Goal: Task Accomplishment & Management: Complete application form

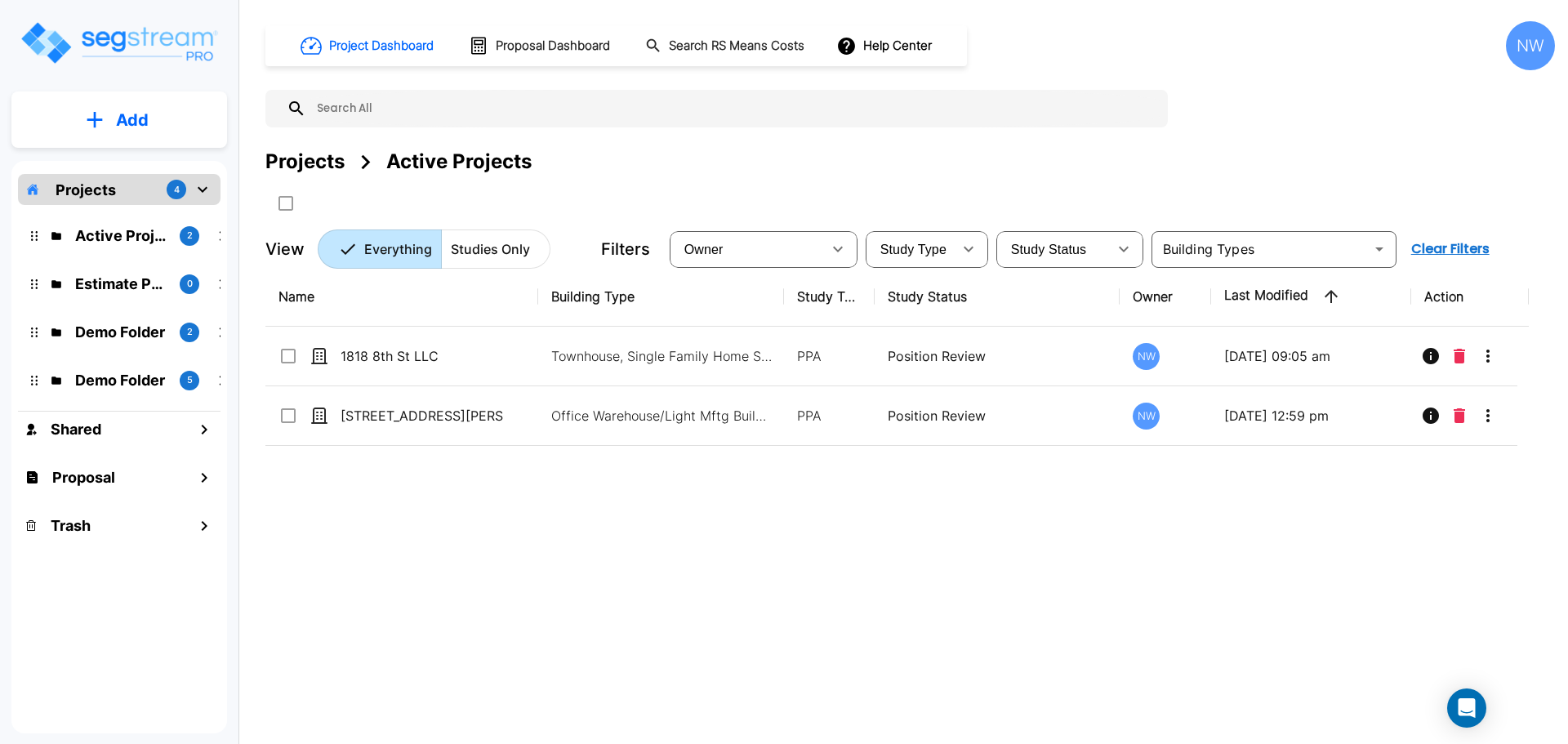
click at [899, 527] on div "Name Building Type Study Type Study Status Owner Last Modified Action 1818 8th …" at bounding box center [896, 497] width 1263 height 462
click at [754, 189] on div "Projects Active Projects" at bounding box center [910, 182] width 1289 height 69
click at [750, 583] on div "Name Building Type Study Type Study Status Owner Last Modified Action 1818 8th …" at bounding box center [896, 497] width 1263 height 462
click at [125, 282] on p "Estimate Property" at bounding box center [120, 283] width 92 height 22
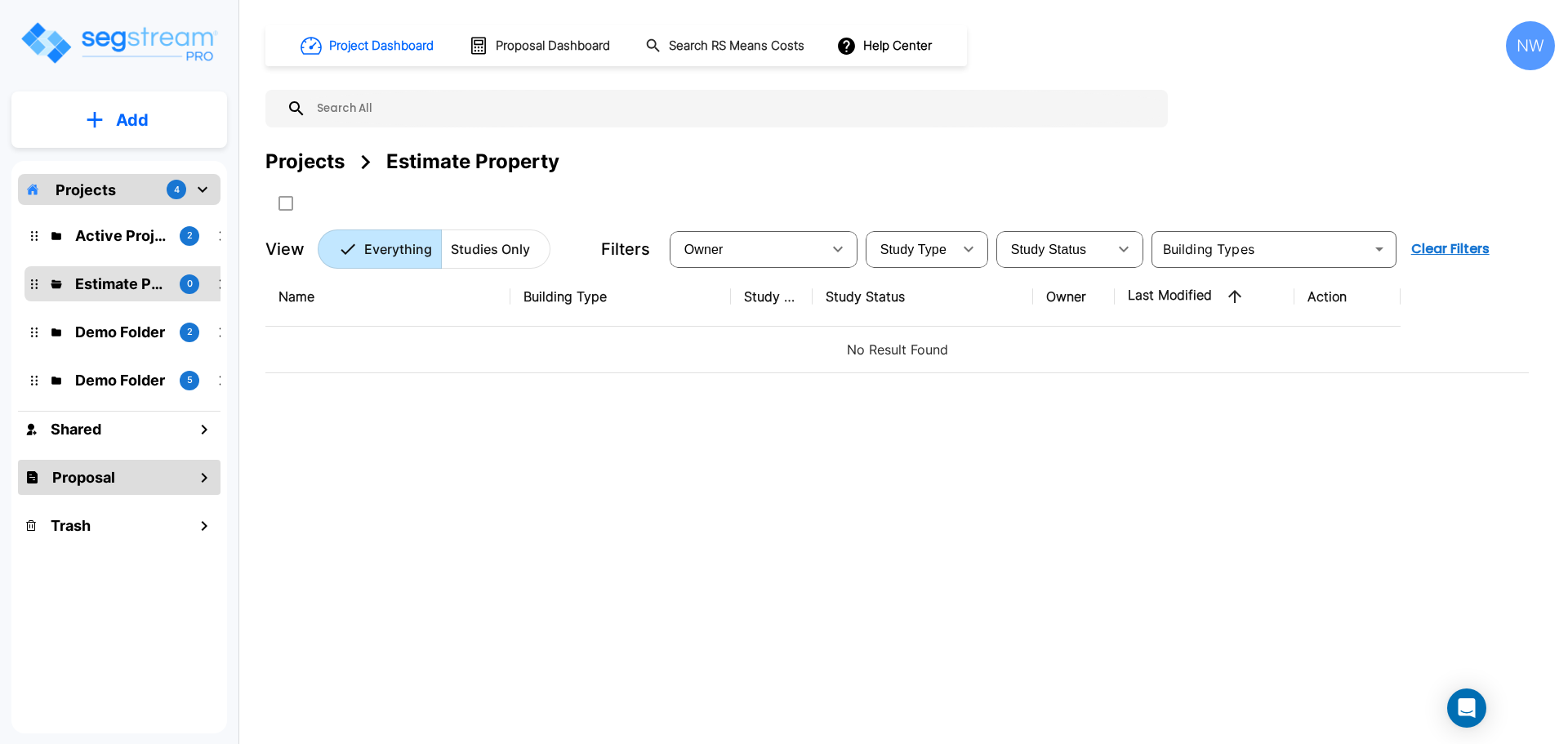
click at [136, 475] on div "Proposal" at bounding box center [120, 477] width 202 height 35
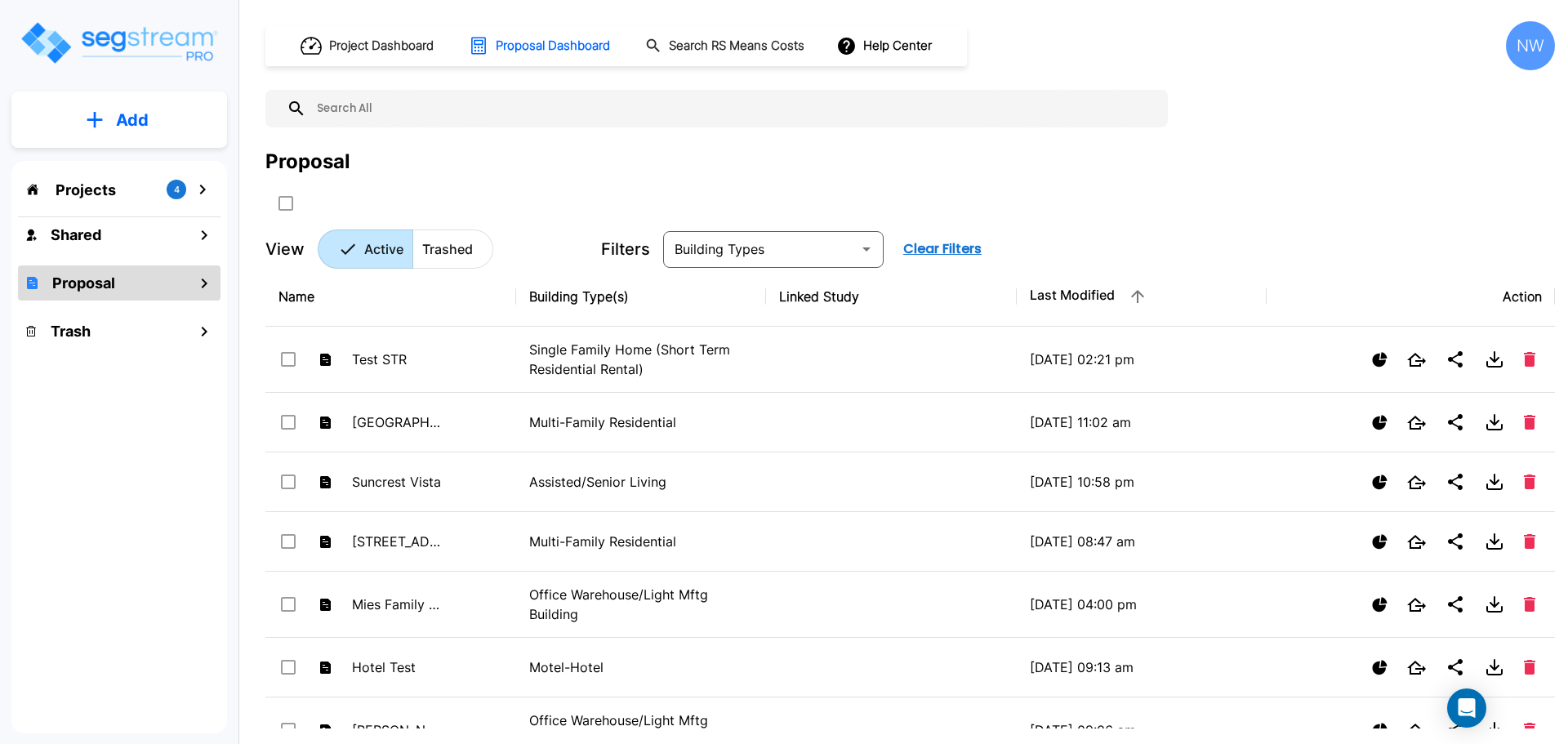
click at [475, 90] on input "text" at bounding box center [732, 108] width 853 height 38
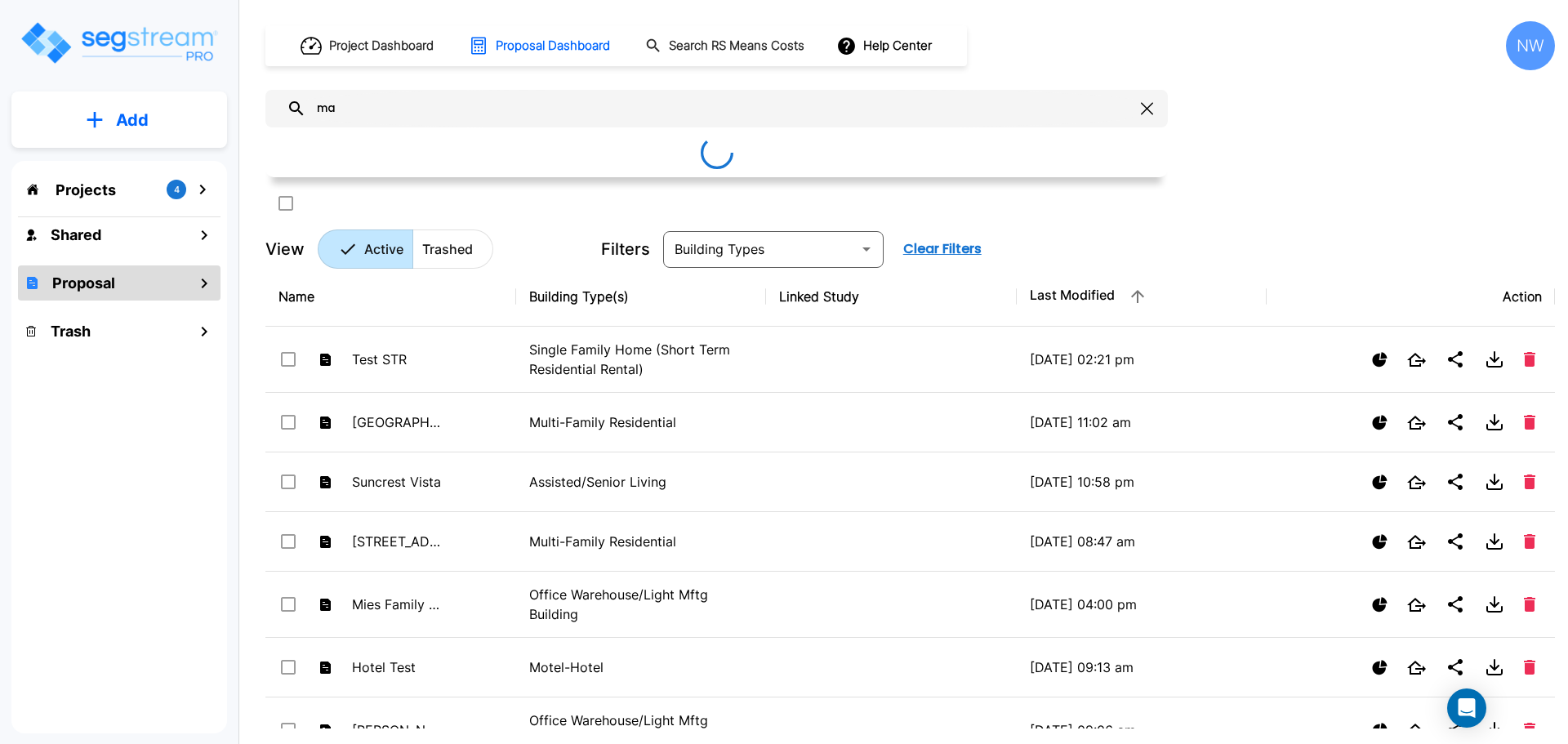
type input "m"
type input "r"
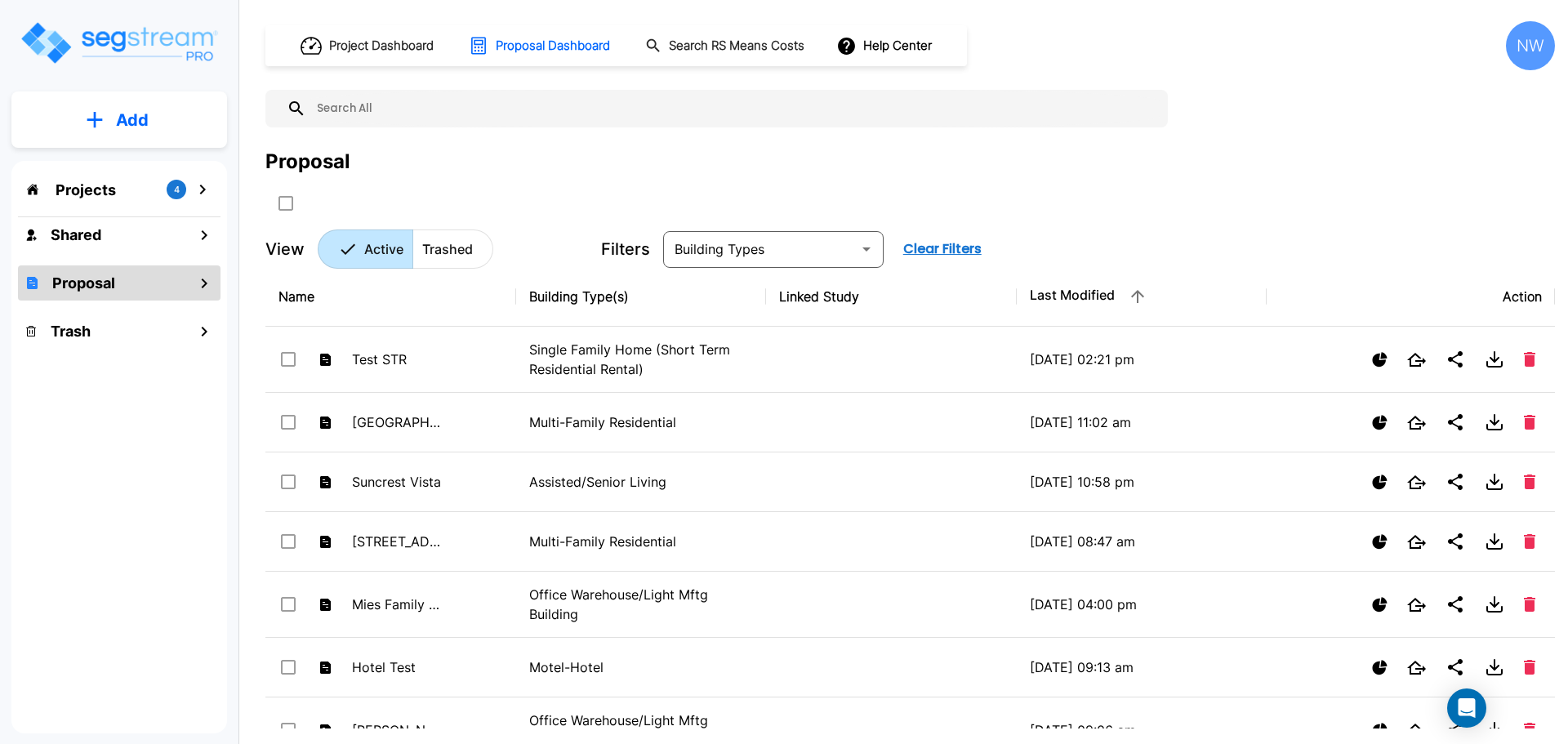
click at [127, 199] on div "Projects 4" at bounding box center [120, 189] width 202 height 31
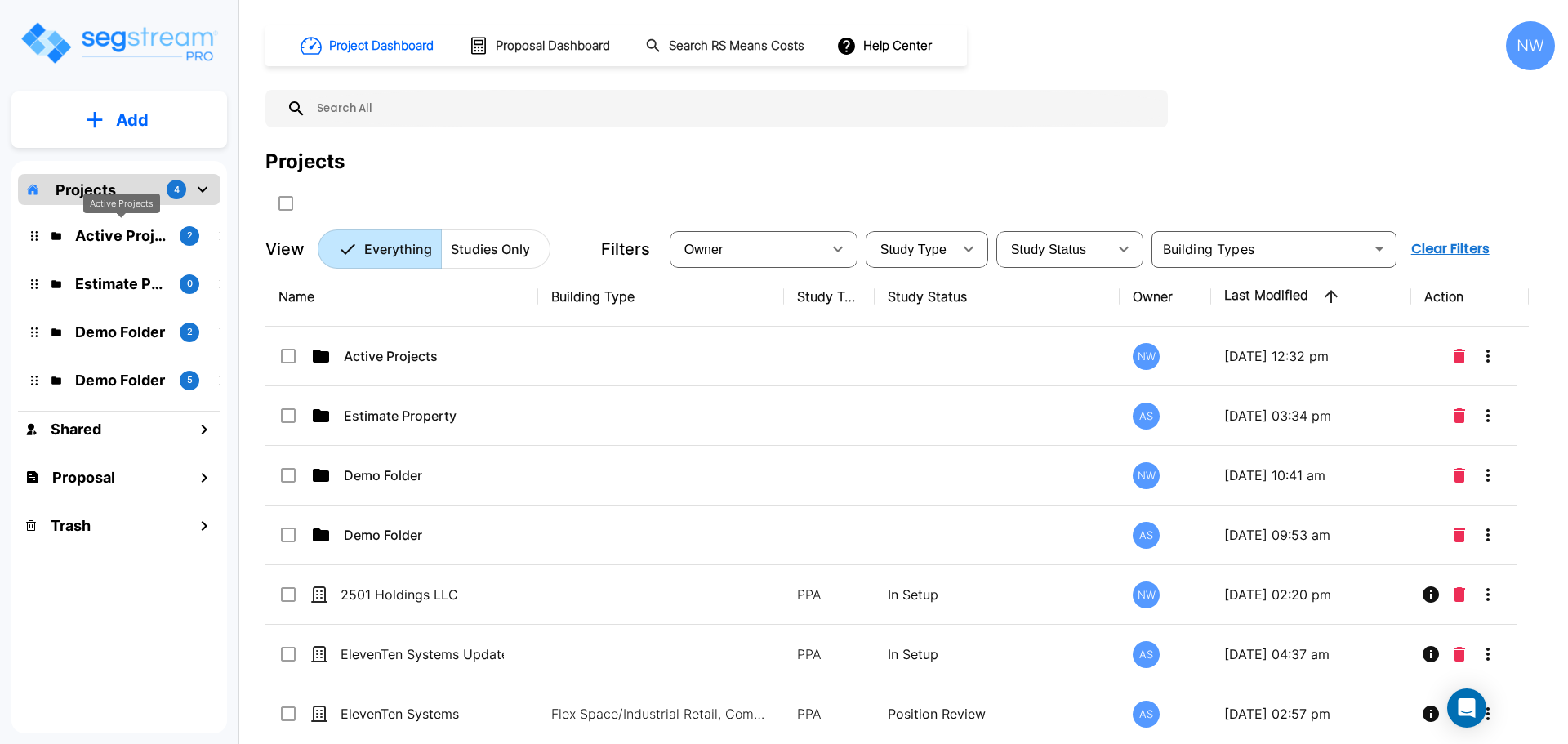
click at [137, 240] on p "Active Projects" at bounding box center [120, 235] width 92 height 22
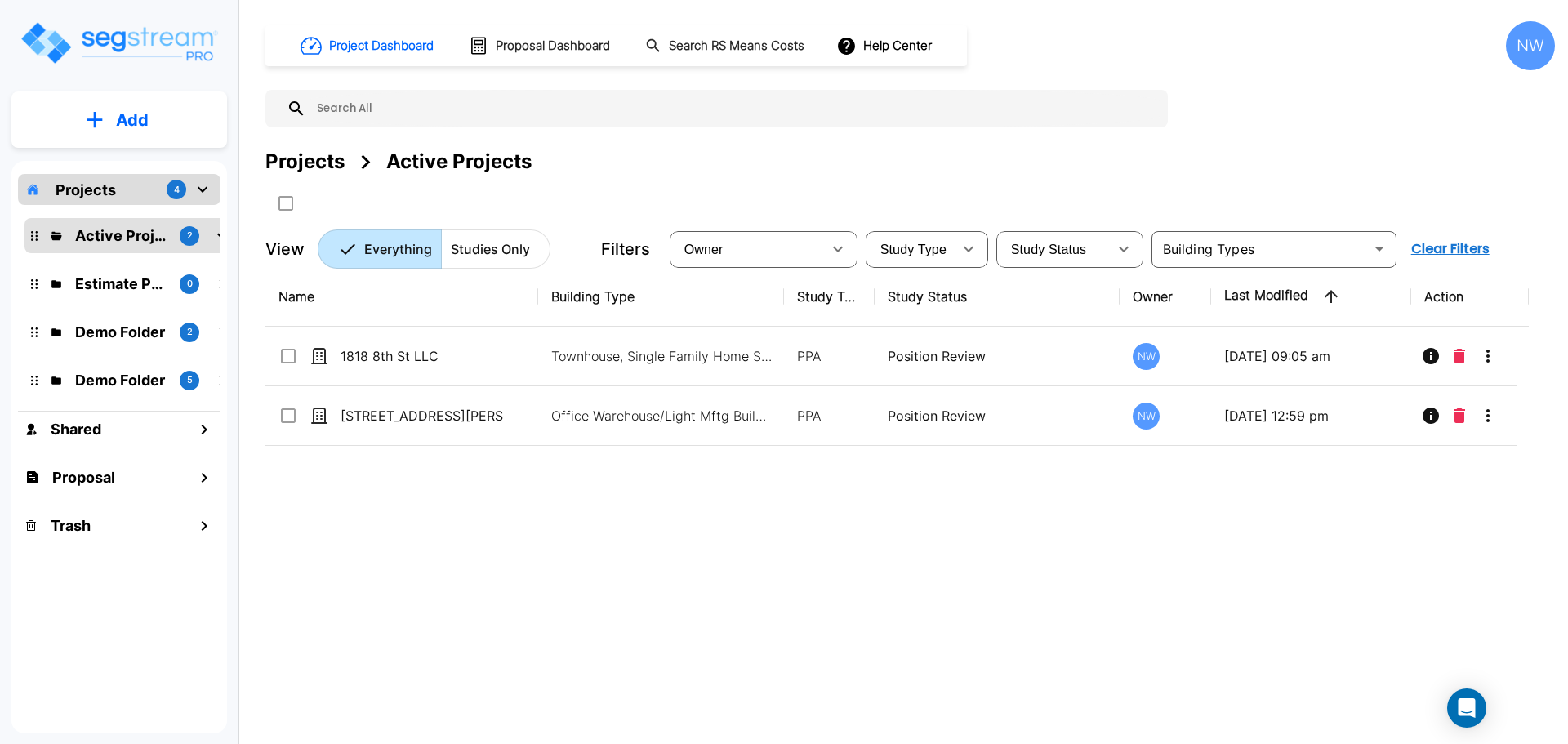
click at [660, 669] on div "Name Building Type Study Type Study Status Owner Last Modified Action 1818 8th …" at bounding box center [896, 497] width 1263 height 462
click at [183, 135] on button "Add" at bounding box center [120, 120] width 216 height 47
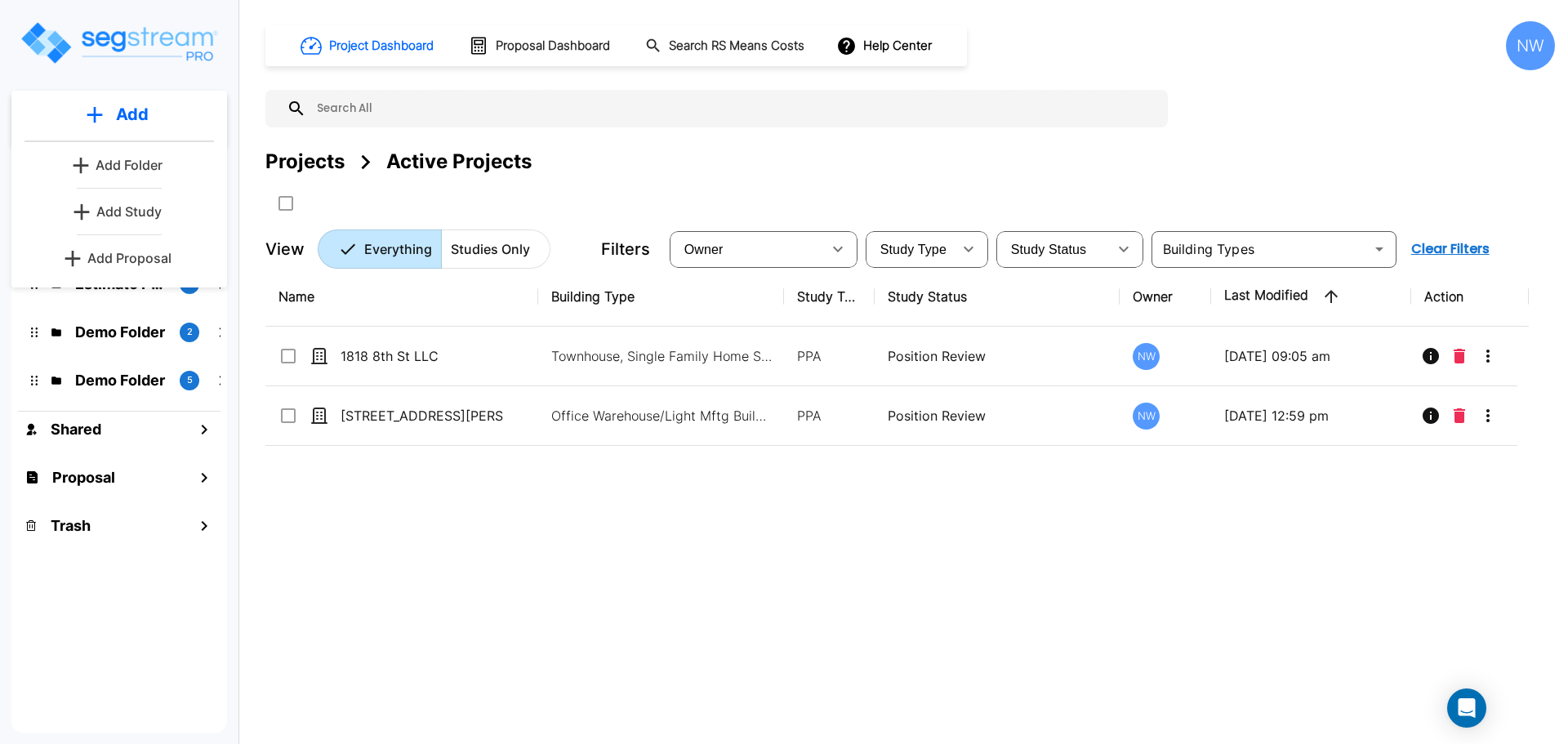
click at [156, 220] on p "Add Study" at bounding box center [129, 211] width 66 height 19
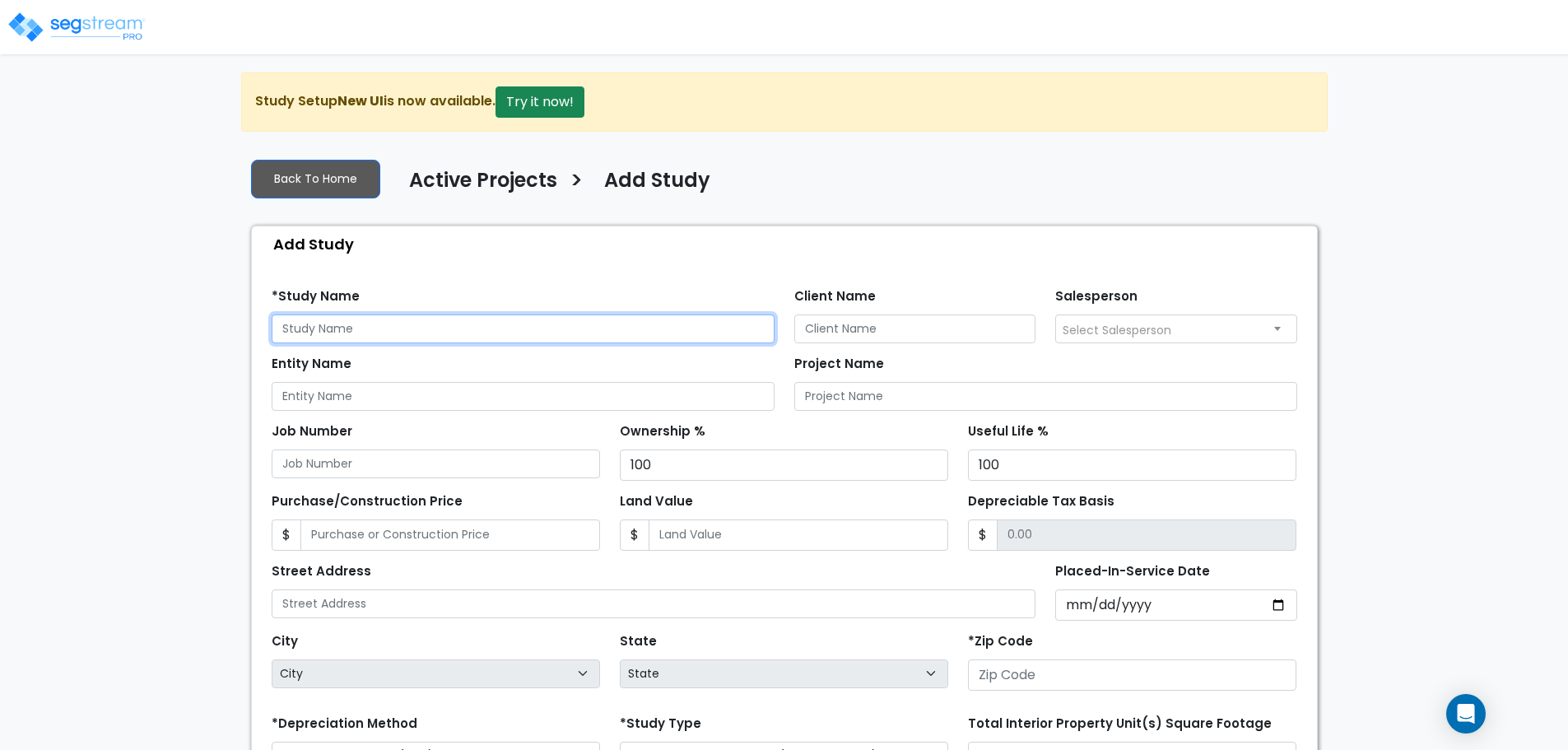
click at [380, 341] on input "text" at bounding box center [524, 329] width 503 height 29
type input "MAD River Road LLC"
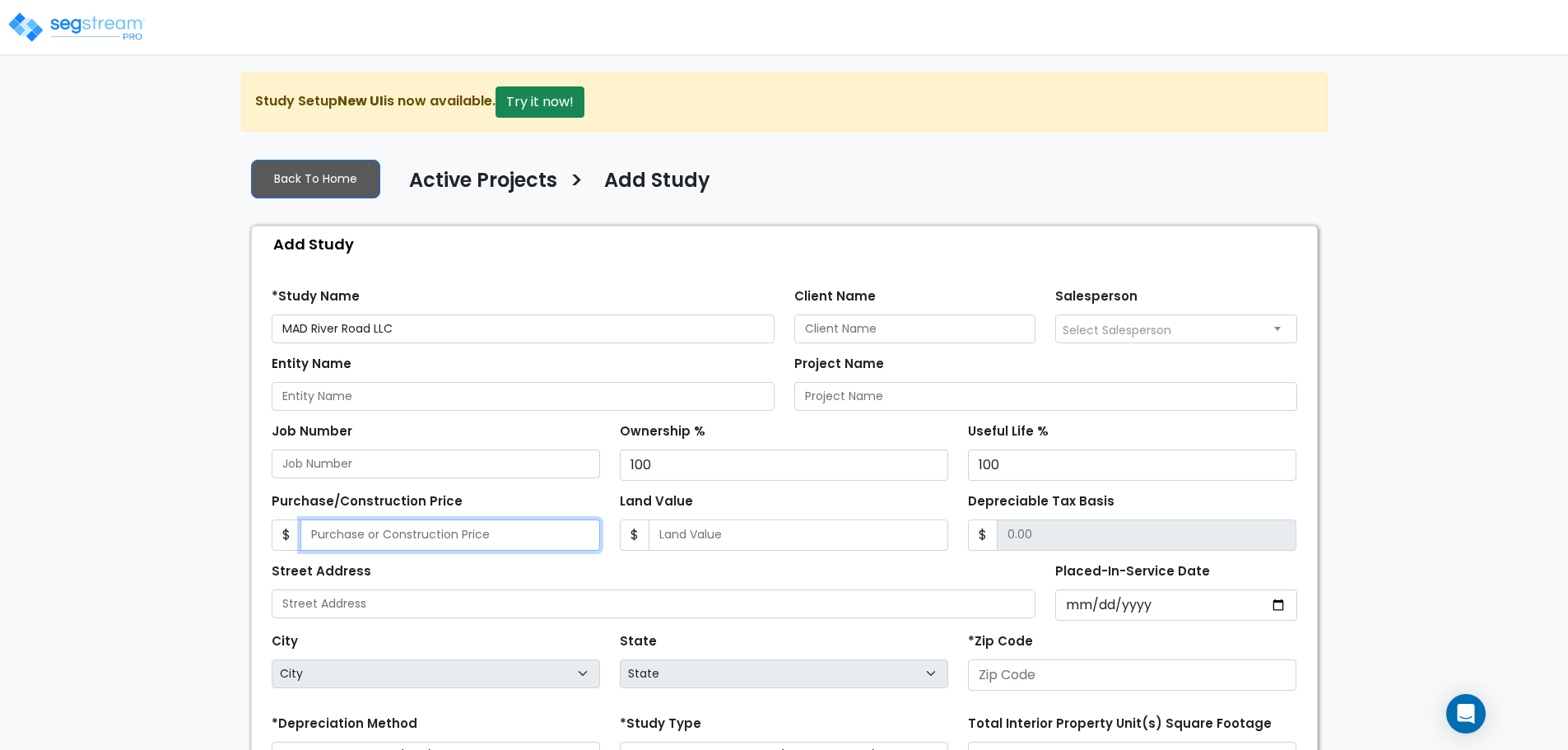
type input "6"
type input "6.00"
type input "68"
type input "68.00"
type input "688"
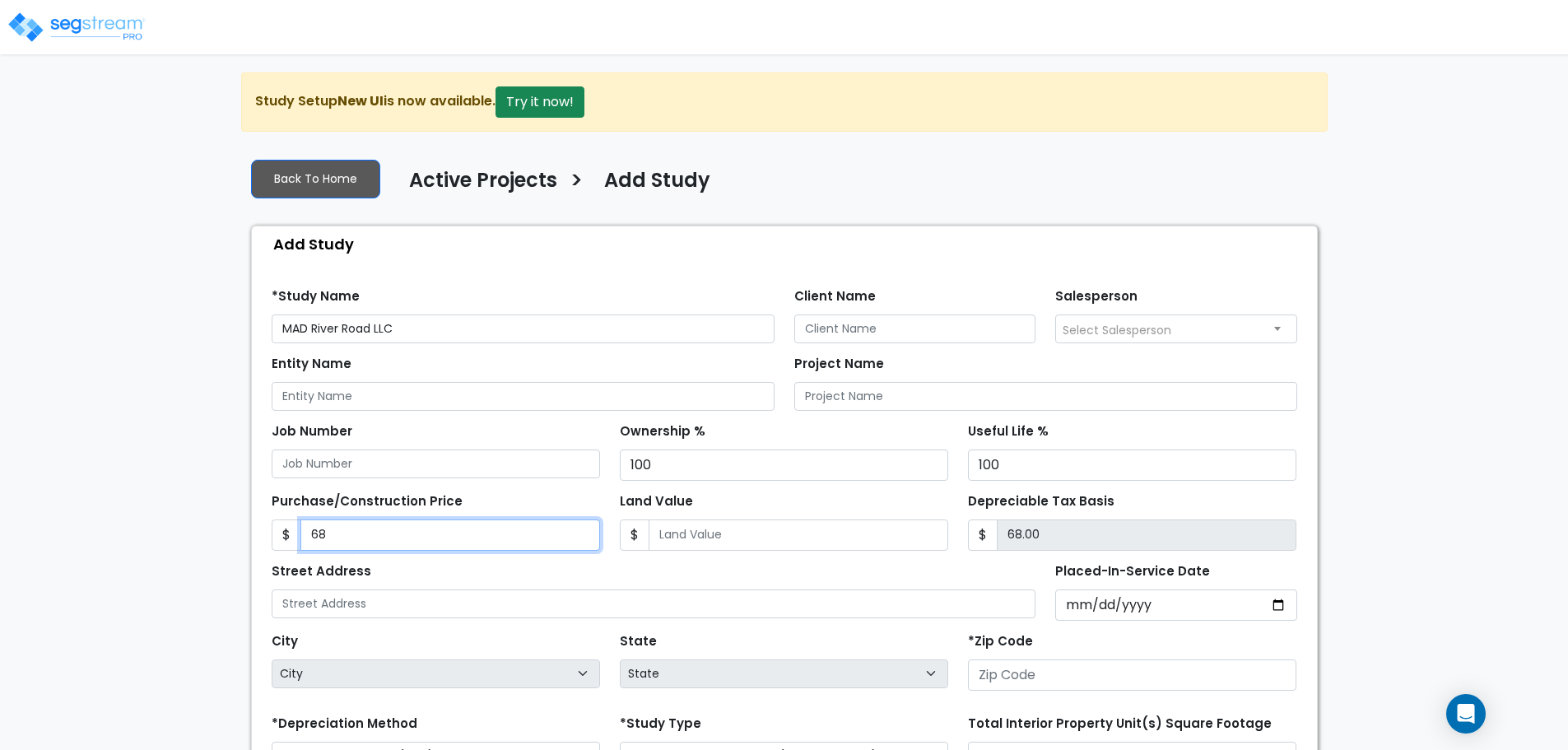
type input "688.00"
type input "6885"
type input "6,885.00"
type input "6,8855"
type input "68,855.00"
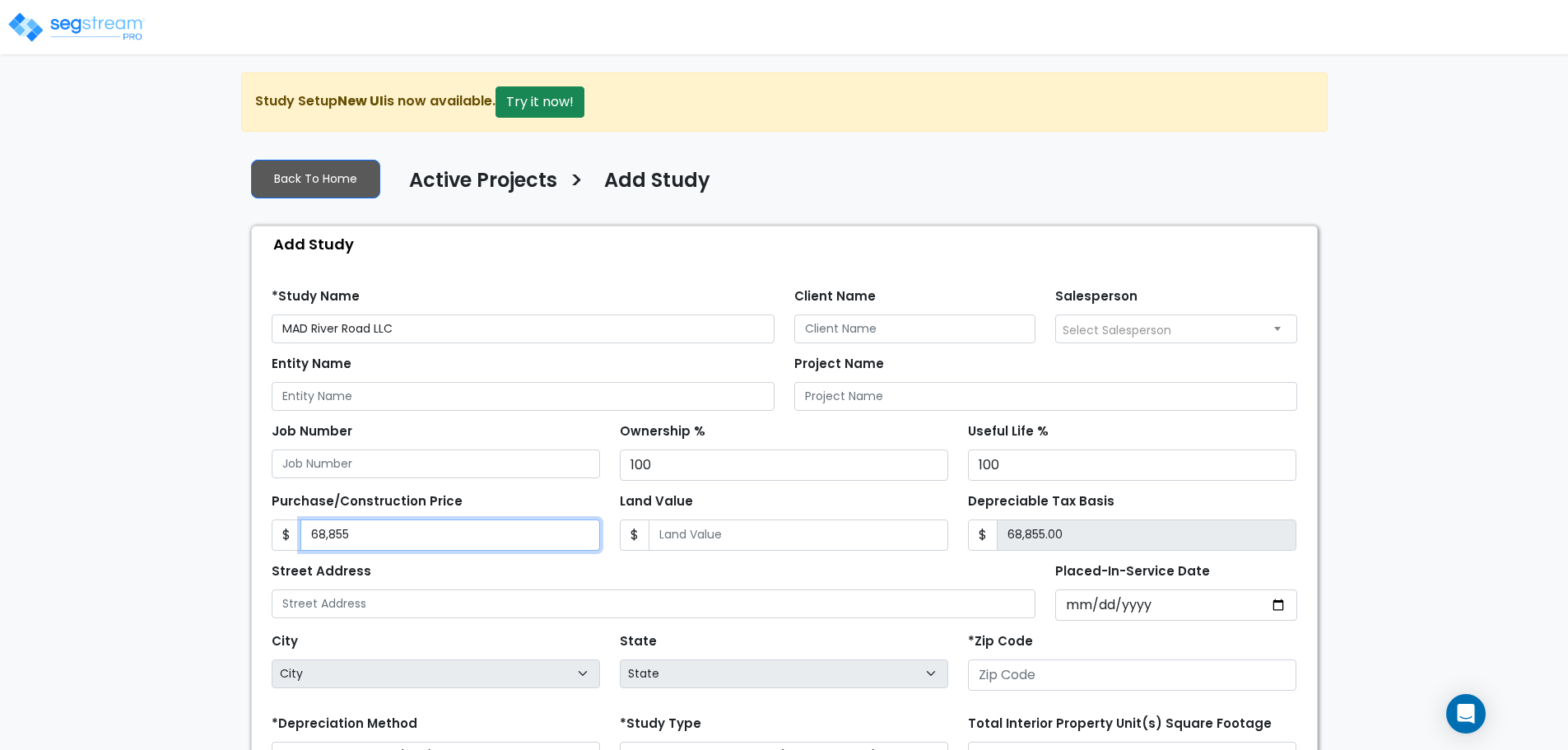
type input "68,8559"
type input "688,559.00"
type input "688,559"
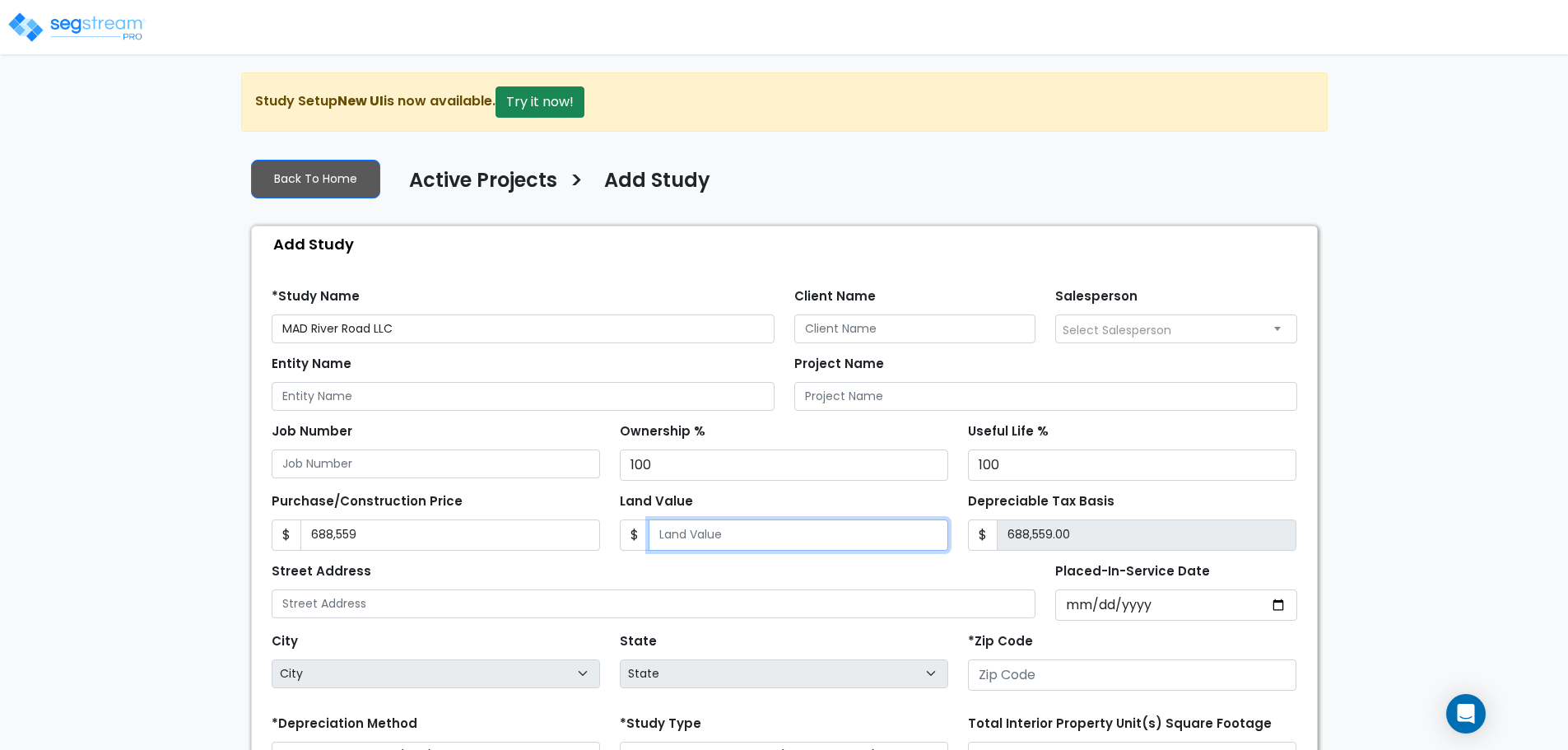
type input "2"
type input "688,557.00"
type input "20"
type input "688,539.00"
type input "206"
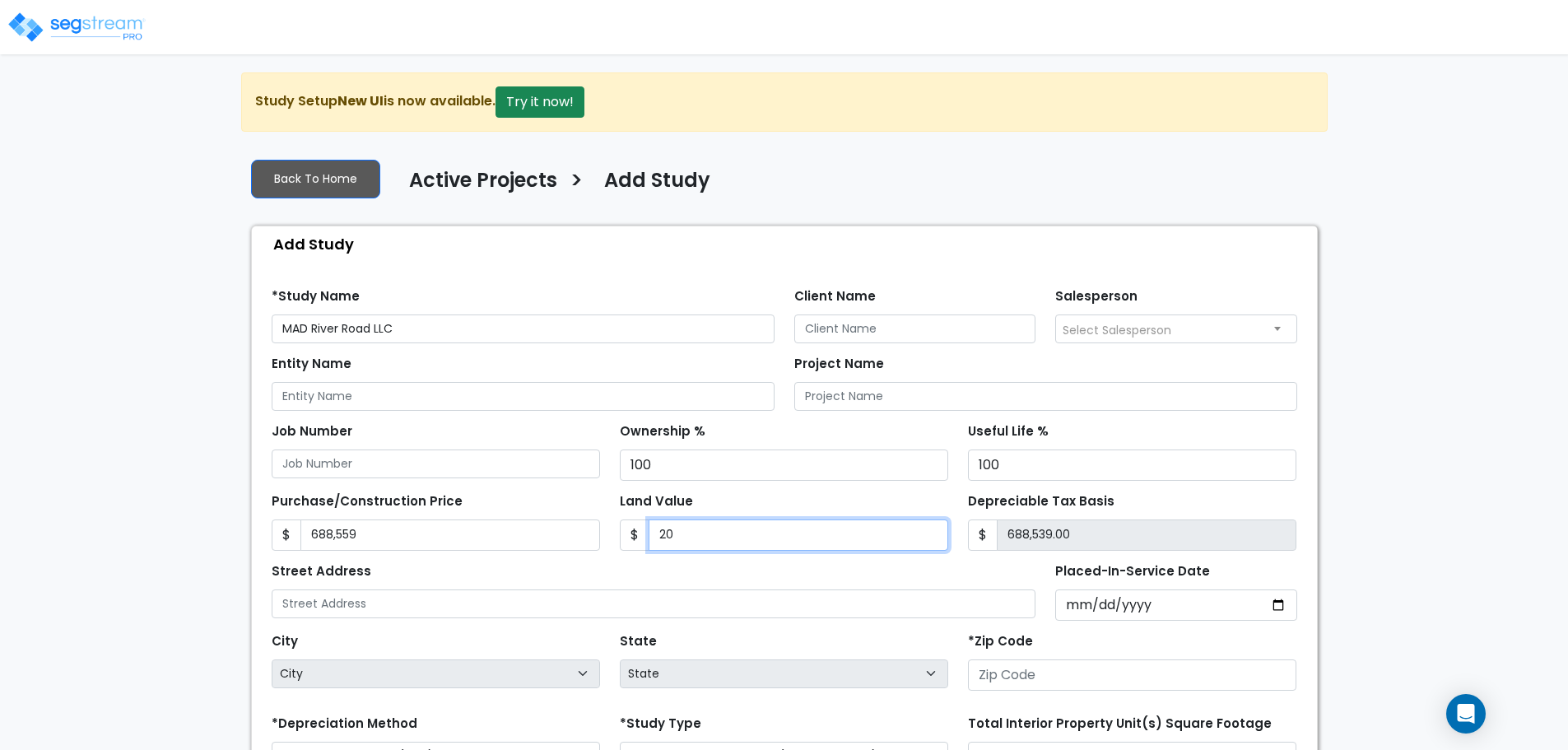
type input "688,353.00"
type input "2065"
type input "686,494.00"
type input "2,0656"
type input "667,903.00"
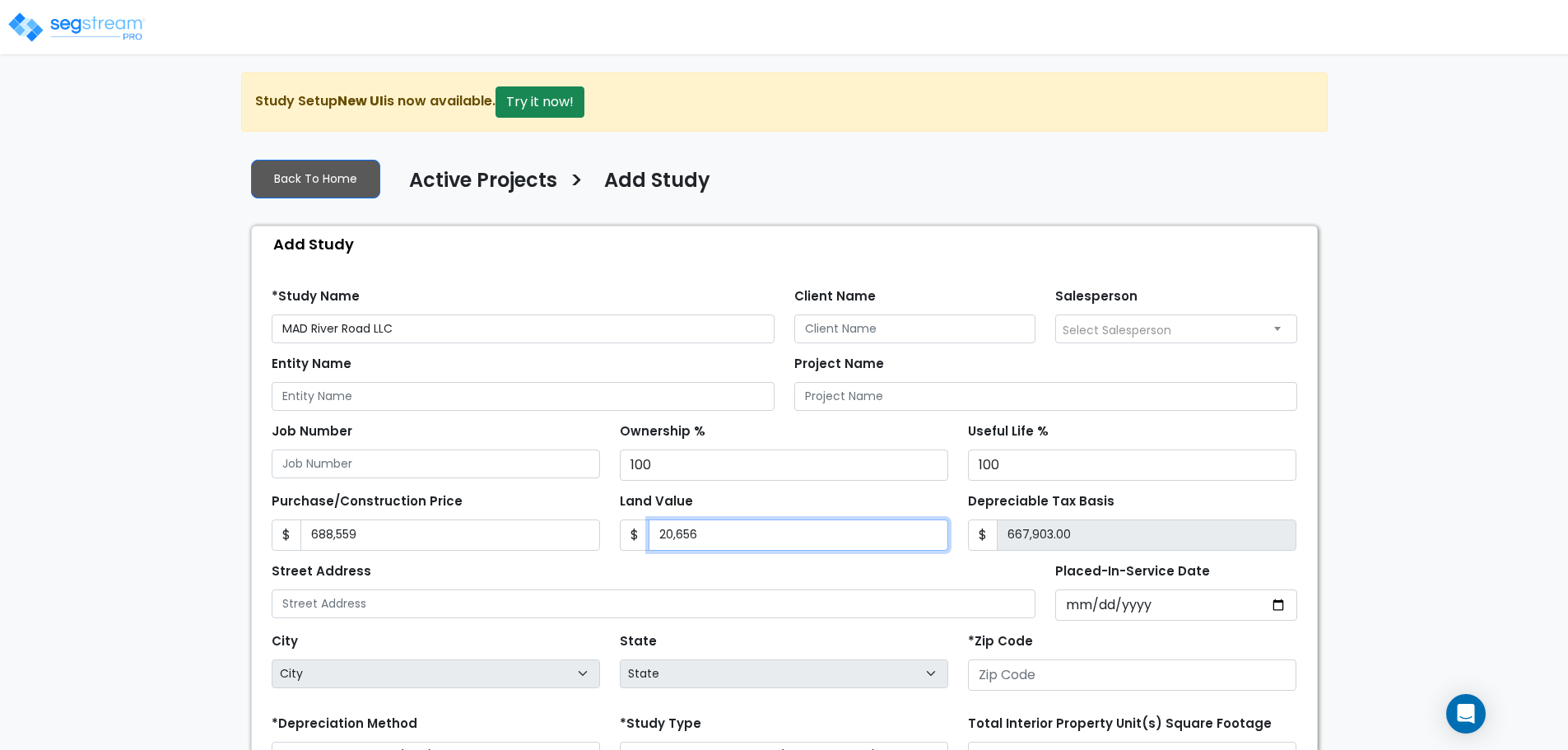
type input "20,6568"
type input "481,991.00"
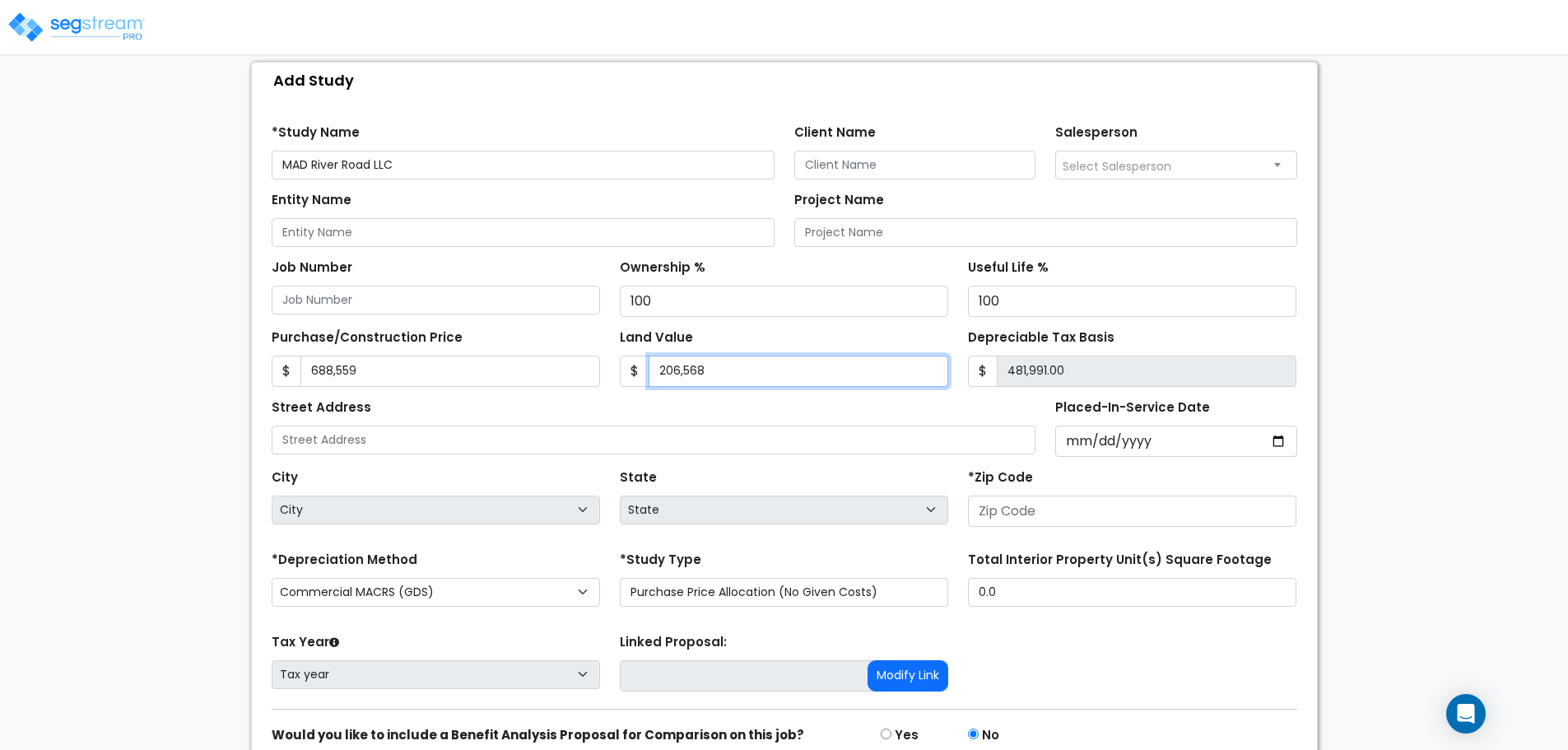
scroll to position [164, 0]
type input "206,568"
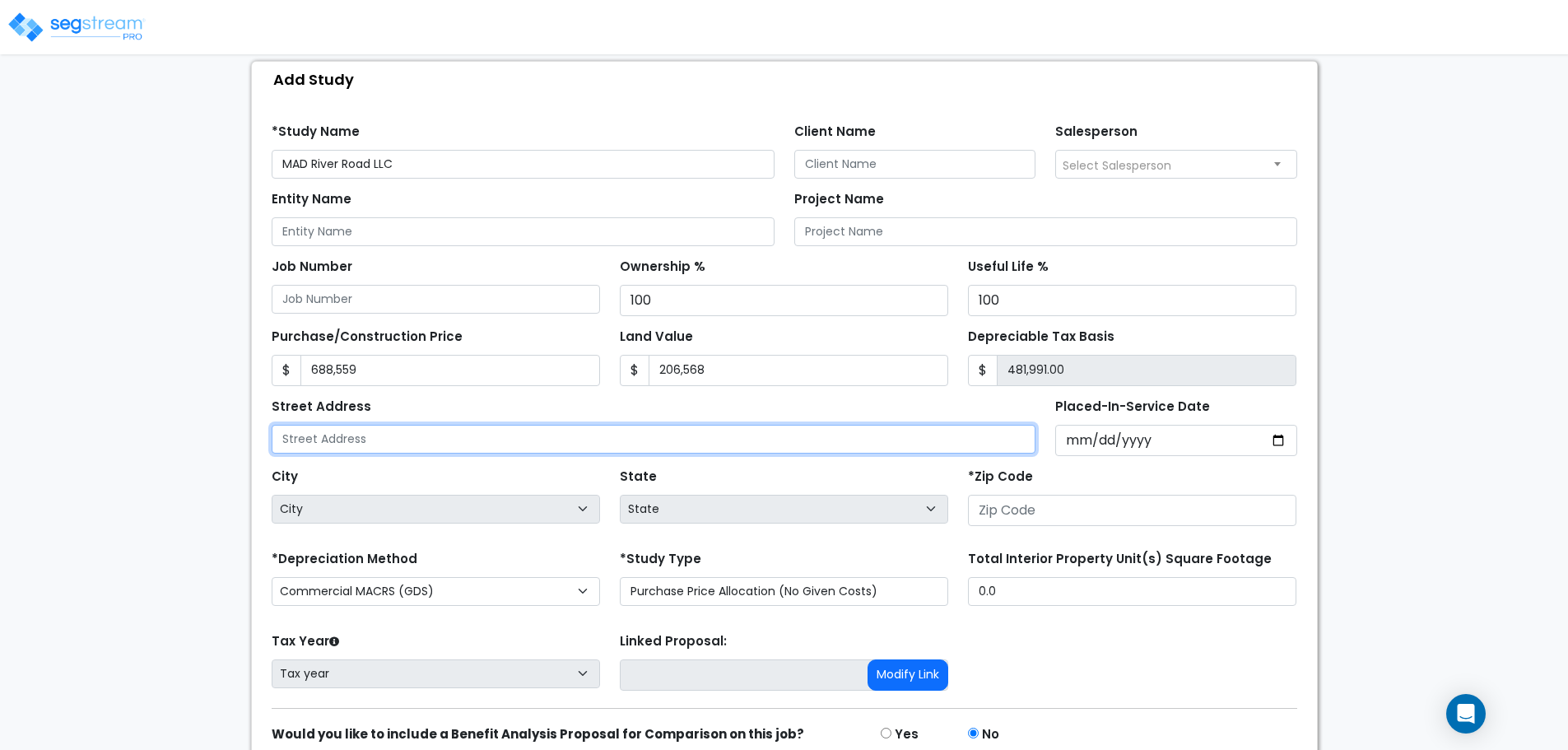
click at [446, 426] on input "text" at bounding box center [654, 439] width 765 height 29
type input "550 River Road"
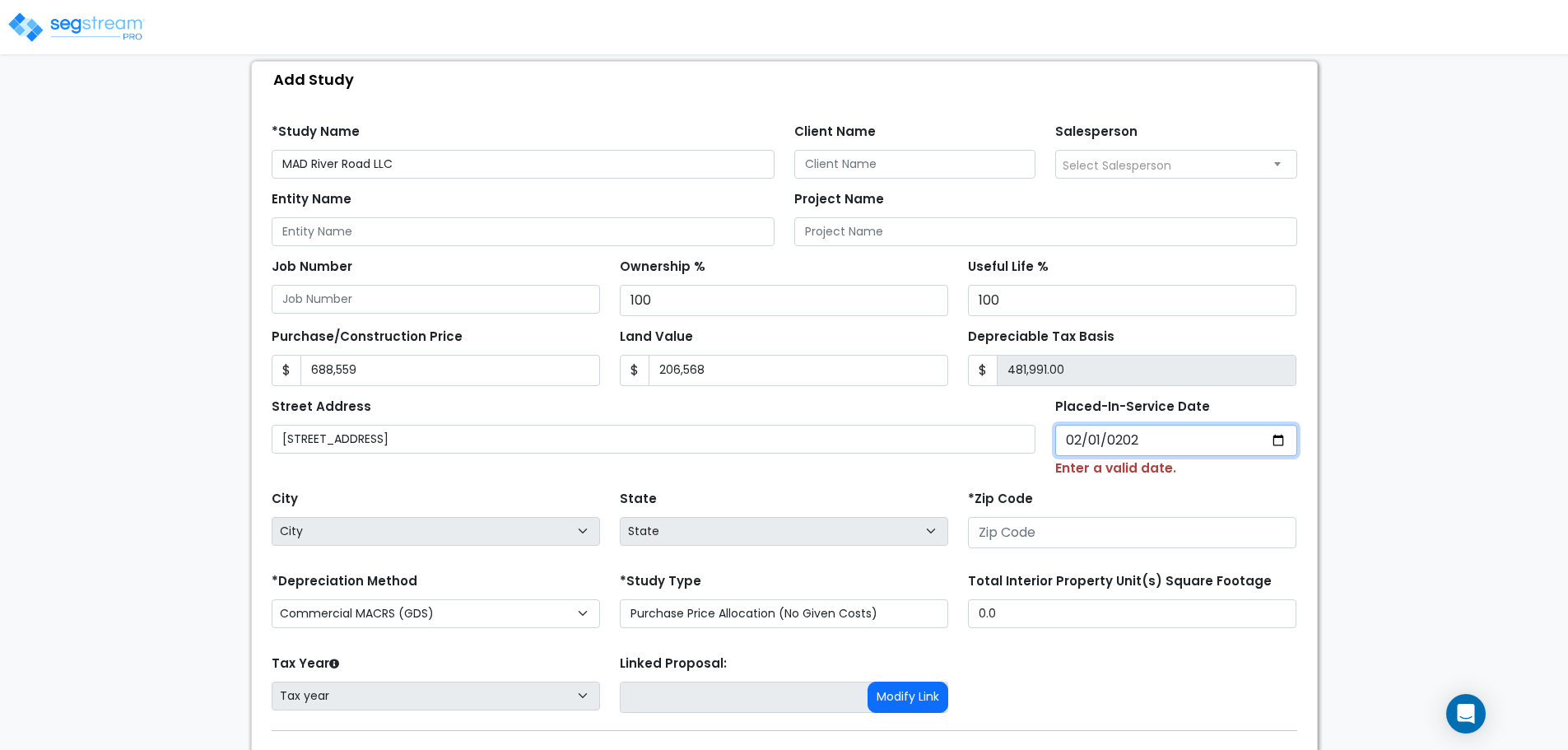
type input "2025-02-01"
select select "2025"
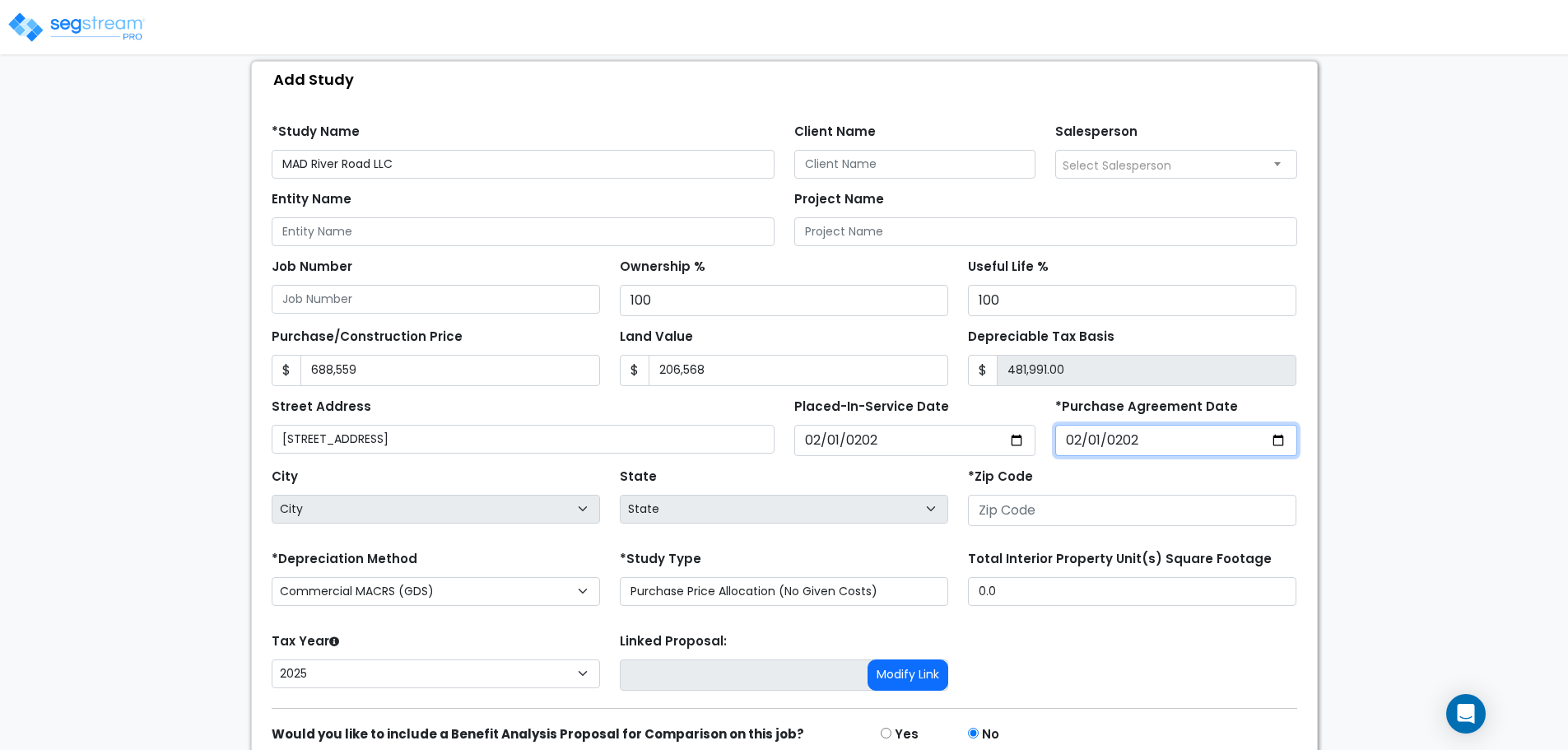
type input "2025-02-01"
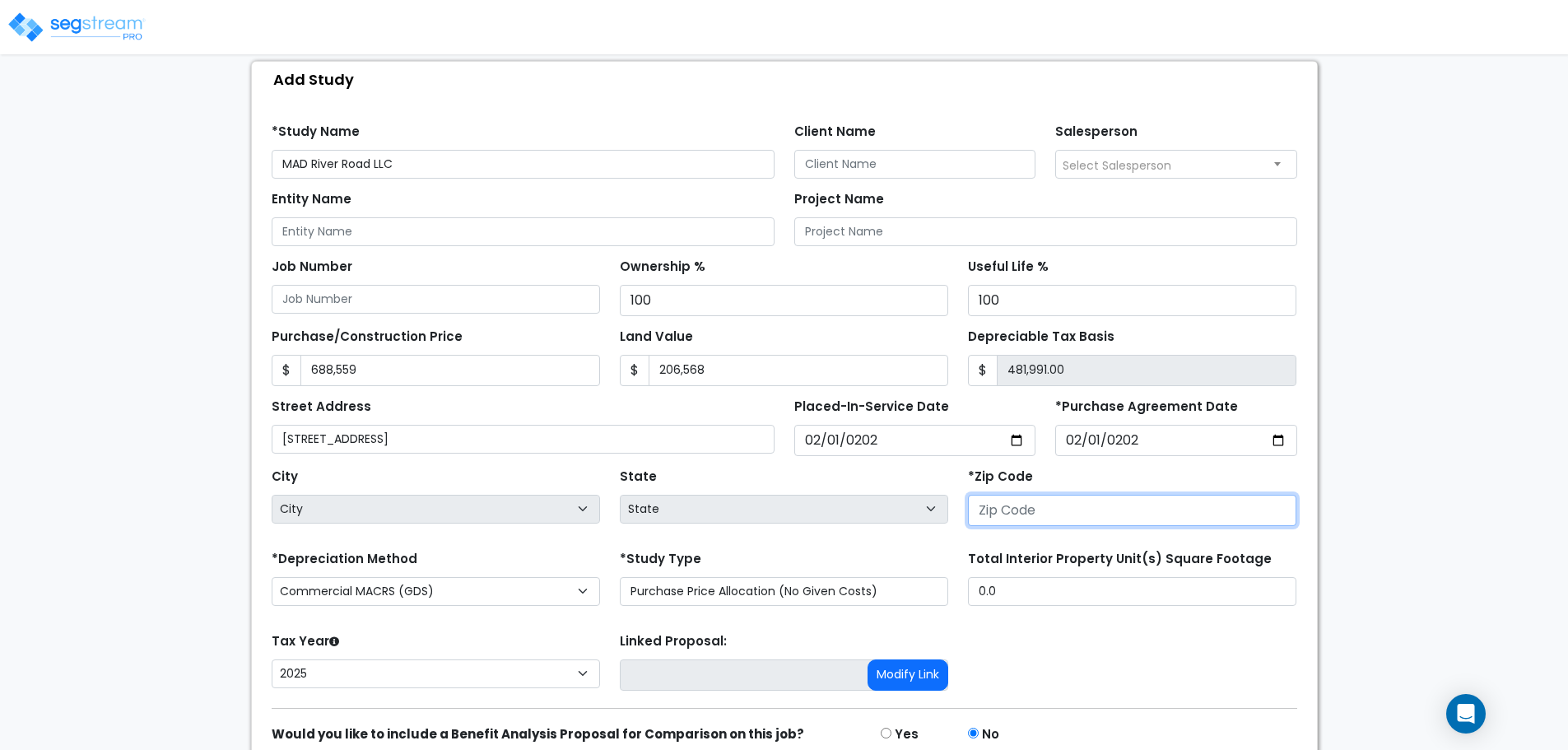
click at [1080, 513] on input "number" at bounding box center [1132, 510] width 328 height 31
type input "0"
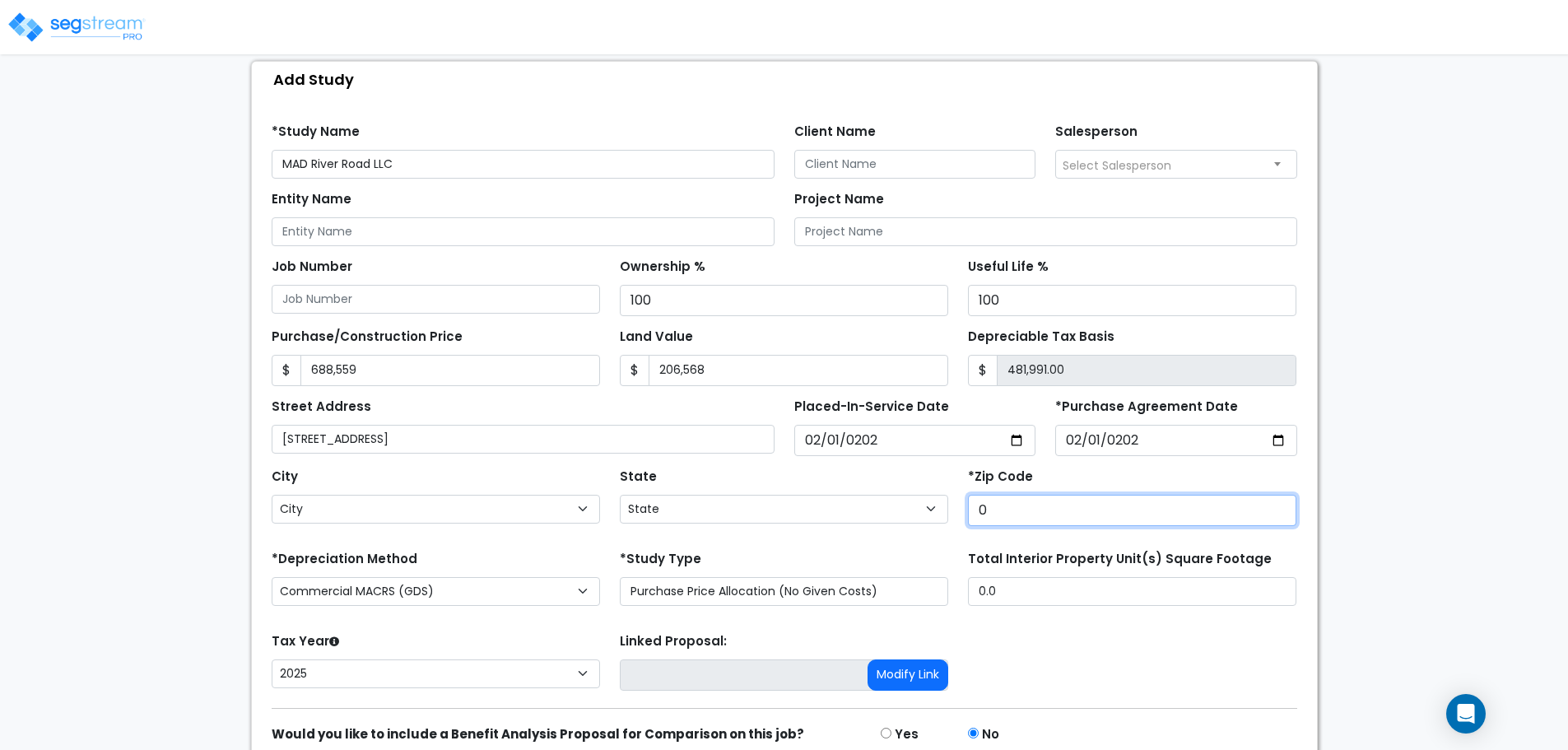
select select "National Average"
type input "077"
select select "NJ"
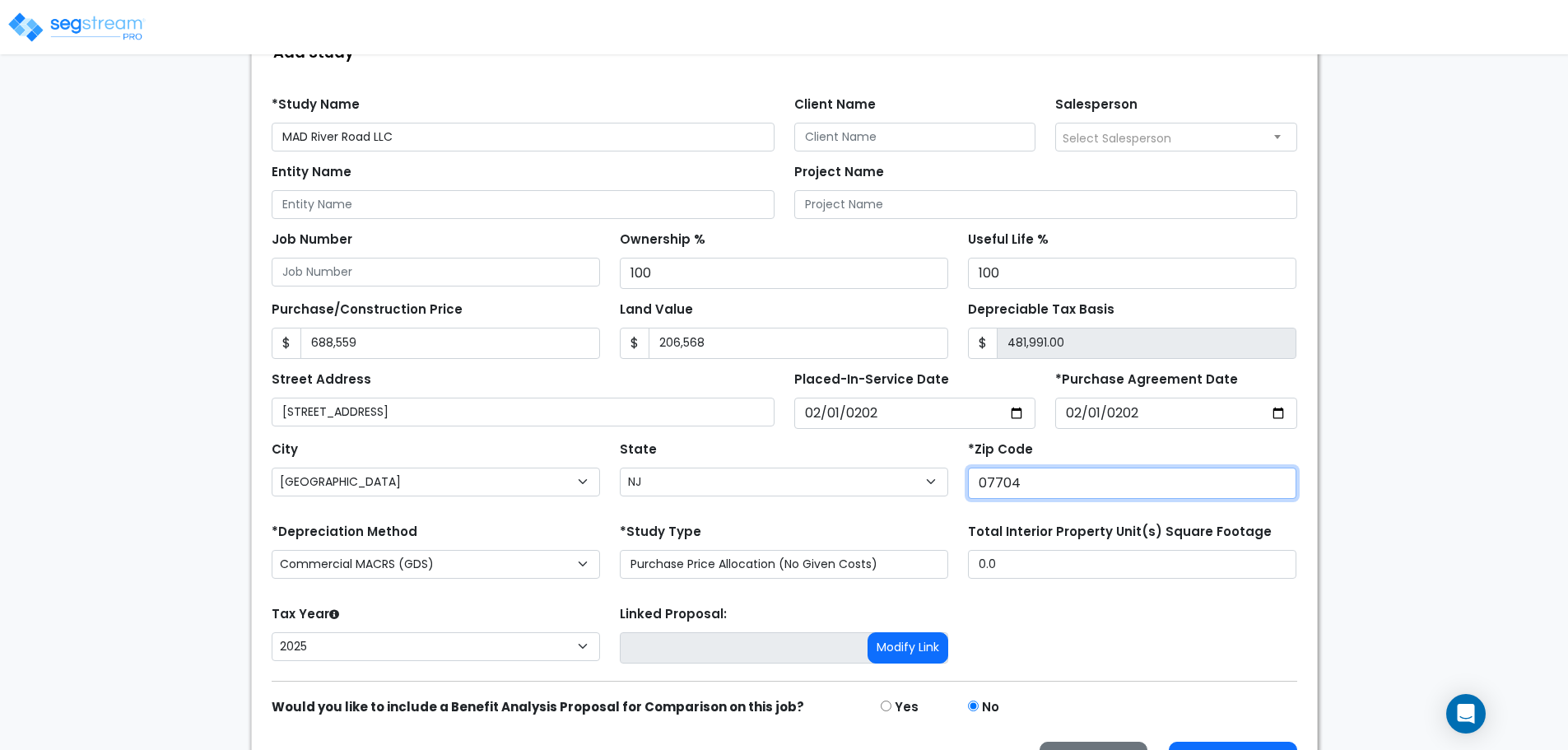
scroll to position [240, 0]
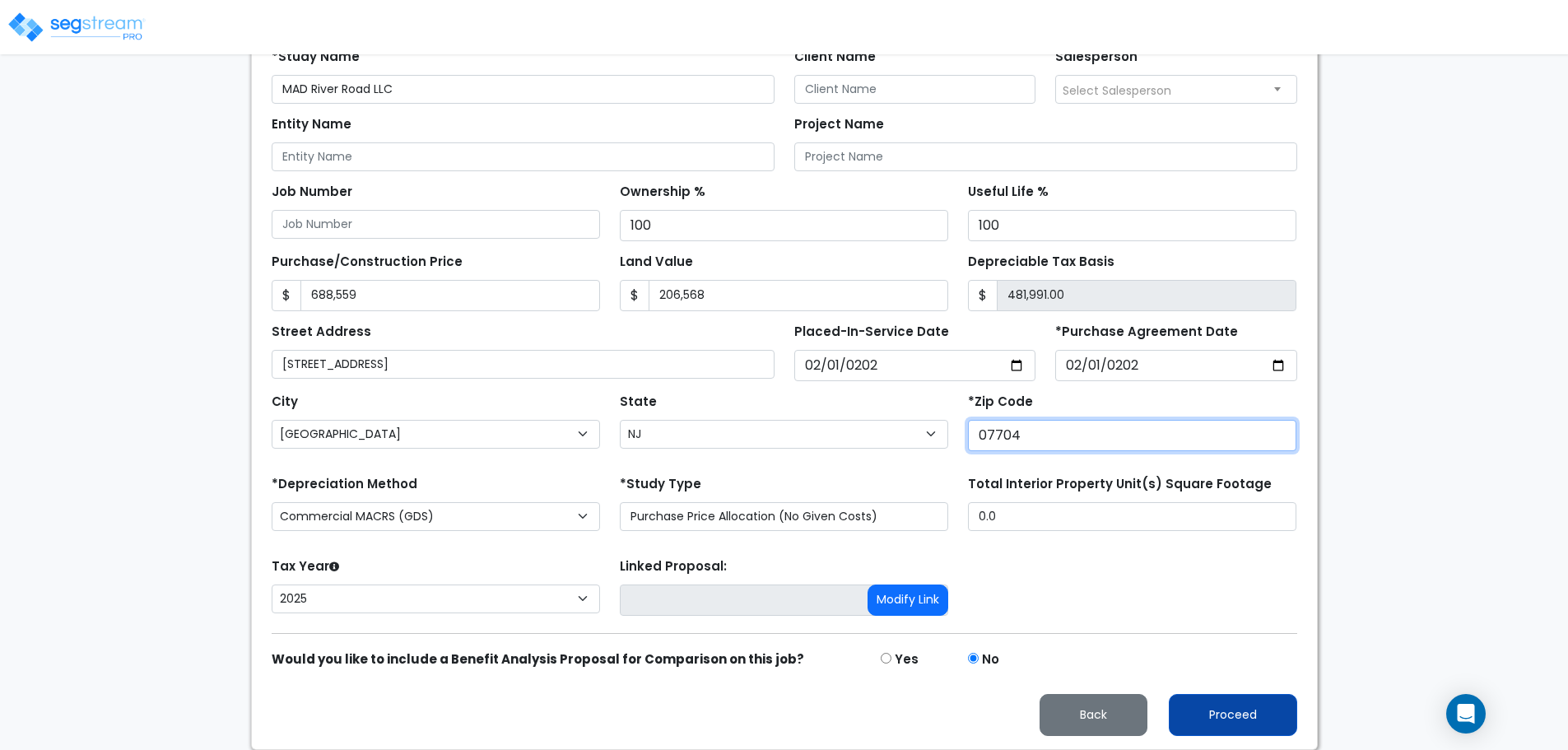
type input "07704"
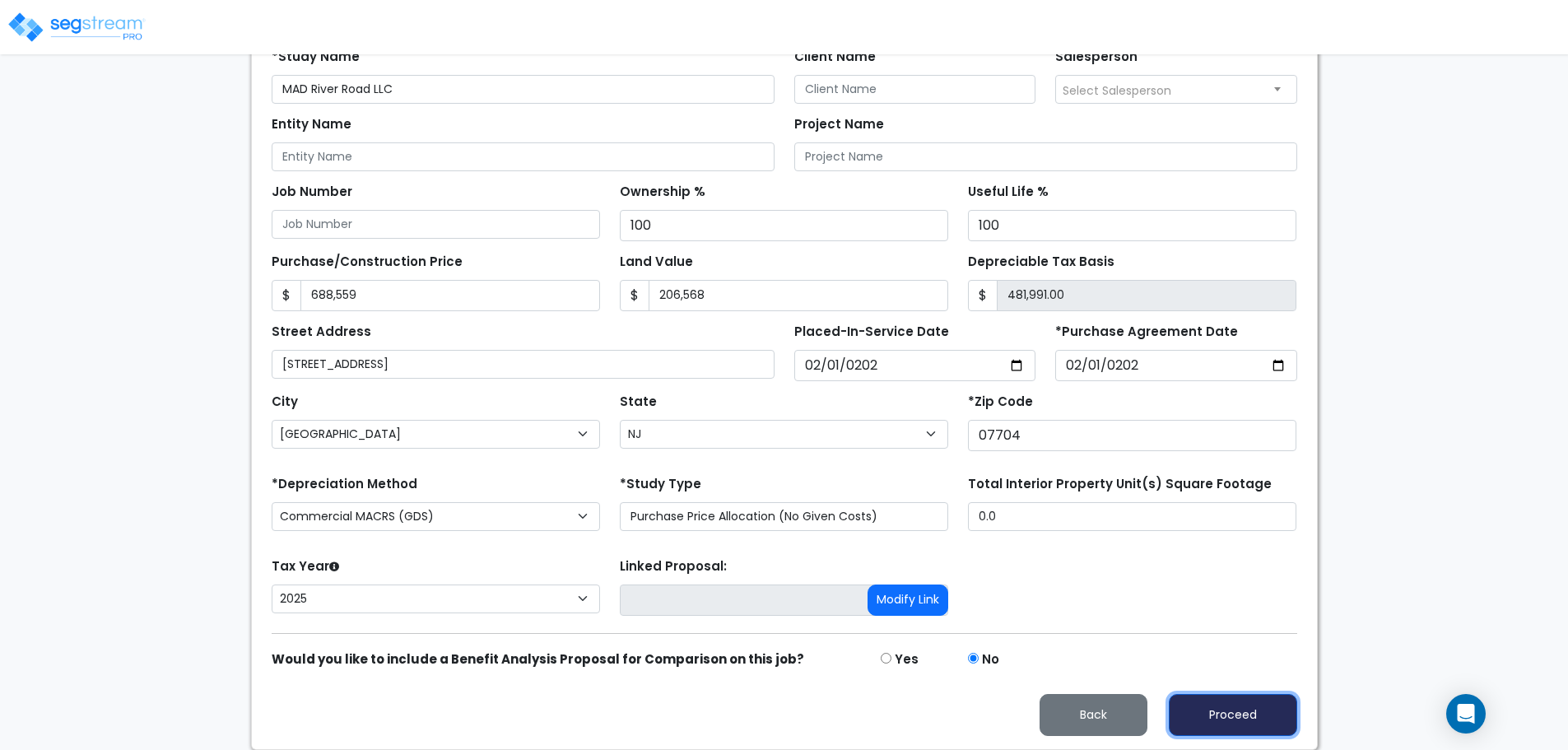
click at [1230, 709] on button "Proceed" at bounding box center [1233, 714] width 128 height 42
type input "688559"
type input "206568"
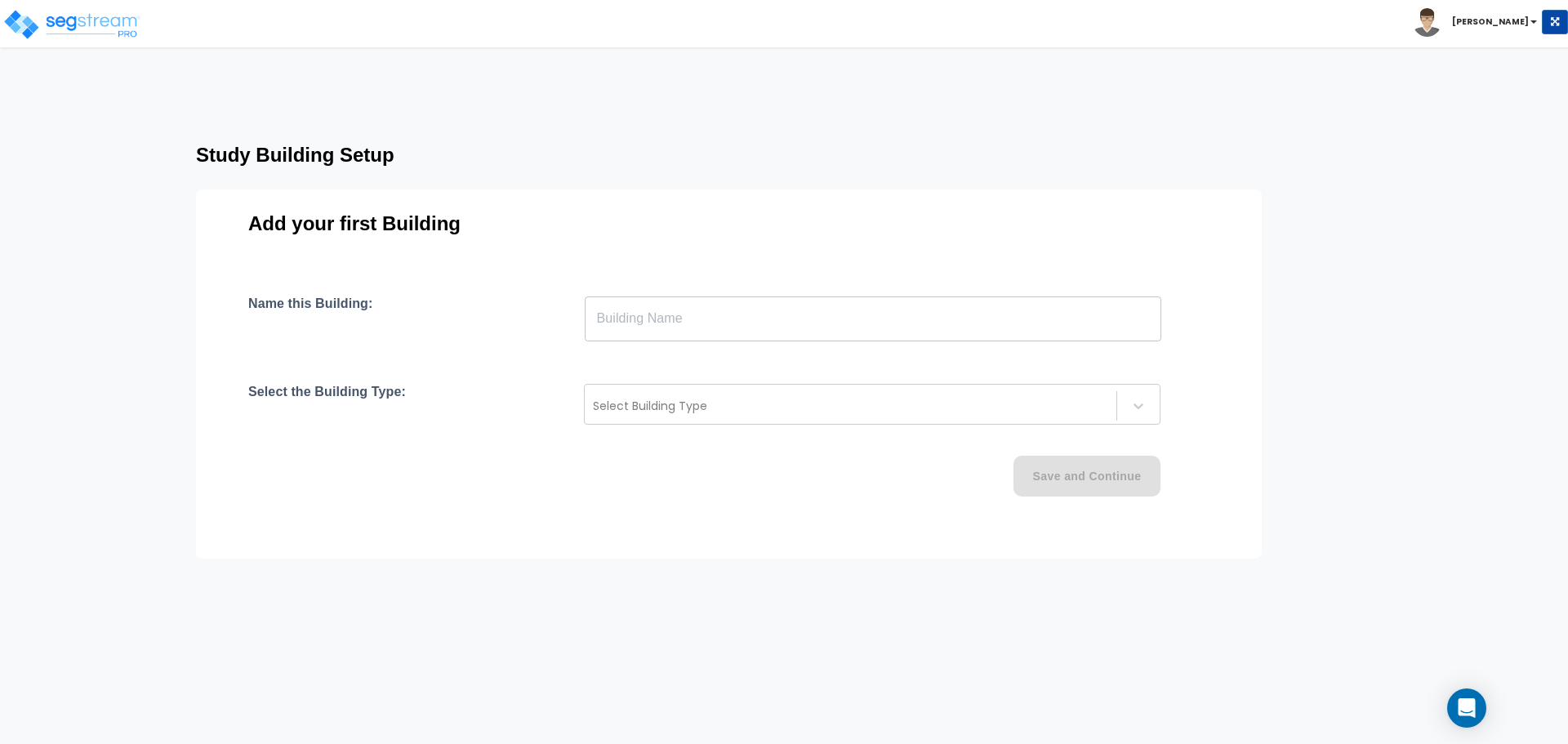
click at [736, 330] on input "text" at bounding box center [873, 318] width 576 height 45
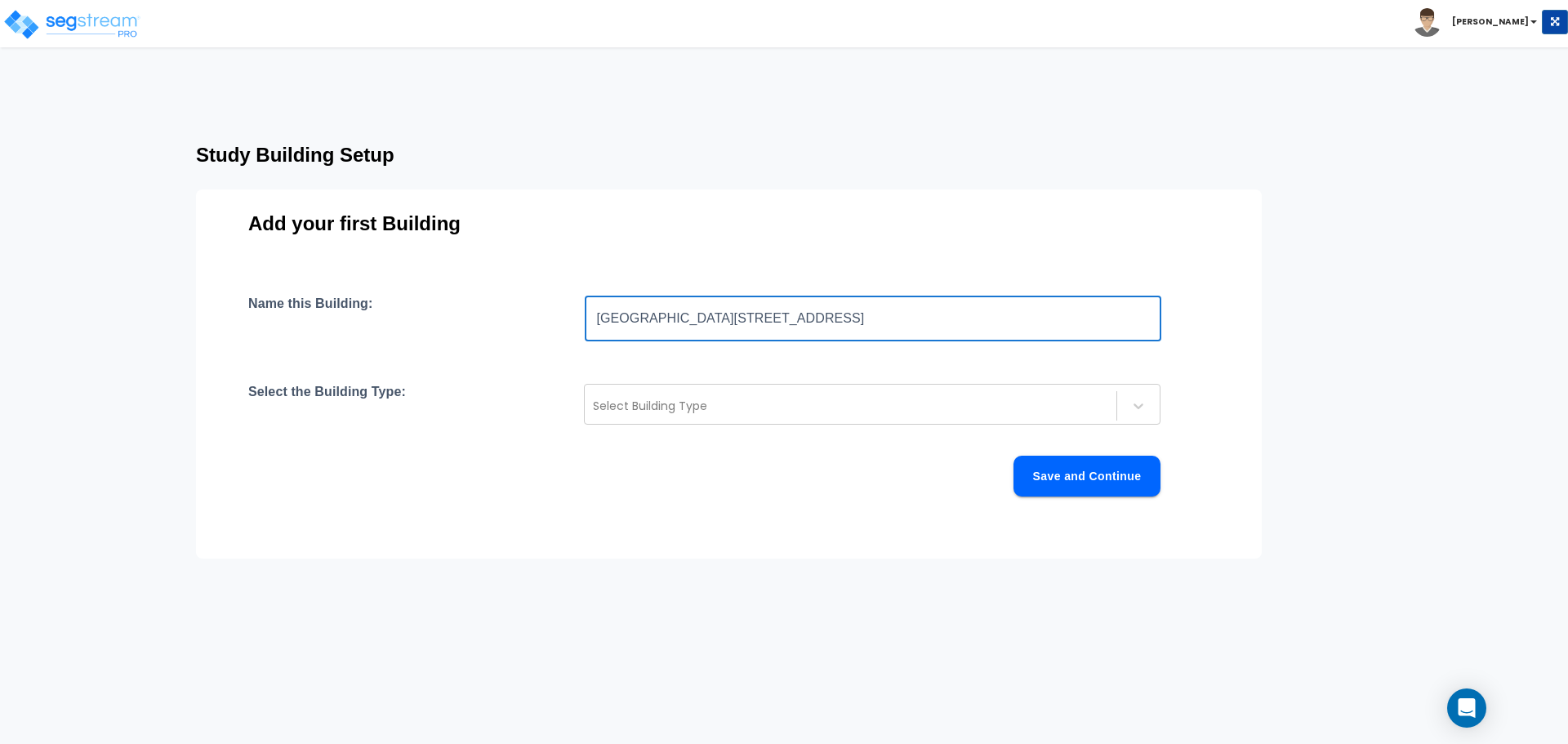
type input "MAD 550 River Road"
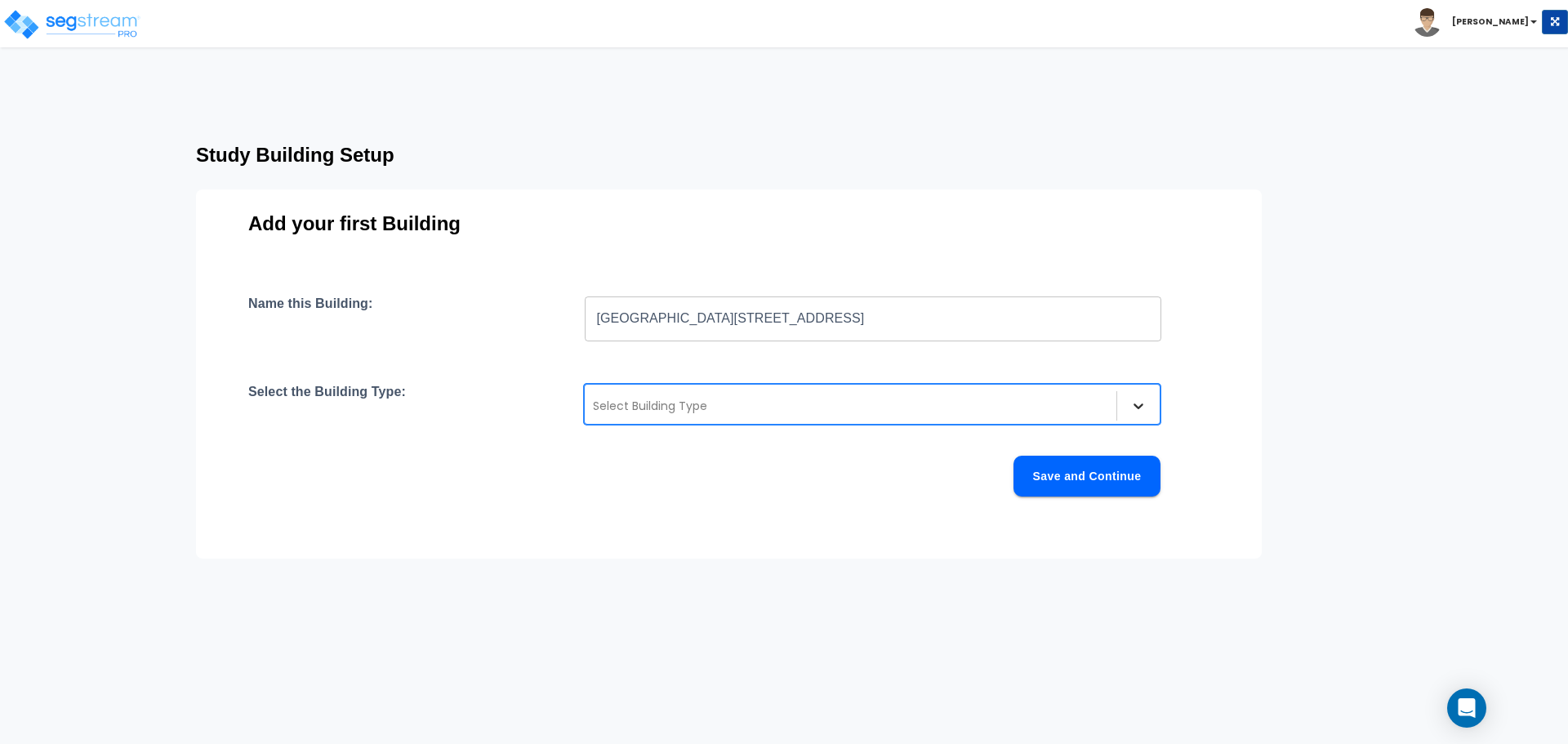
click at [1147, 402] on div at bounding box center [1138, 406] width 30 height 30
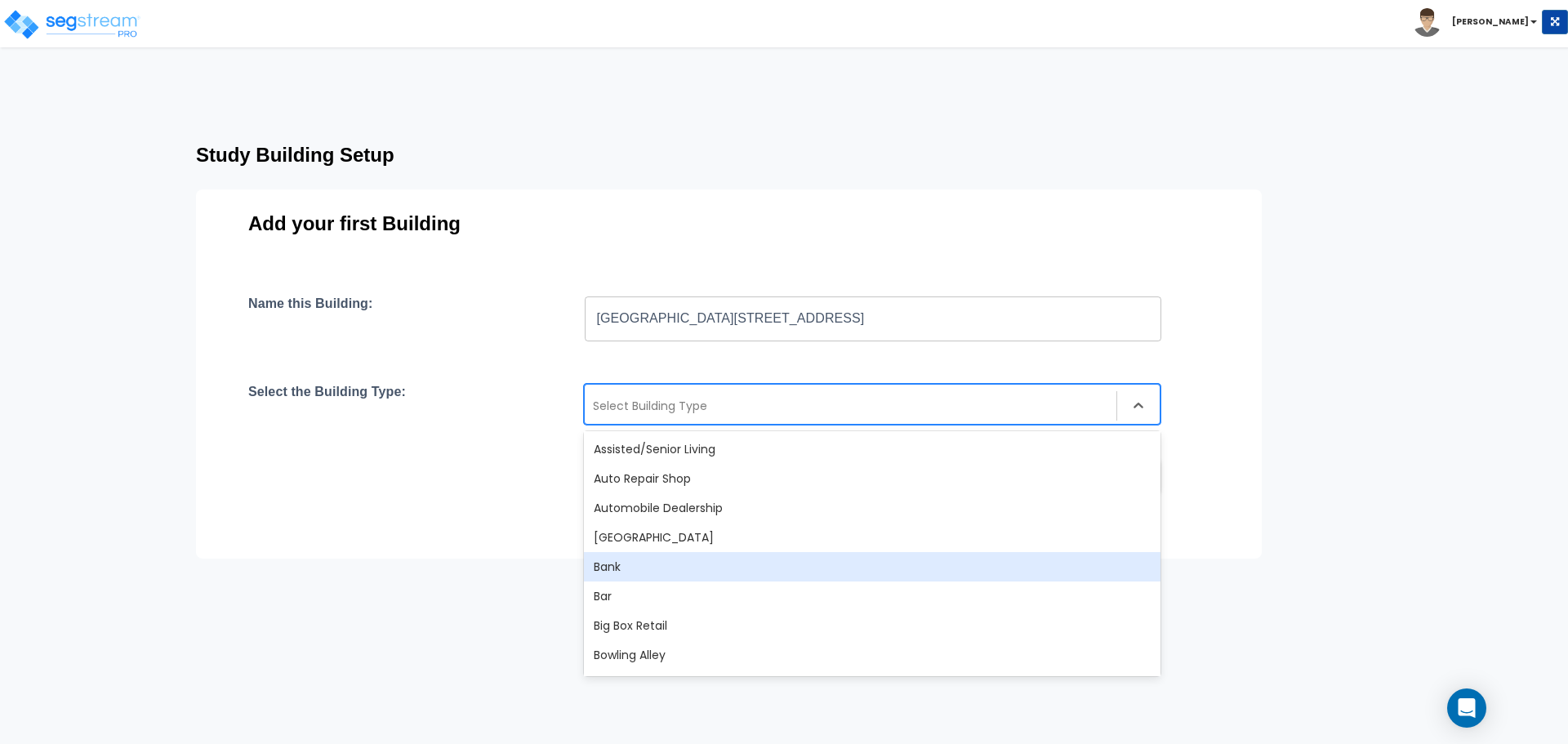
click at [678, 574] on div "Bank" at bounding box center [872, 567] width 576 height 30
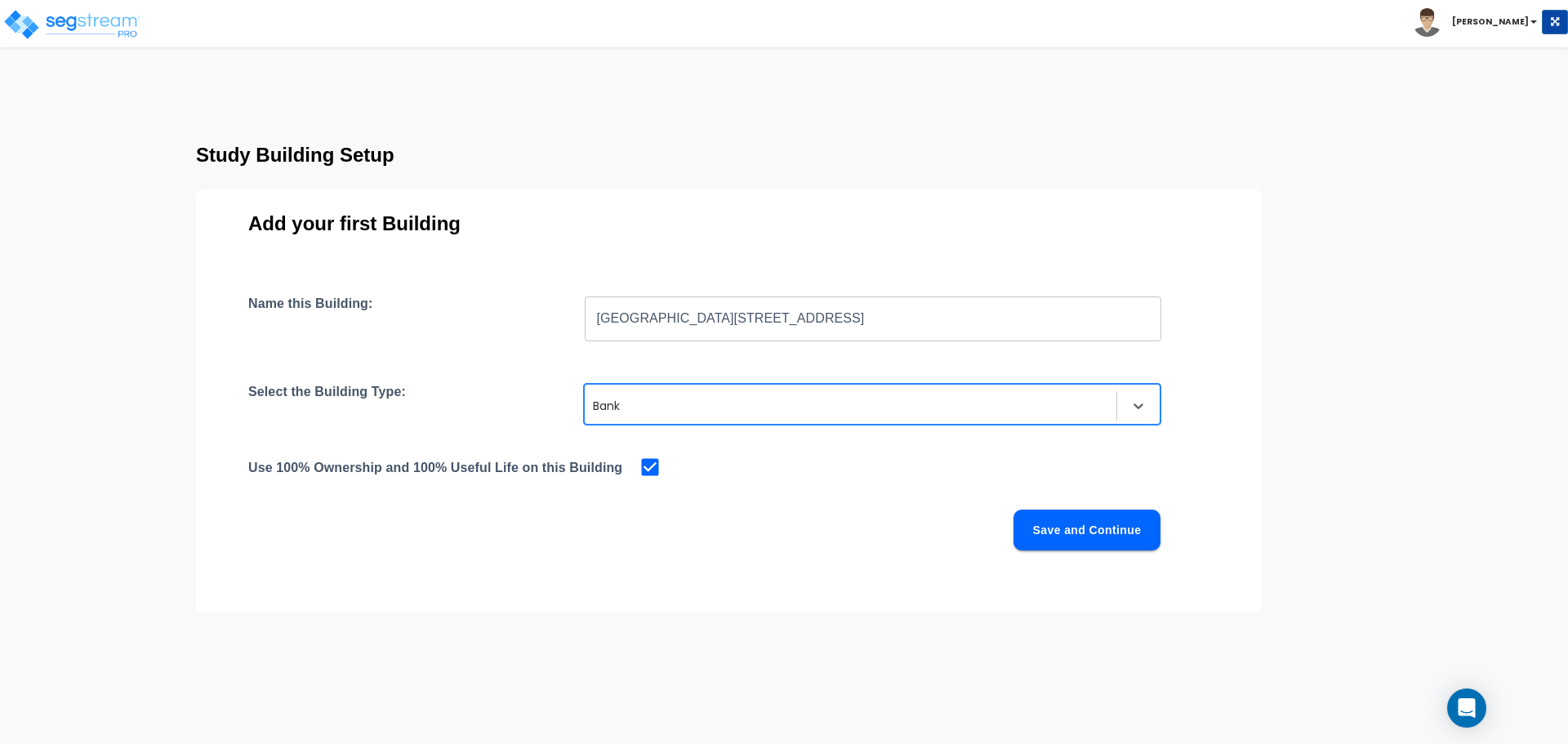
click at [712, 398] on div at bounding box center [850, 406] width 516 height 19
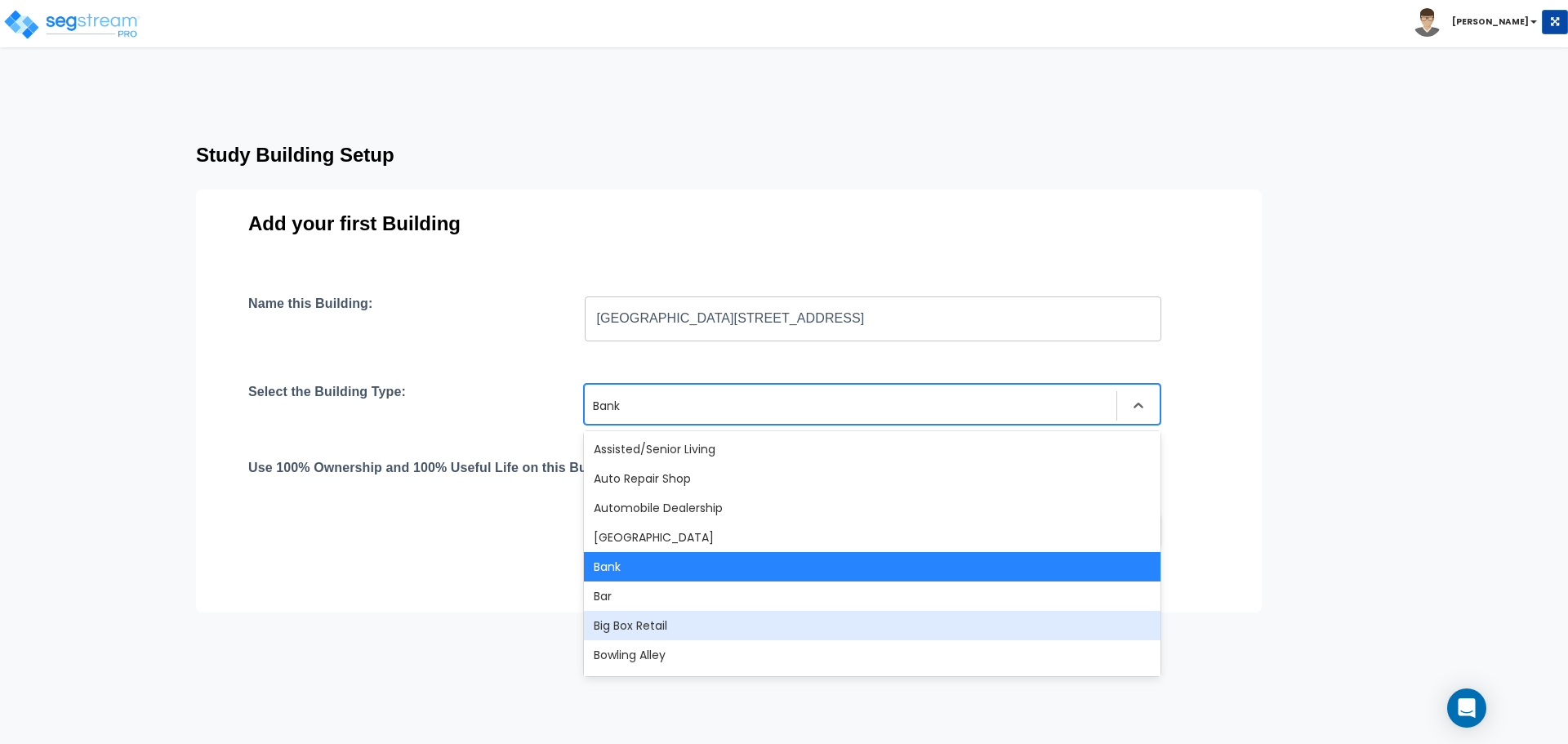
click at [730, 621] on div "Big Box Retail" at bounding box center [872, 625] width 576 height 30
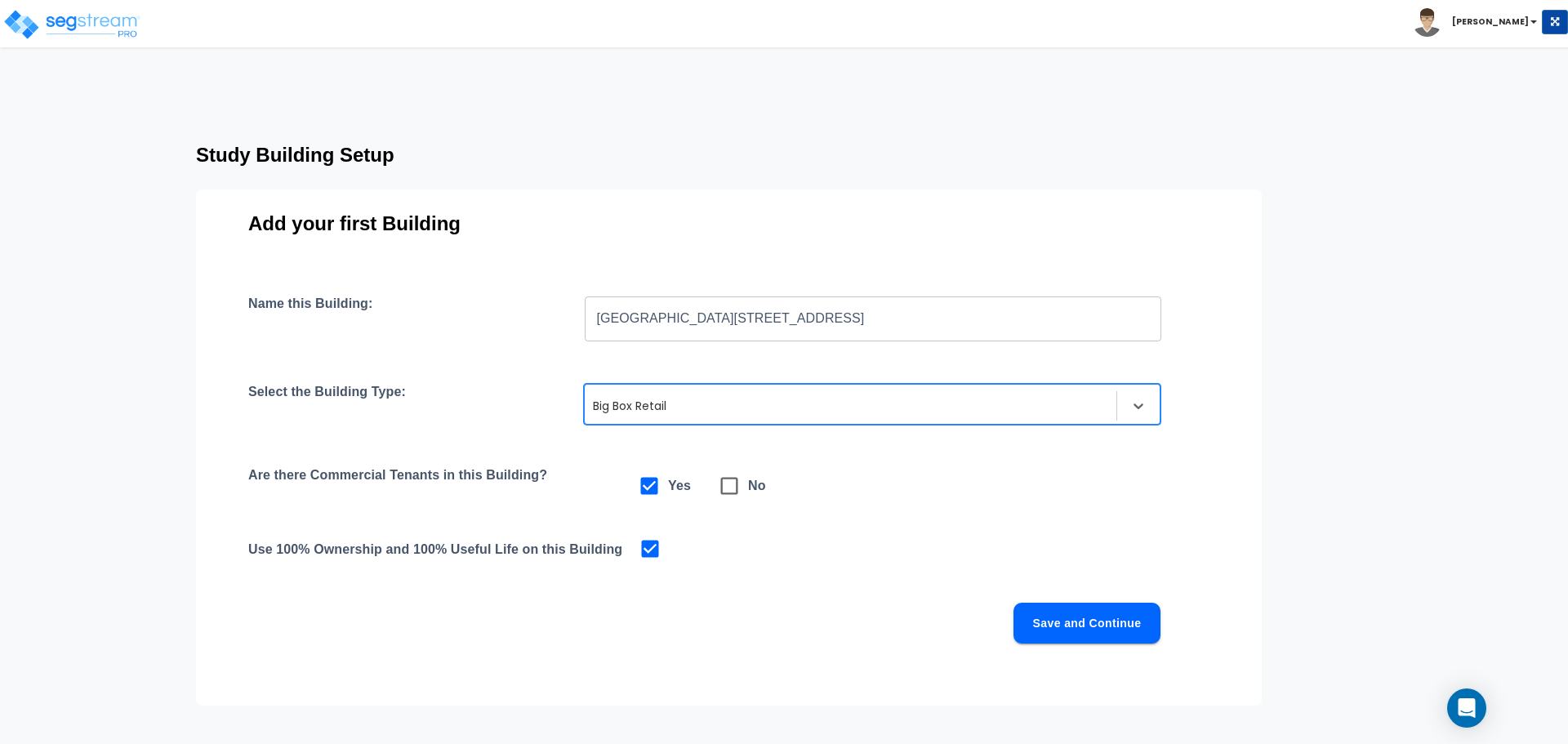
click at [736, 407] on div at bounding box center [850, 406] width 516 height 19
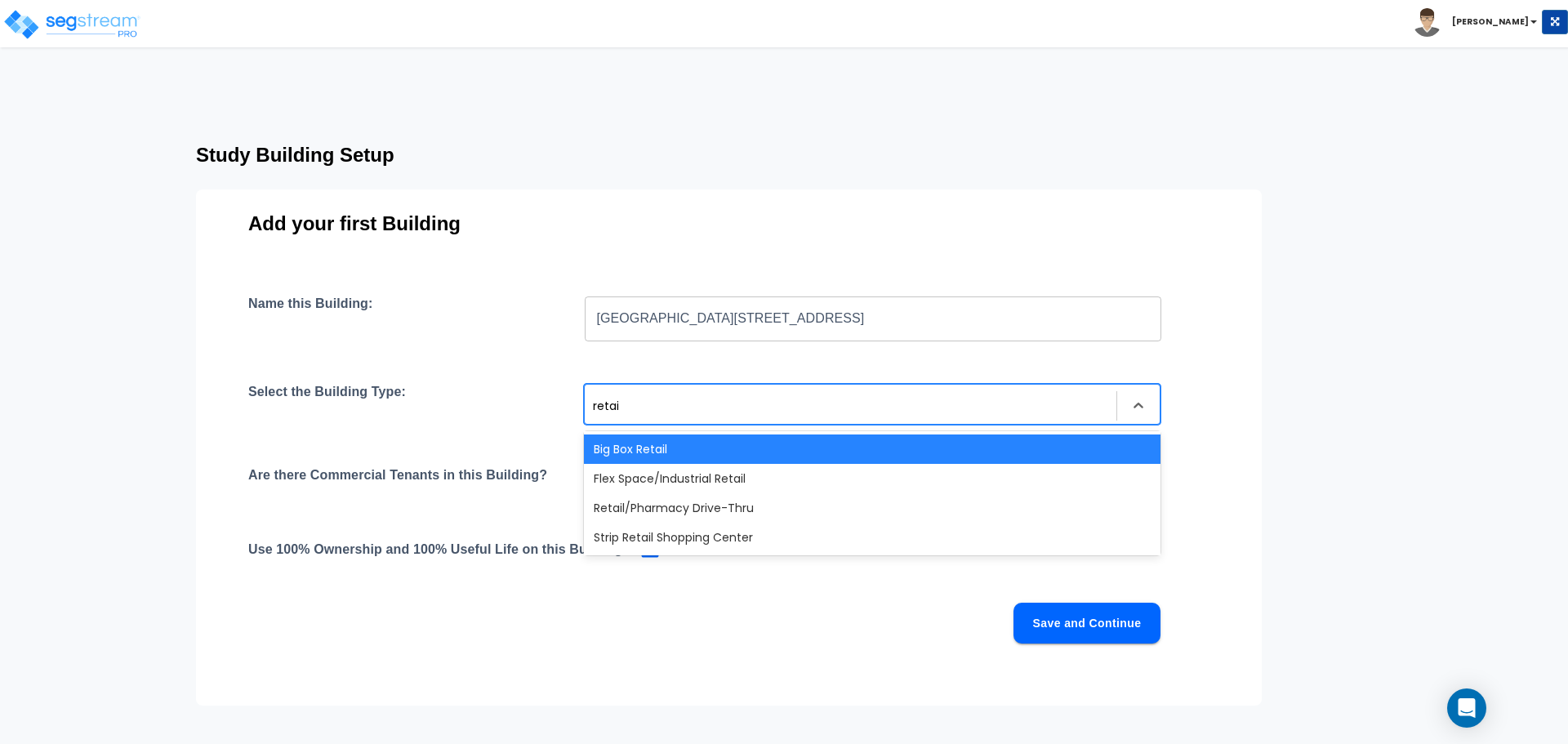
type input "retail"
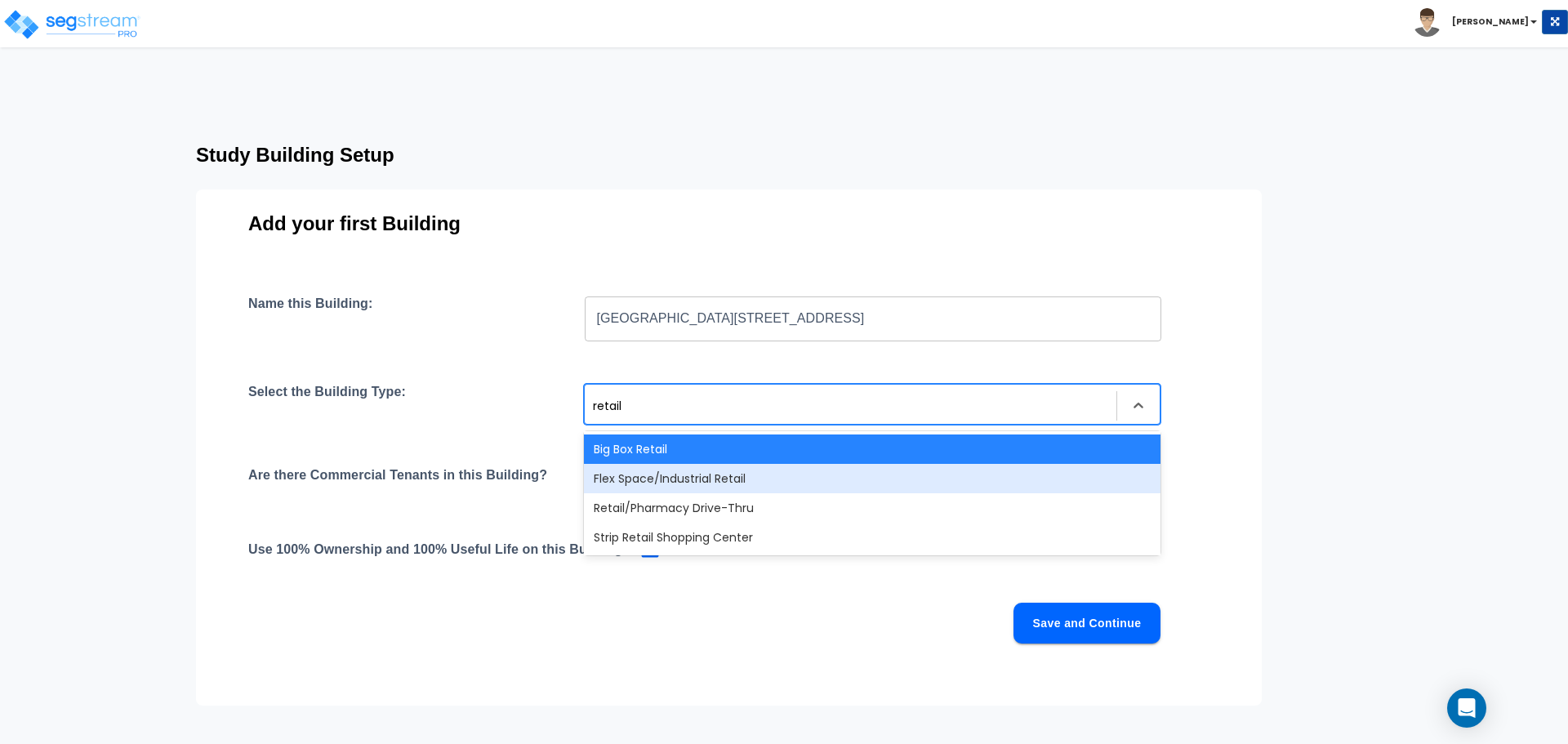
click at [757, 484] on div "Flex Space/Industrial Retail" at bounding box center [872, 478] width 576 height 30
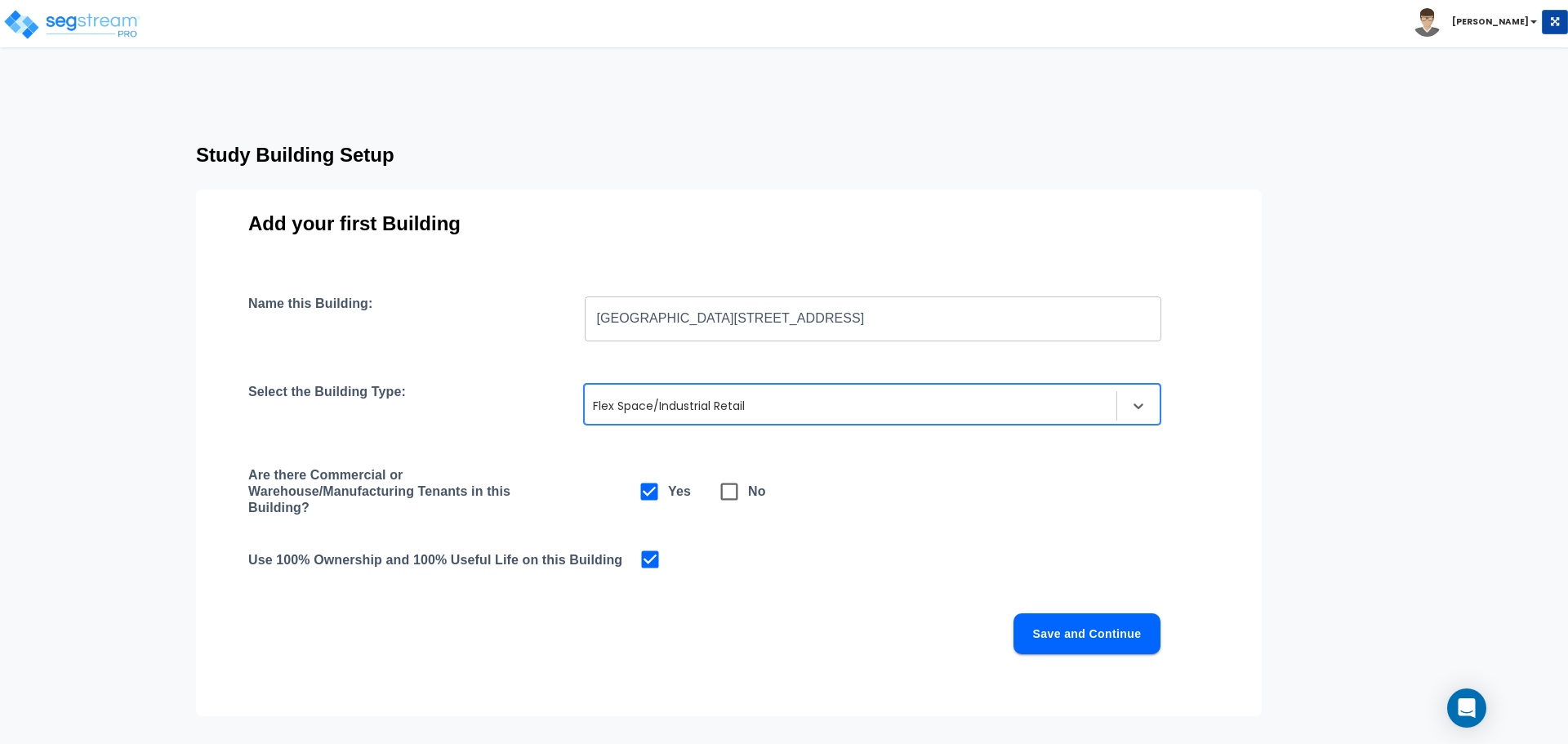
click at [748, 392] on div "Flex Space/Industrial Retail" at bounding box center [872, 404] width 576 height 40
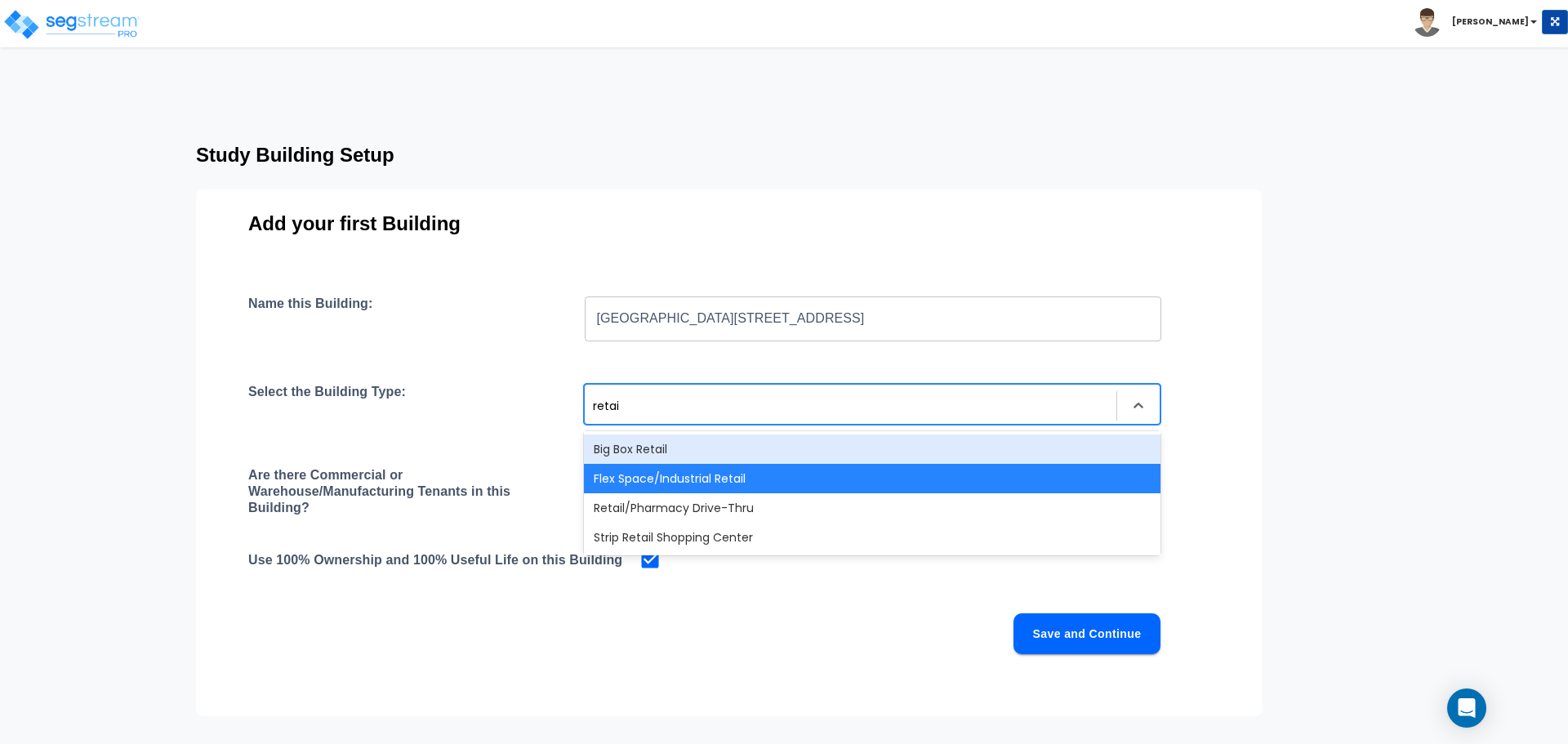
type input "retail"
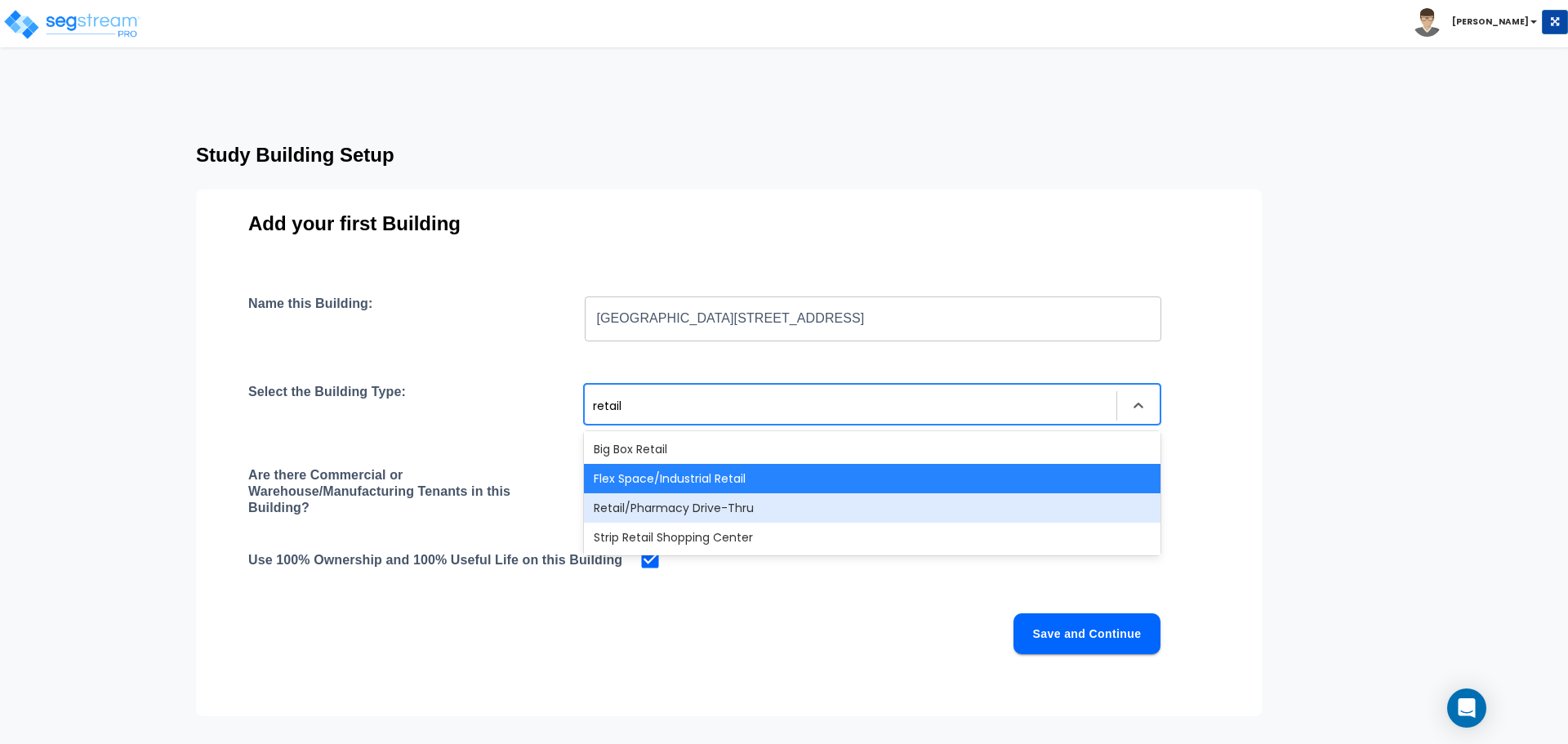
click at [758, 508] on div "Retail/Pharmacy Drive-Thru" at bounding box center [872, 508] width 576 height 30
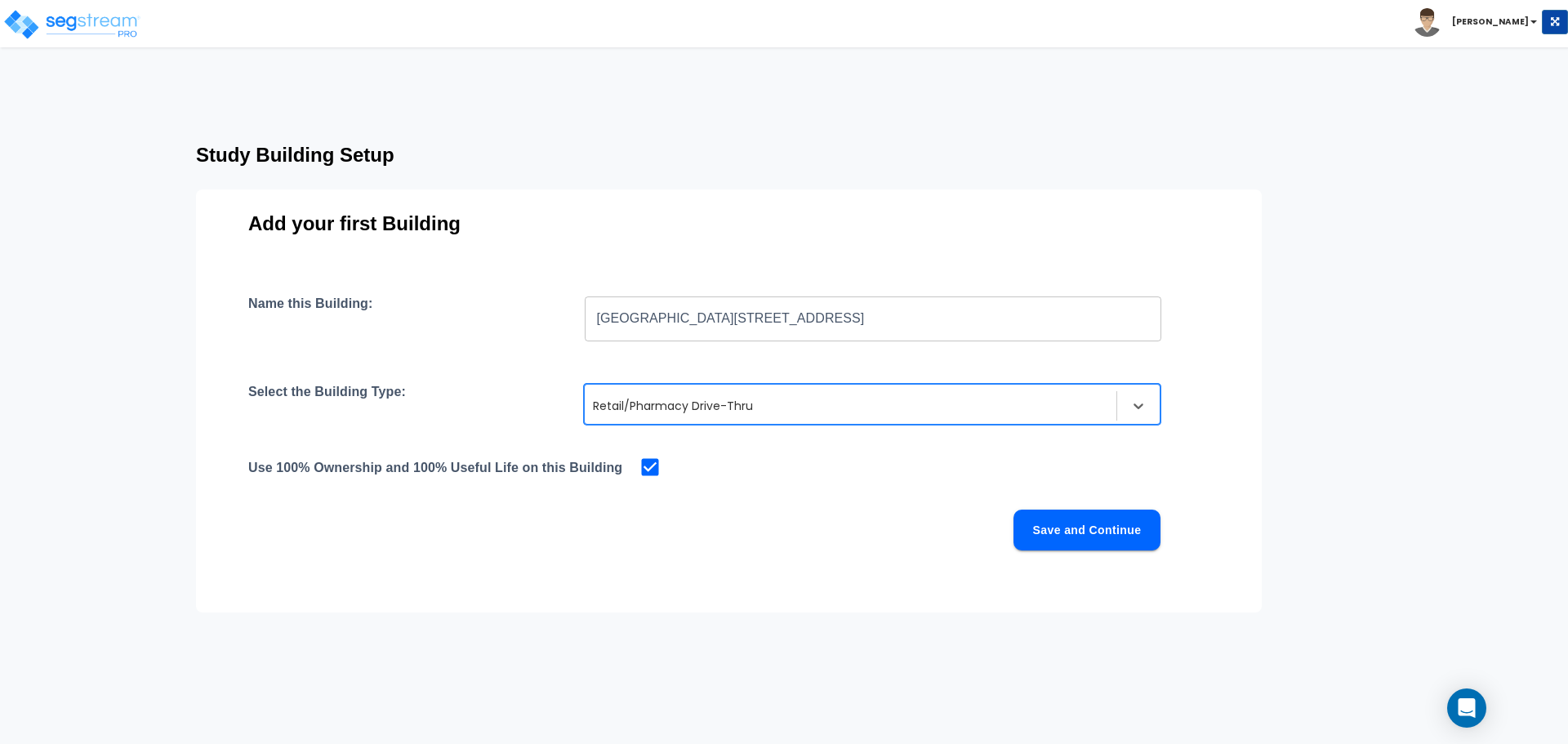
click at [719, 413] on div at bounding box center [850, 406] width 516 height 19
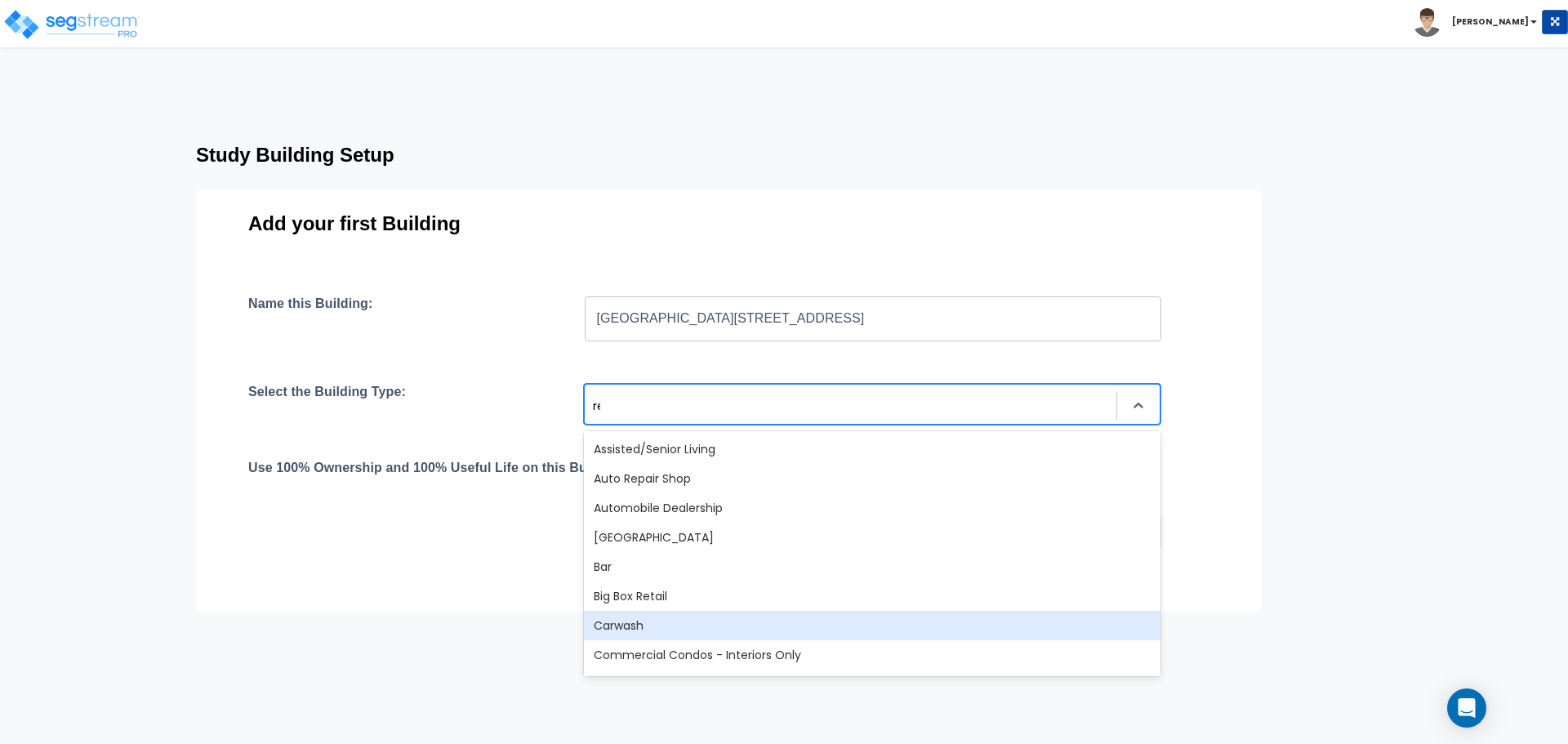
type input "ret"
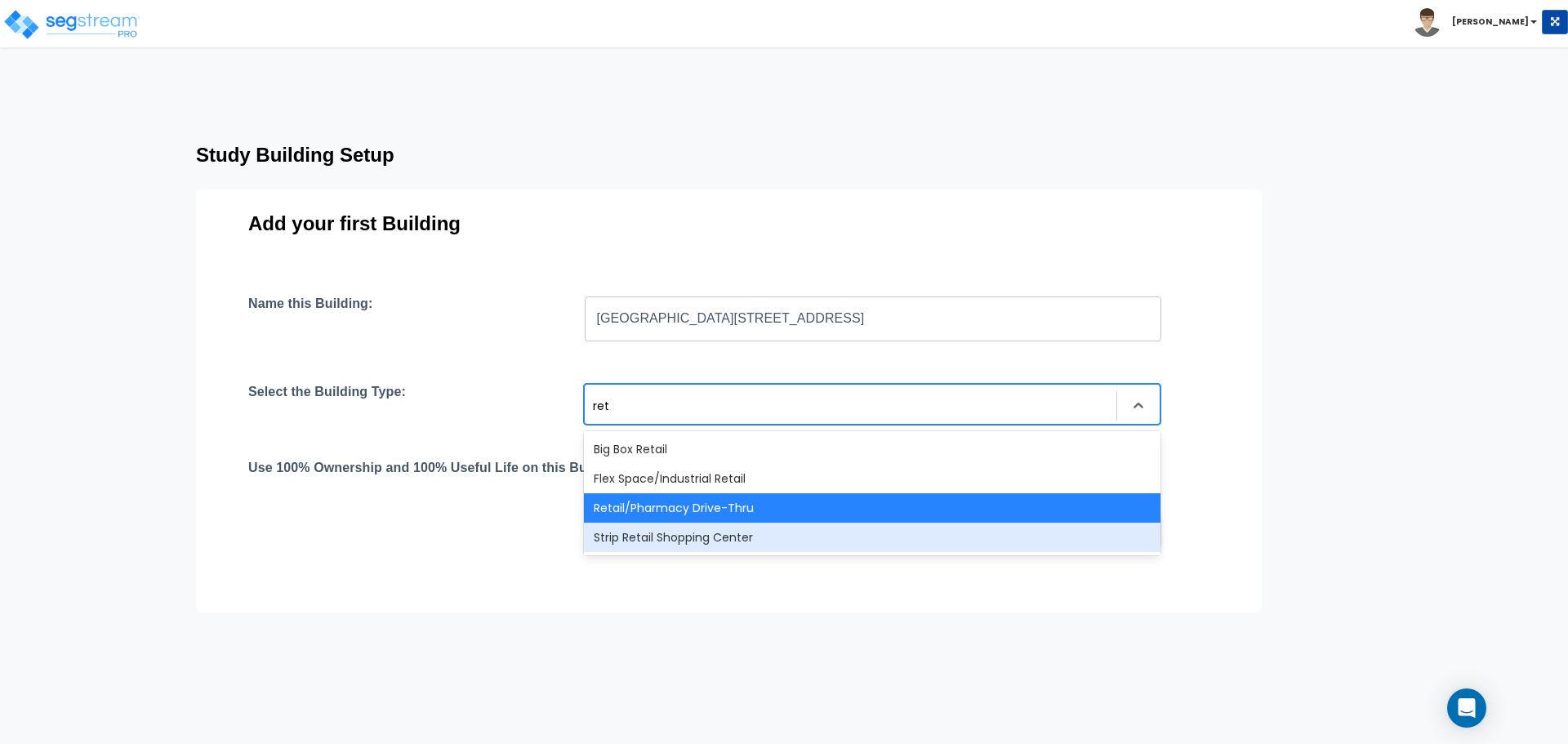
click at [710, 543] on div "Strip Retail Shopping Center" at bounding box center [872, 537] width 576 height 30
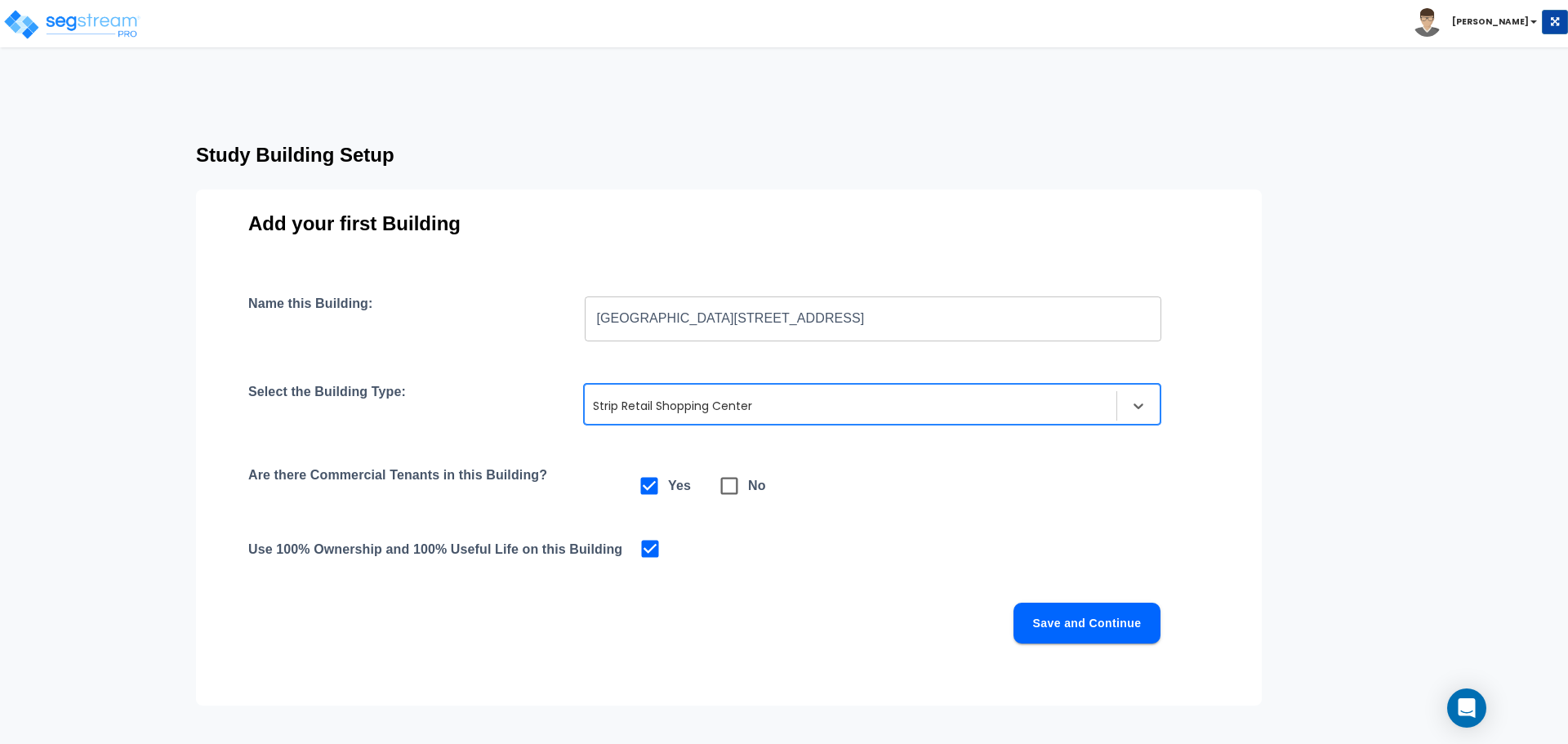
click at [756, 407] on div at bounding box center [850, 406] width 516 height 19
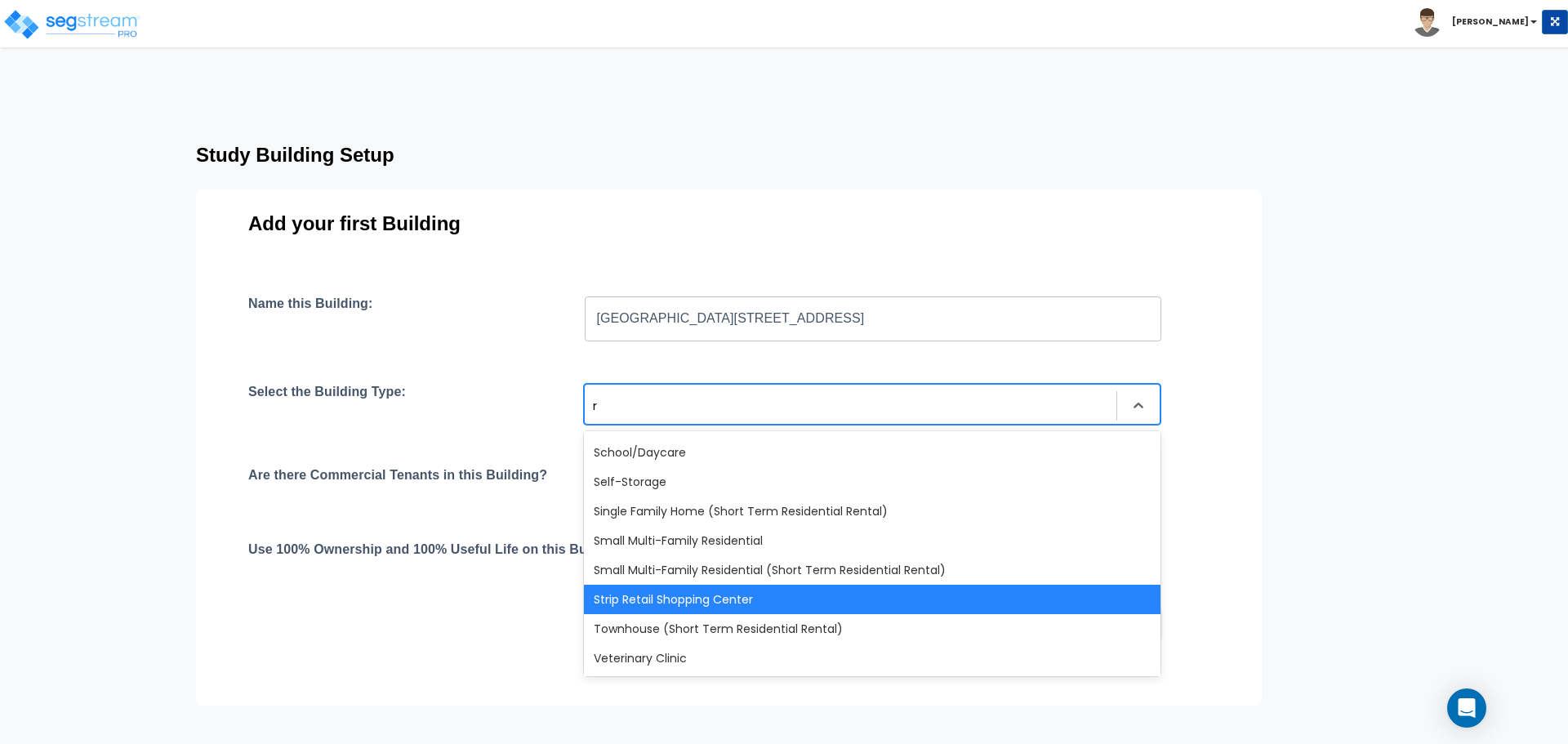
scroll to position [409, 0]
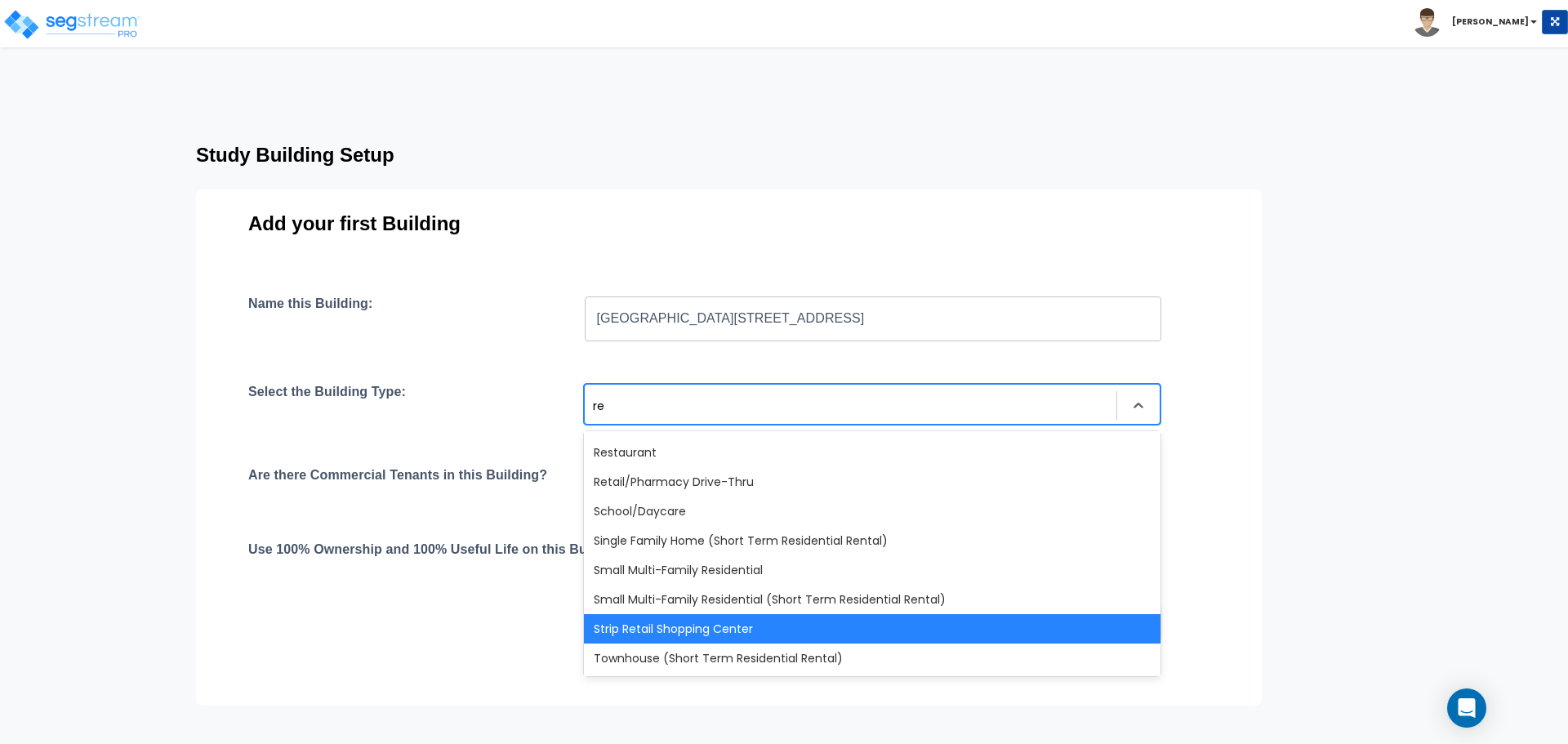
type input "ret"
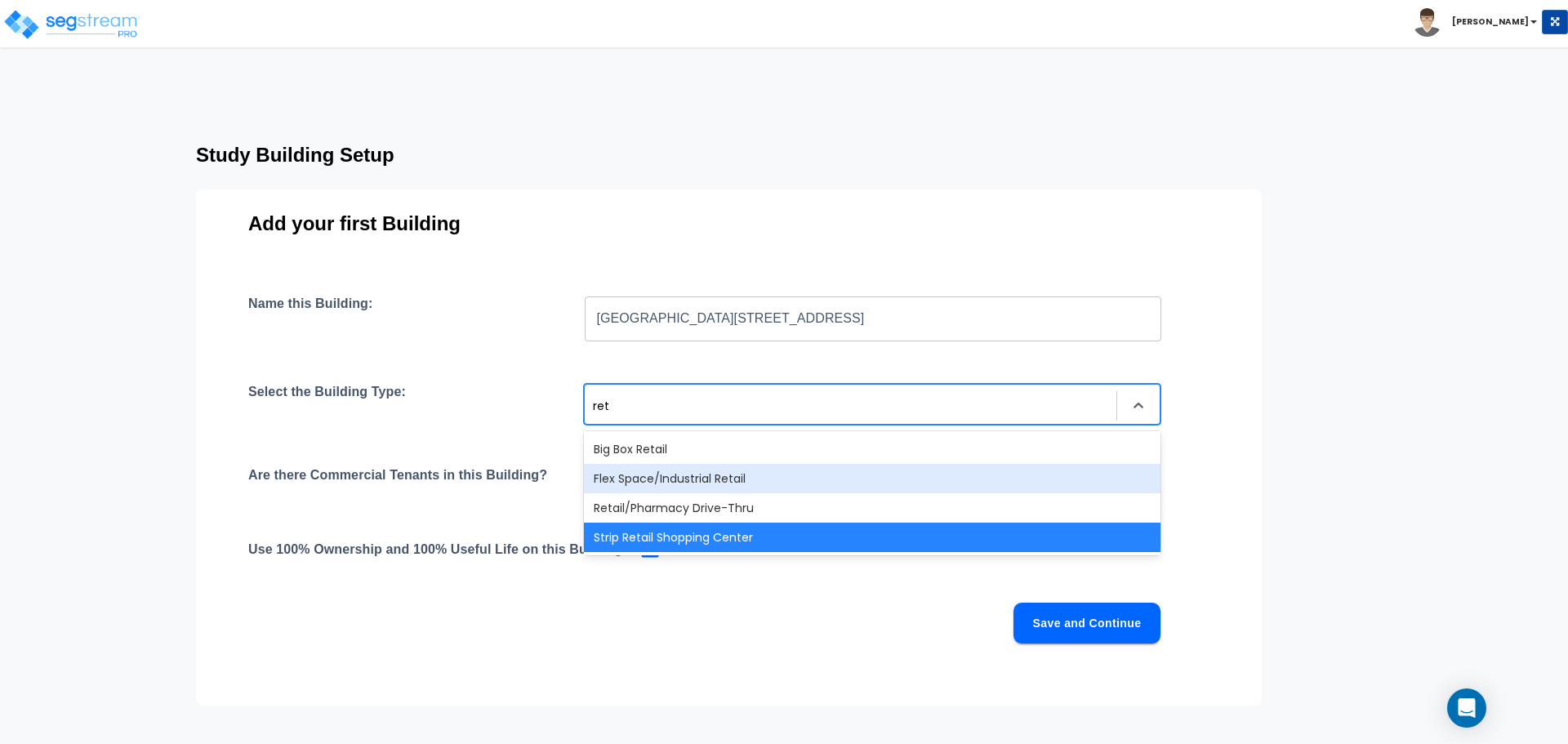
click at [807, 473] on div "Flex Space/Industrial Retail" at bounding box center [872, 478] width 576 height 30
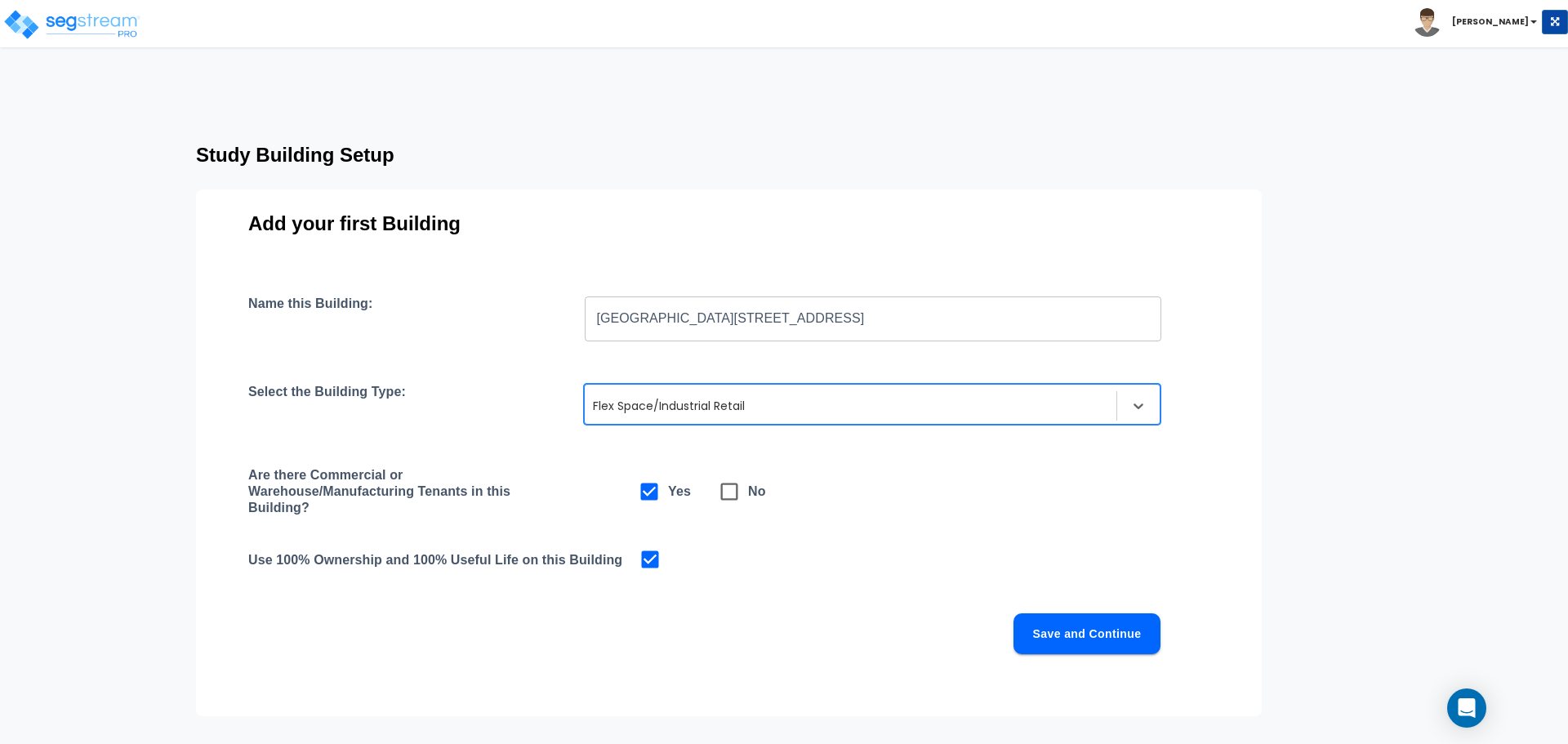
click at [1068, 638] on button "Save and Continue" at bounding box center [1086, 633] width 147 height 40
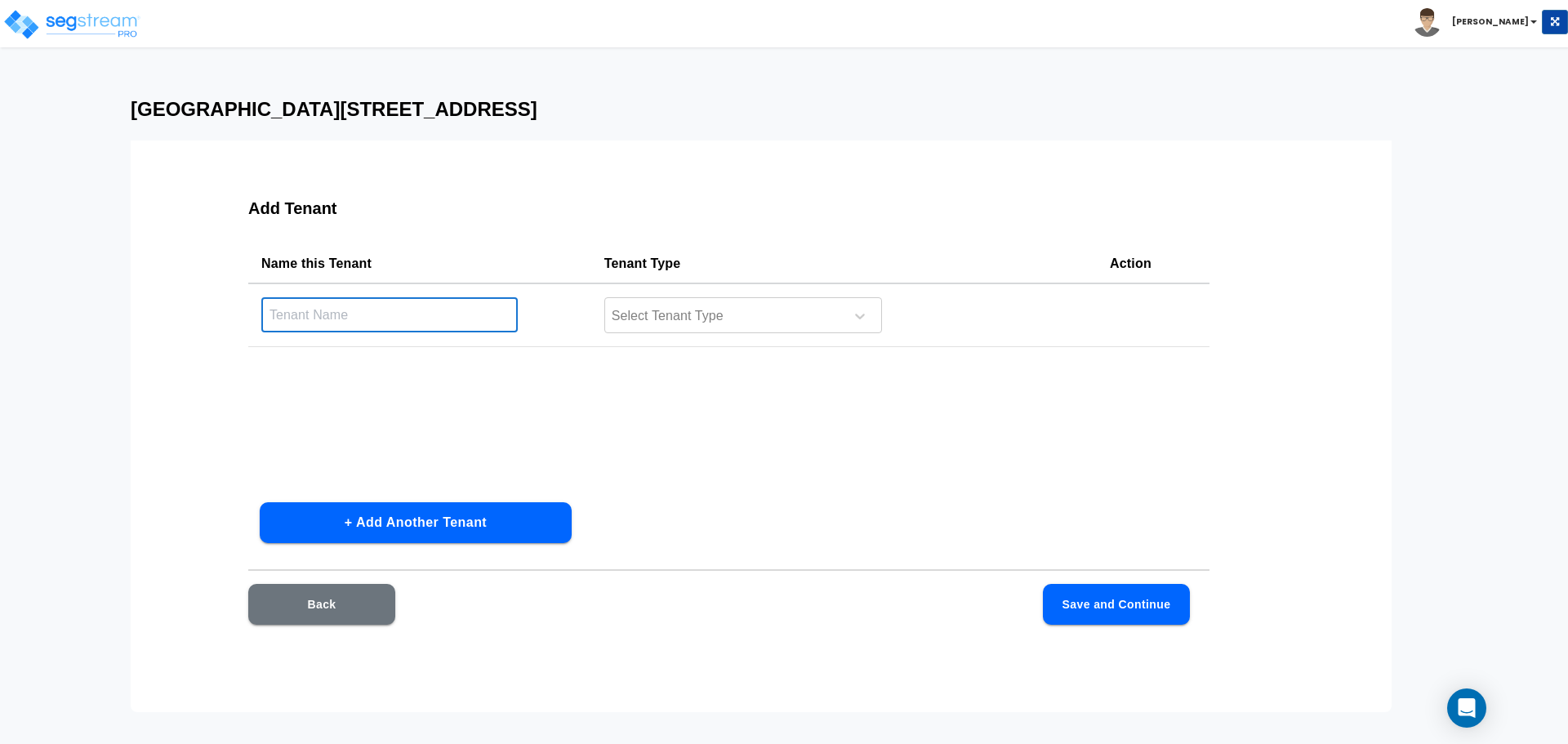
drag, startPoint x: 387, startPoint y: 314, endPoint x: 441, endPoint y: 314, distance: 54.0
click at [387, 314] on input "text" at bounding box center [389, 314] width 256 height 35
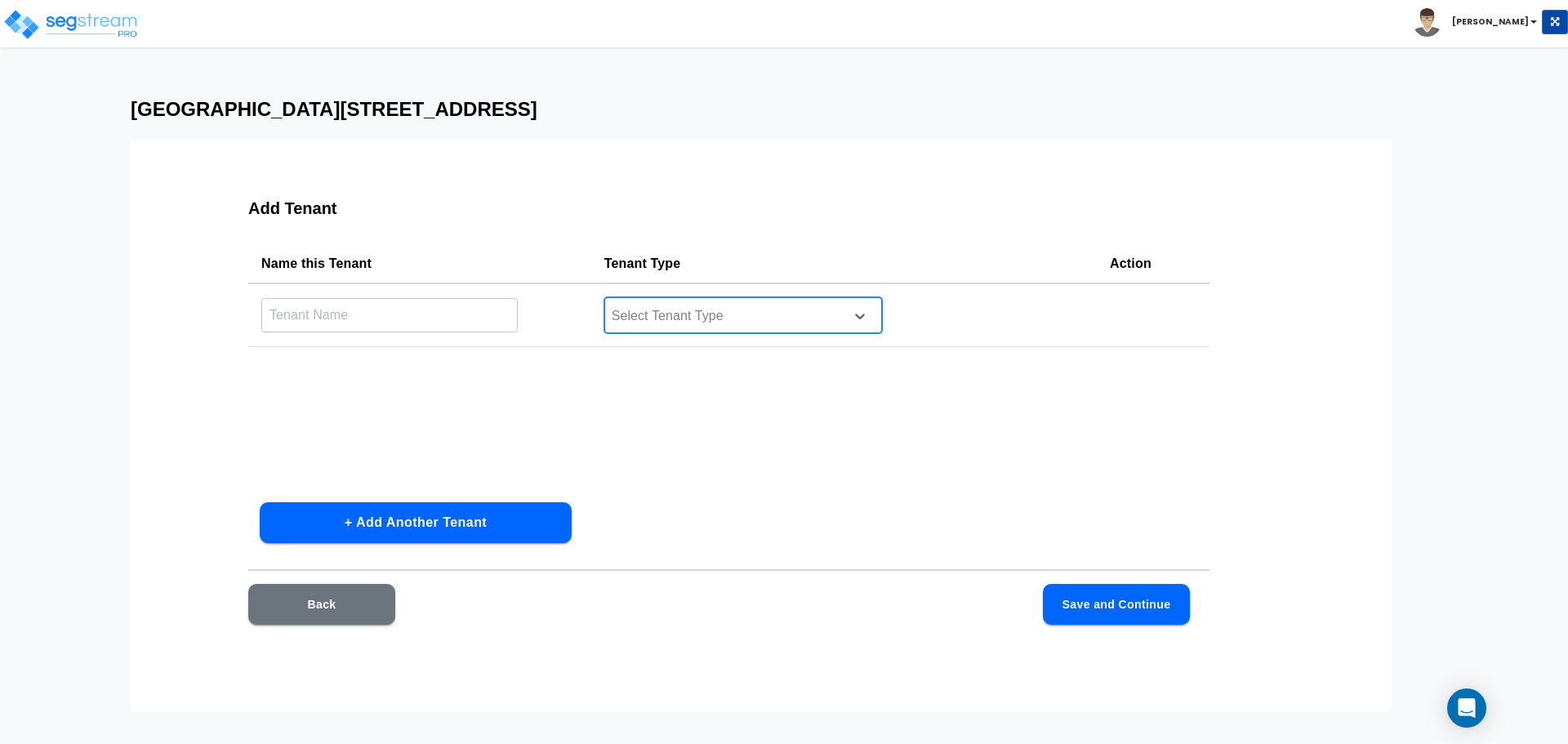
click at [776, 320] on div at bounding box center [722, 316] width 224 height 22
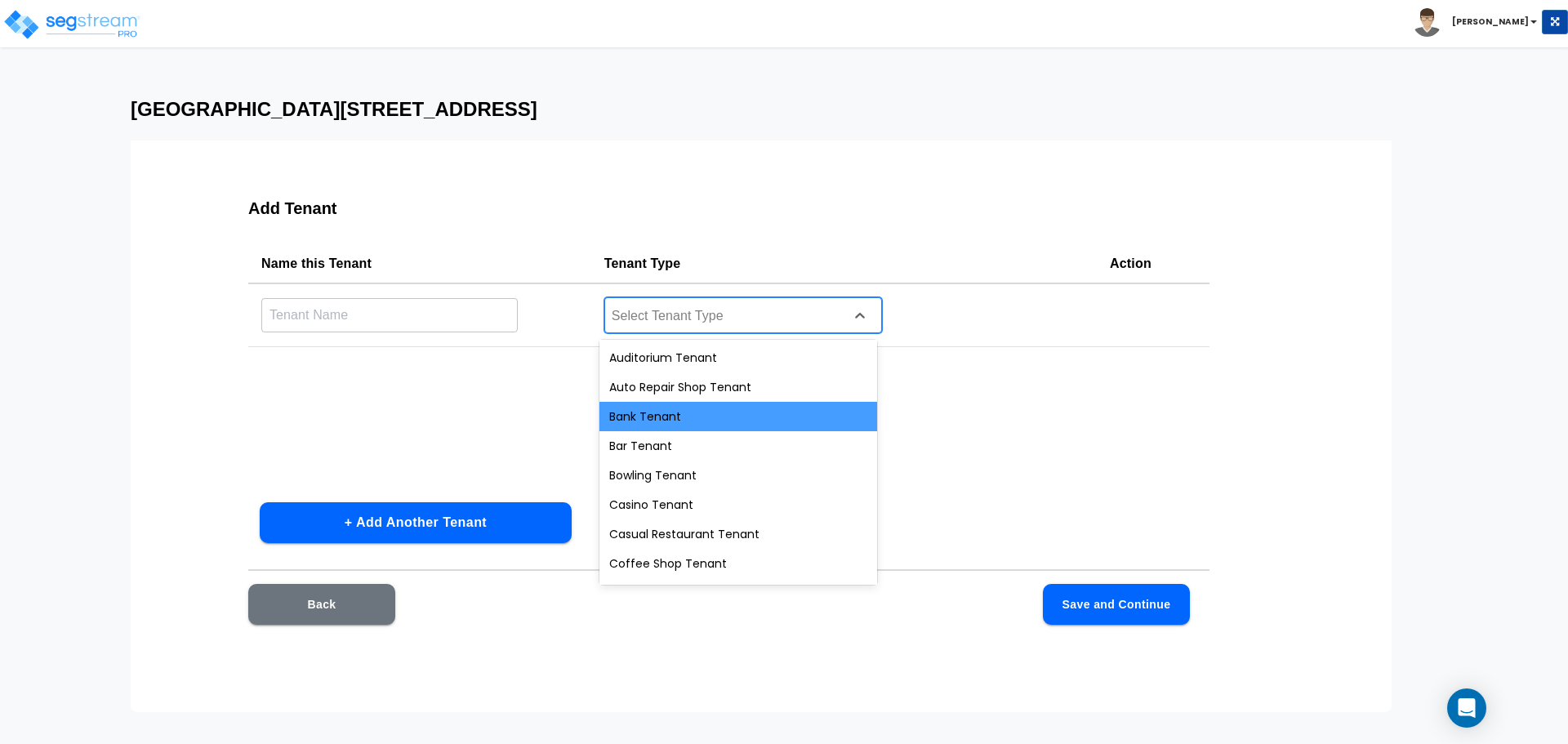
click at [725, 418] on div "Bank Tenant" at bounding box center [738, 416] width 278 height 30
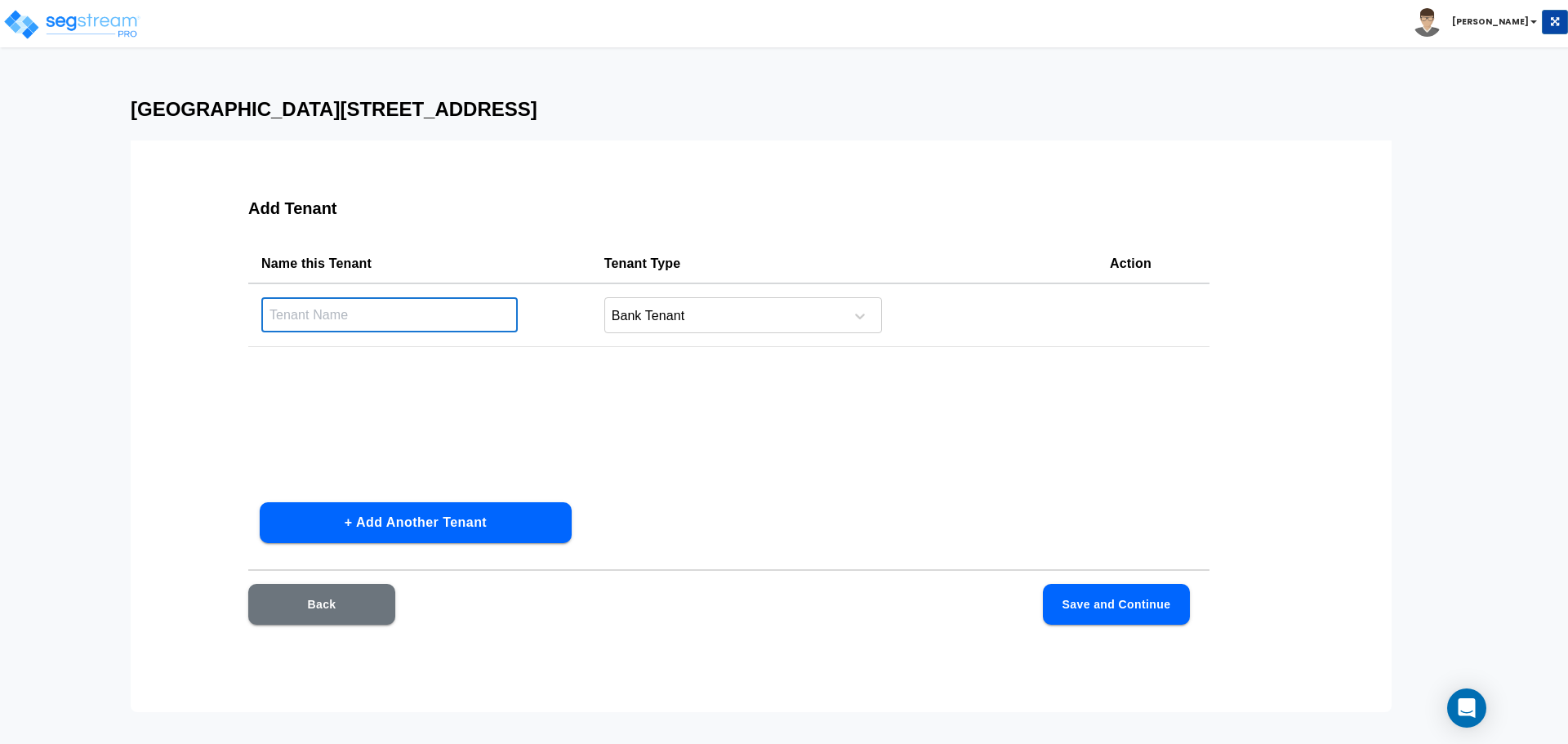
click at [377, 312] on input "text" at bounding box center [389, 314] width 256 height 35
type input "Bank"
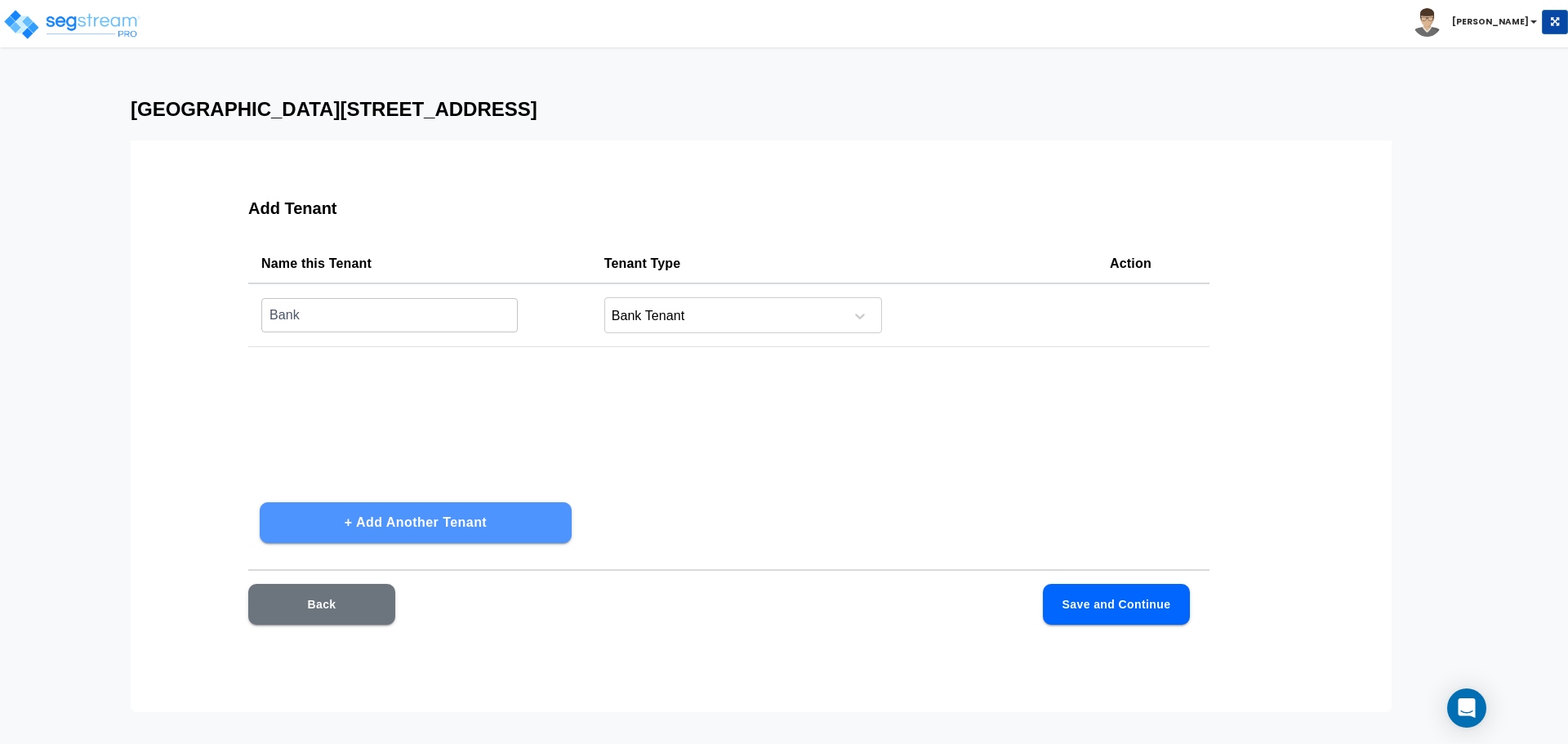
click at [464, 528] on button "+ Add Another Tenant" at bounding box center [415, 522] width 312 height 40
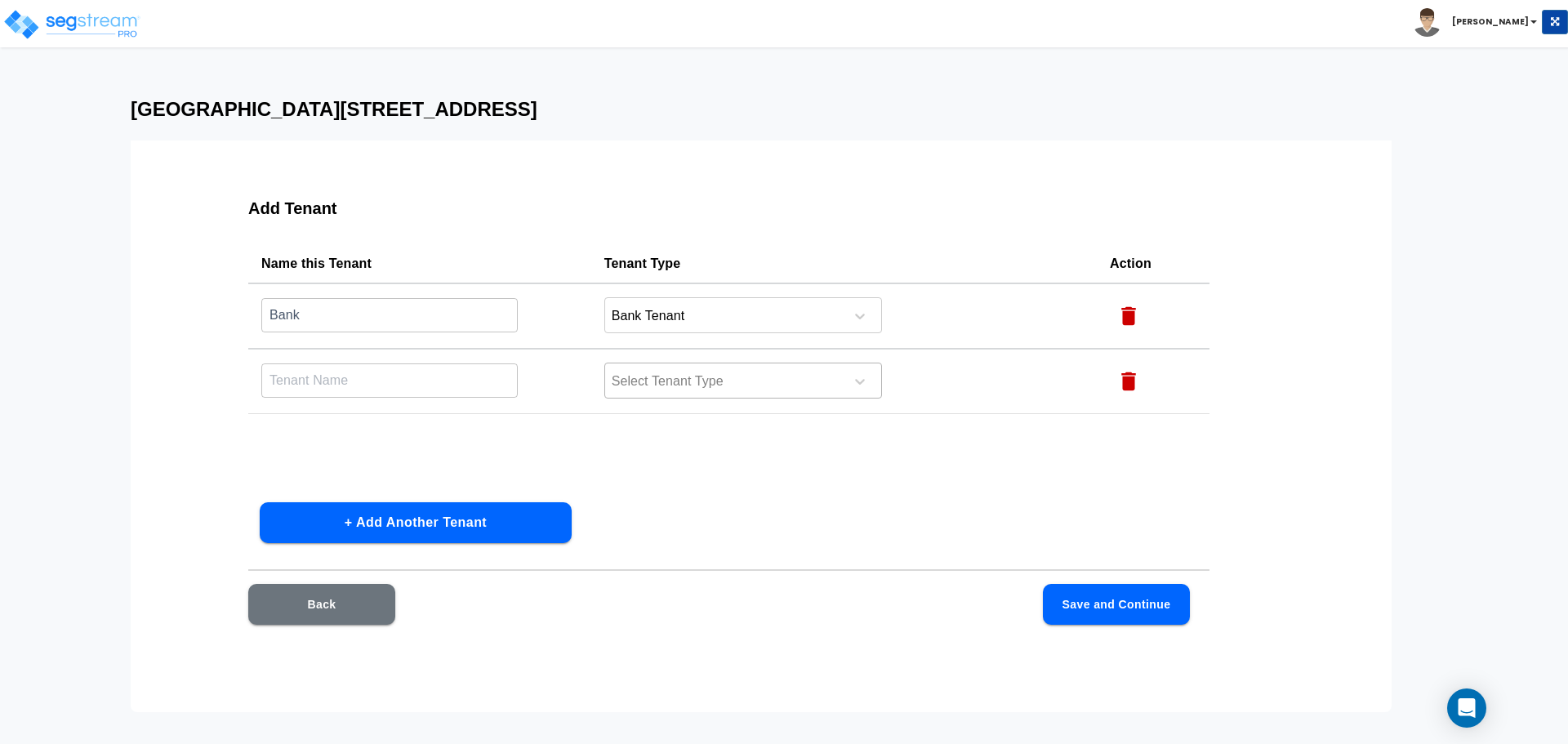
click at [683, 384] on div at bounding box center [722, 382] width 224 height 22
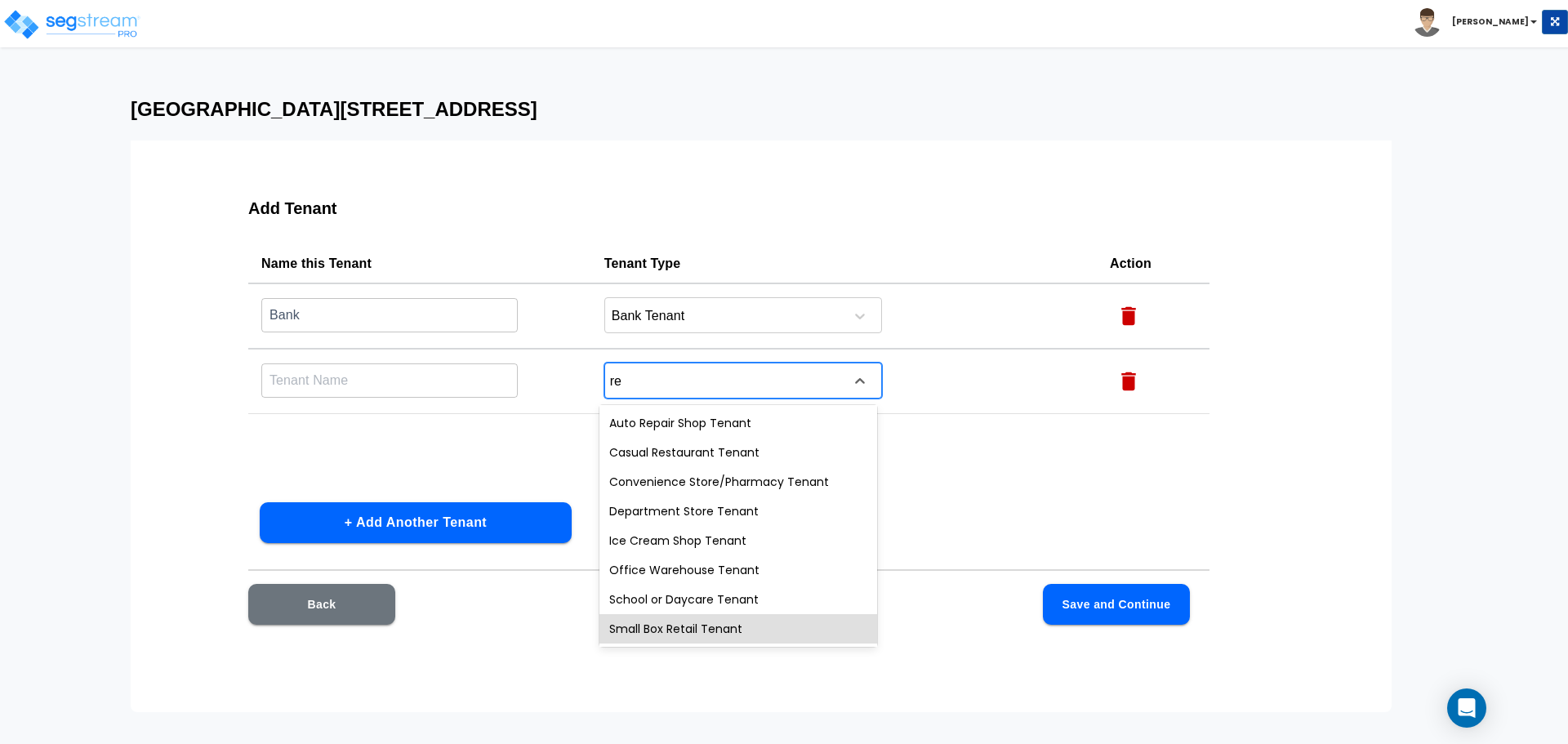
type input "r"
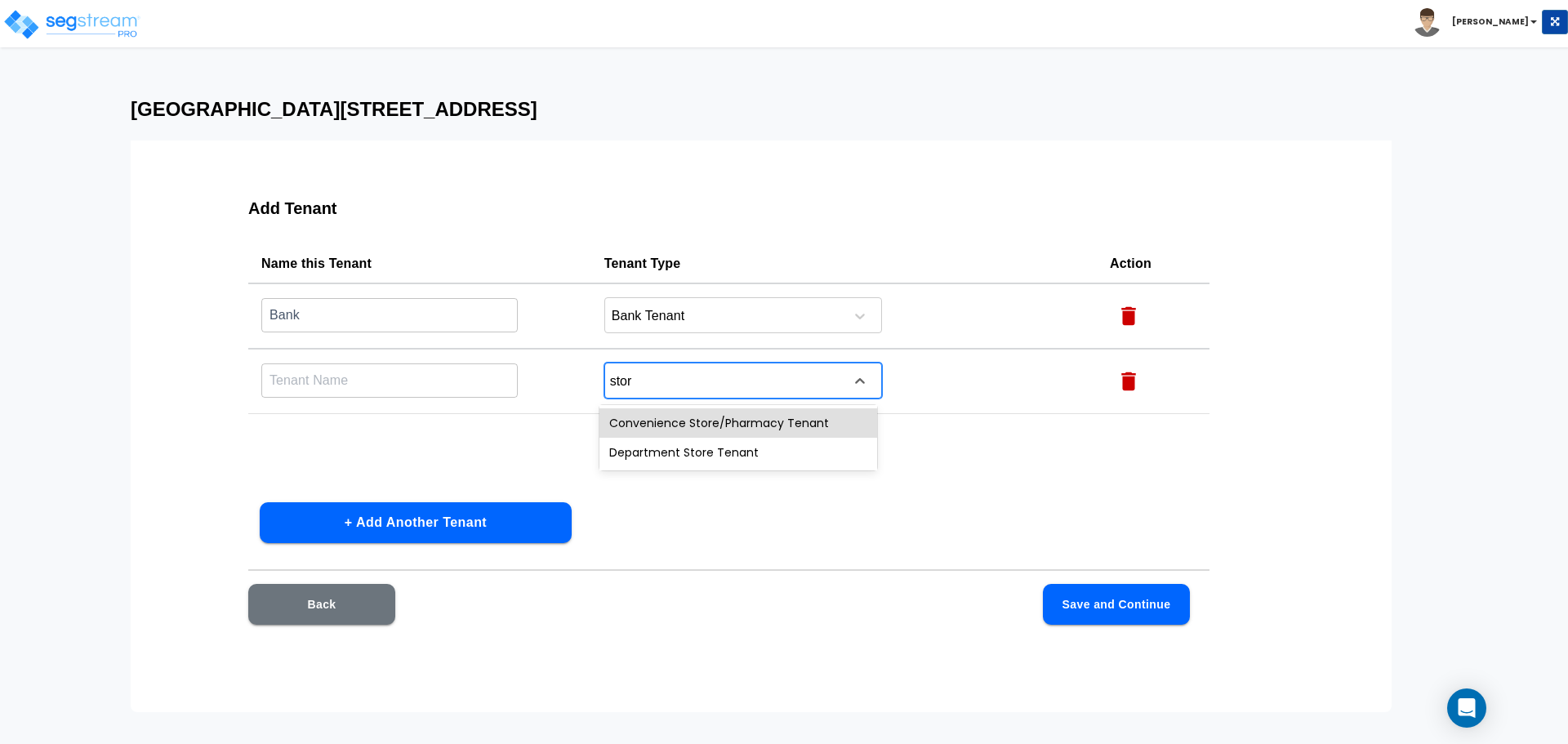
type input "store"
click at [810, 425] on div "Convenience Store/Pharmacy Tenant" at bounding box center [738, 423] width 278 height 30
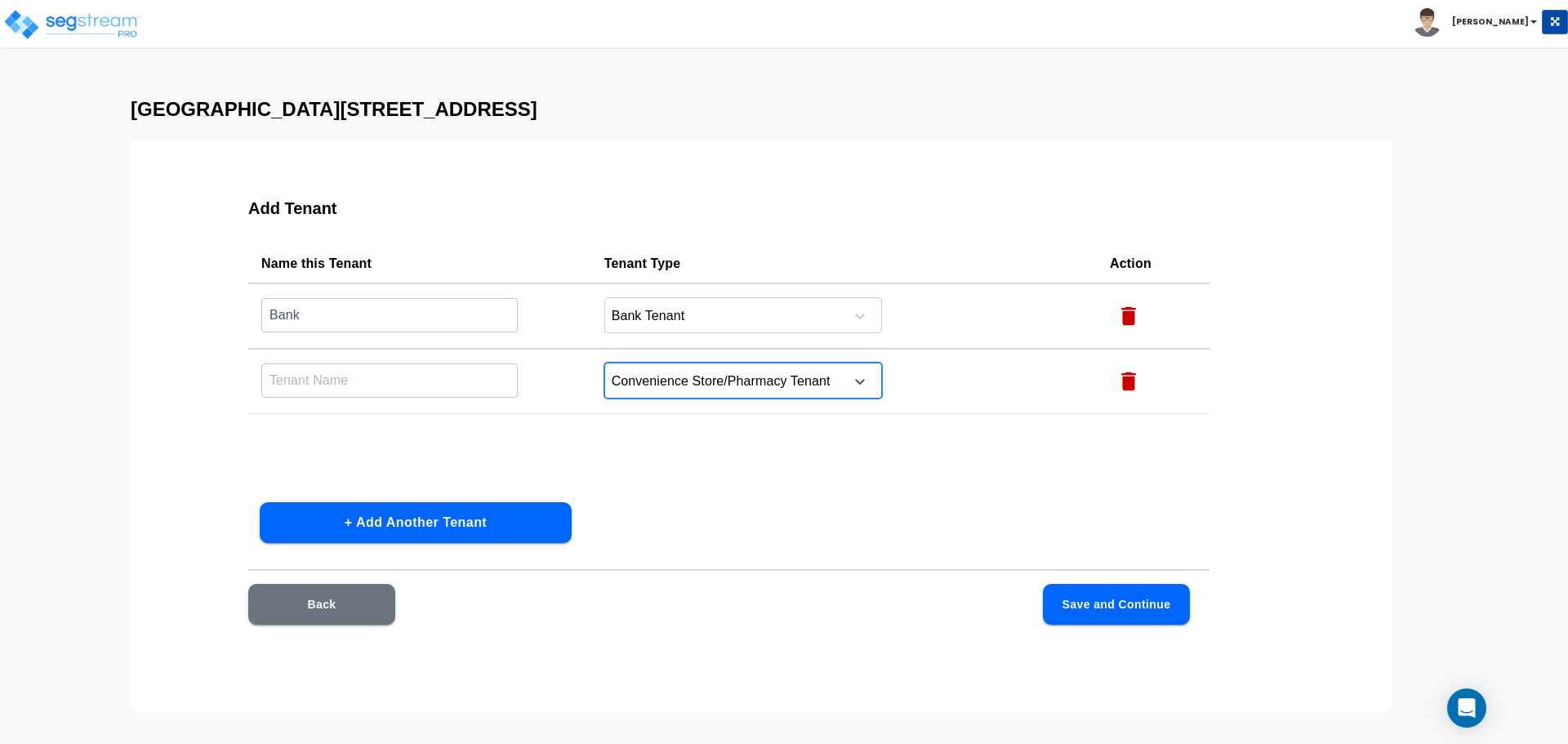
click at [421, 374] on input "text" at bounding box center [389, 380] width 256 height 35
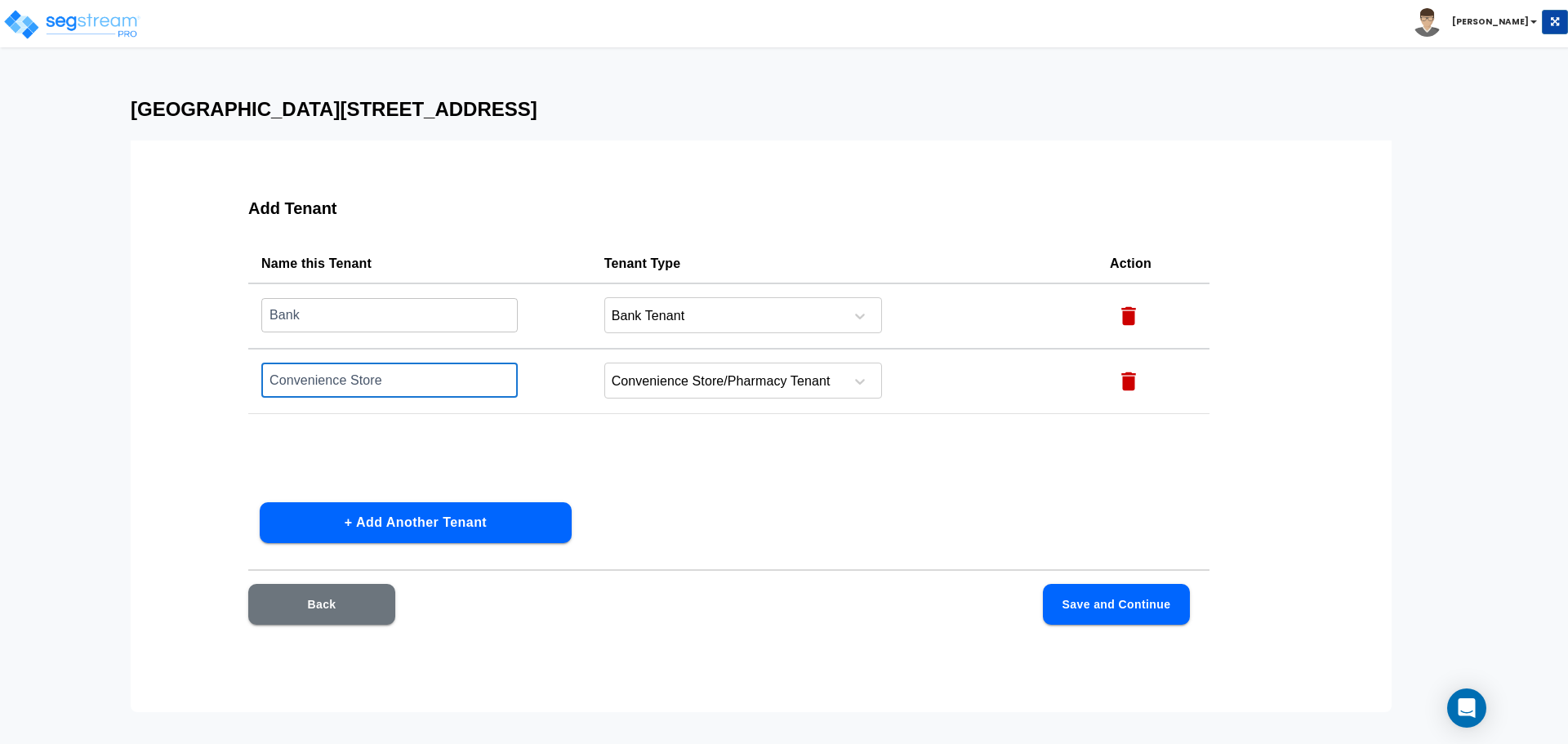
type input "Convenience Store"
click at [1141, 606] on button "Save and Continue" at bounding box center [1116, 604] width 147 height 40
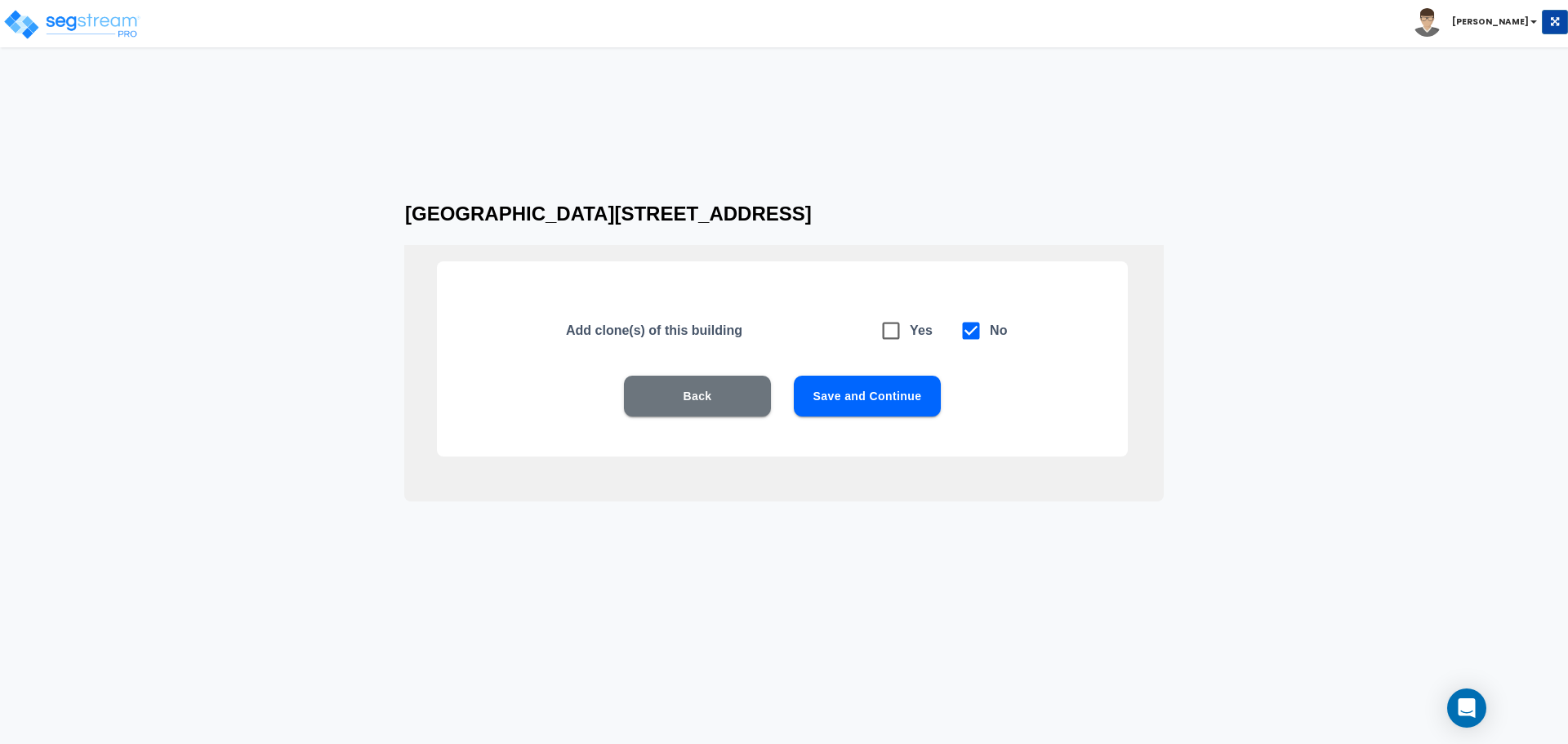
click at [901, 403] on button "Save and Continue" at bounding box center [867, 396] width 147 height 40
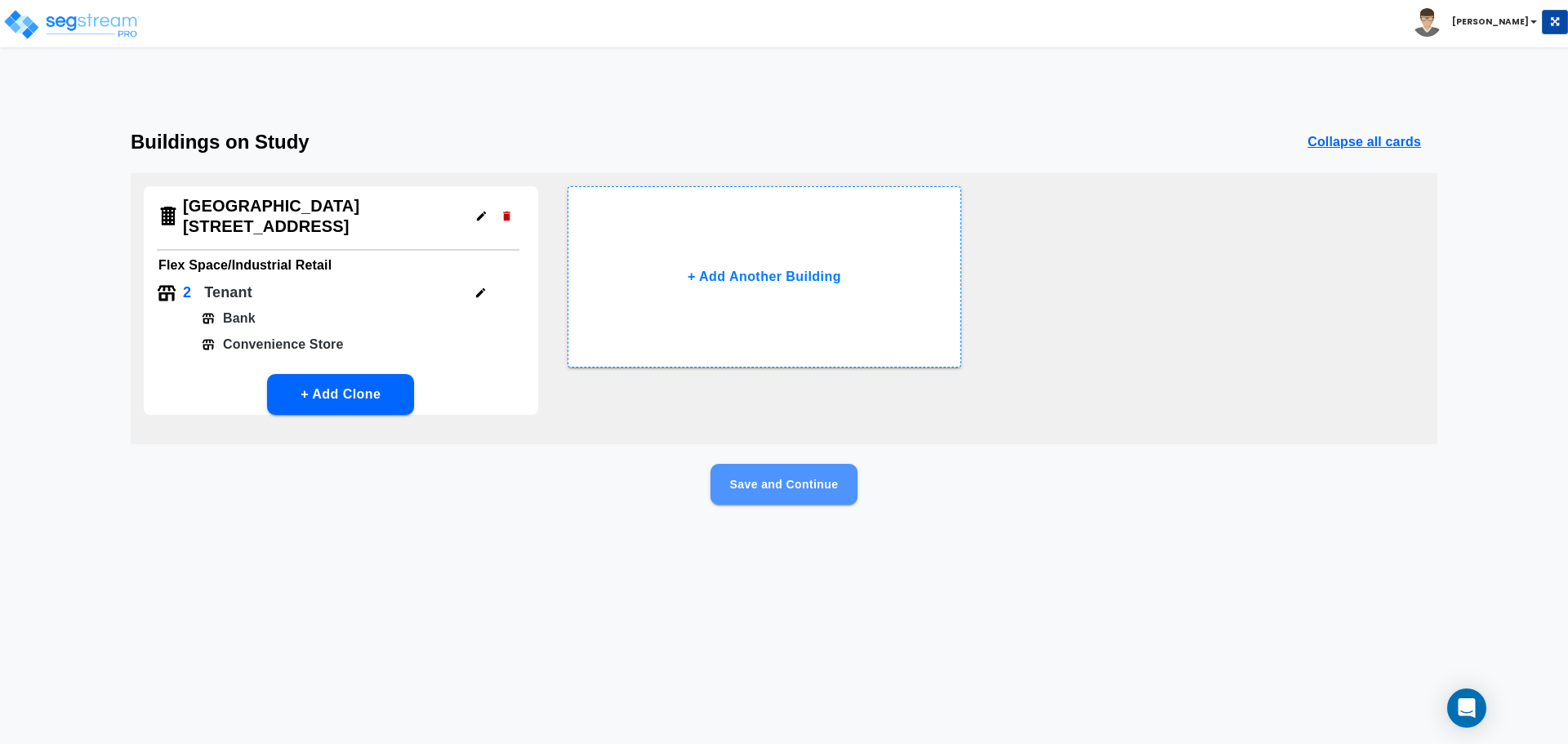
click at [804, 467] on button "Save and Continue" at bounding box center [784, 484] width 147 height 40
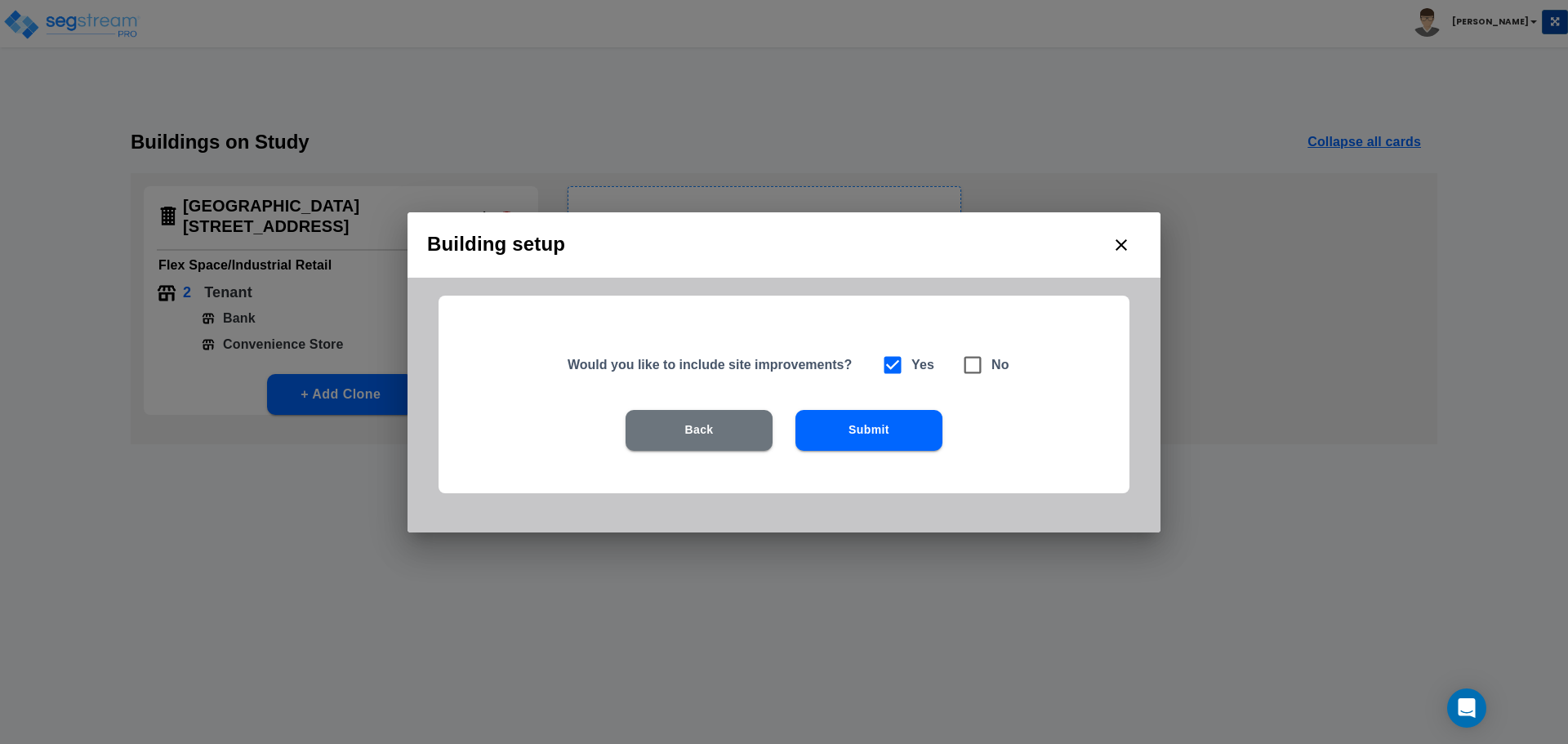
click at [894, 416] on button "Submit" at bounding box center [868, 430] width 147 height 40
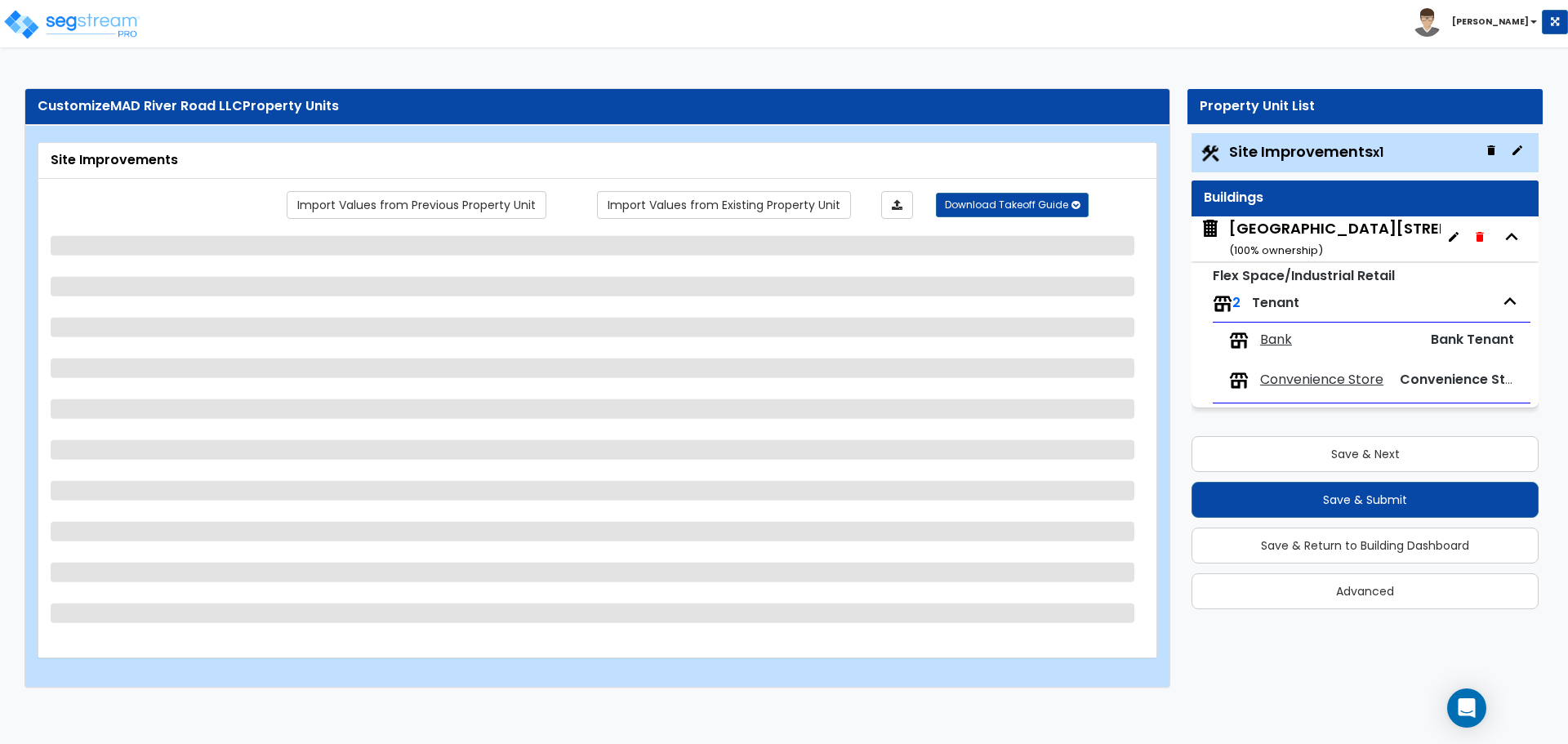
click at [1328, 238] on div "MAD 550 River Road ( 100 % ownership)" at bounding box center [1385, 238] width 313 height 41
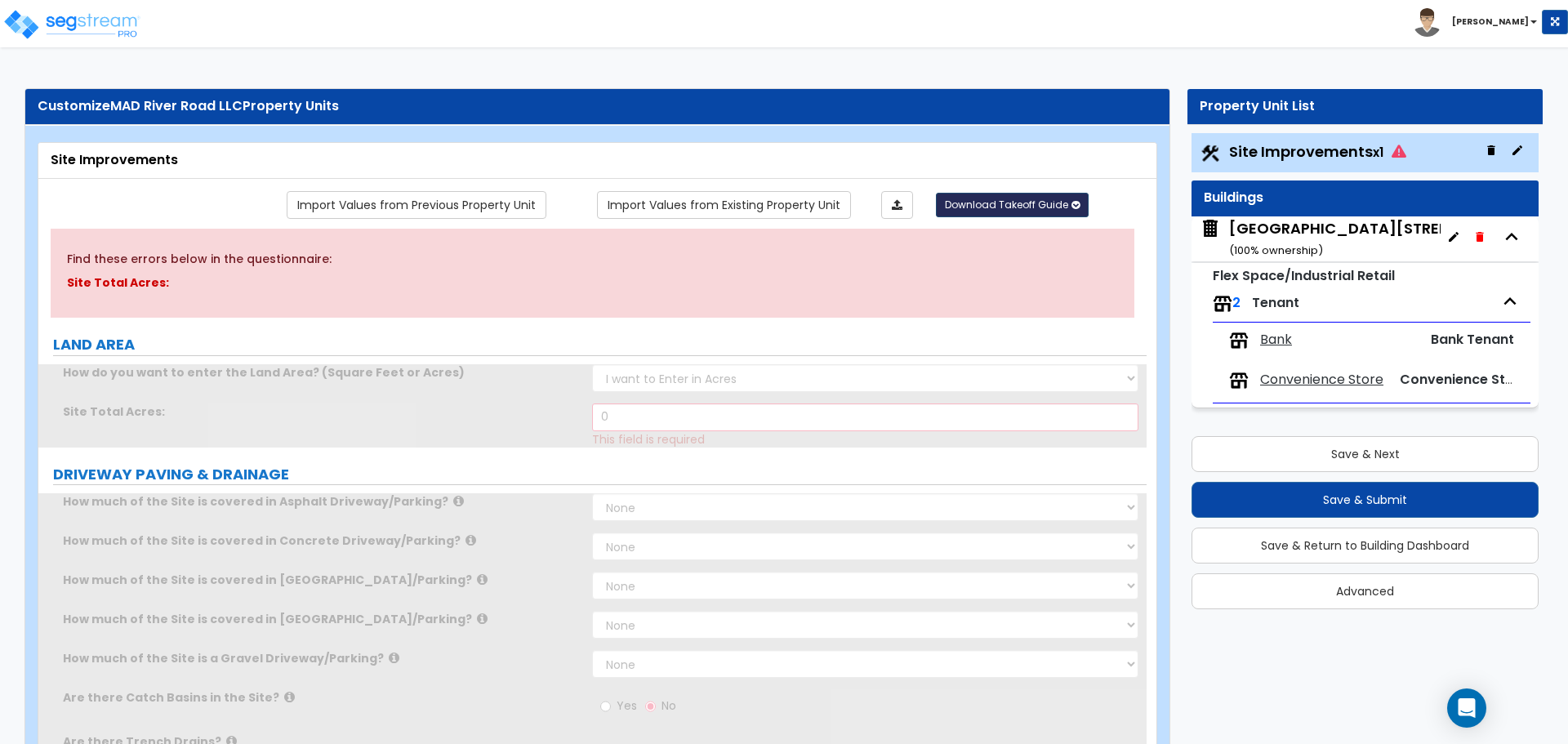
click at [1010, 205] on span "Download Takeoff Guide" at bounding box center [1006, 204] width 123 height 13
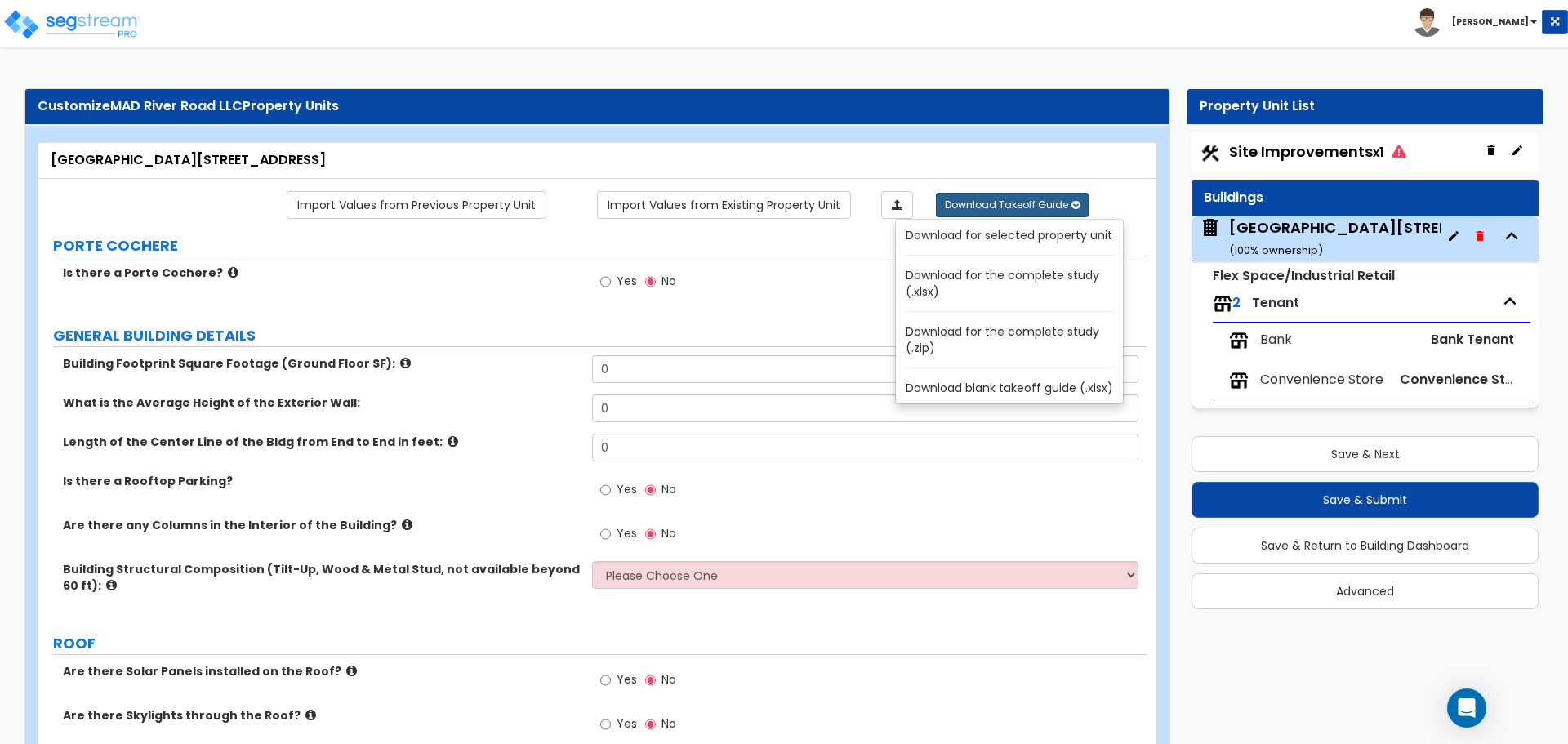
click at [1032, 238] on link "Download for selected property unit" at bounding box center [1012, 235] width 221 height 23
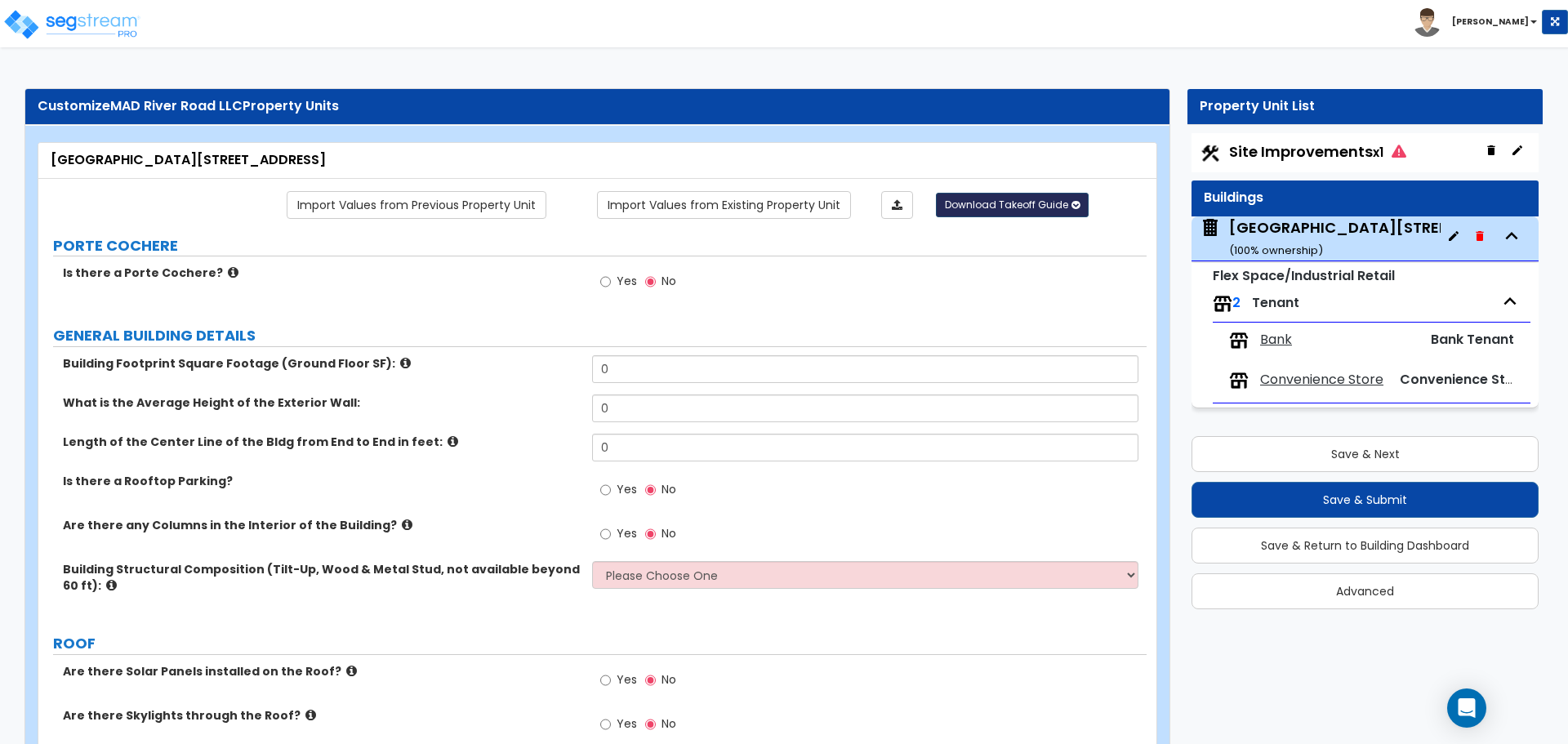
click at [1034, 199] on span "Download Takeoff Guide" at bounding box center [1006, 204] width 123 height 13
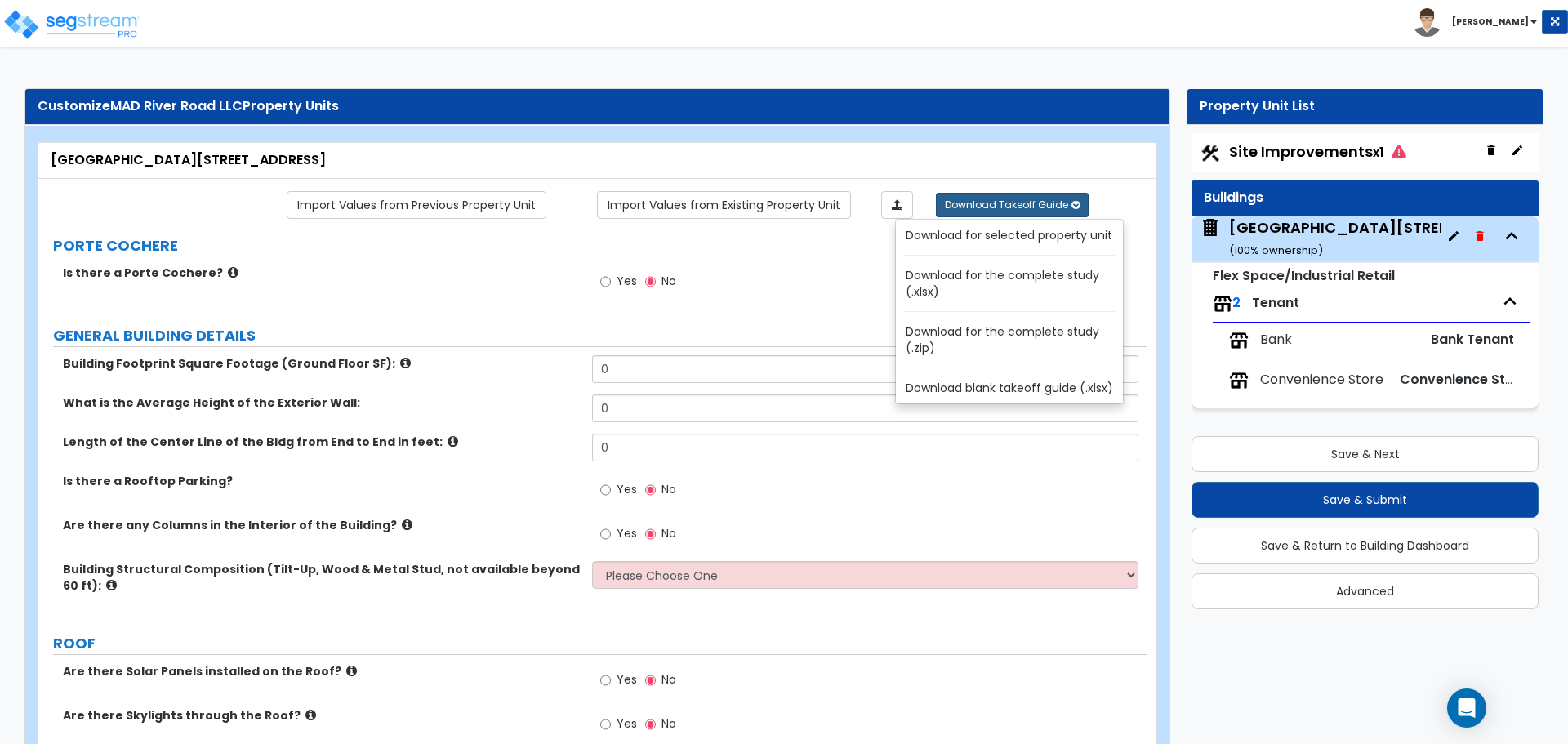
click at [1049, 283] on link "Download for the complete study (.xlsx)" at bounding box center [1012, 283] width 221 height 40
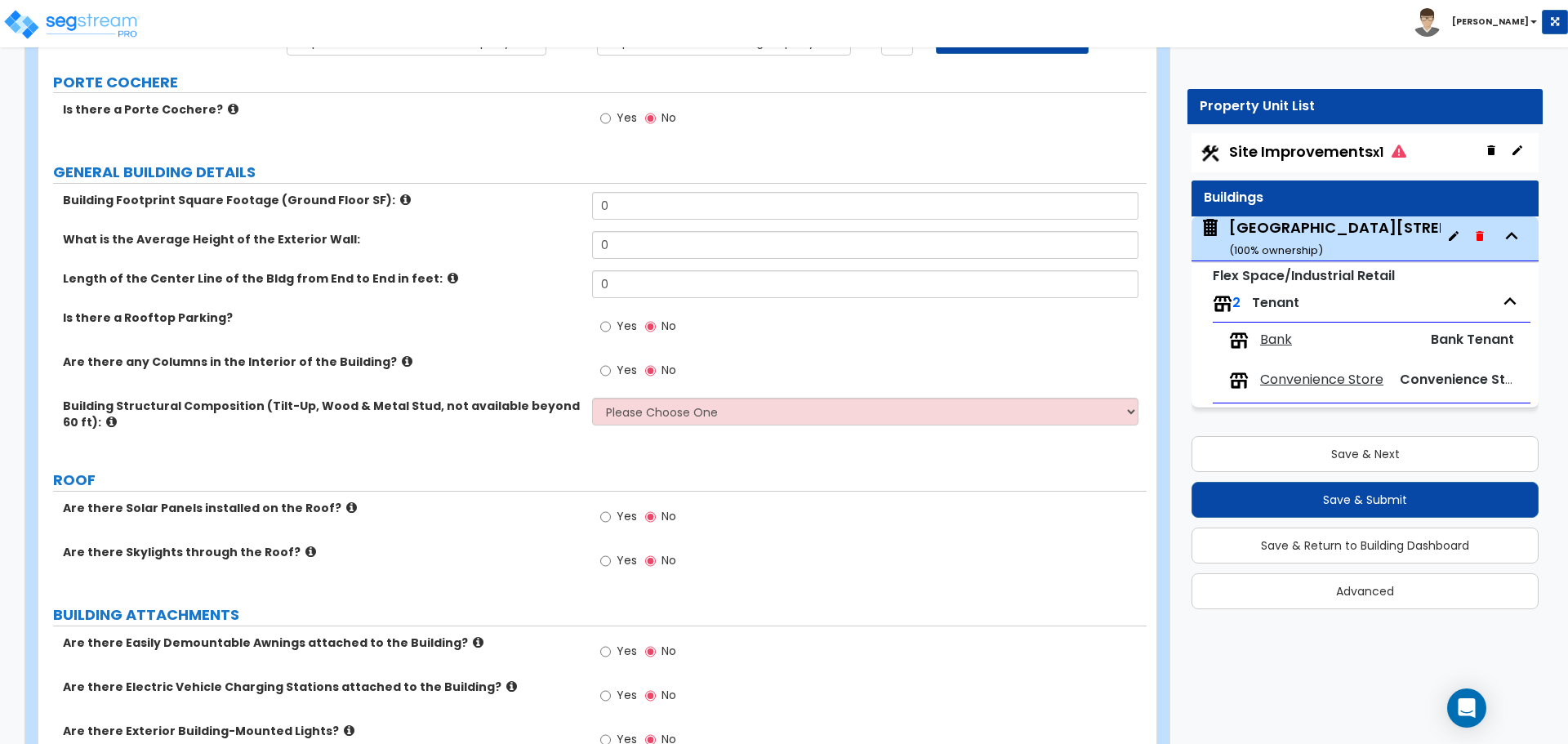
scroll to position [82, 0]
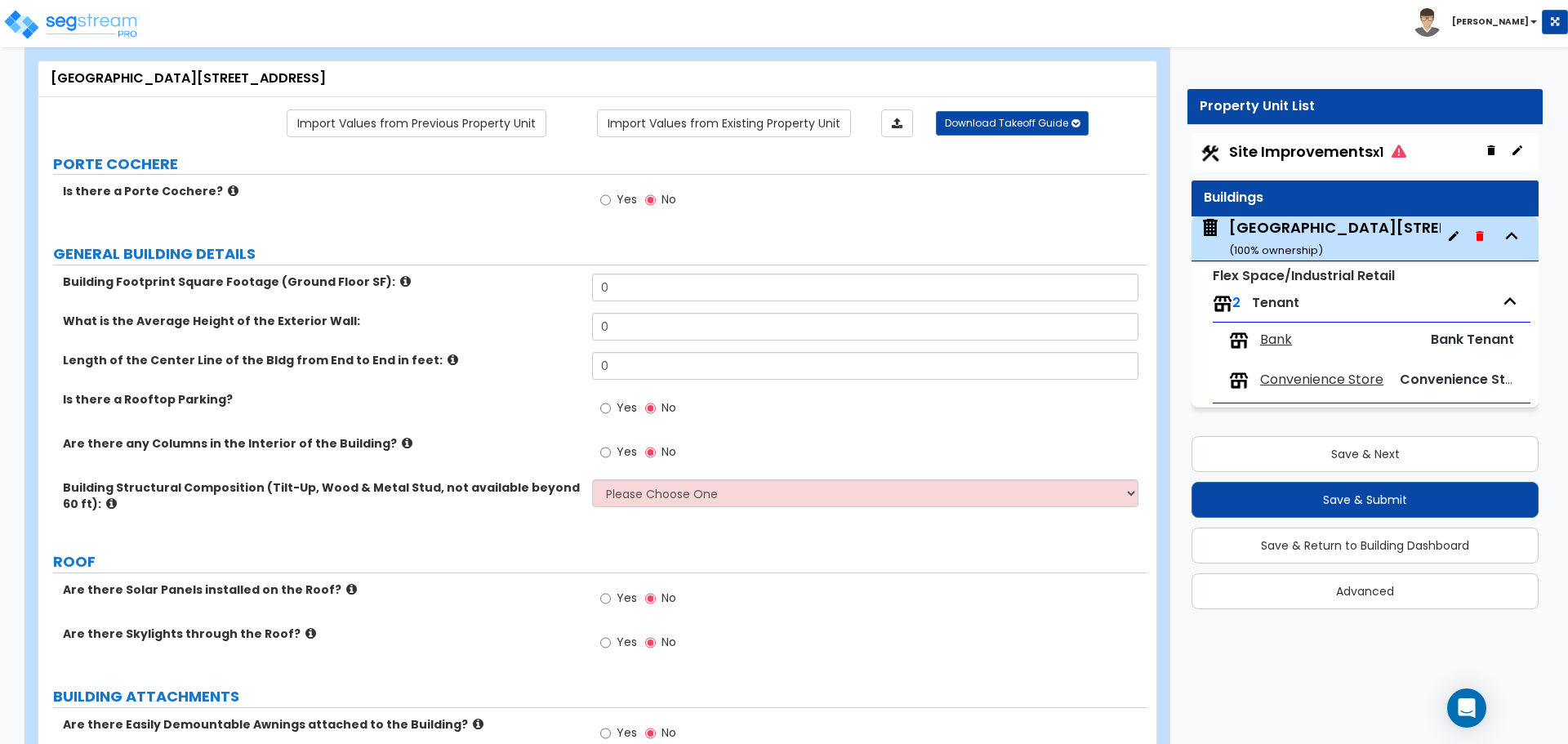
click at [405, 373] on div "Length of the Center Line of the Bldg from End to End in feet: 0" at bounding box center [593, 371] width 1108 height 40
click at [616, 409] on label "Yes" at bounding box center [619, 410] width 37 height 28
click at [611, 409] on input "Yes" at bounding box center [605, 408] width 11 height 18
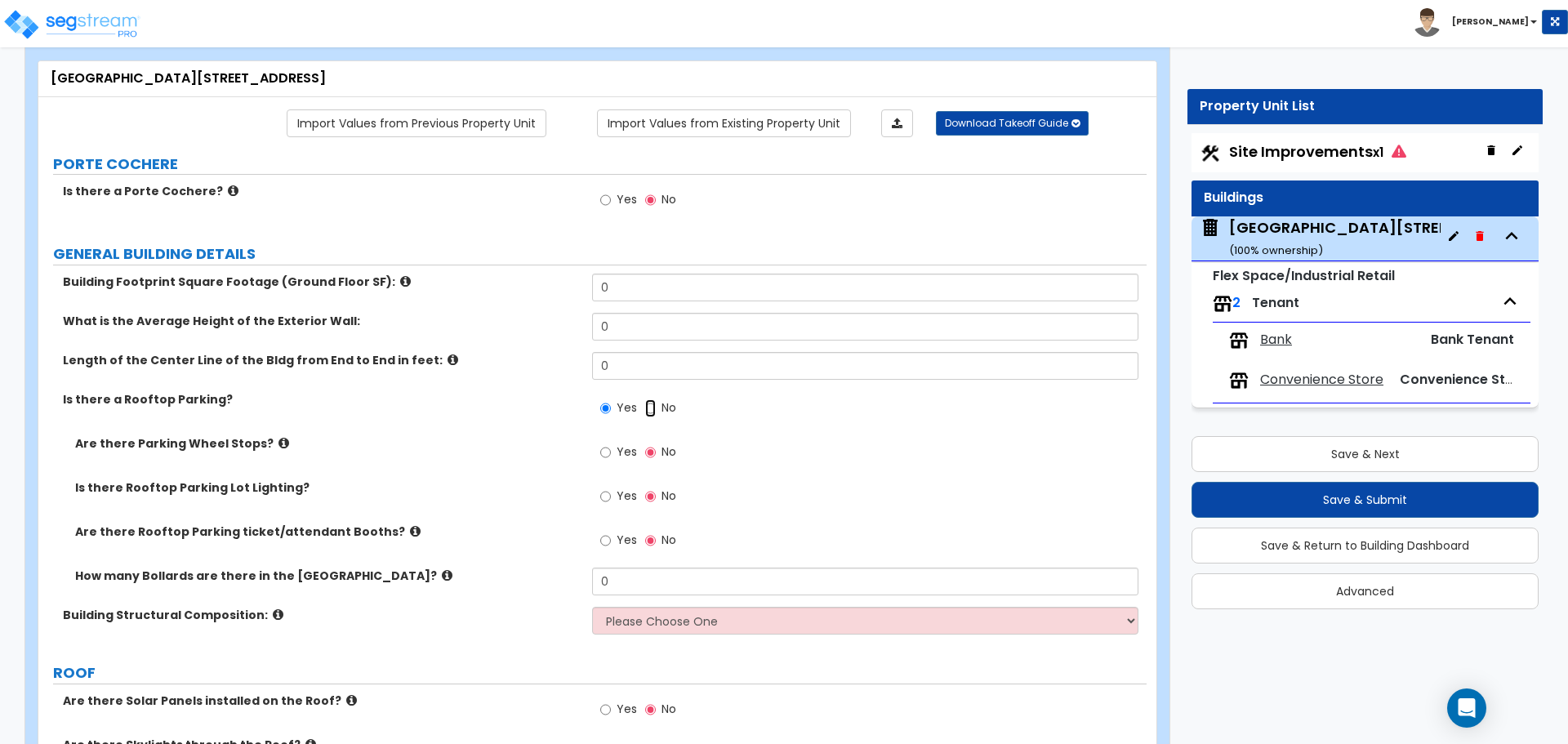
click at [654, 401] on input "No" at bounding box center [650, 408] width 11 height 18
radio input "false"
radio input "true"
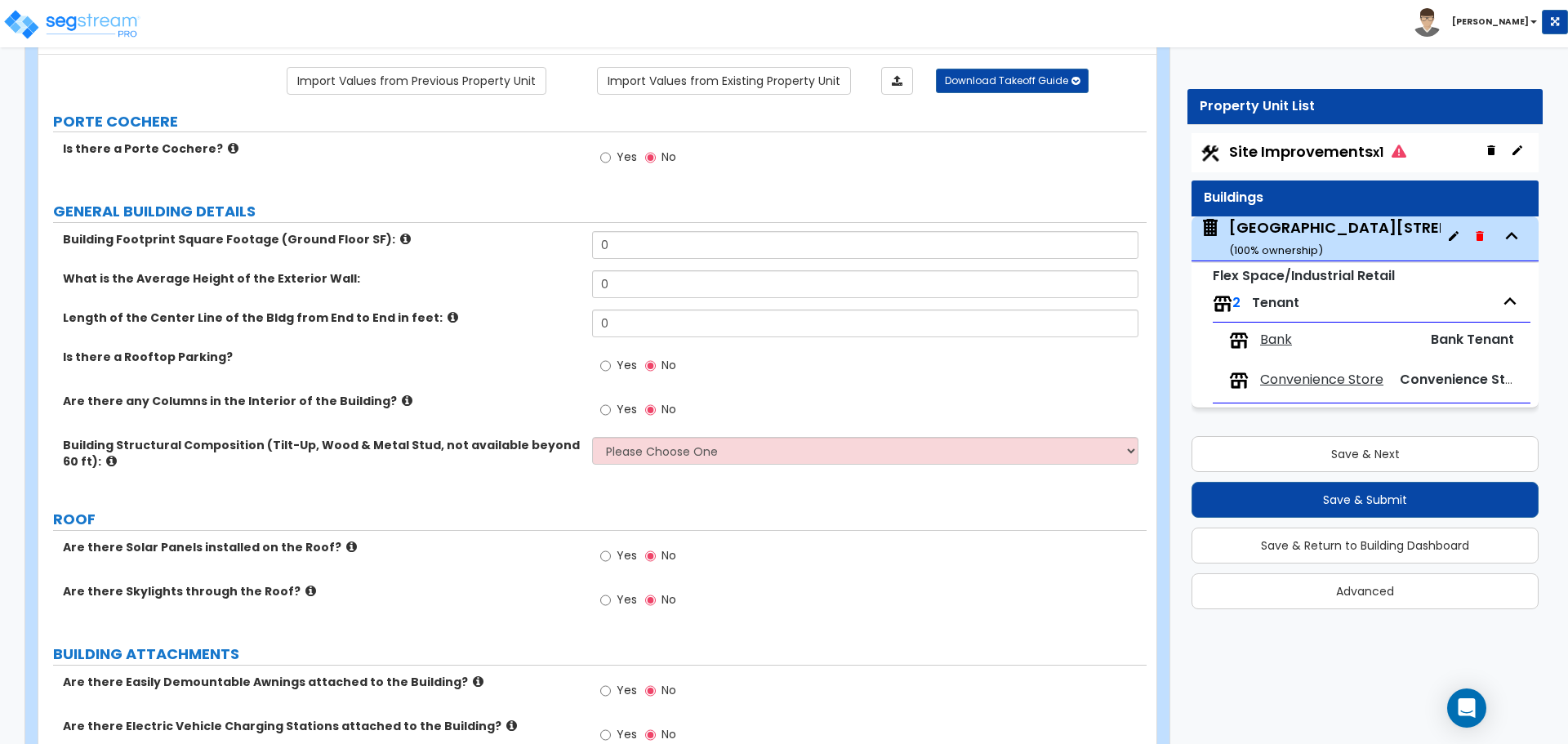
scroll to position [163, 0]
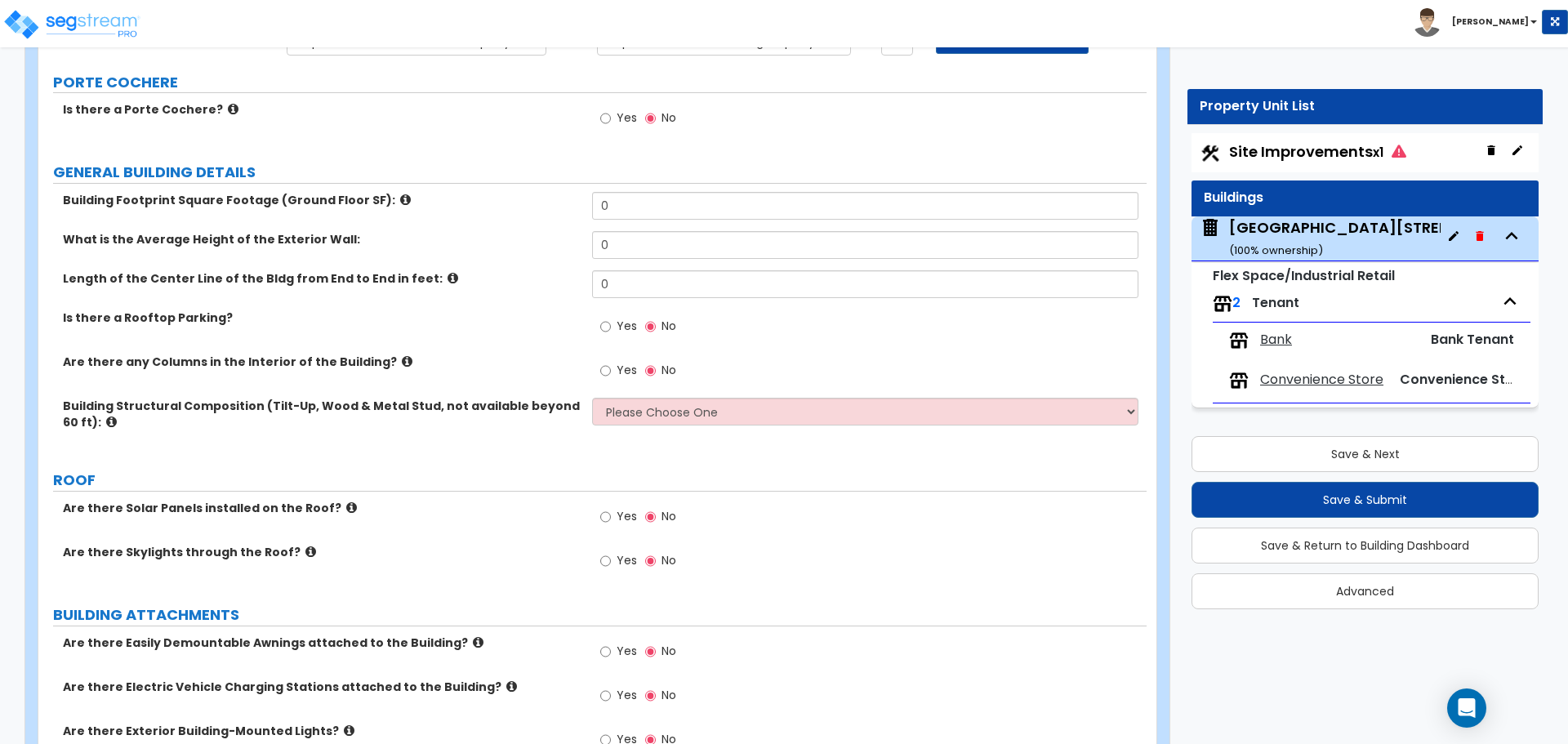
click at [402, 359] on icon at bounding box center [407, 361] width 11 height 13
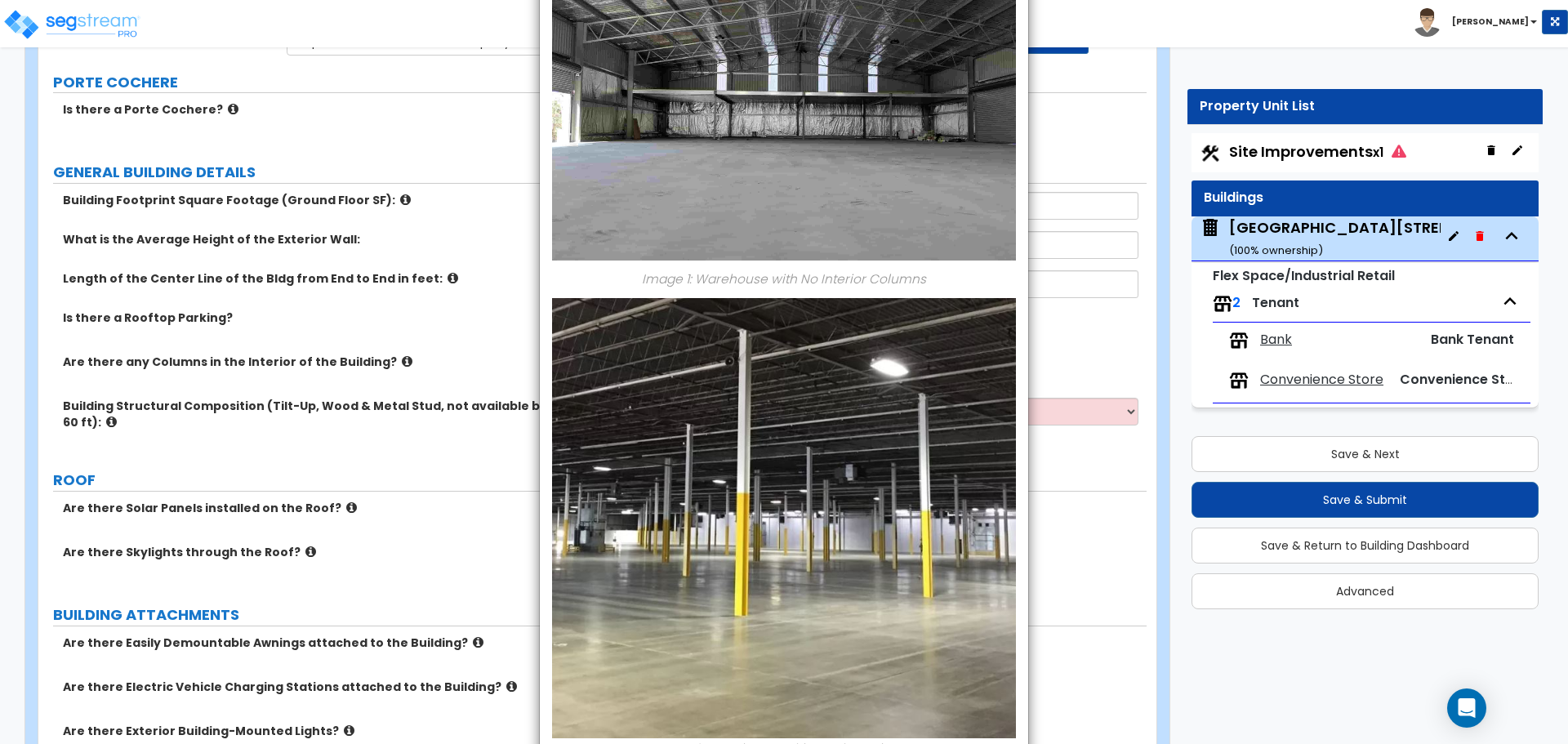
scroll to position [0, 0]
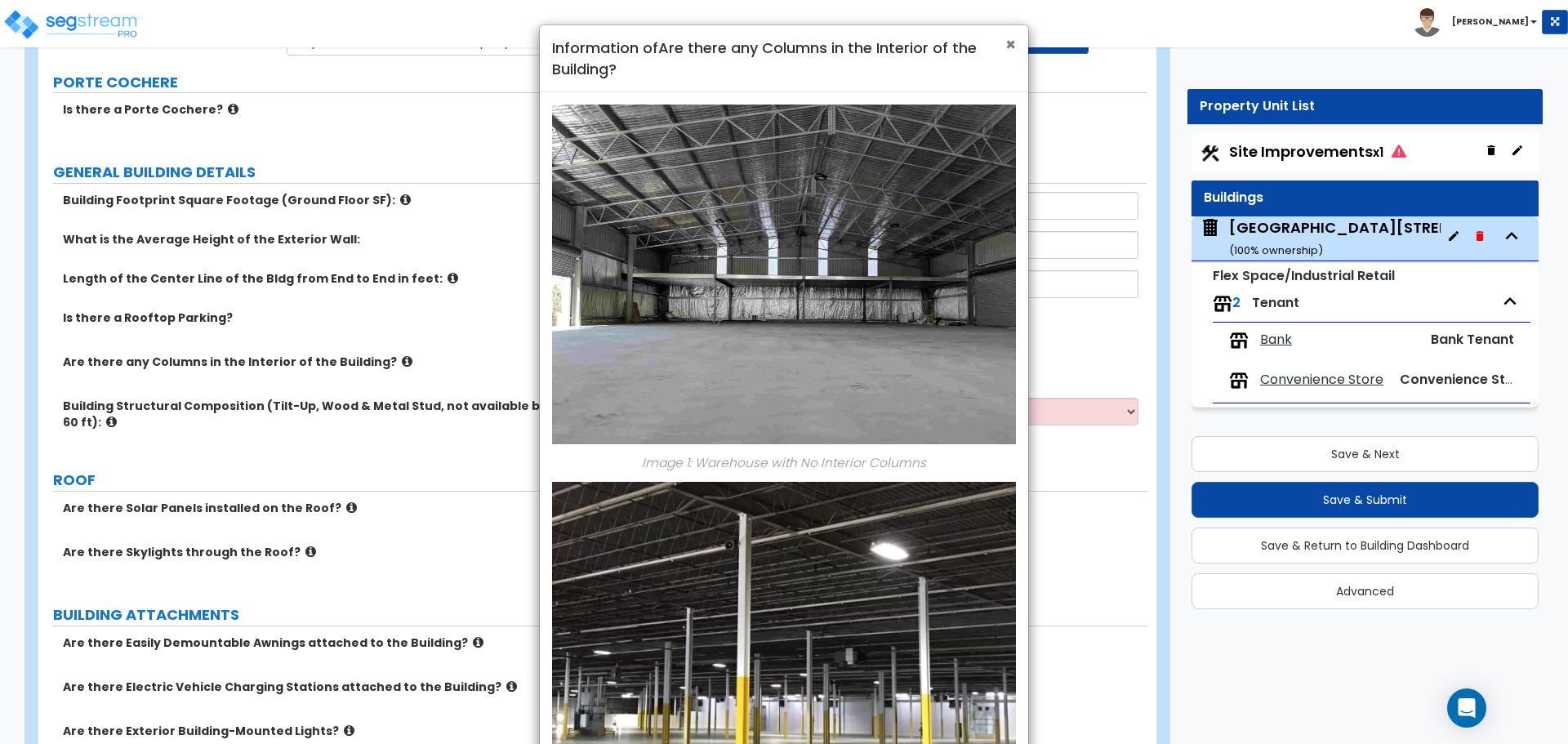
click at [1011, 42] on span "×" at bounding box center [1010, 44] width 11 height 24
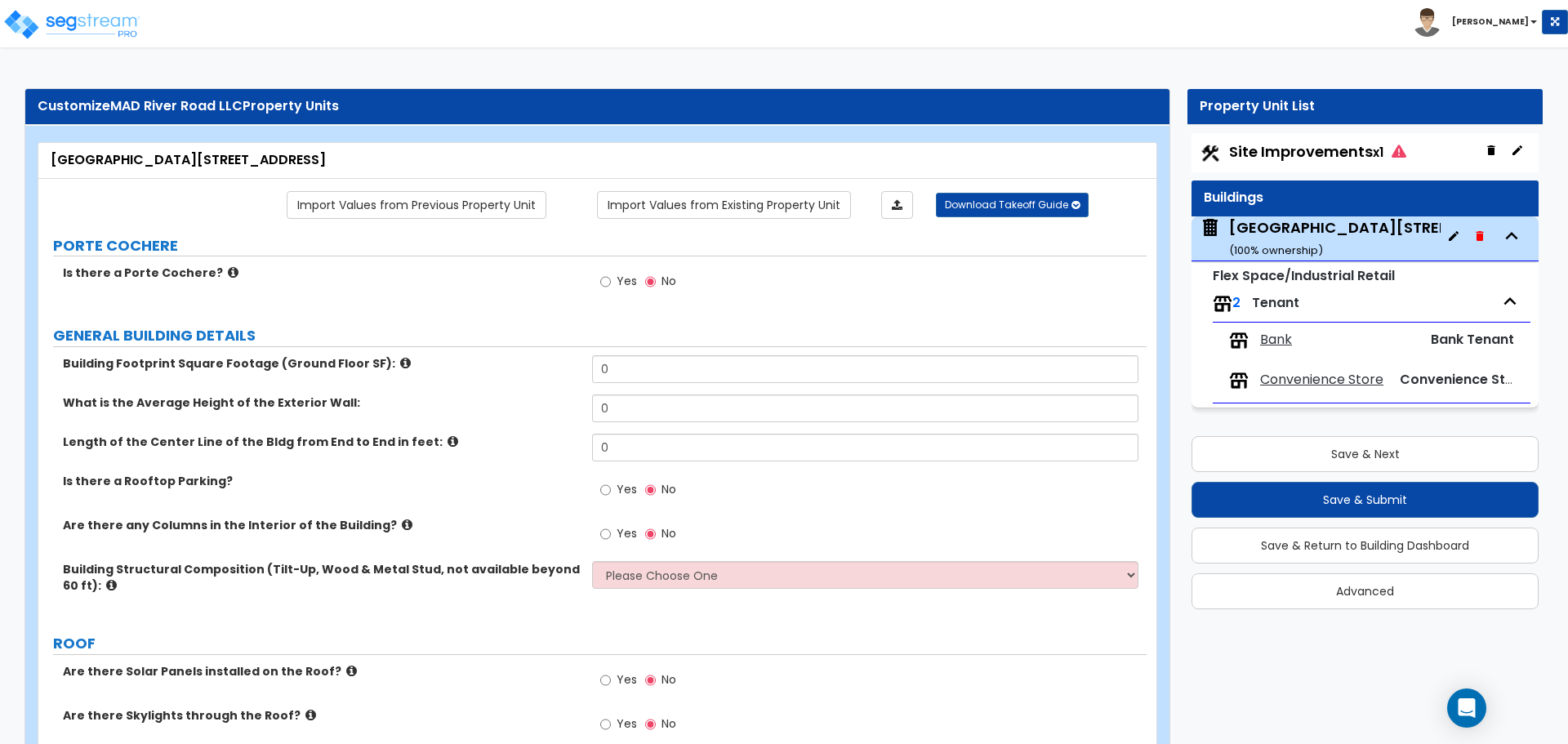
drag, startPoint x: 598, startPoint y: 87, endPoint x: 565, endPoint y: 87, distance: 33.0
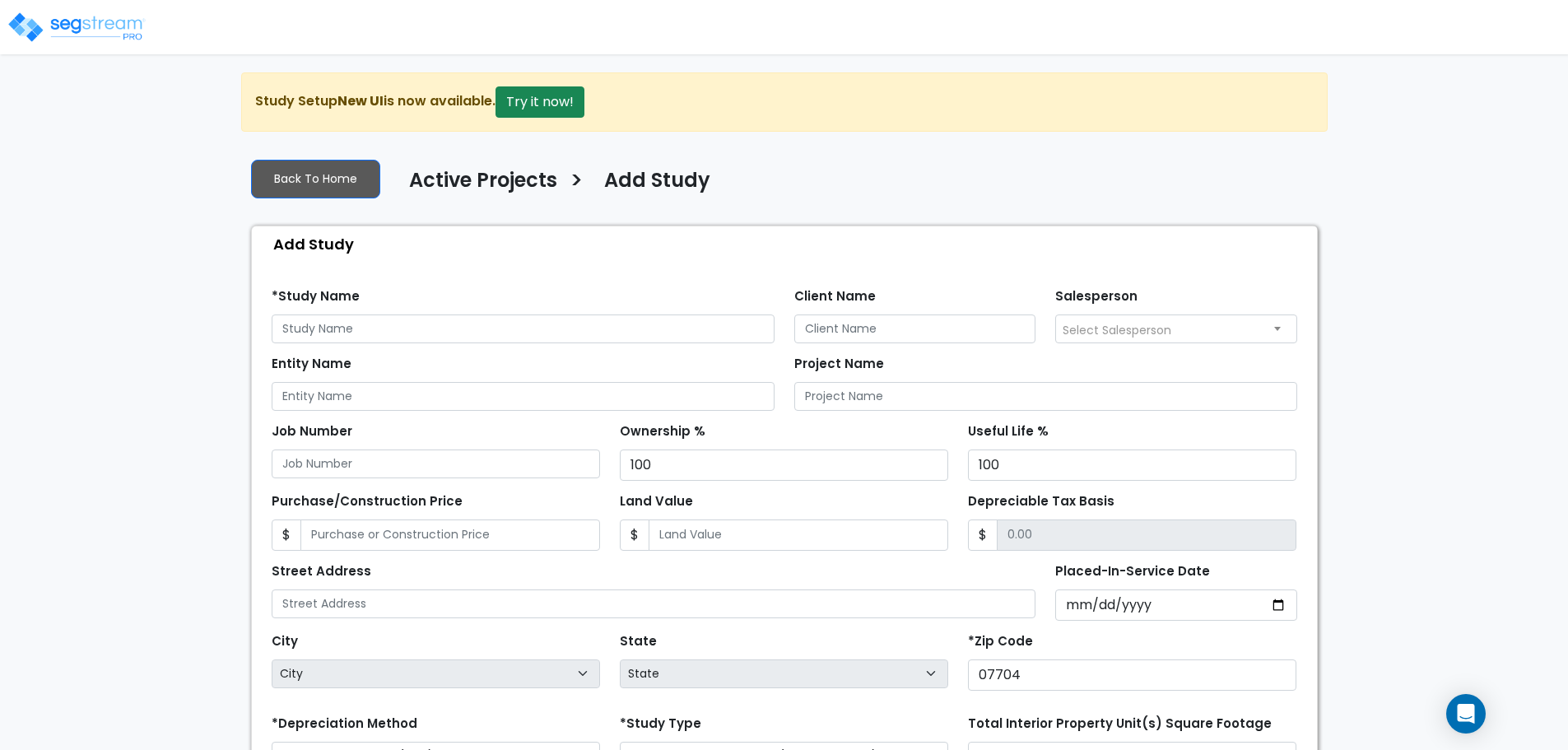
scroll to position [232, 0]
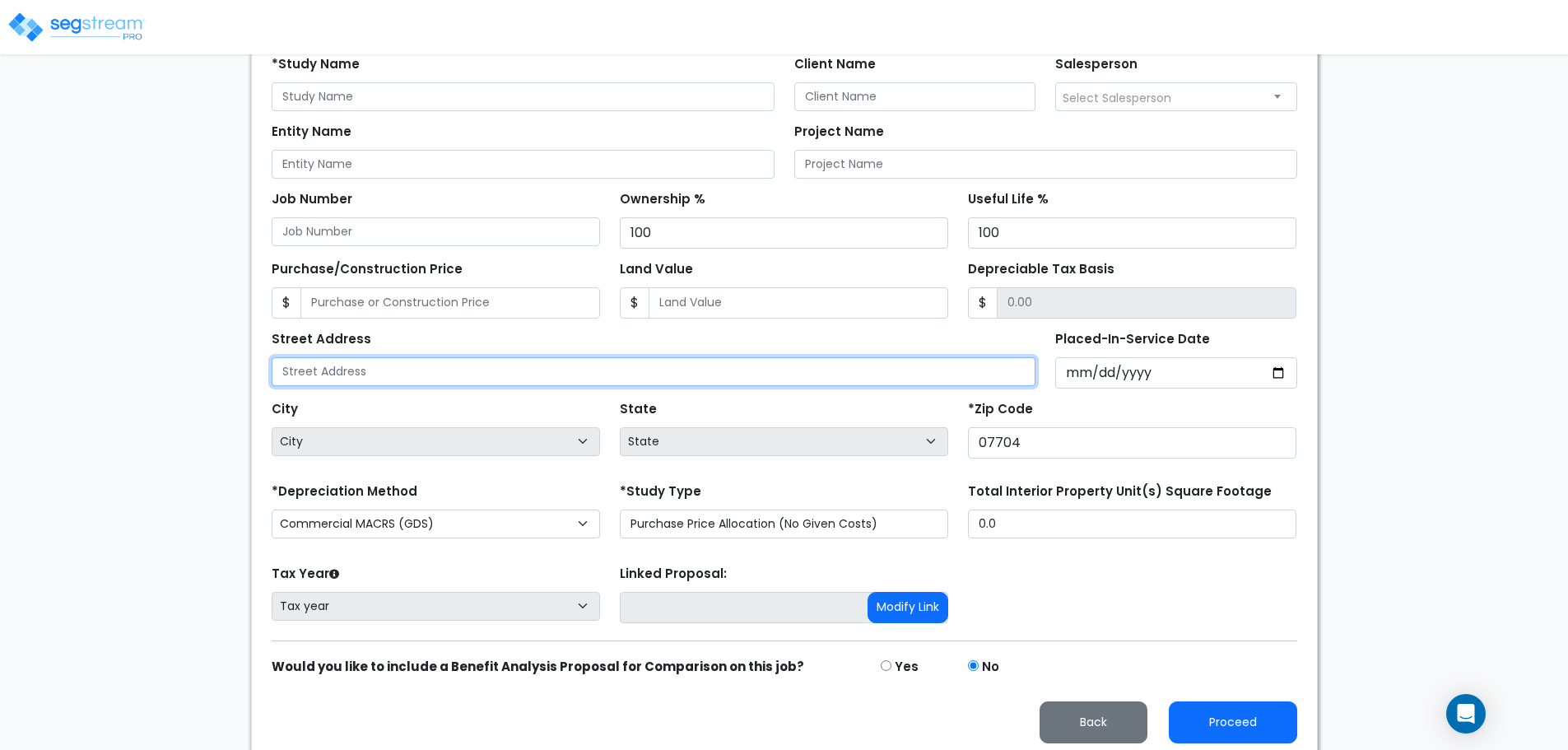
click at [756, 364] on input "text" at bounding box center [654, 372] width 765 height 29
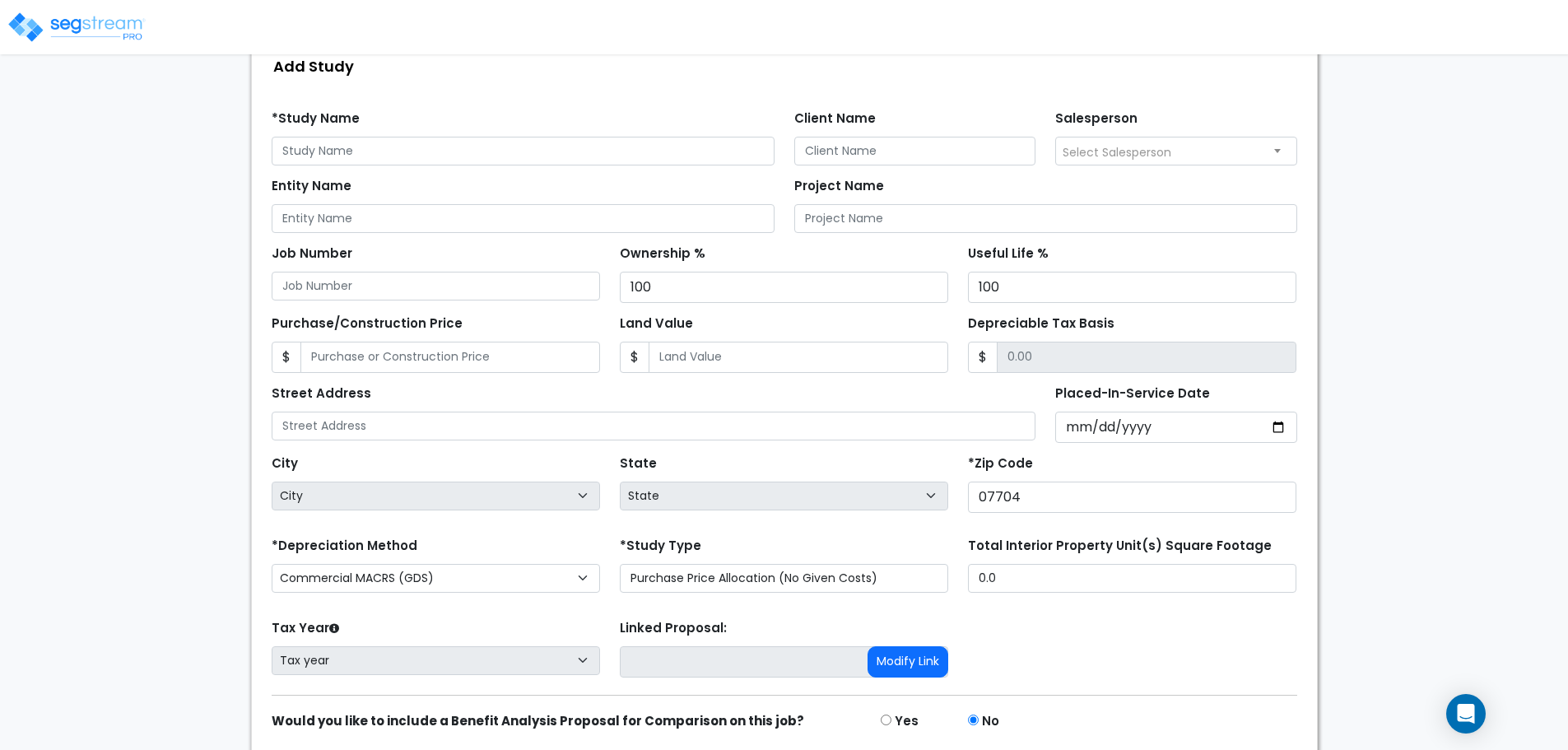
scroll to position [150, 0]
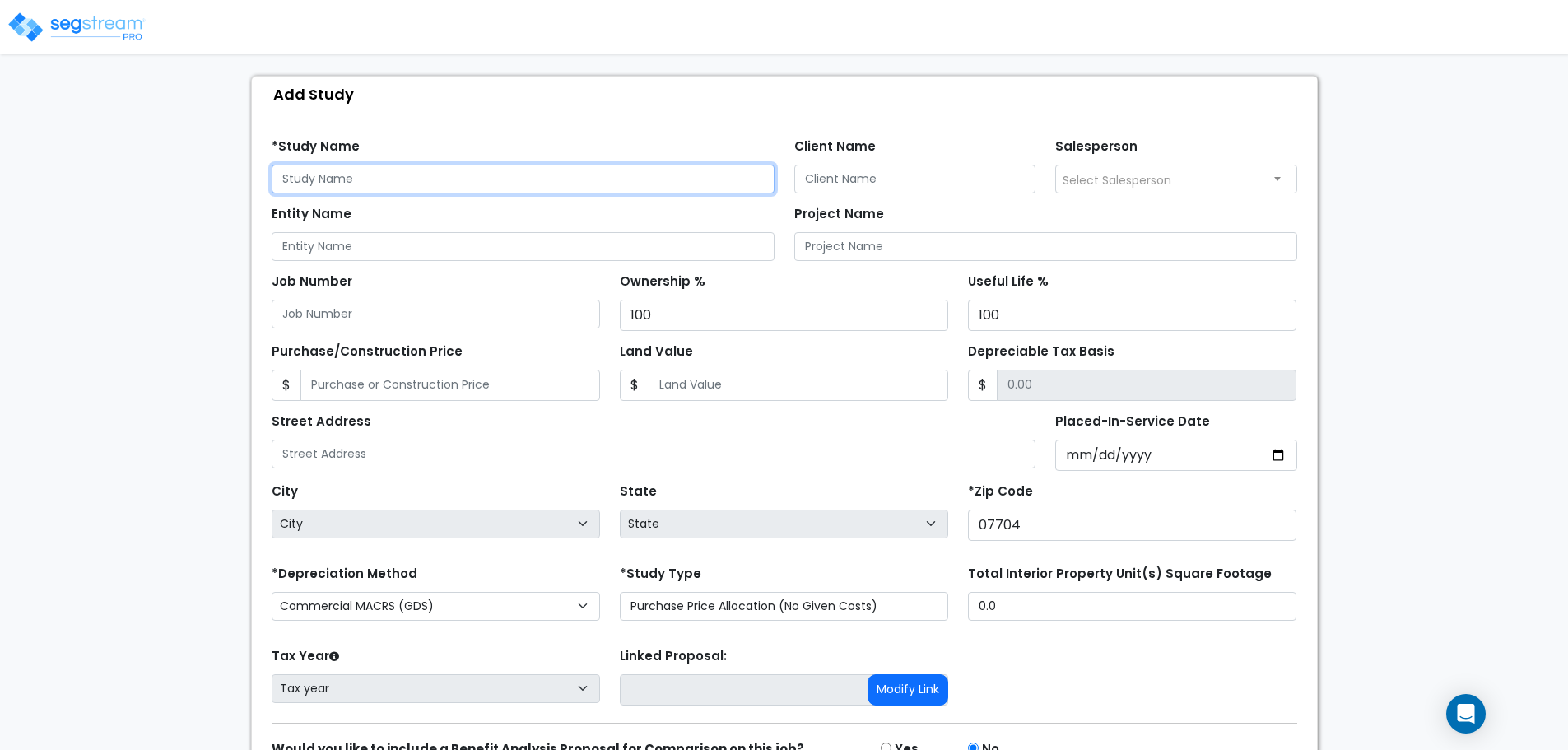
click at [427, 191] on input "text" at bounding box center [524, 179] width 503 height 29
click at [430, 170] on input "text" at bounding box center [524, 179] width 503 height 29
type input "MAD River Road LLC"
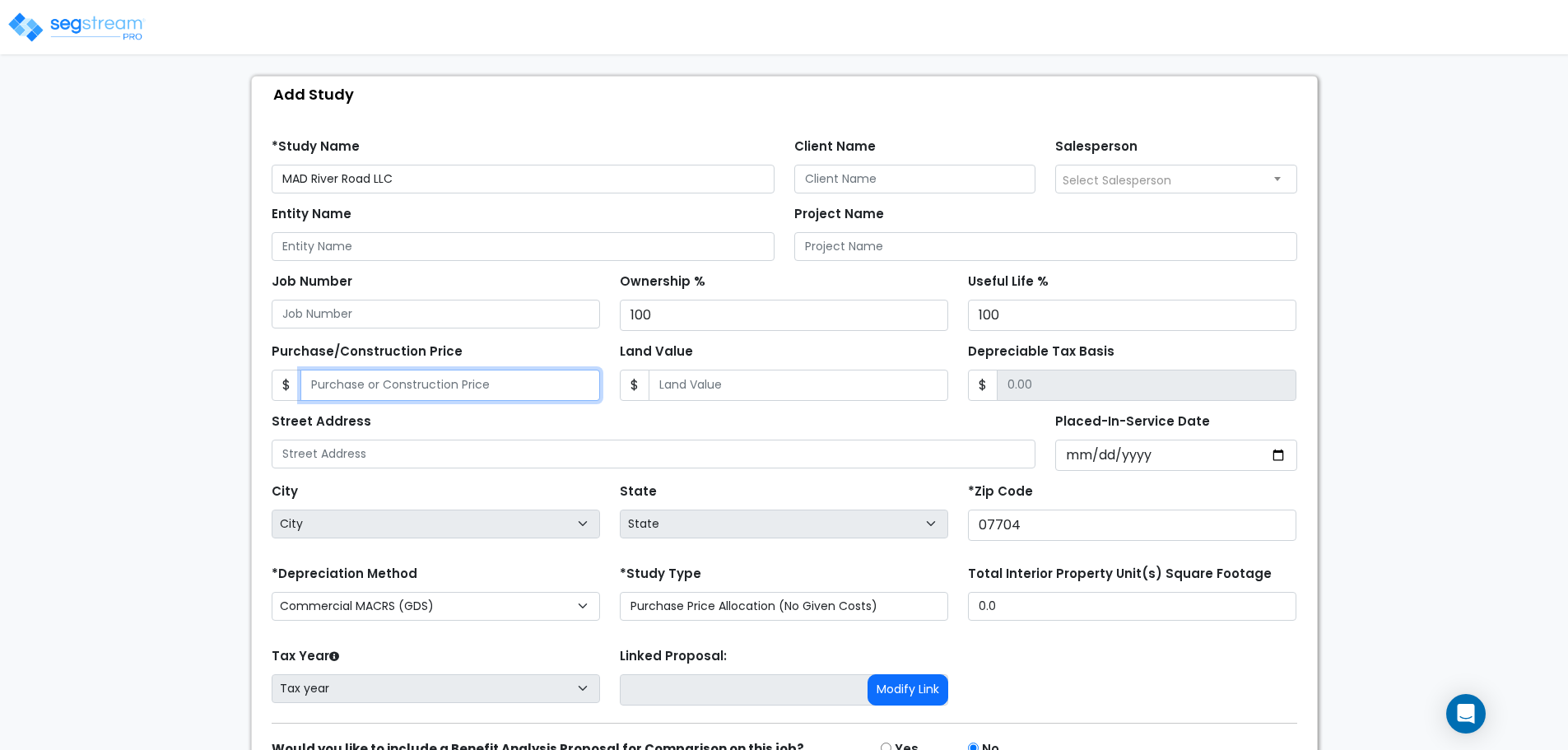
type input "6"
type input "6.00"
type input "68"
type input "68.00"
type input "688"
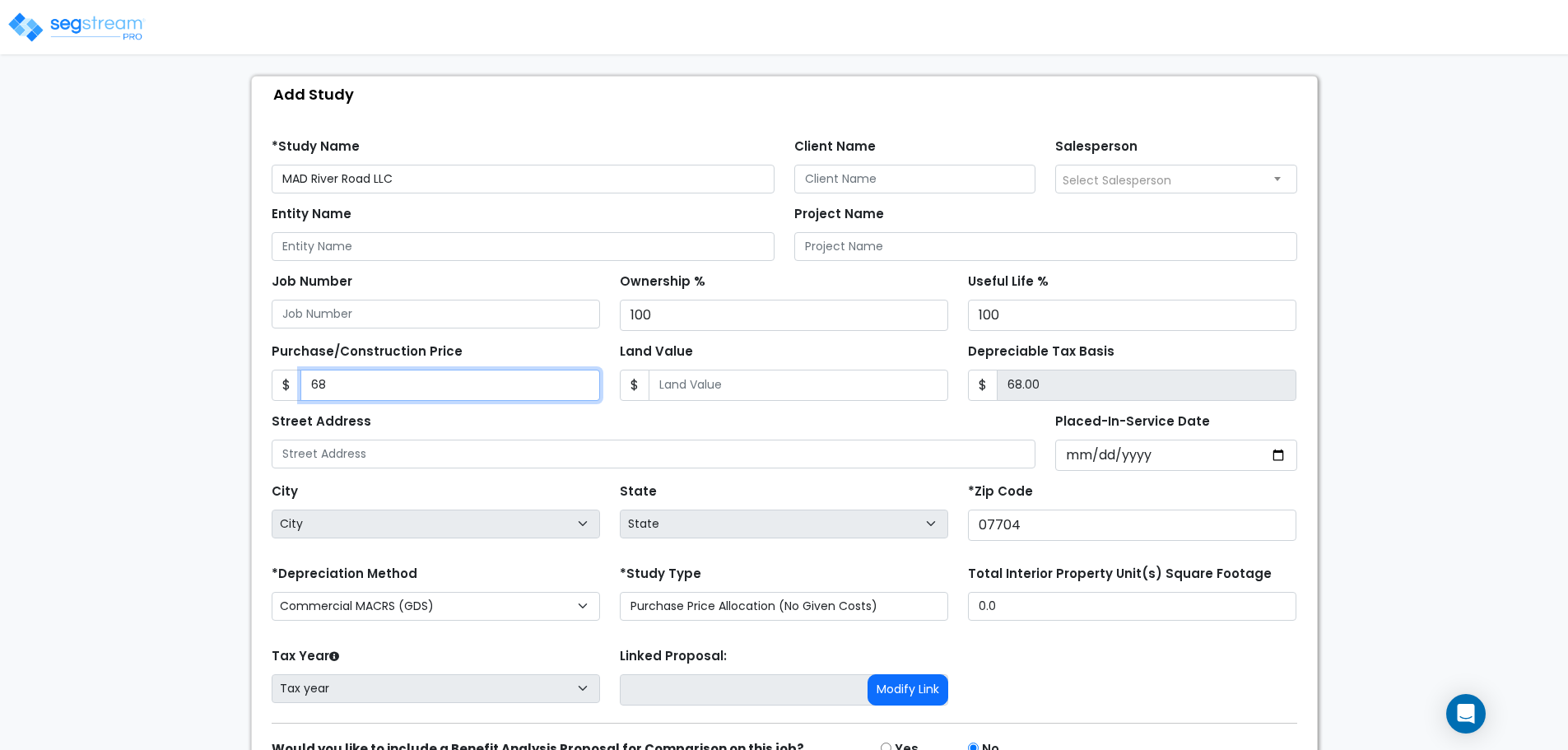
type input "688.00"
type input "6885"
type input "6,885.00"
type input "6,8855"
type input "68,855.00"
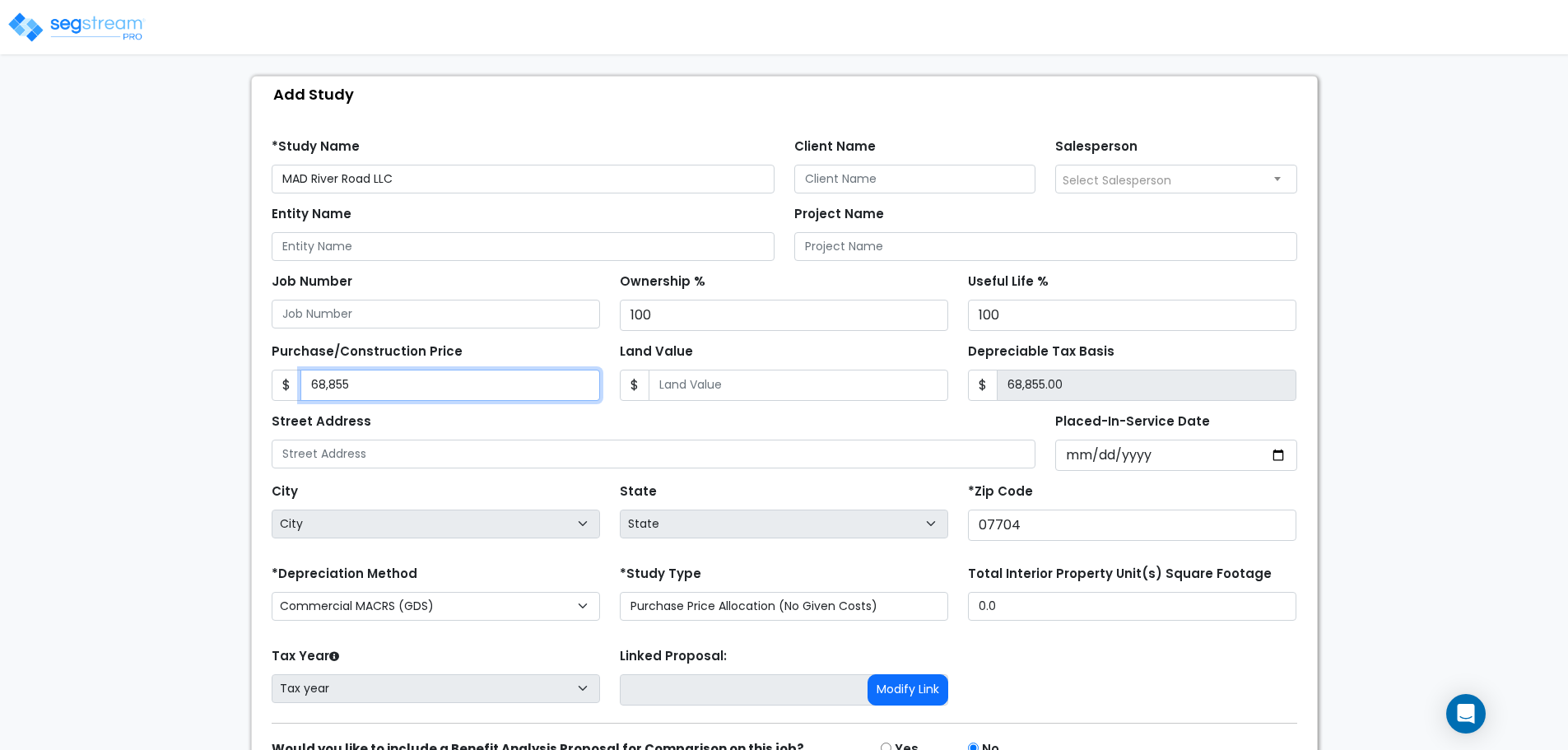
type input "68,8559"
type input "688,559.00"
type input "688,559"
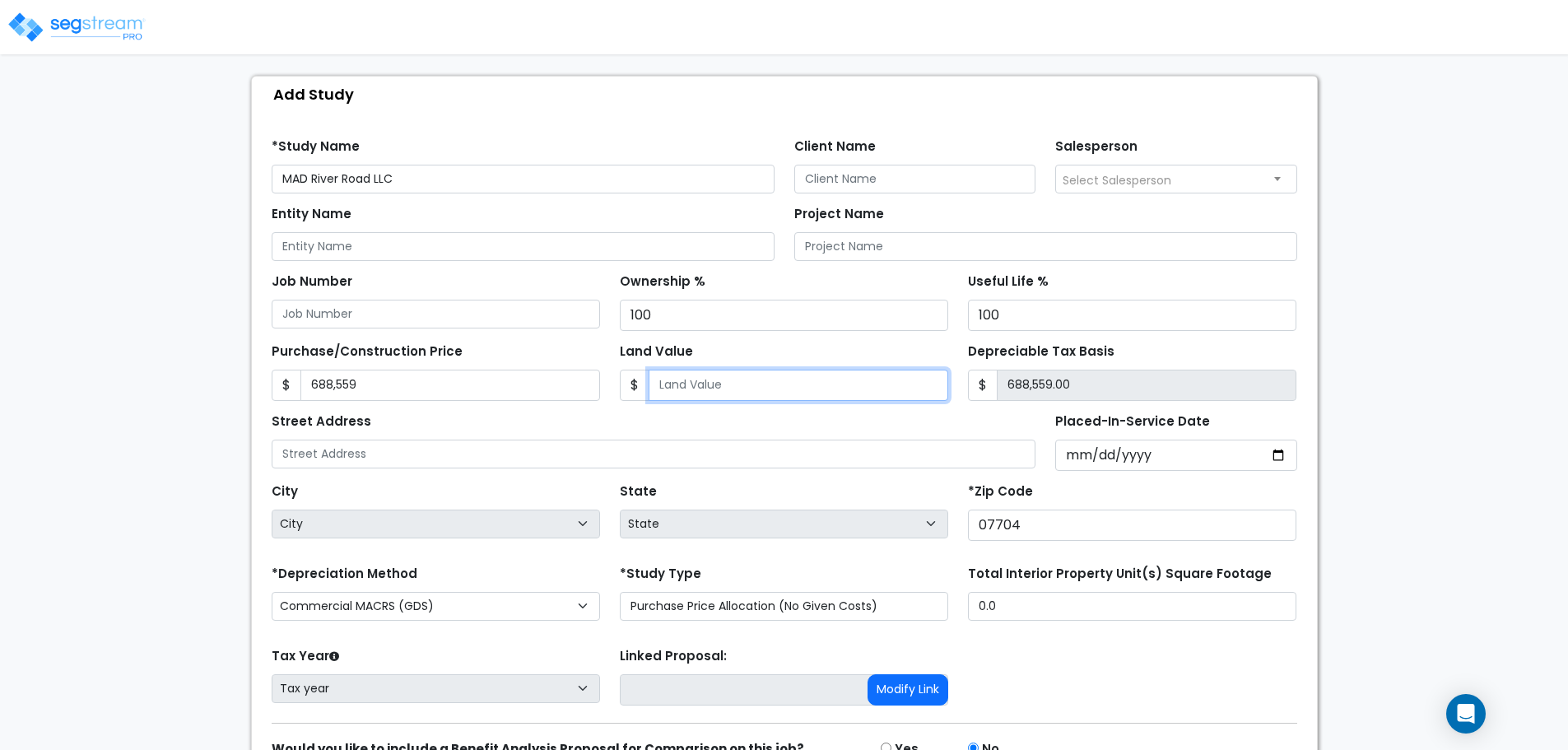
type input "2"
type input "688,557.00"
type input "20"
type input "688,539.00"
type input "206"
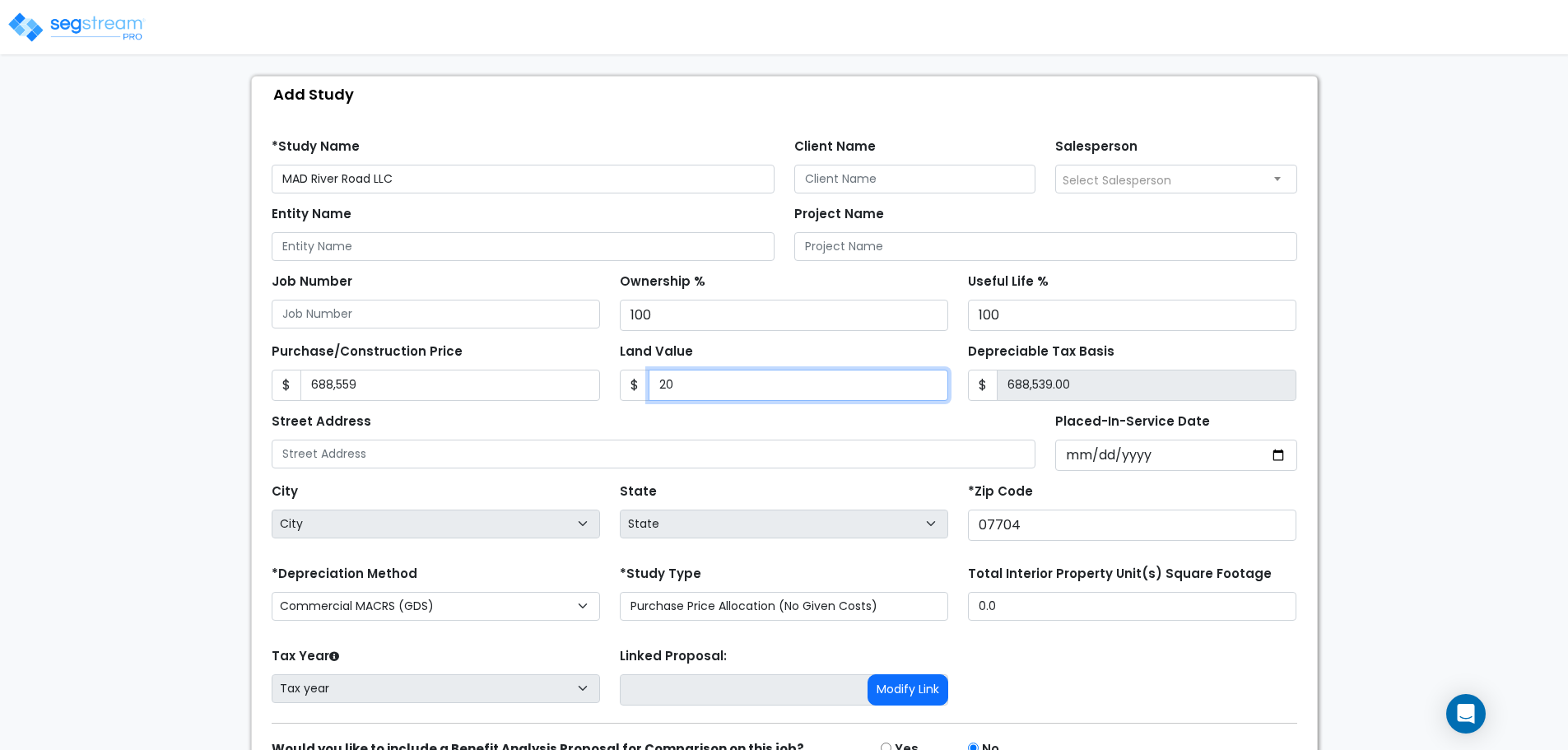
type input "688,353.00"
type input "2065"
type input "686,494.00"
type input "2,0656"
type input "667,903.00"
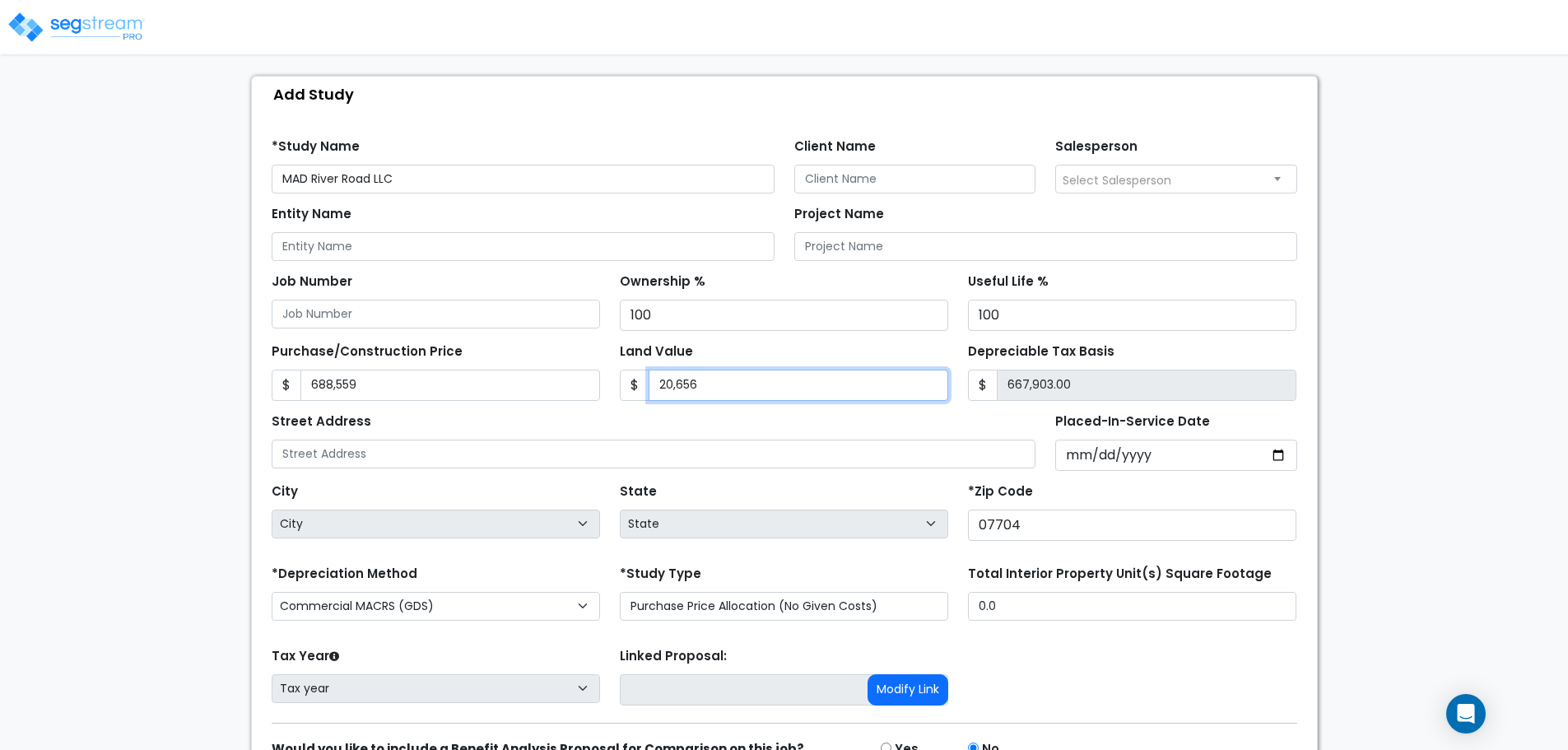
type input "20,6568"
type input "481,991.00"
type input "206,568"
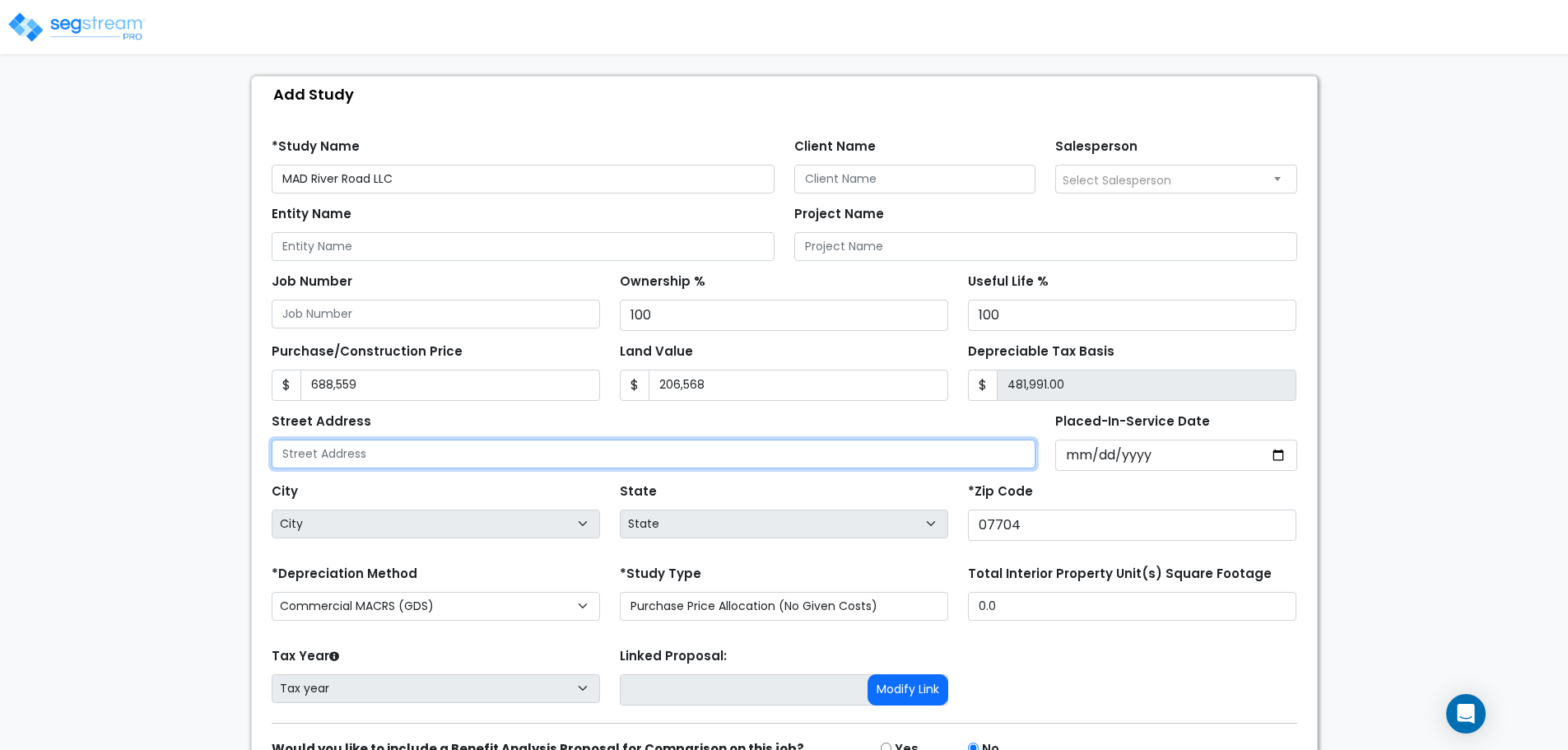
click at [630, 445] on input "text" at bounding box center [654, 454] width 765 height 29
type input "550 River Road"
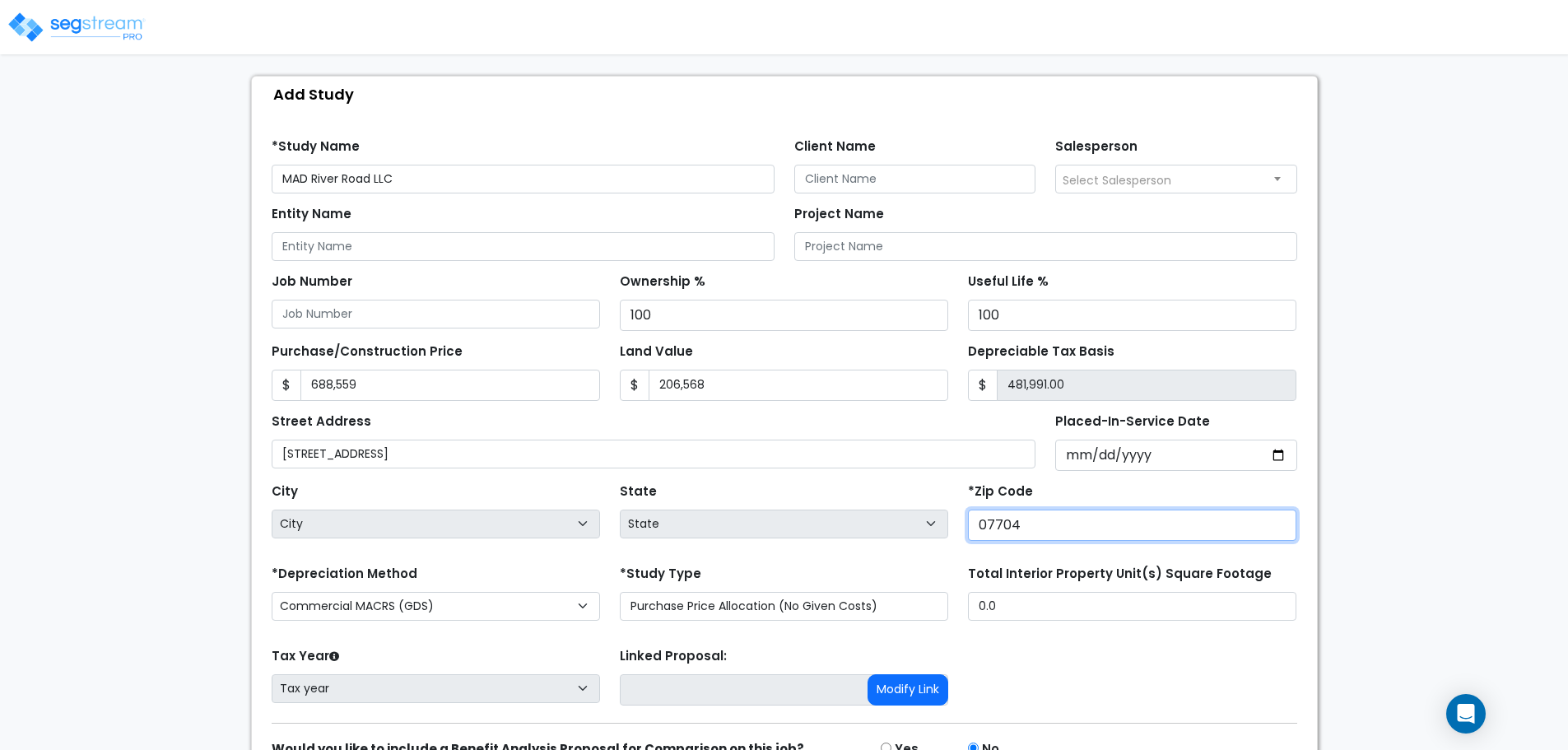
select select "NJ"
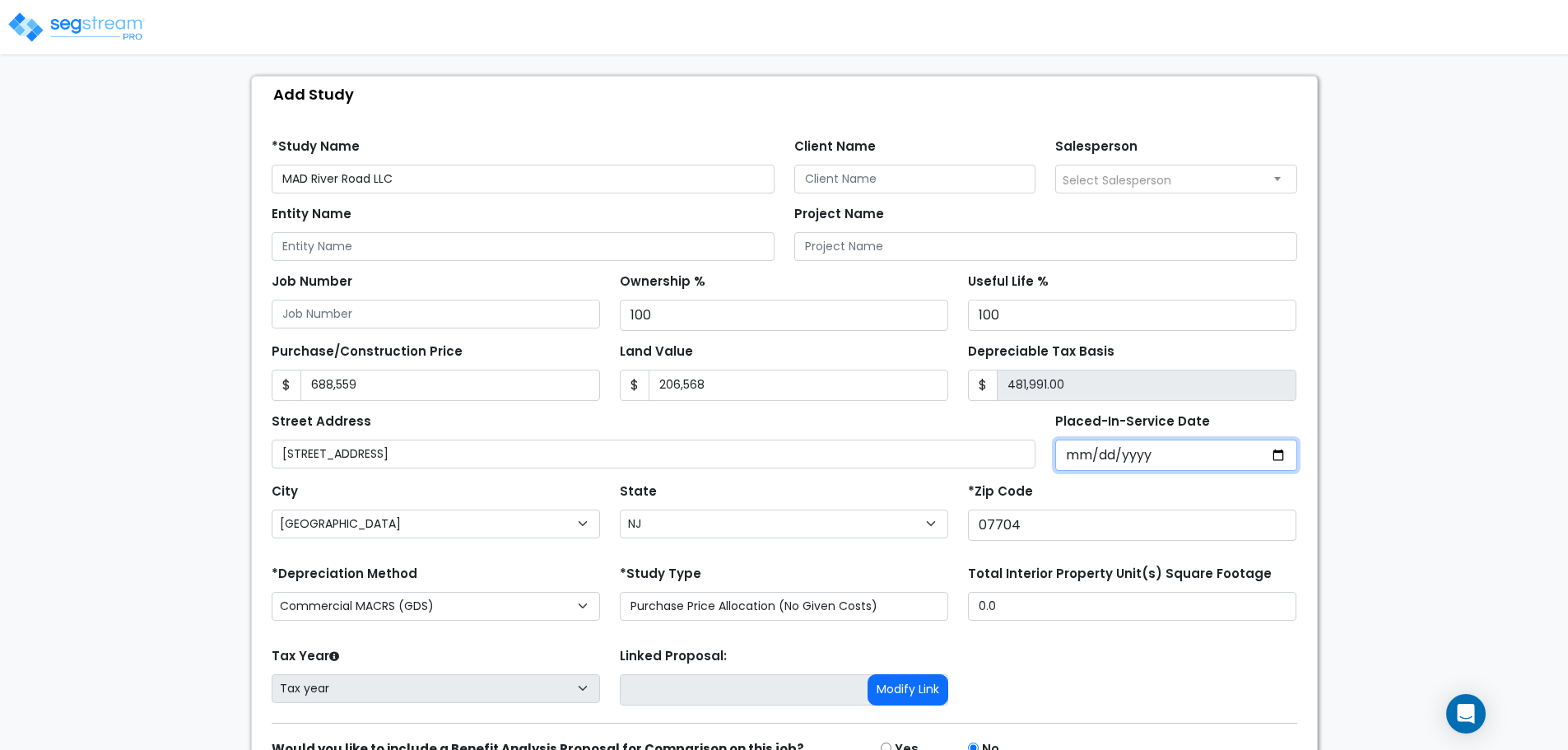
click at [1079, 457] on input "2025-02-01" at bounding box center [1176, 455] width 242 height 31
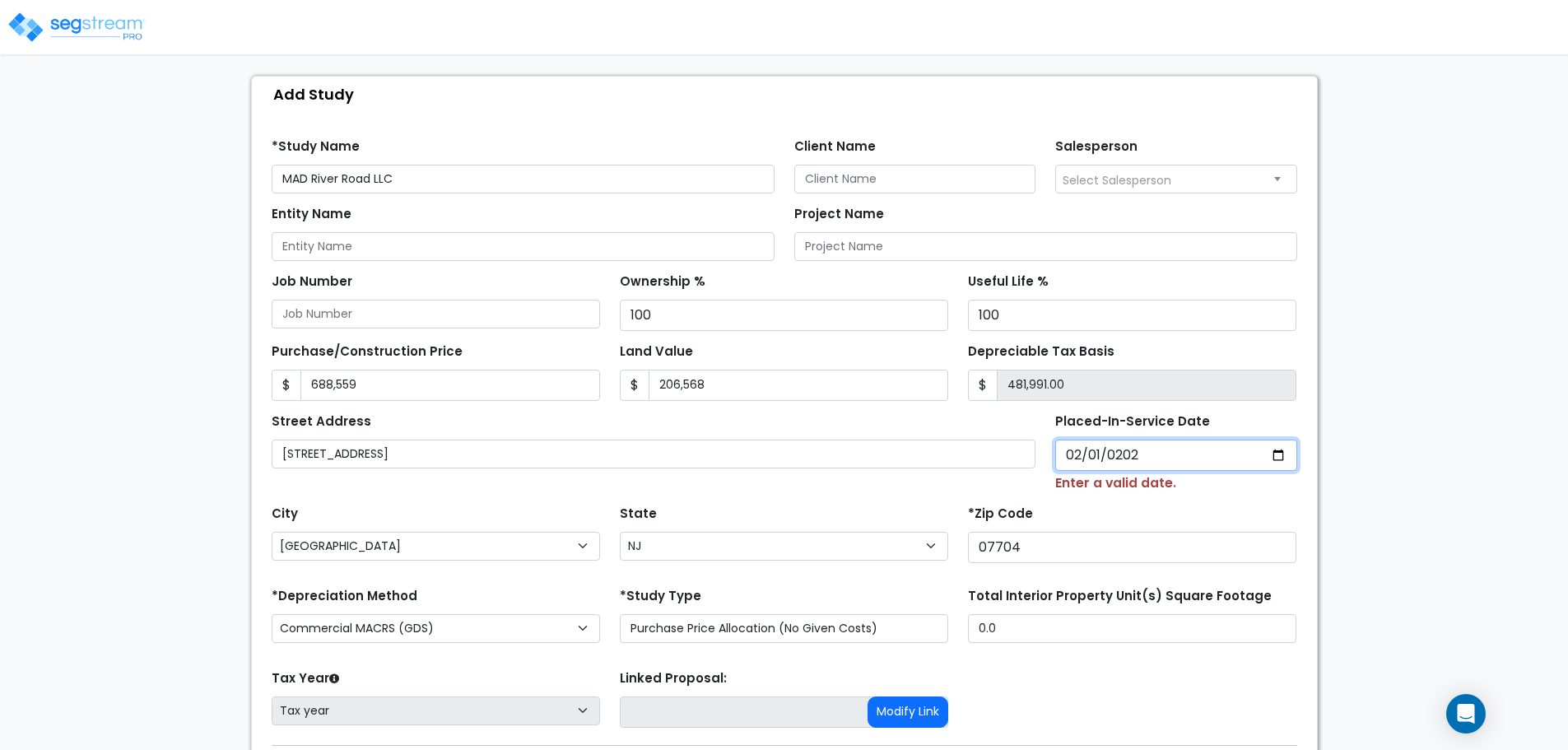
type input "2025-02-01"
select select "2025"
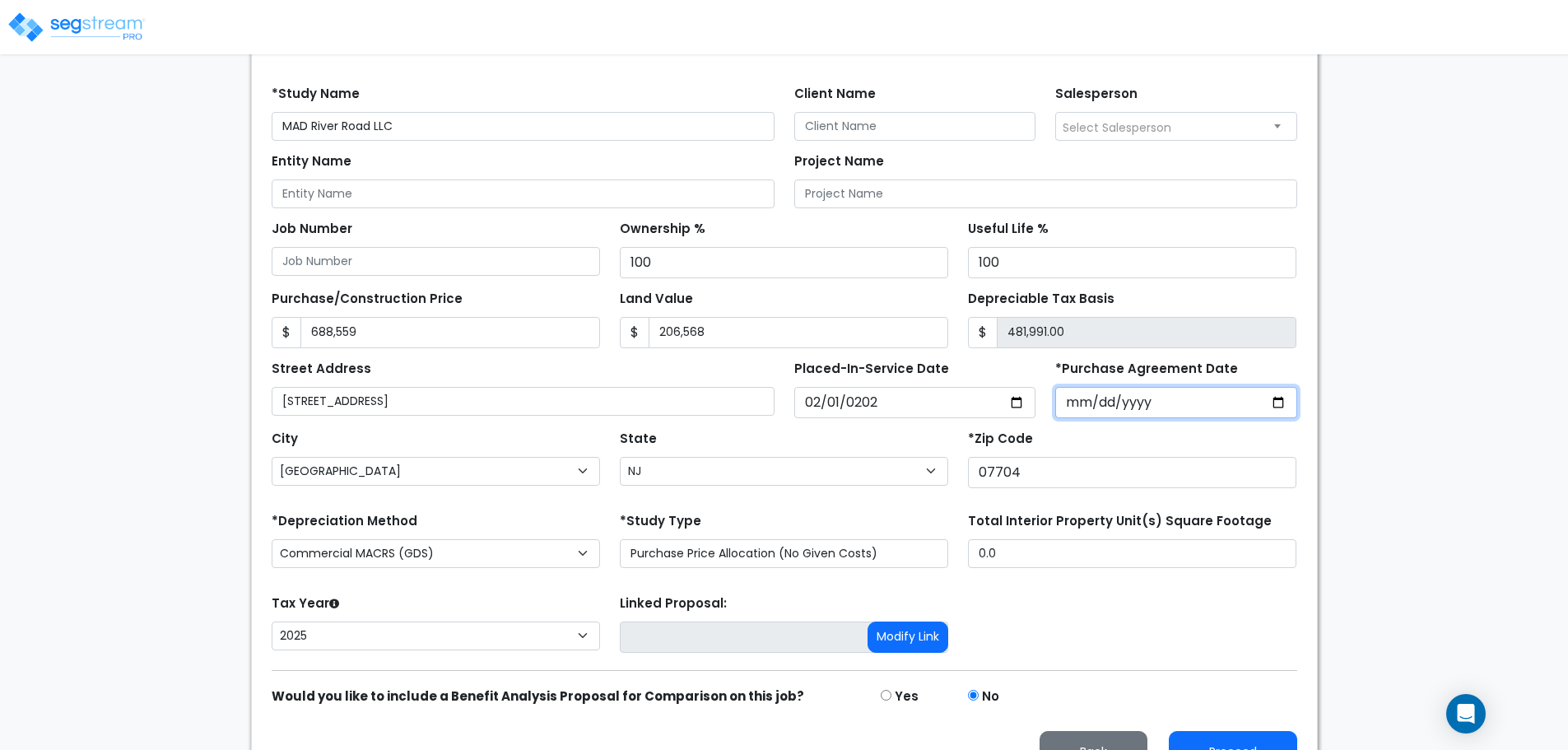
scroll to position [240, 0]
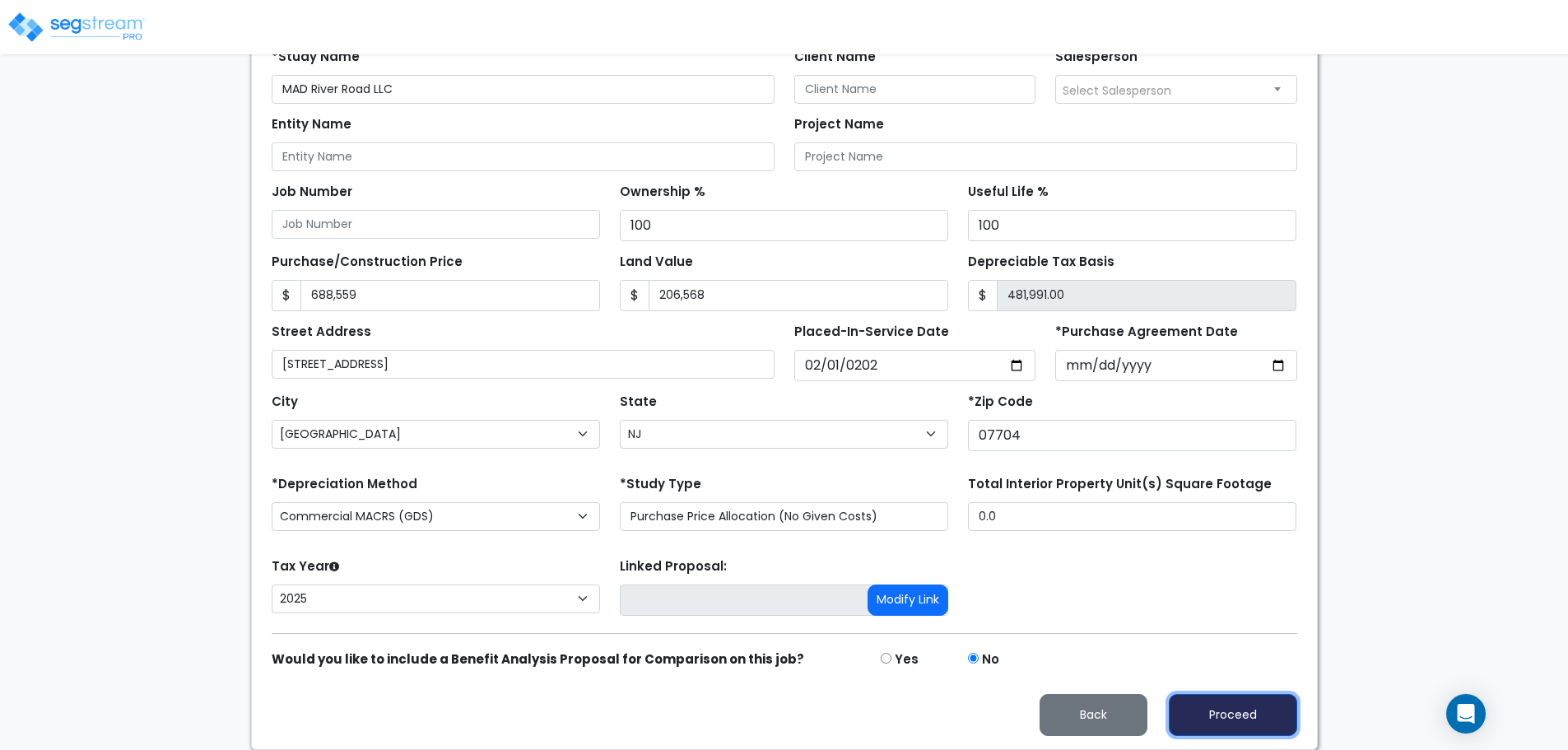
click at [1263, 711] on button "Proceed" at bounding box center [1233, 714] width 128 height 42
type input "688559"
type input "206568"
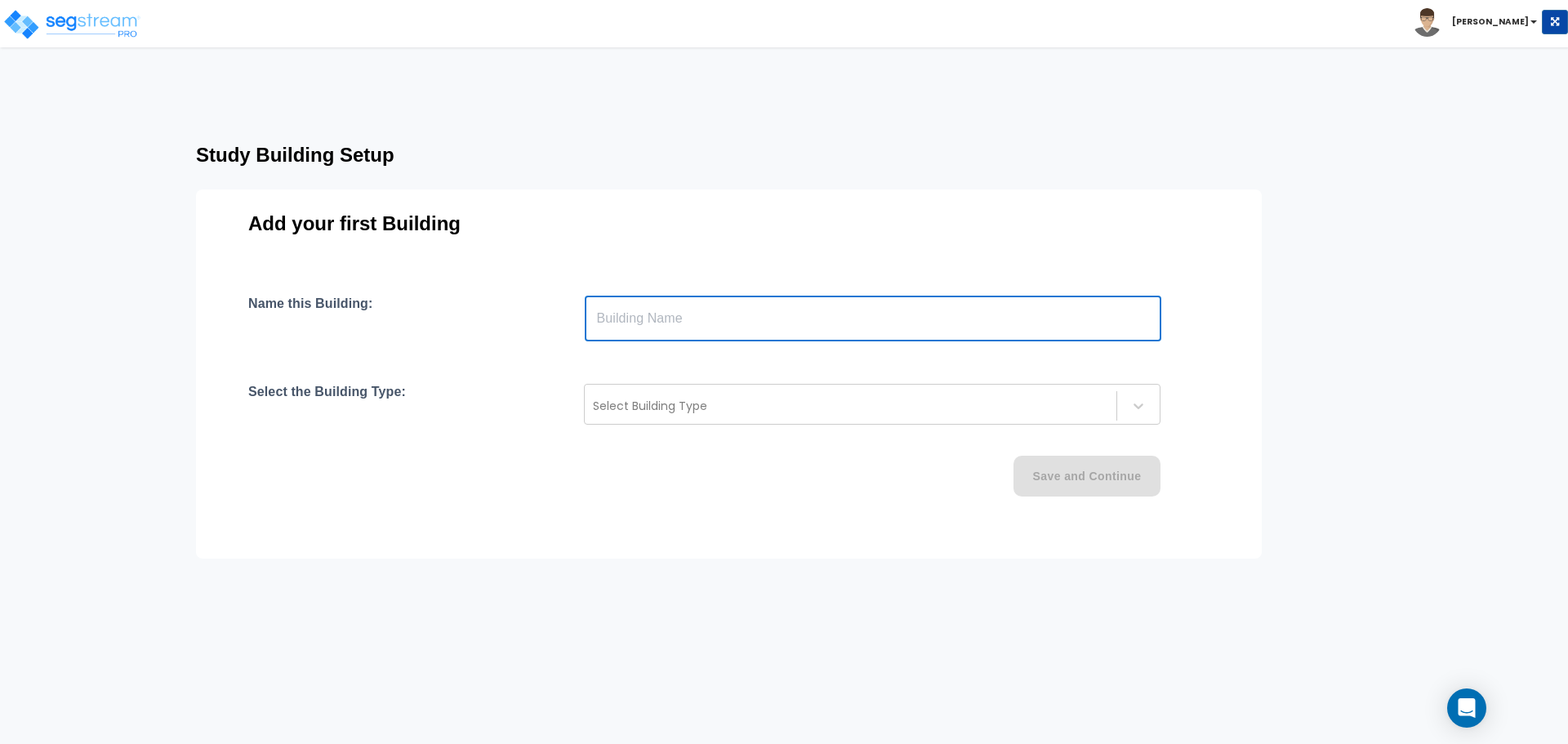
click at [697, 325] on input "text" at bounding box center [873, 318] width 576 height 45
type input "[GEOGRAPHIC_DATA][STREET_ADDRESS]"
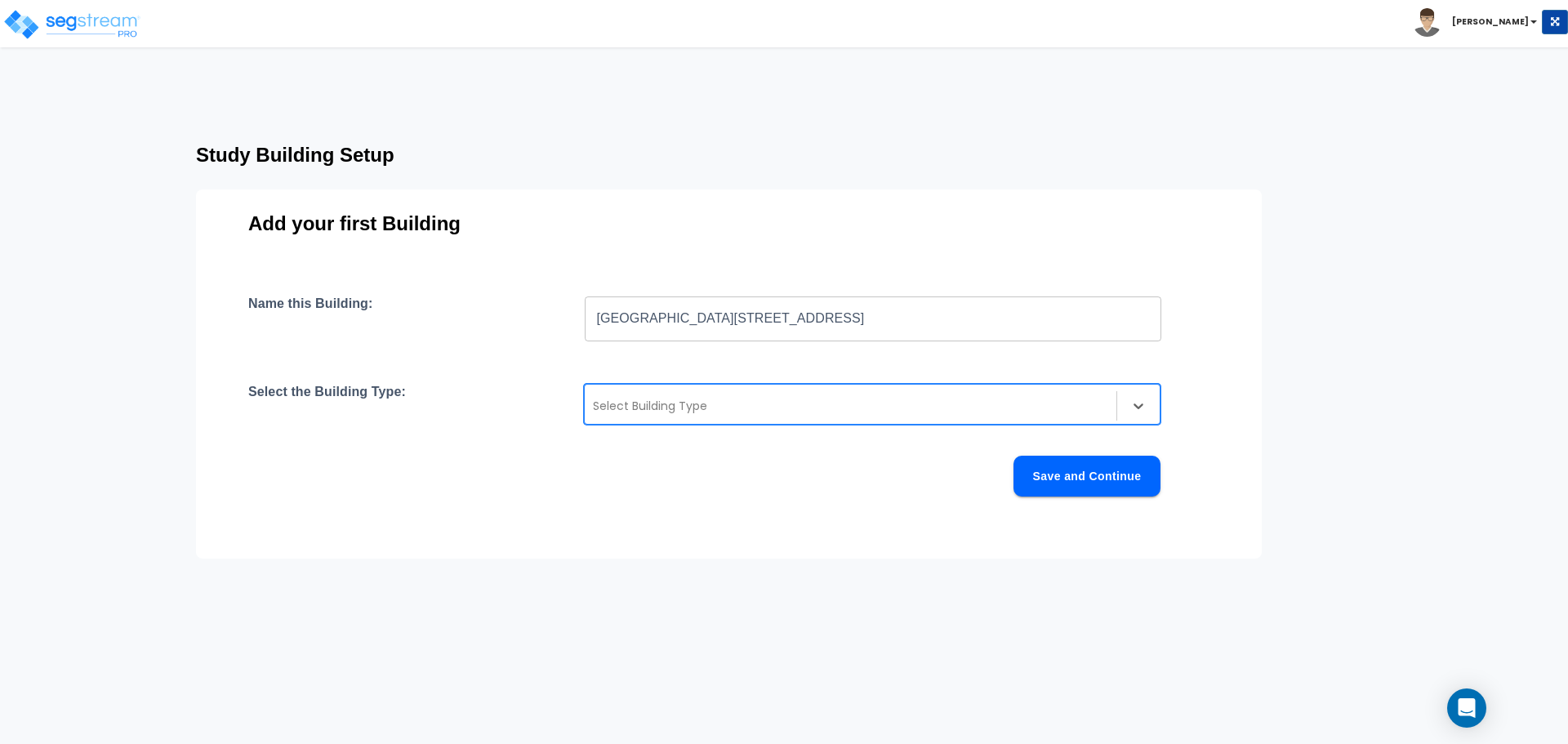
click at [665, 408] on div at bounding box center [850, 406] width 516 height 19
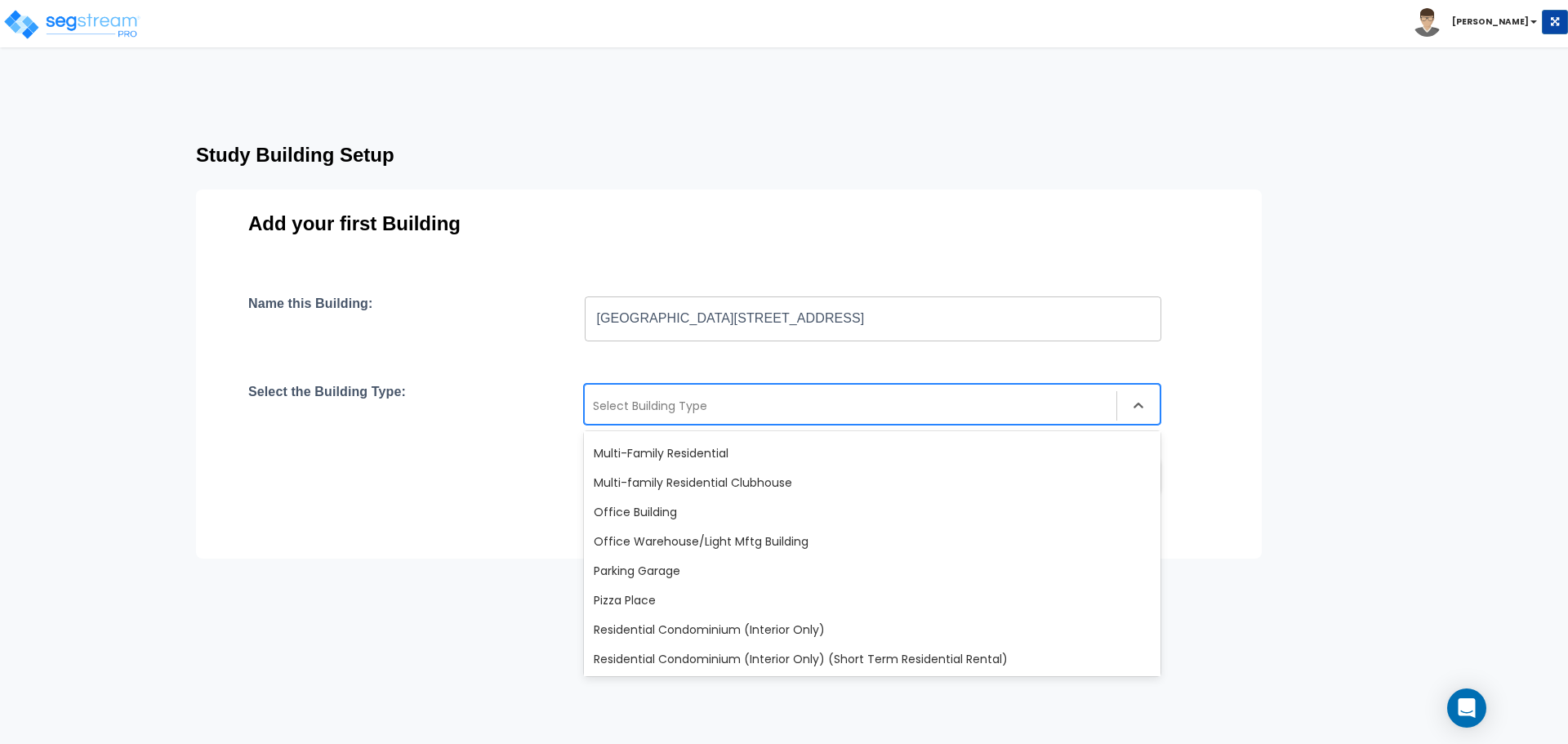
scroll to position [1061, 0]
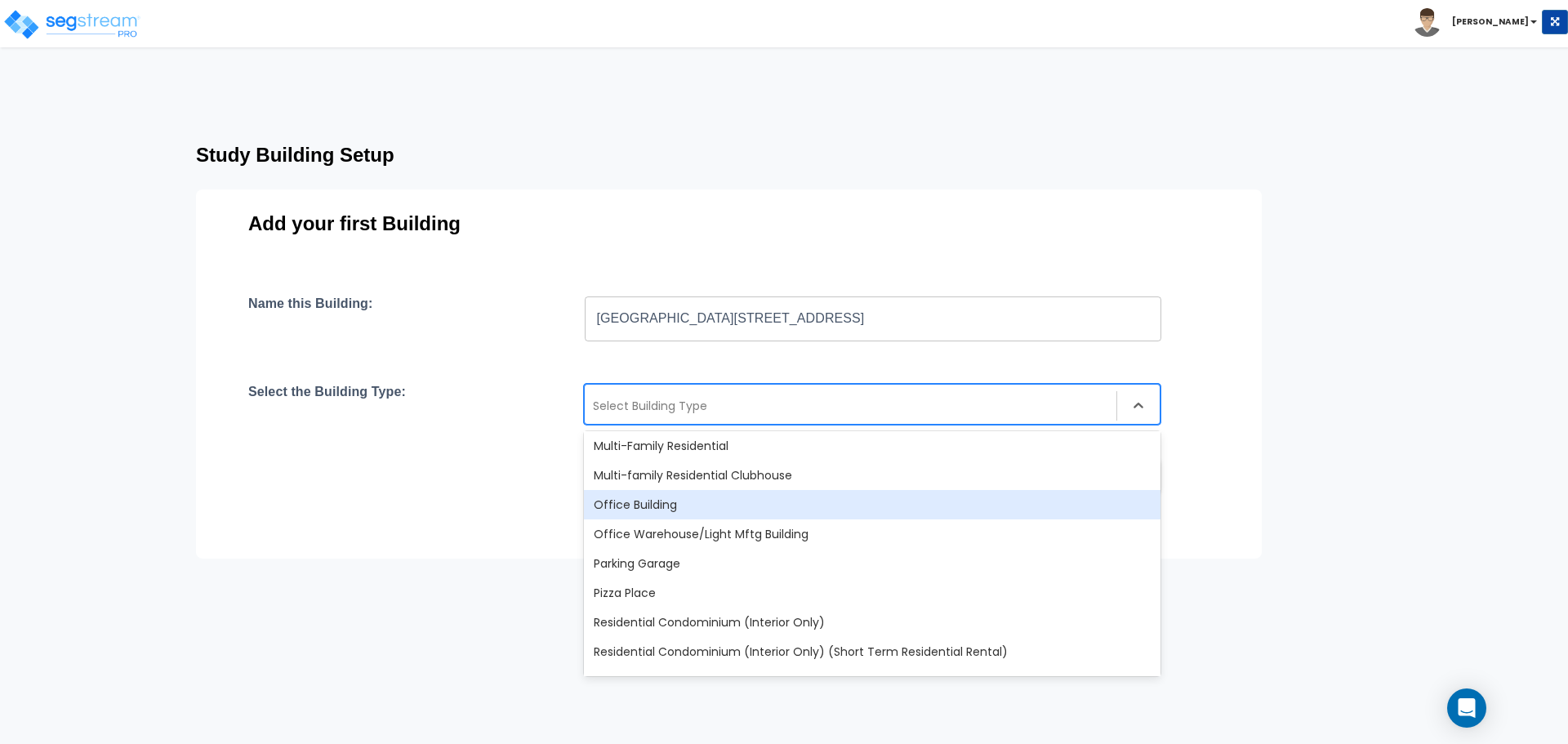
click at [662, 512] on div "Office Building" at bounding box center [872, 504] width 576 height 30
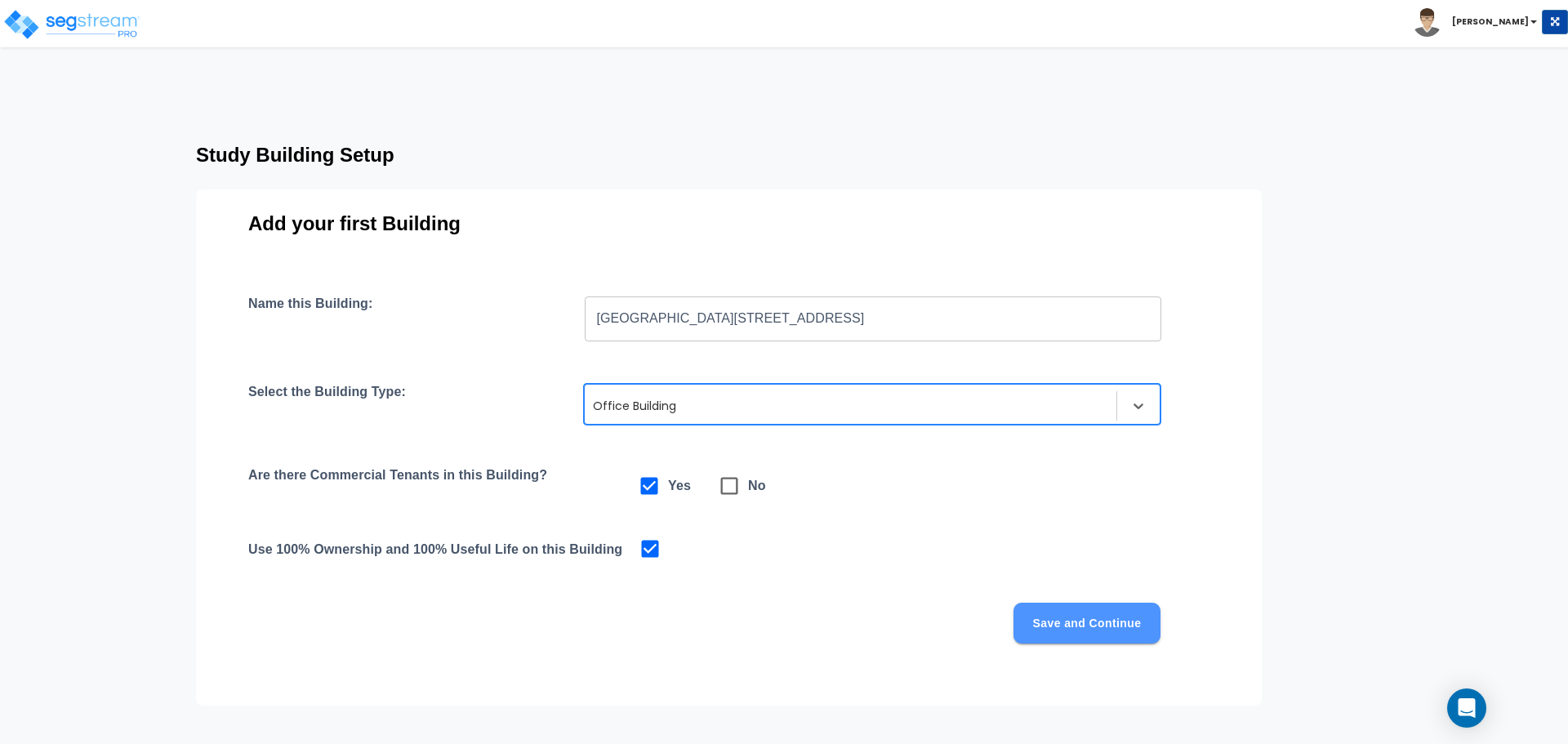
click at [1114, 615] on button "Save and Continue" at bounding box center [1086, 623] width 147 height 40
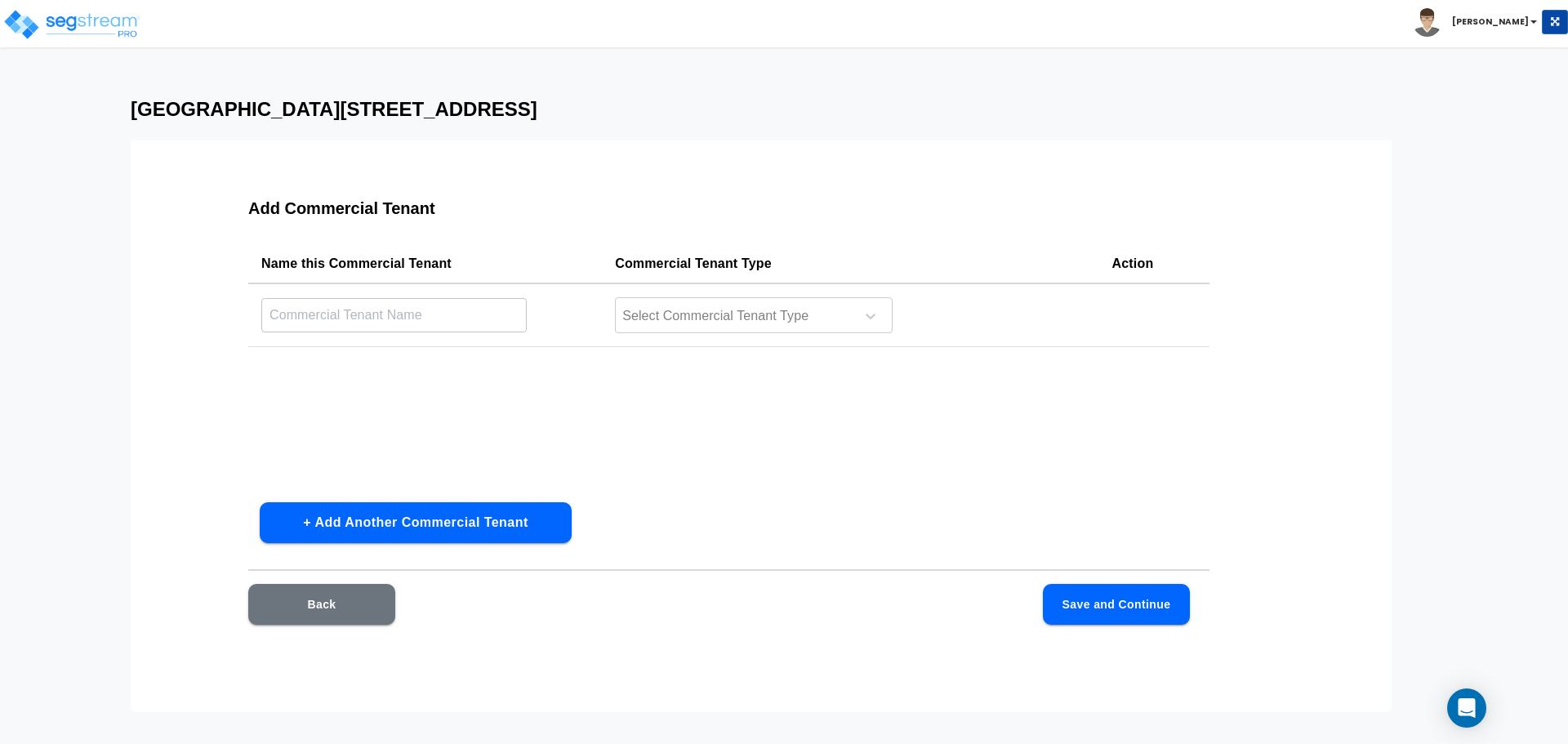
click at [437, 334] on td "​" at bounding box center [425, 315] width 354 height 64
click at [439, 312] on input "text" at bounding box center [393, 314] width 265 height 35
type input "Bank"
click at [698, 316] on div at bounding box center [732, 316] width 224 height 22
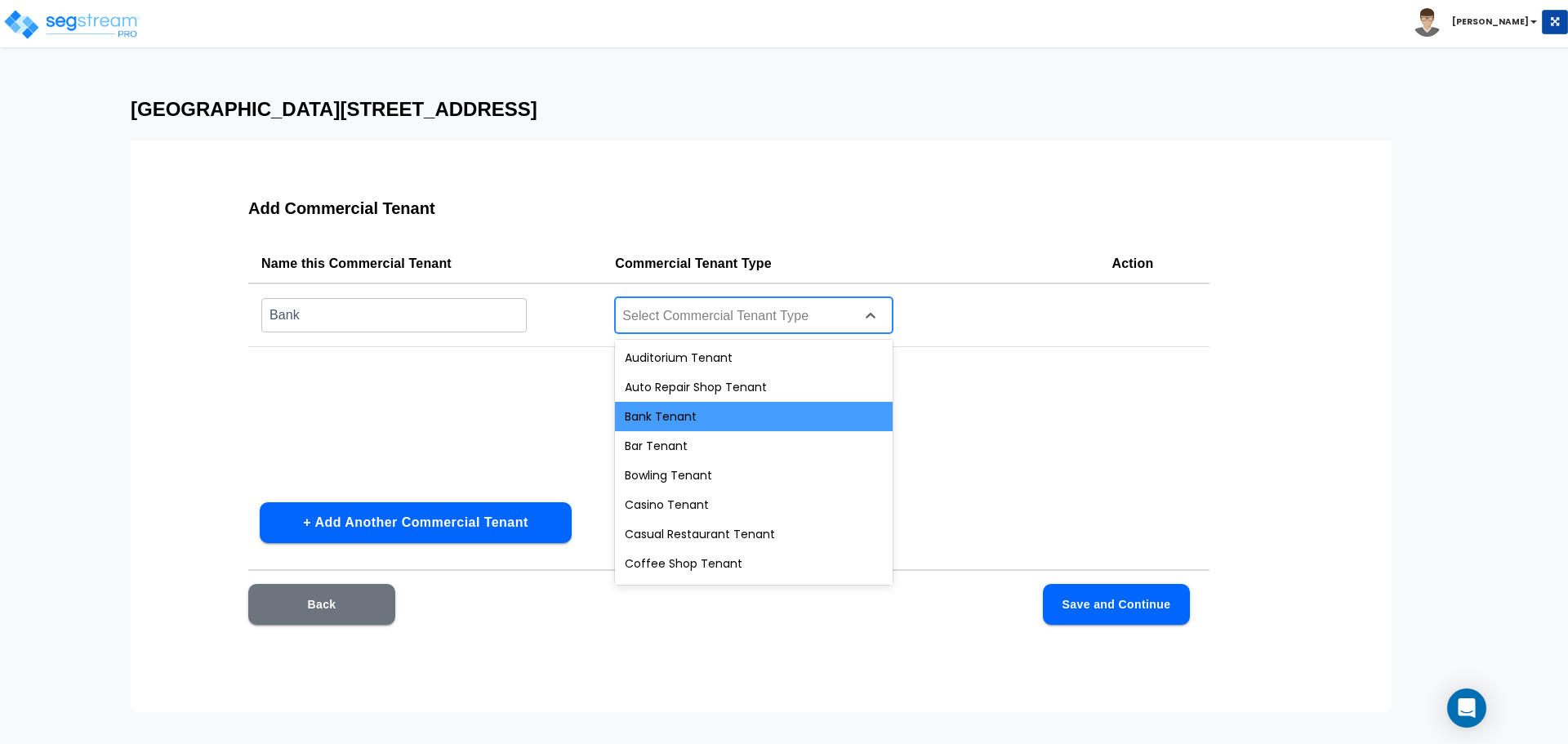
click at [699, 412] on div "Bank Tenant" at bounding box center [754, 416] width 278 height 30
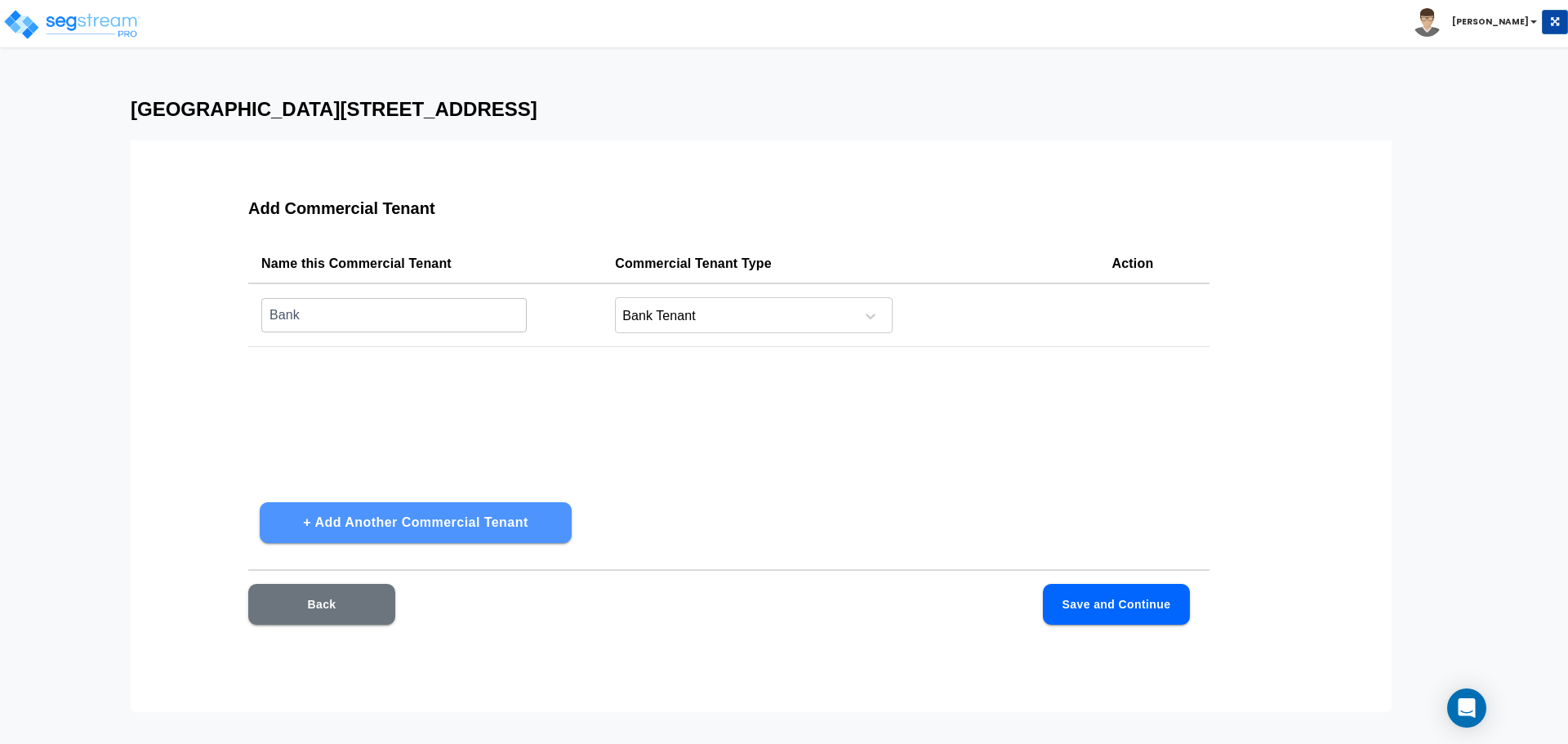
click at [382, 529] on button "+ Add Another Commercial Tenant" at bounding box center [415, 522] width 312 height 40
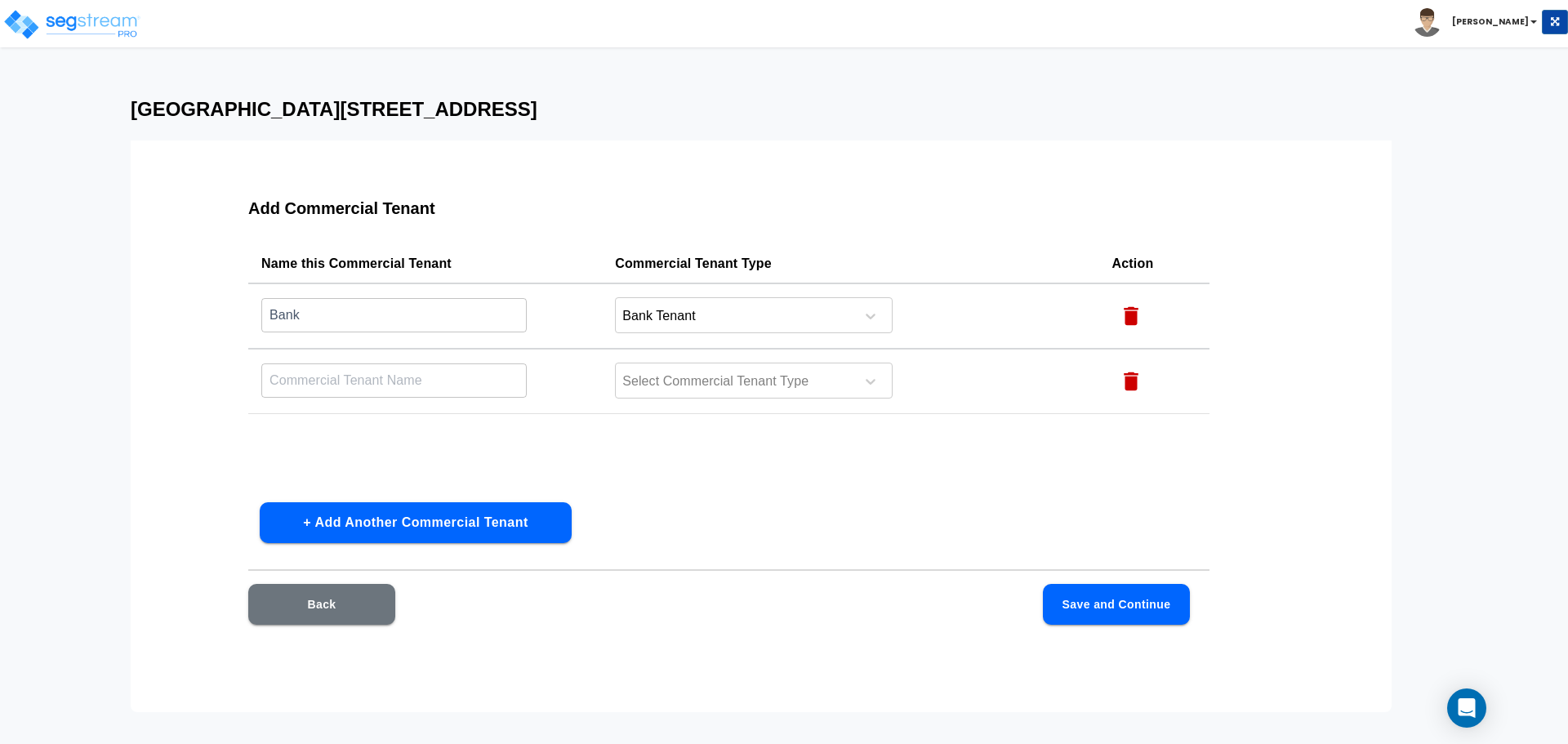
click at [357, 391] on input "text" at bounding box center [393, 380] width 265 height 35
type input "R"
type input "Conv"
click at [761, 387] on div at bounding box center [732, 382] width 224 height 22
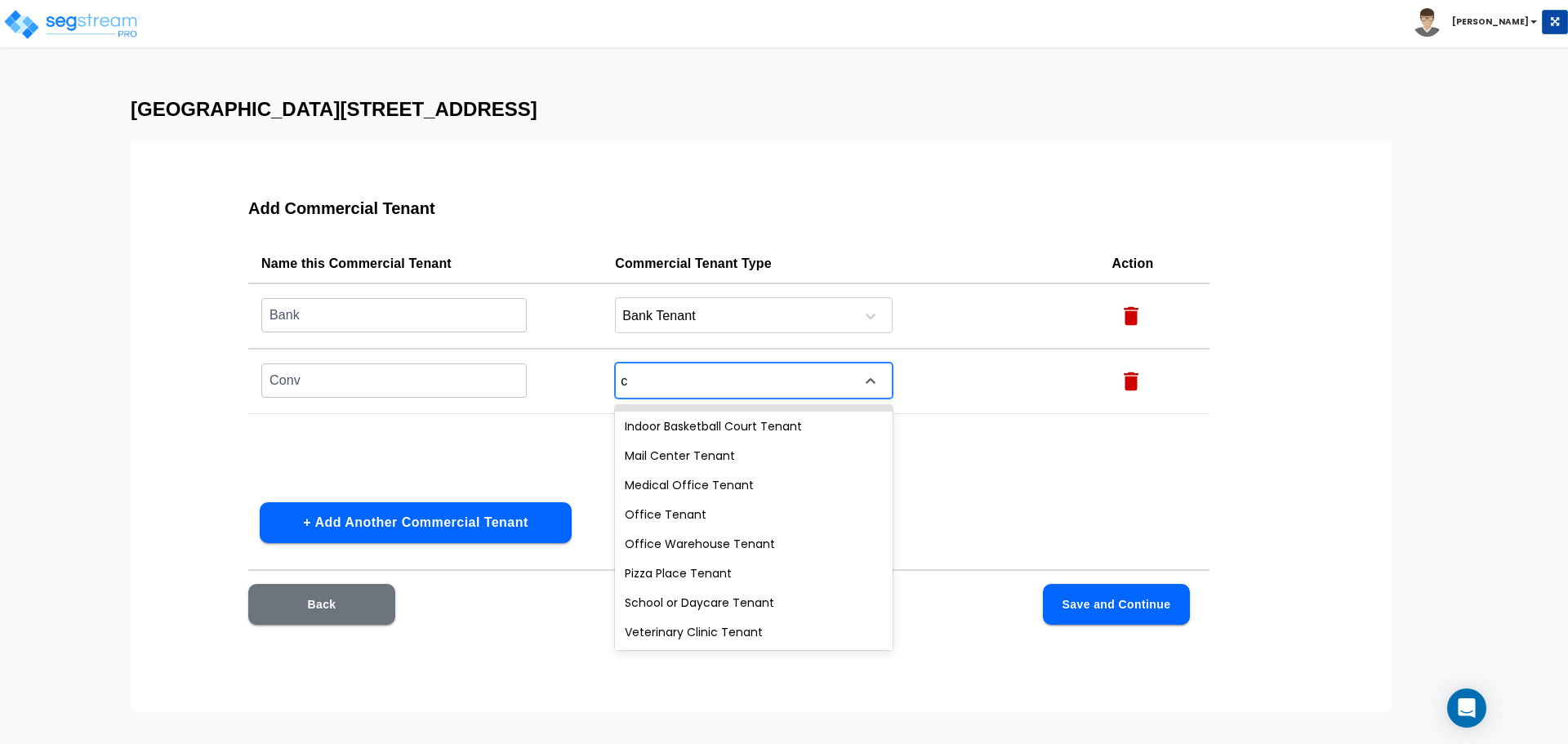
scroll to position [173, 0]
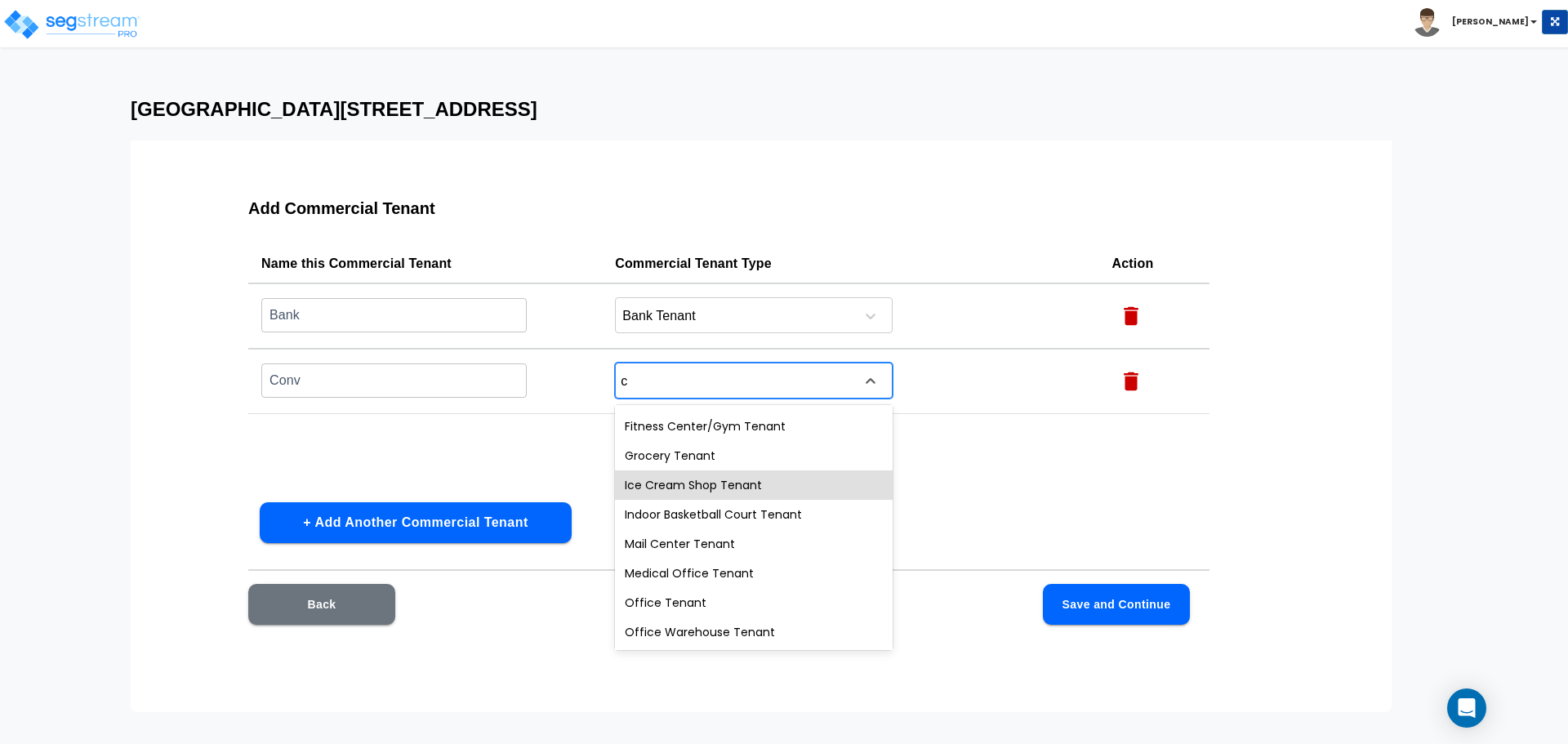
type input "co"
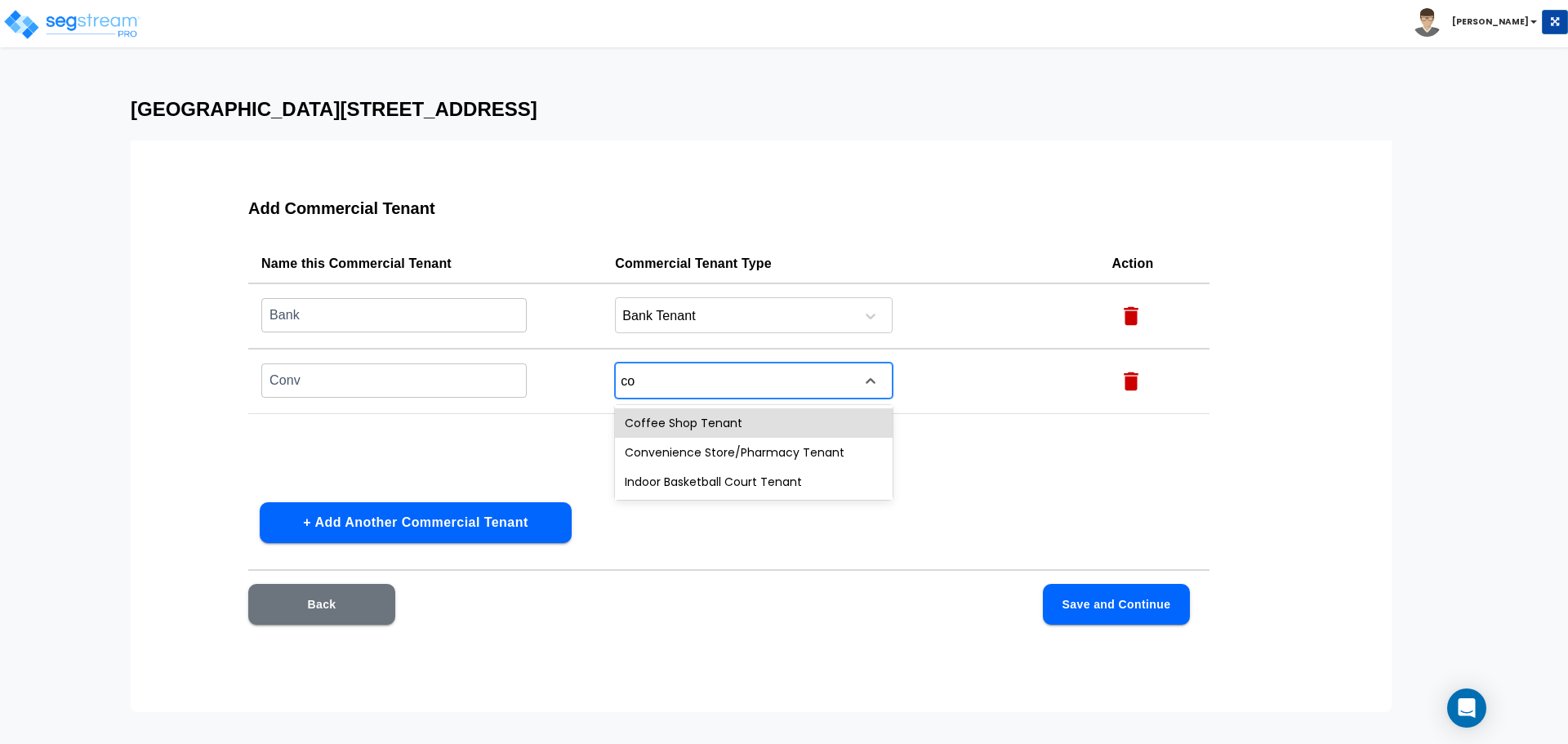
scroll to position [0, 0]
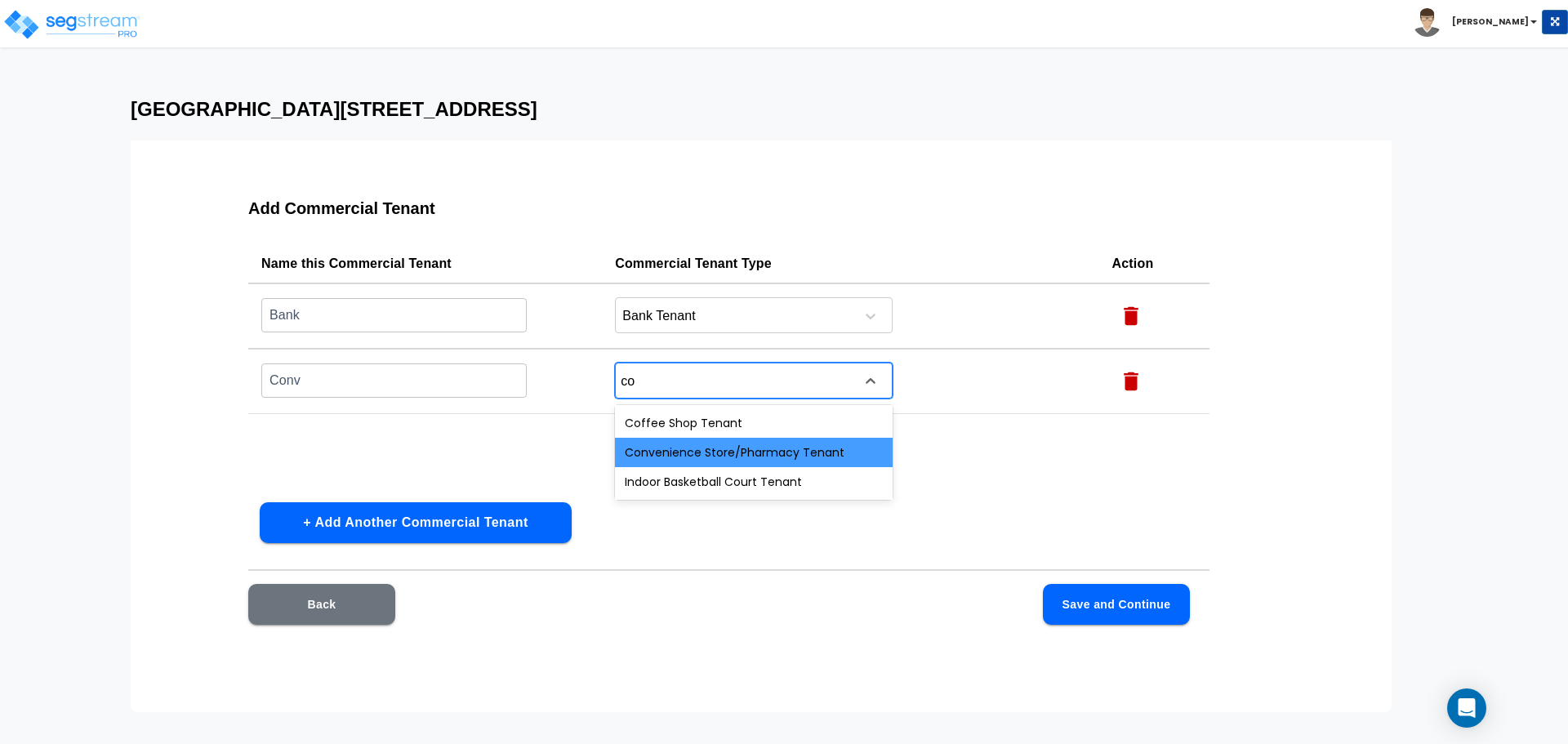
click at [801, 454] on div "Convenience Store/Pharmacy Tenant" at bounding box center [754, 452] width 278 height 30
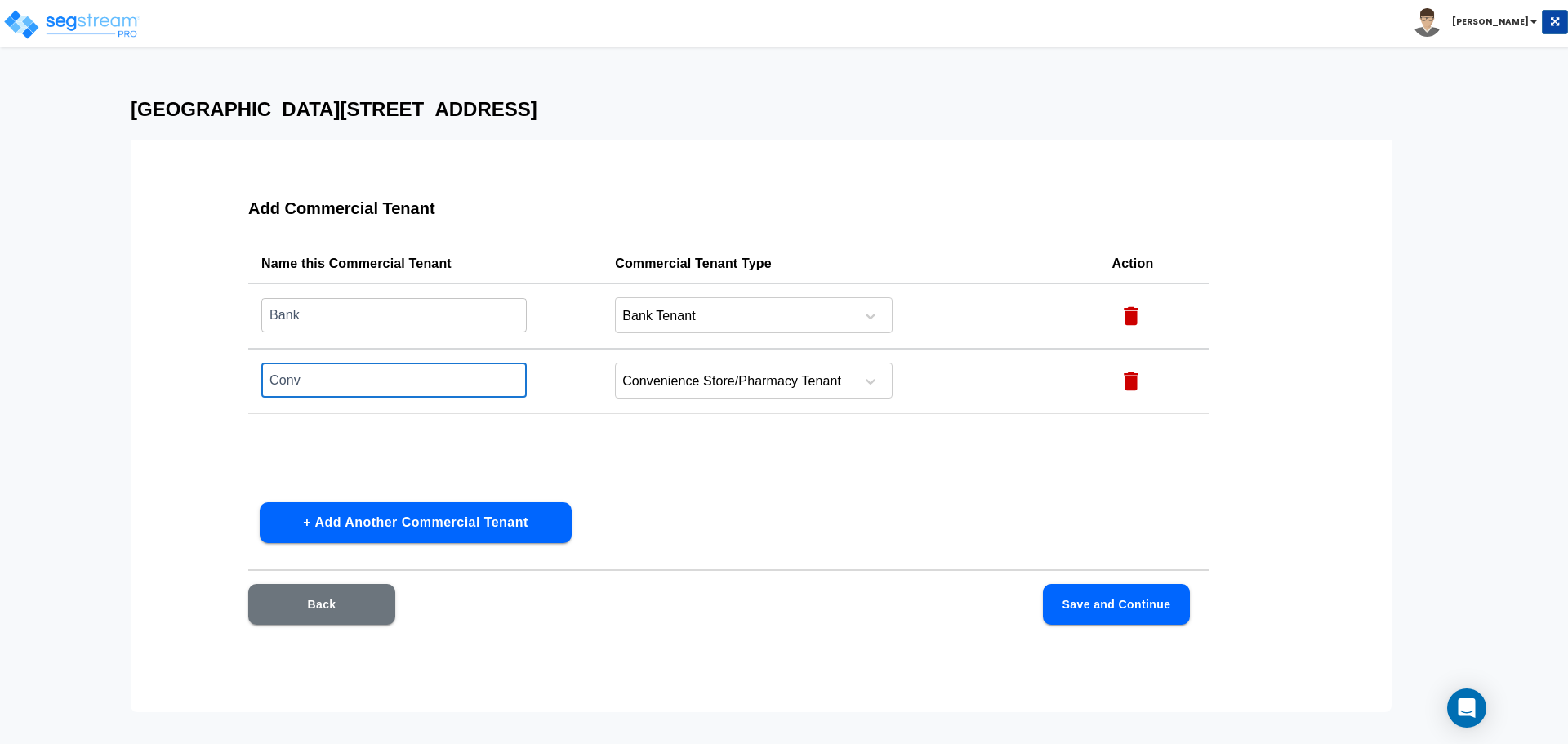
click at [366, 376] on input "Conv" at bounding box center [393, 380] width 265 height 35
type input "Convenience"
click at [1077, 598] on button "Save and Continue" at bounding box center [1116, 604] width 147 height 40
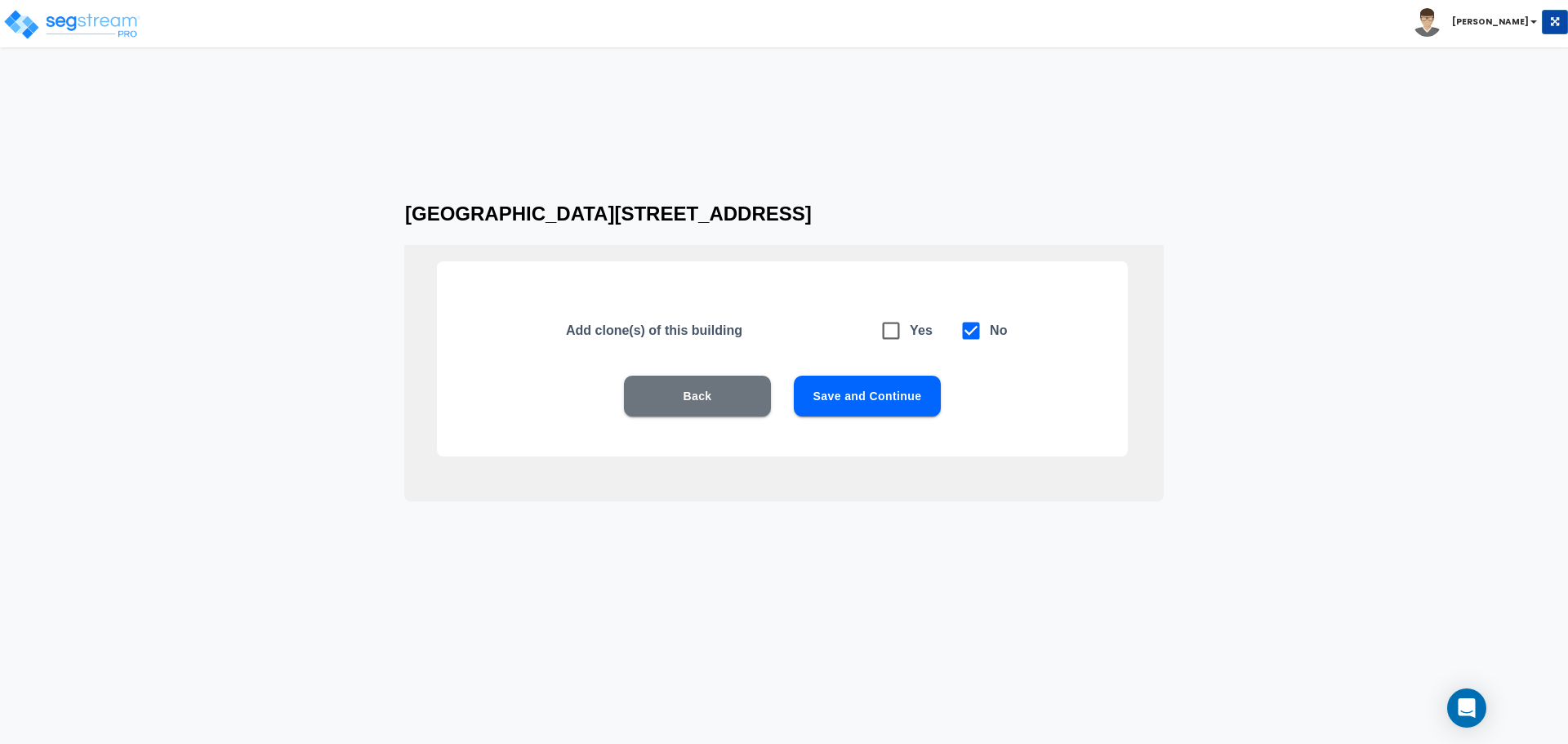
click at [879, 394] on button "Save and Continue" at bounding box center [867, 396] width 147 height 40
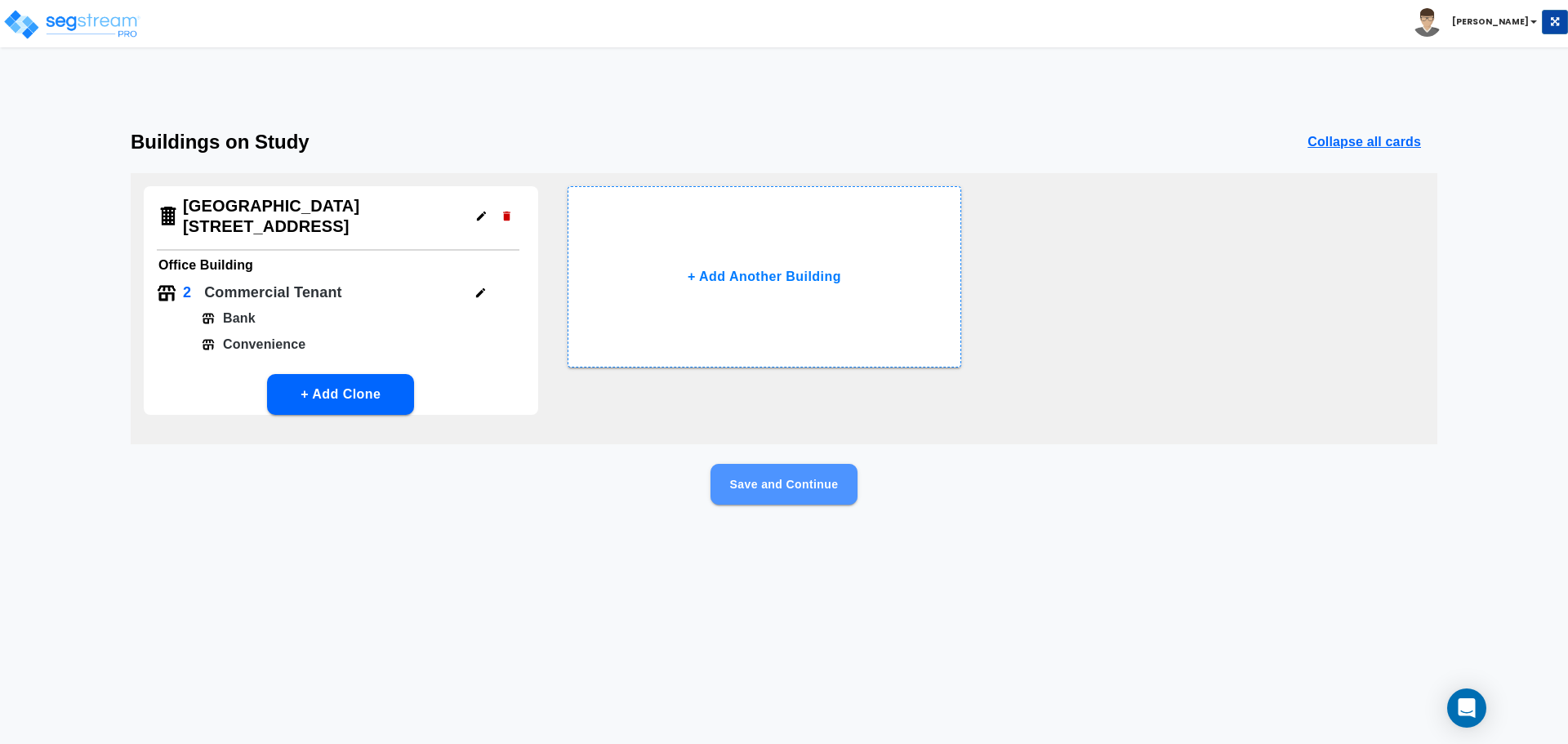
click at [772, 464] on button "Save and Continue" at bounding box center [784, 484] width 147 height 40
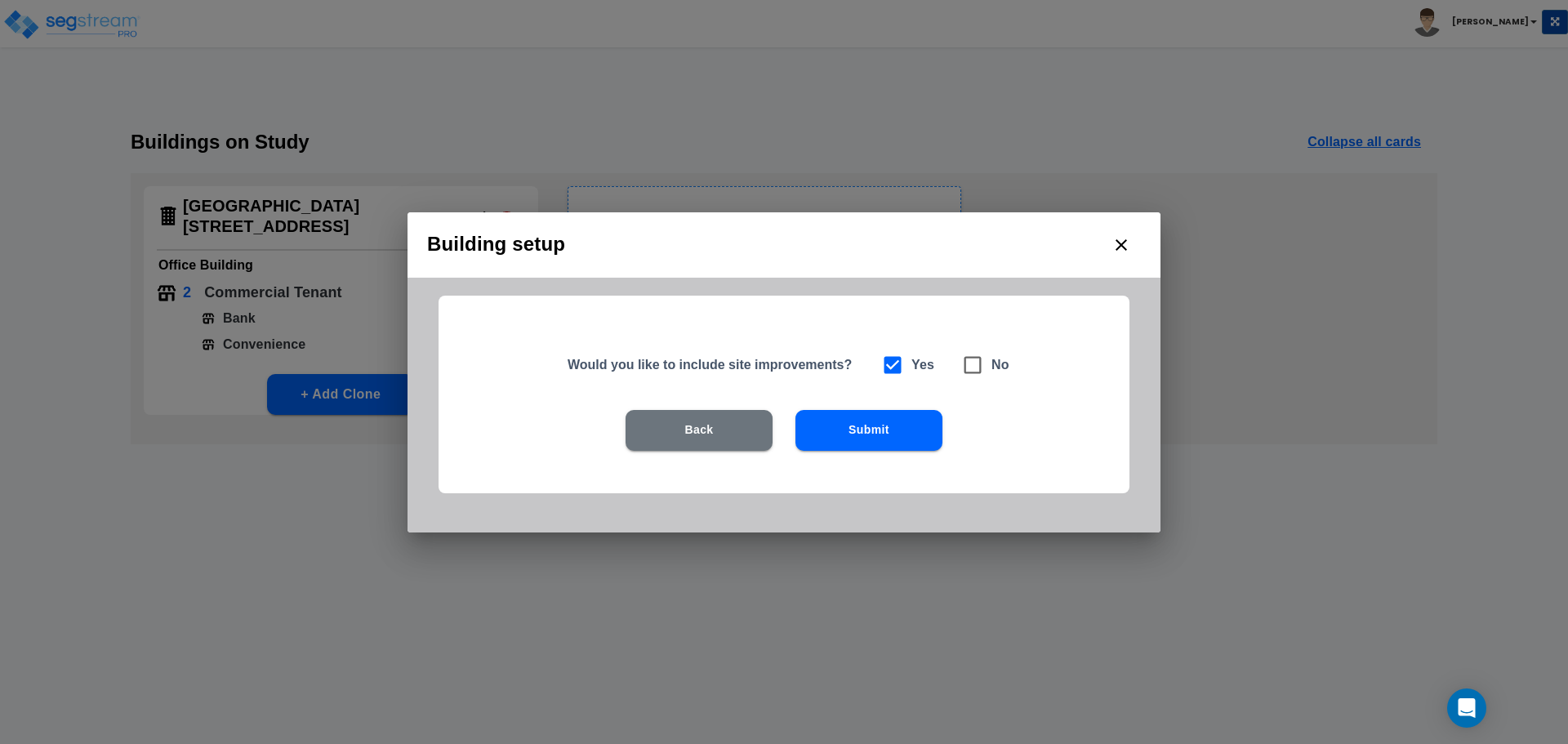
click at [885, 438] on button "Submit" at bounding box center [868, 430] width 147 height 40
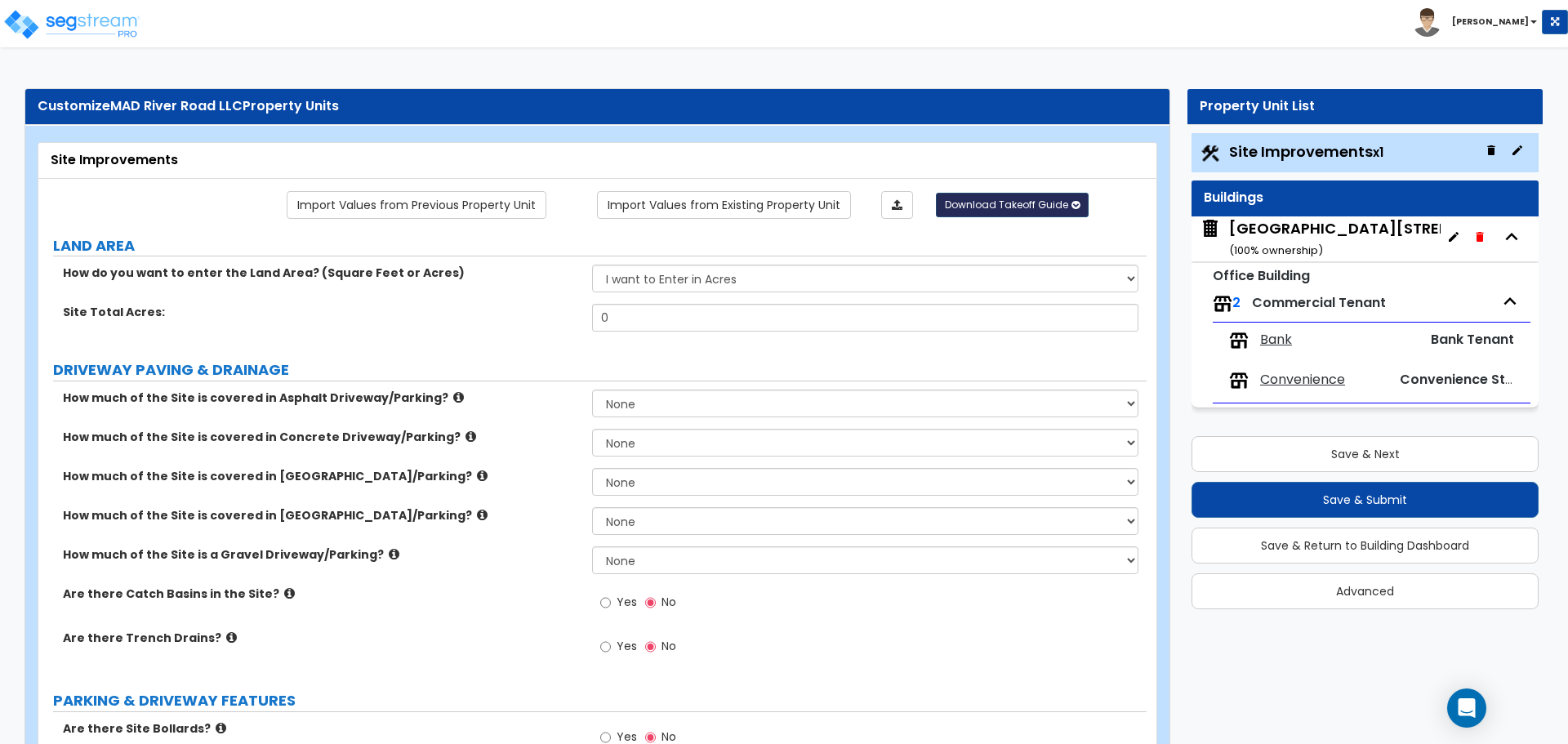
click at [1010, 203] on span "Download Takeoff Guide" at bounding box center [1006, 204] width 123 height 13
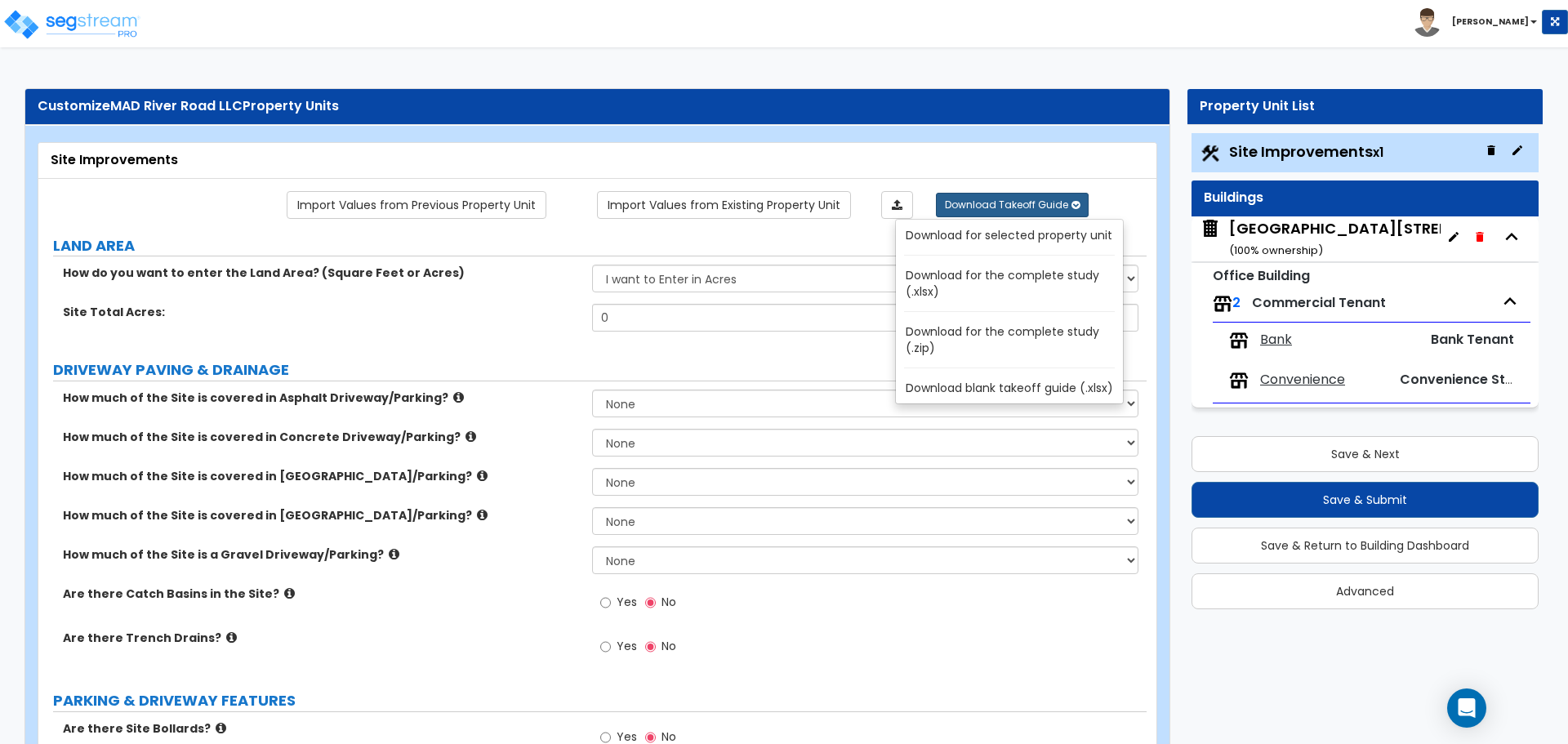
click at [1019, 282] on link "Download for the complete study (.xlsx)" at bounding box center [1012, 283] width 221 height 40
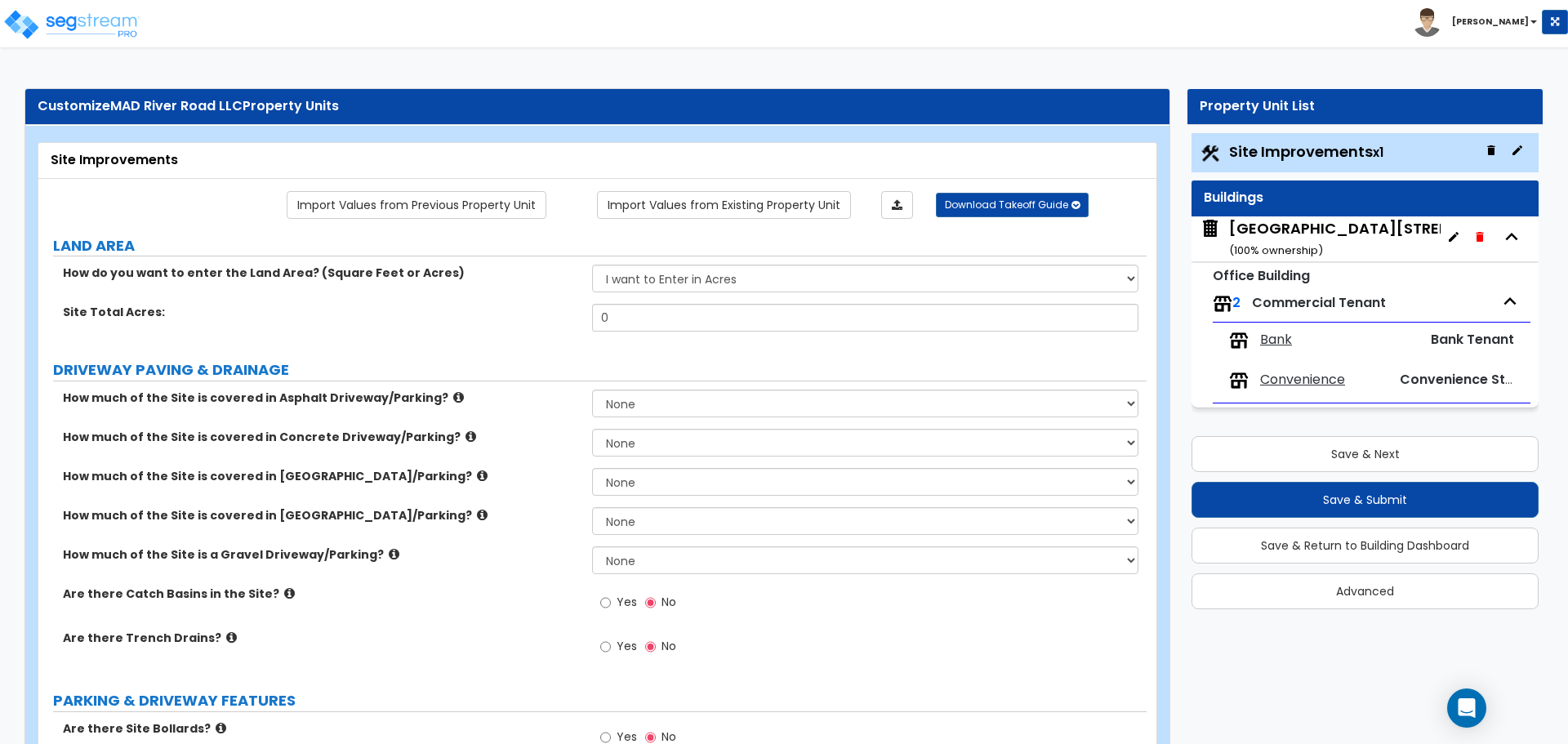
click at [1364, 246] on div "MAD 550 River Road ( 100 % ownership)" at bounding box center [1385, 238] width 313 height 41
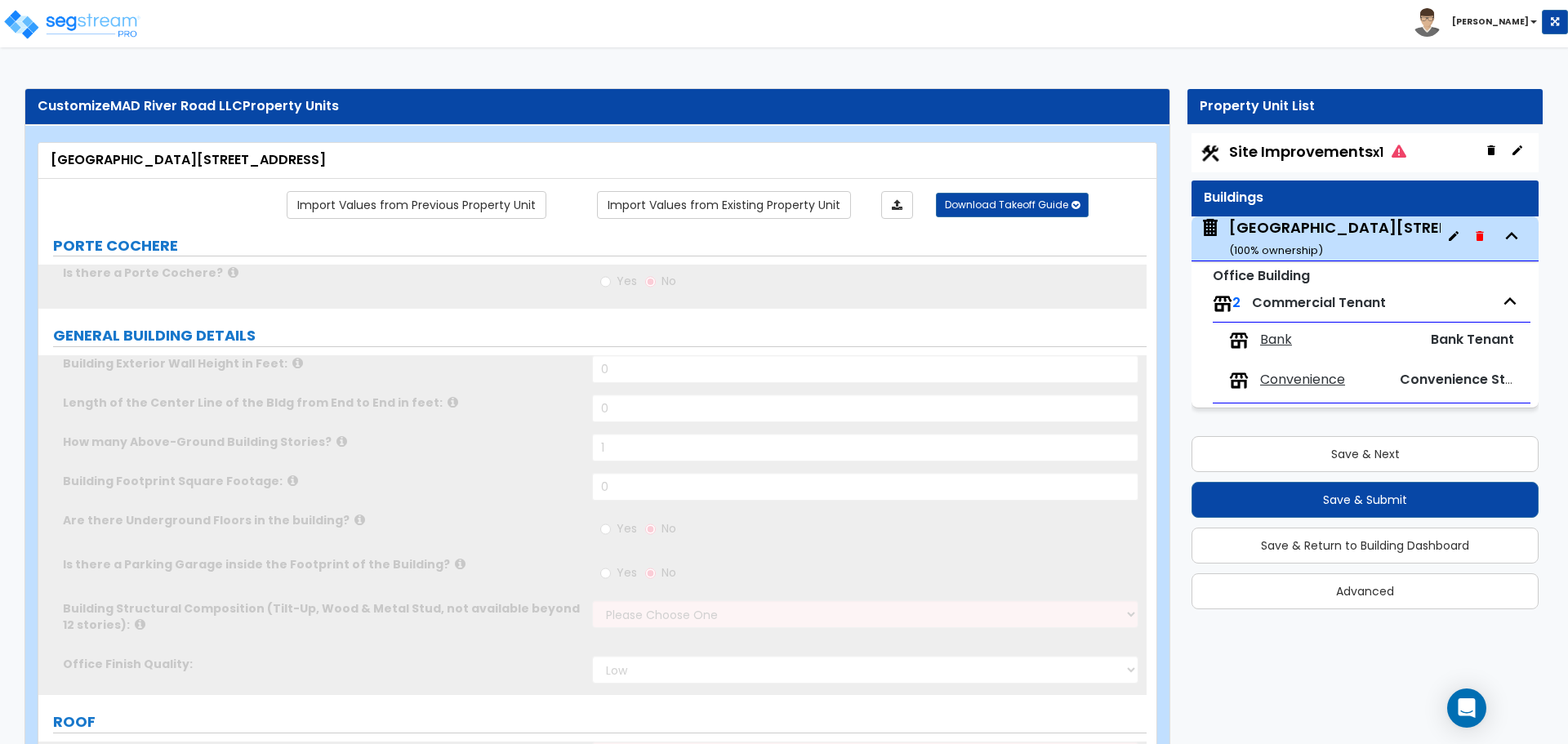
type input "1"
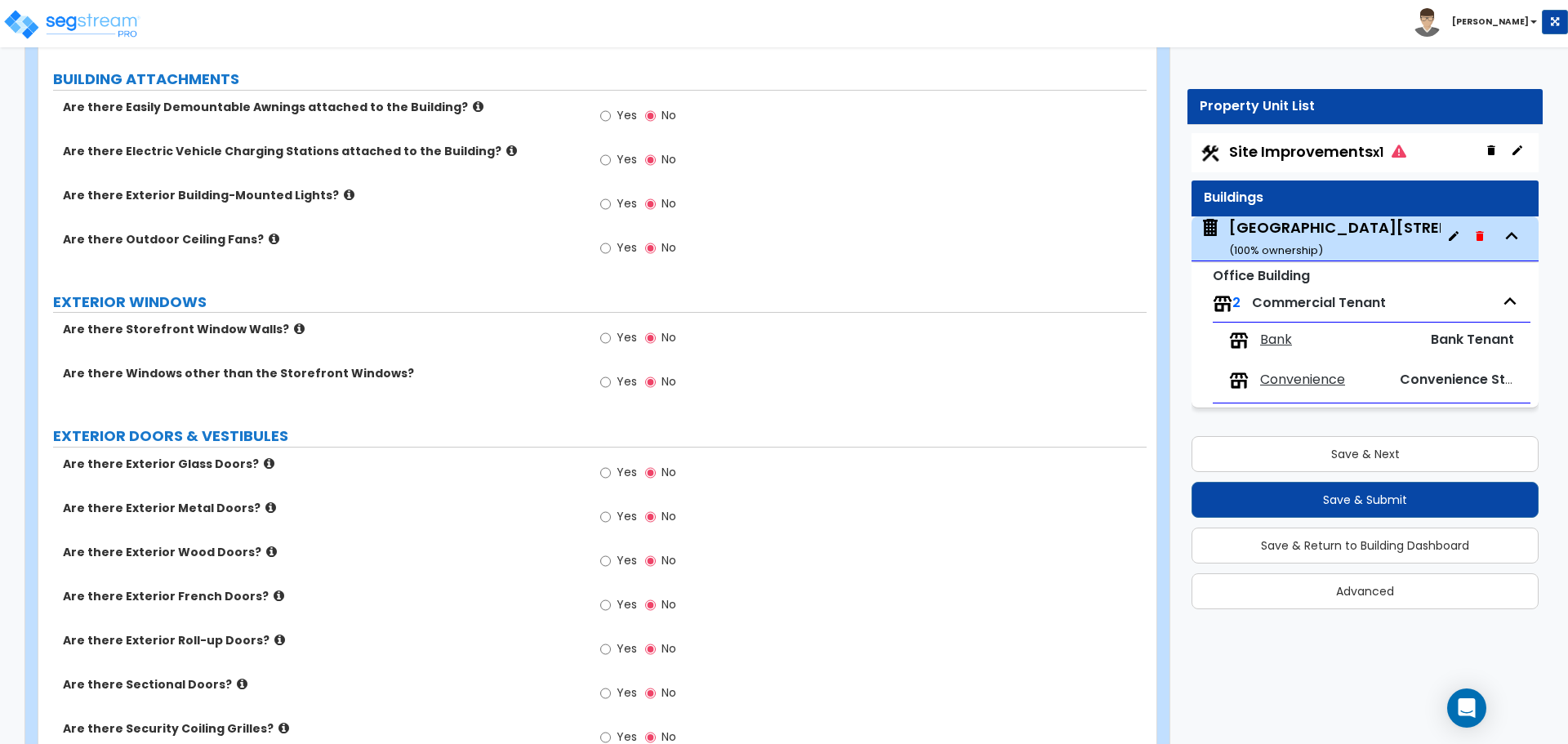
scroll to position [327, 0]
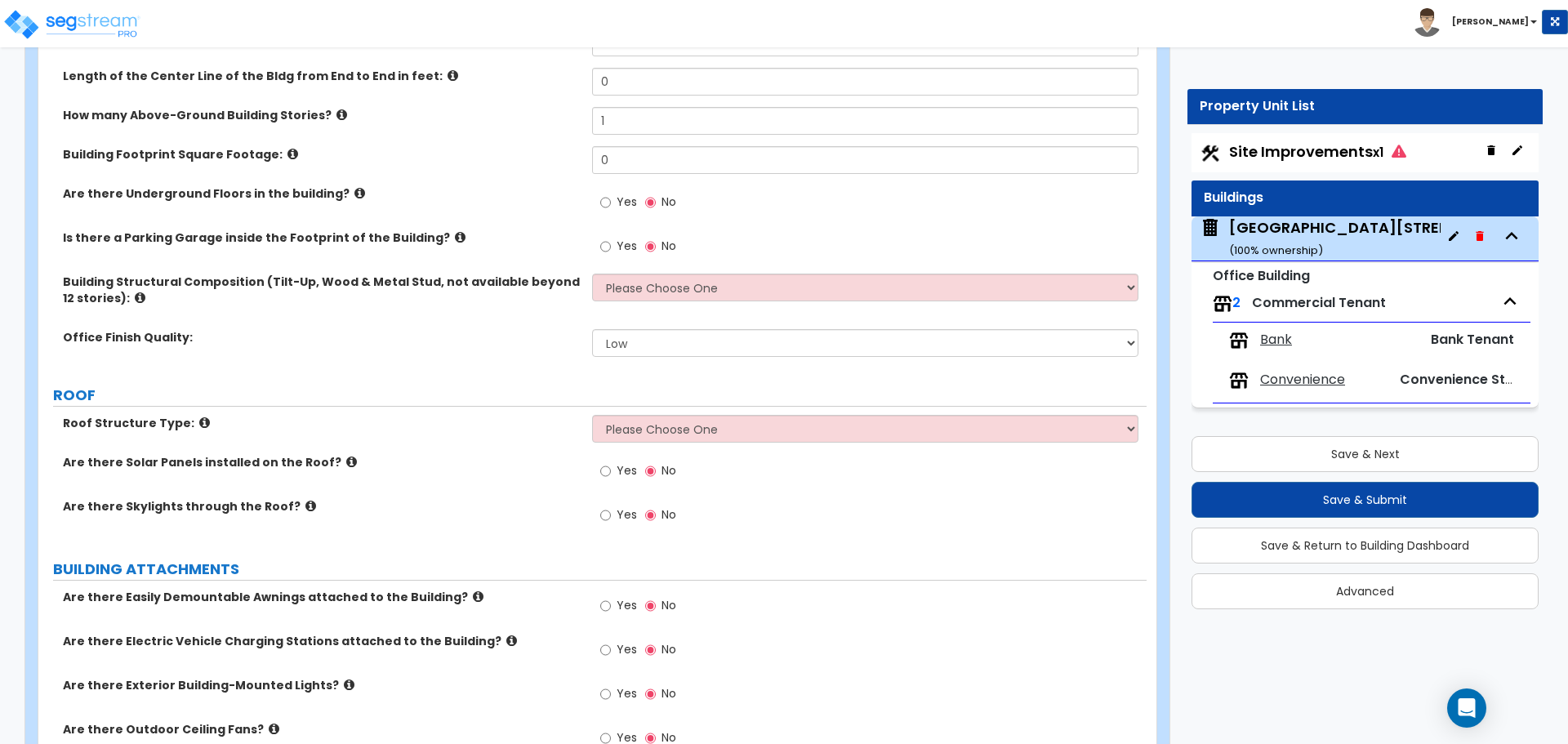
click at [1292, 346] on div "Bank" at bounding box center [1307, 340] width 157 height 19
click at [1289, 337] on span "Bank" at bounding box center [1275, 339] width 32 height 18
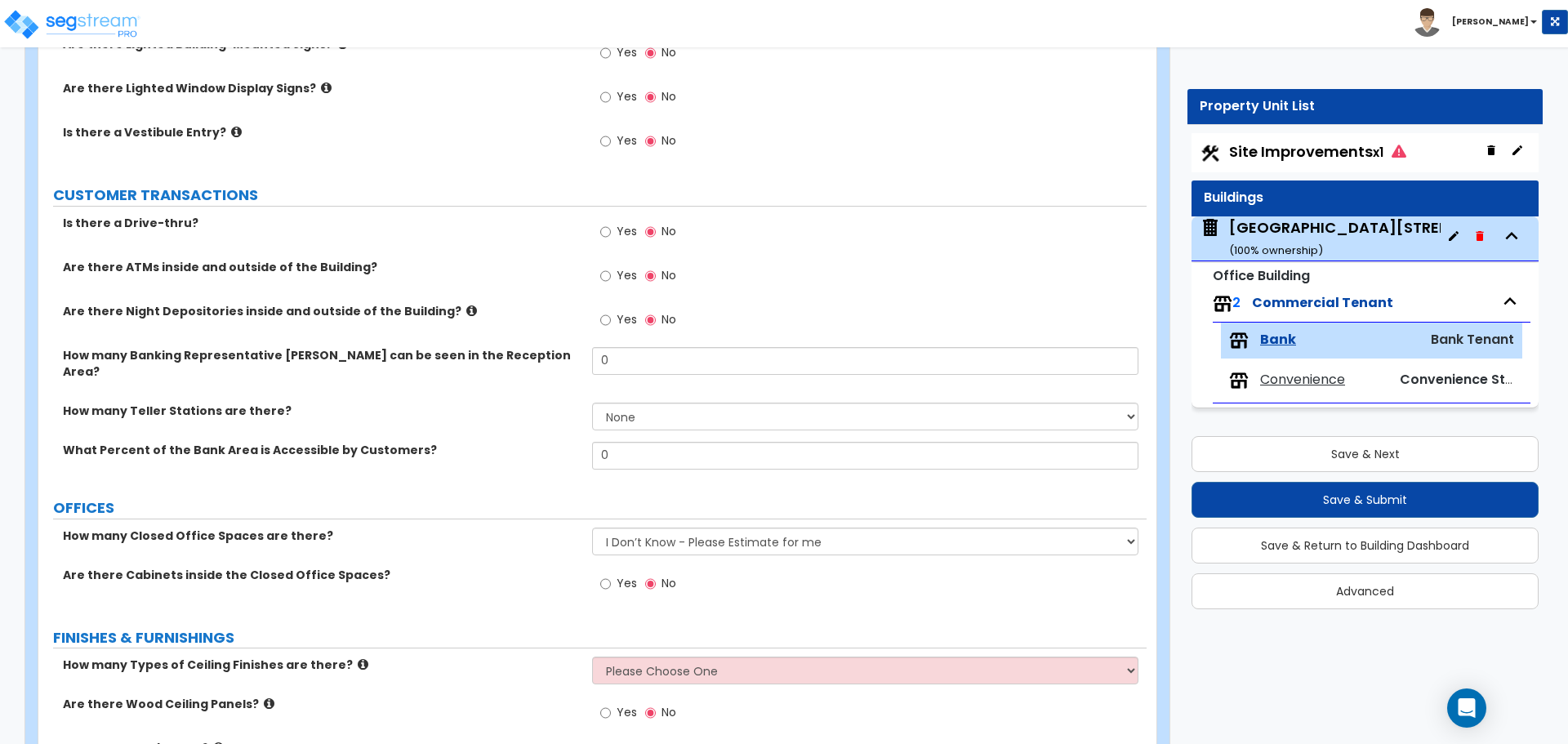
scroll to position [343, 0]
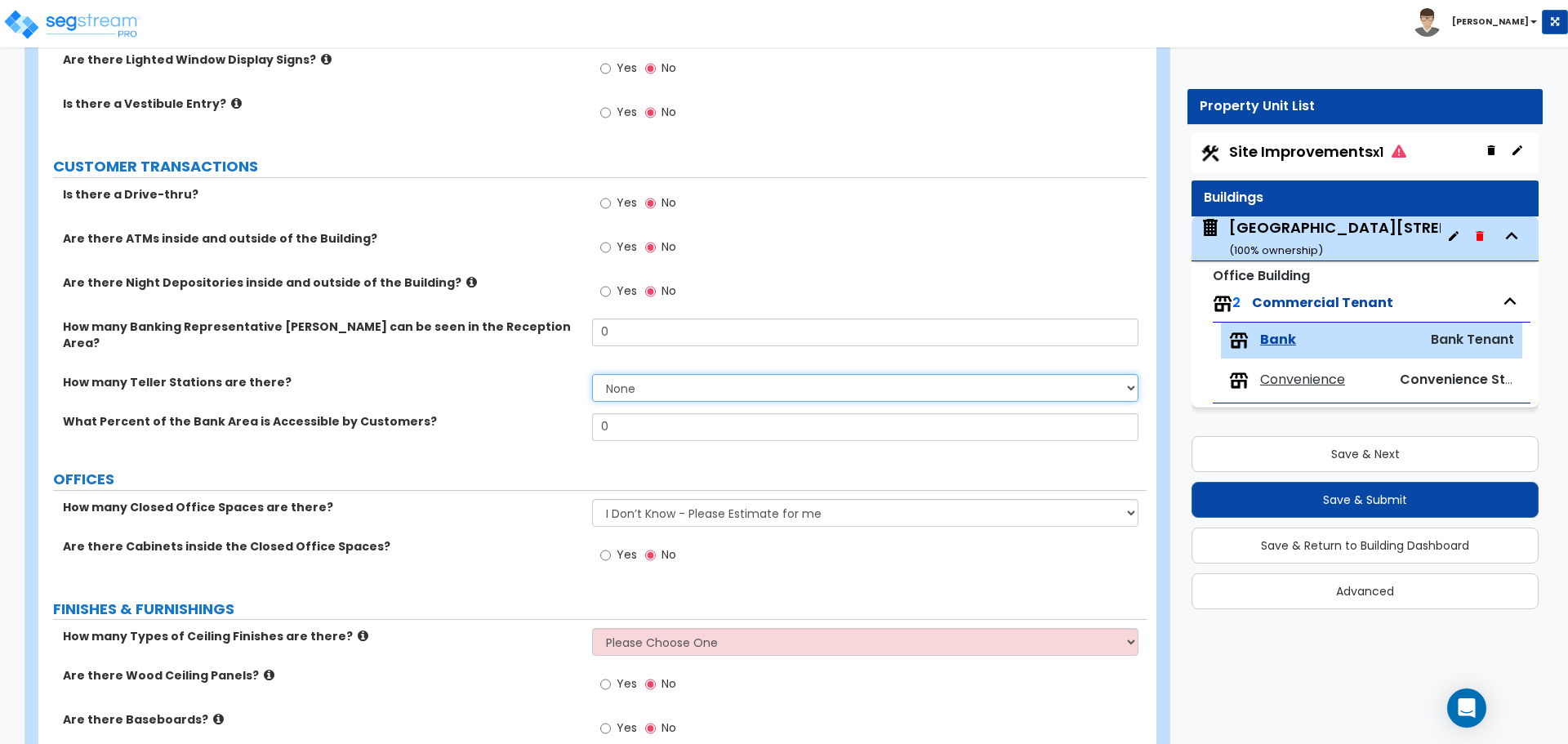
click at [613, 374] on select "None 1 2 3 4 5 6 7 8 9 10" at bounding box center [864, 387] width 545 height 28
click at [538, 413] on label "What Percent of the Bank Area is Accessible by Customers?" at bounding box center [321, 421] width 517 height 16
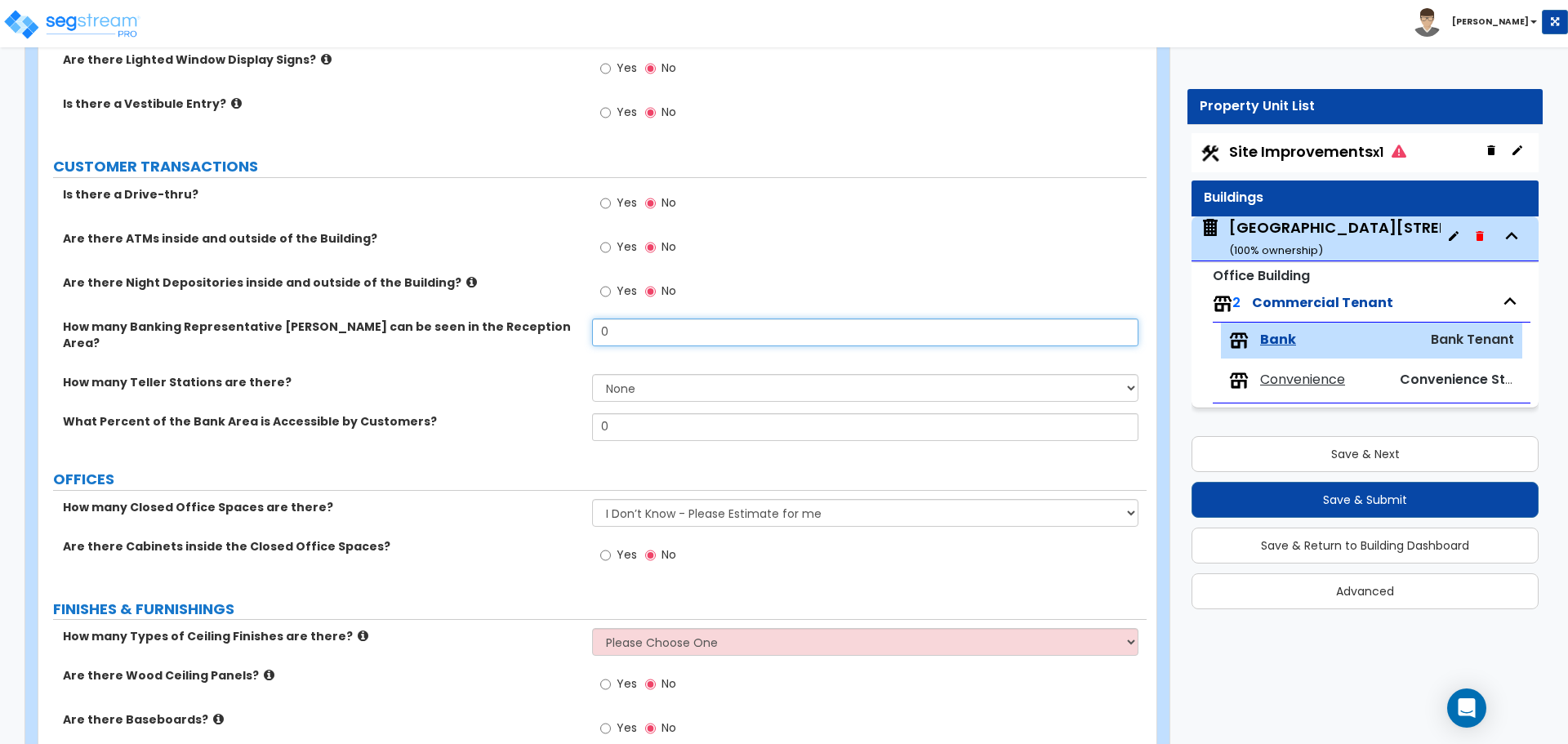
click at [636, 333] on input "0" at bounding box center [864, 332] width 545 height 28
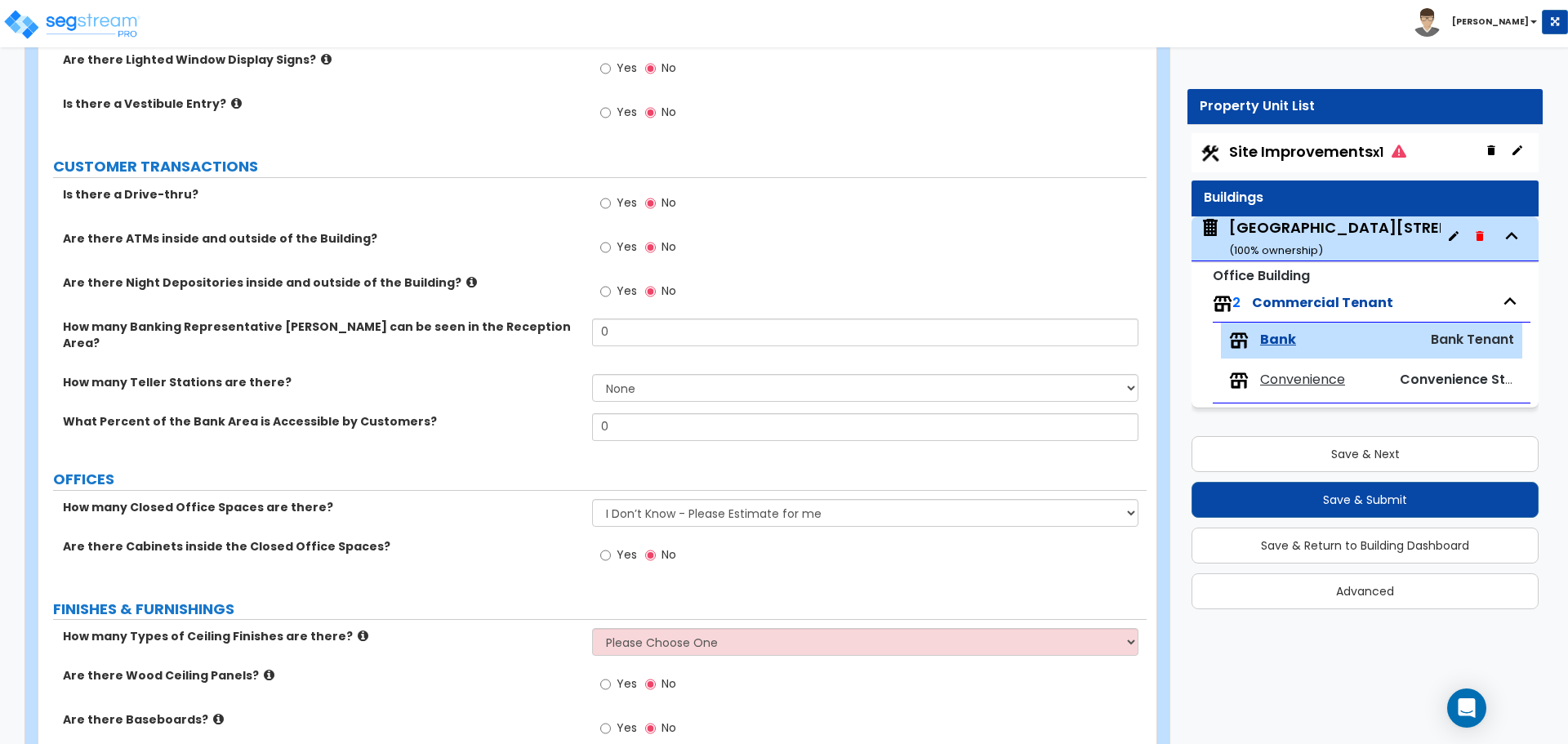
click at [547, 414] on div "What Percent of the Bank Area is Accessible by Customers? 0" at bounding box center [593, 433] width 1108 height 40
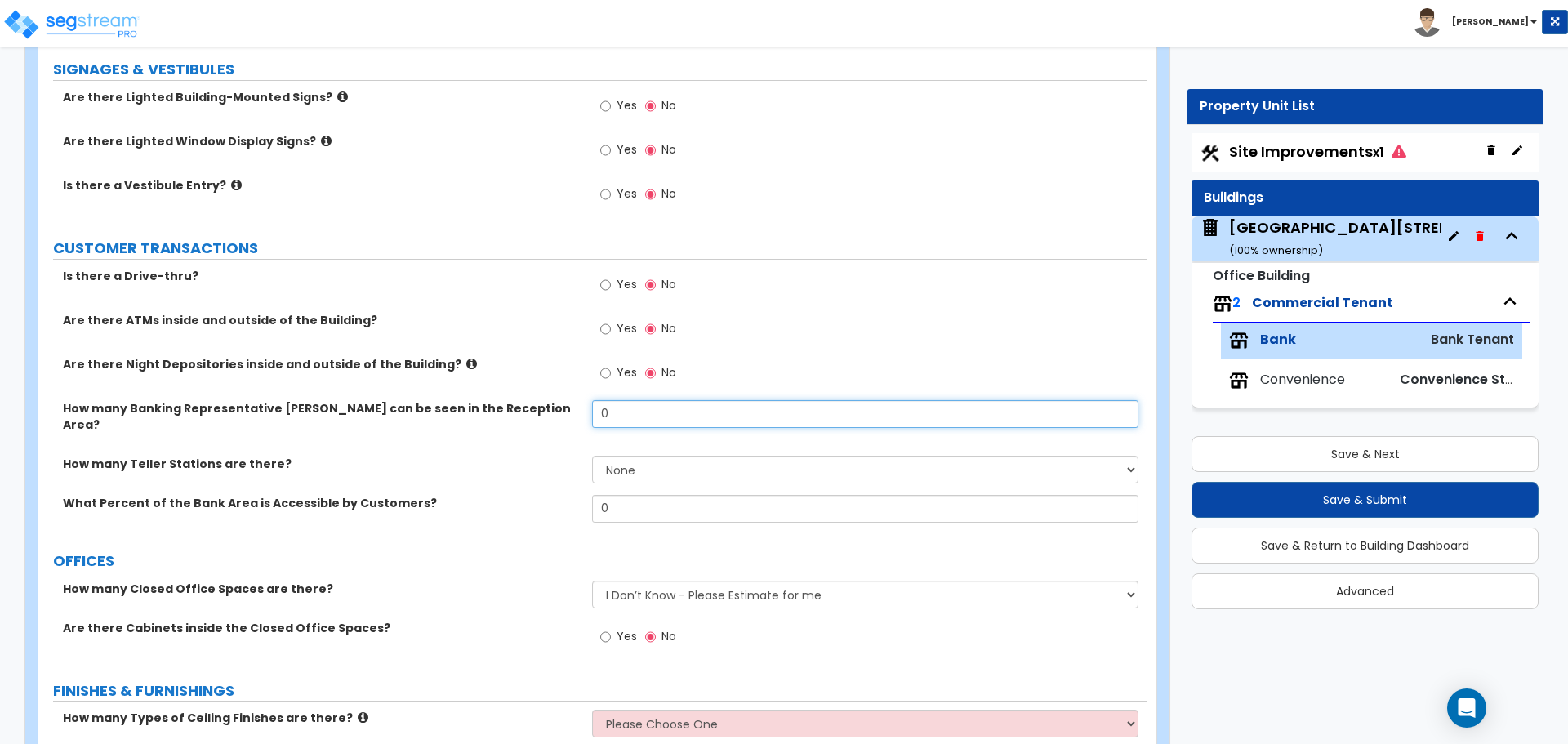
click at [634, 420] on input "0" at bounding box center [864, 413] width 545 height 28
type input "2"
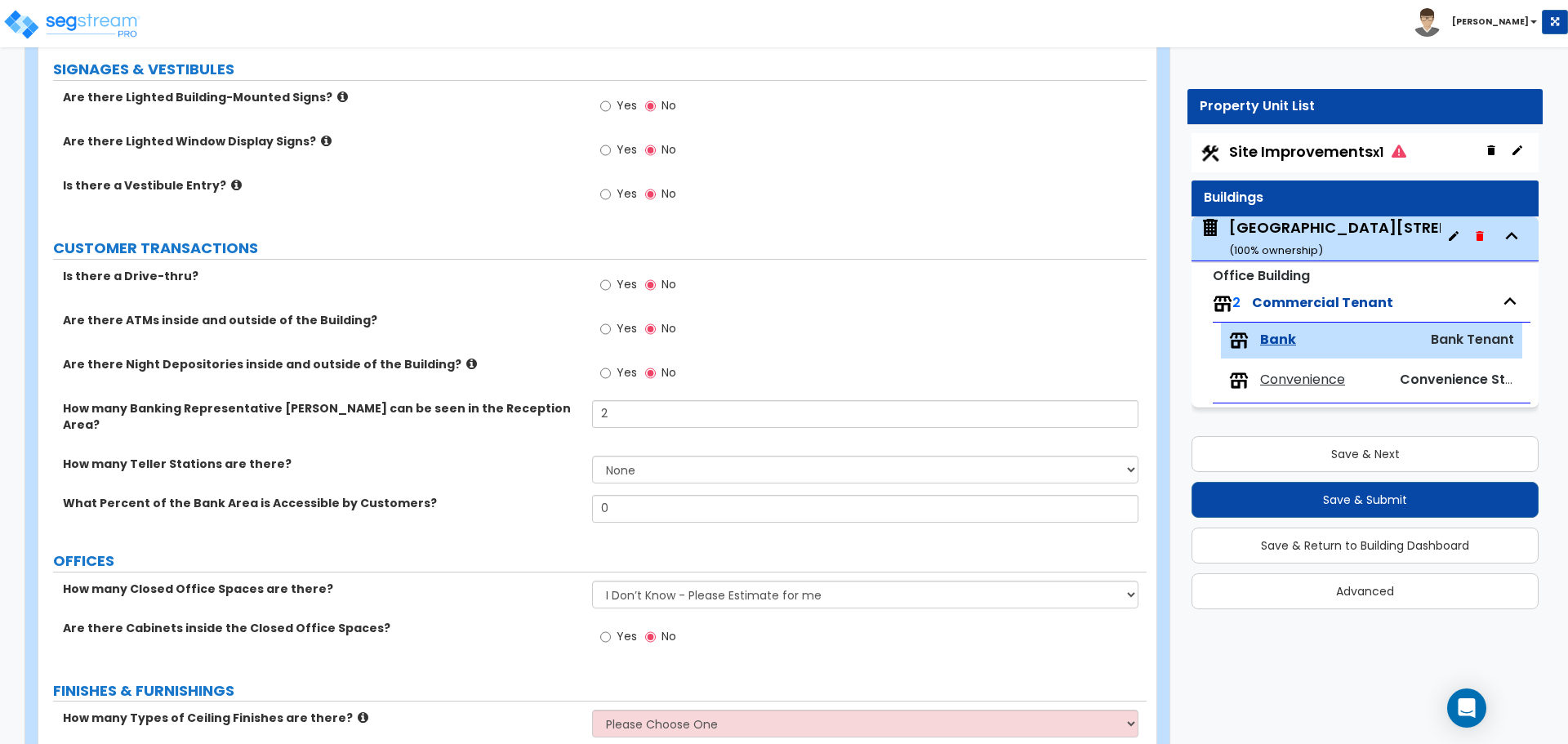
click at [752, 373] on div "Yes No" at bounding box center [868, 378] width 553 height 44
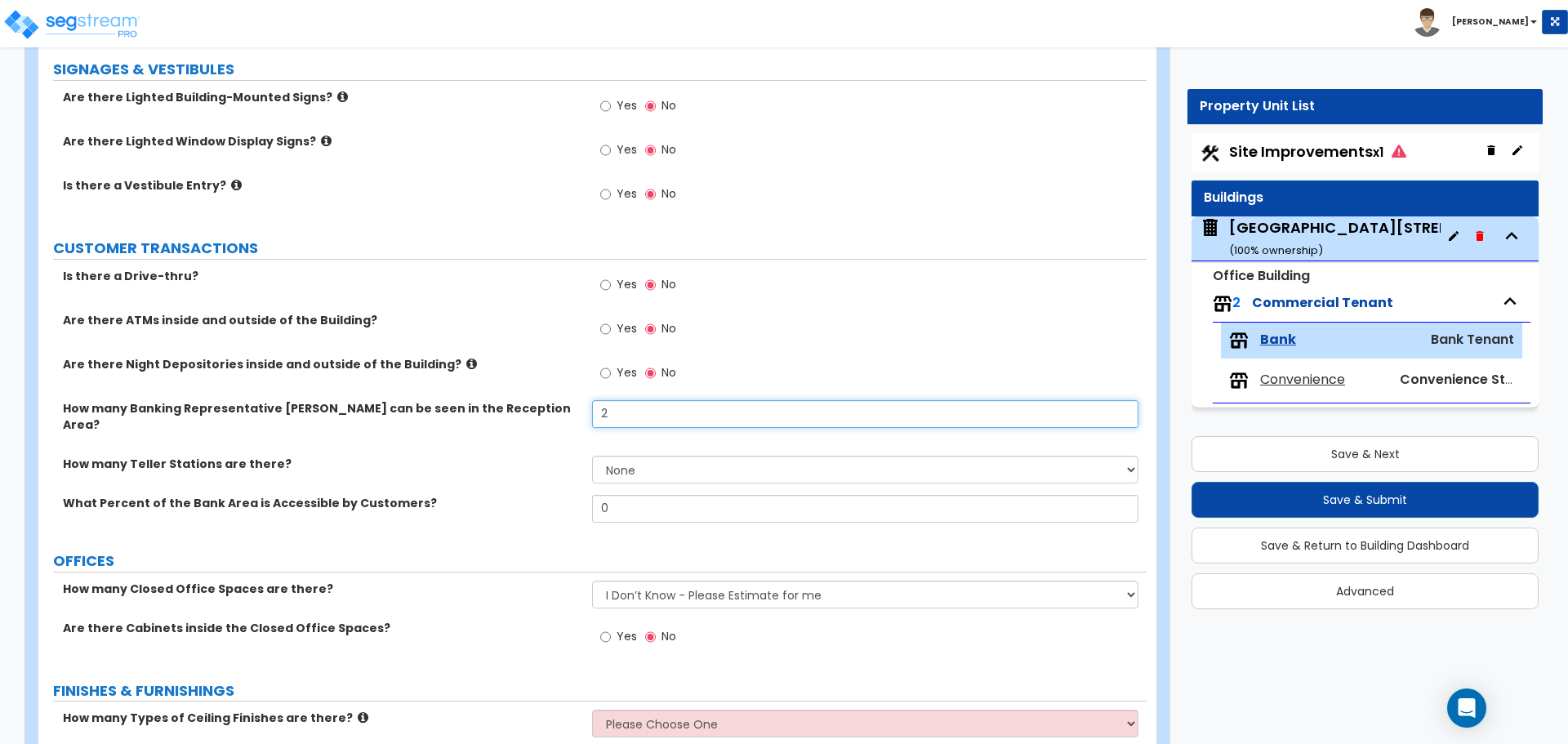
click at [670, 414] on input "2" at bounding box center [864, 413] width 545 height 28
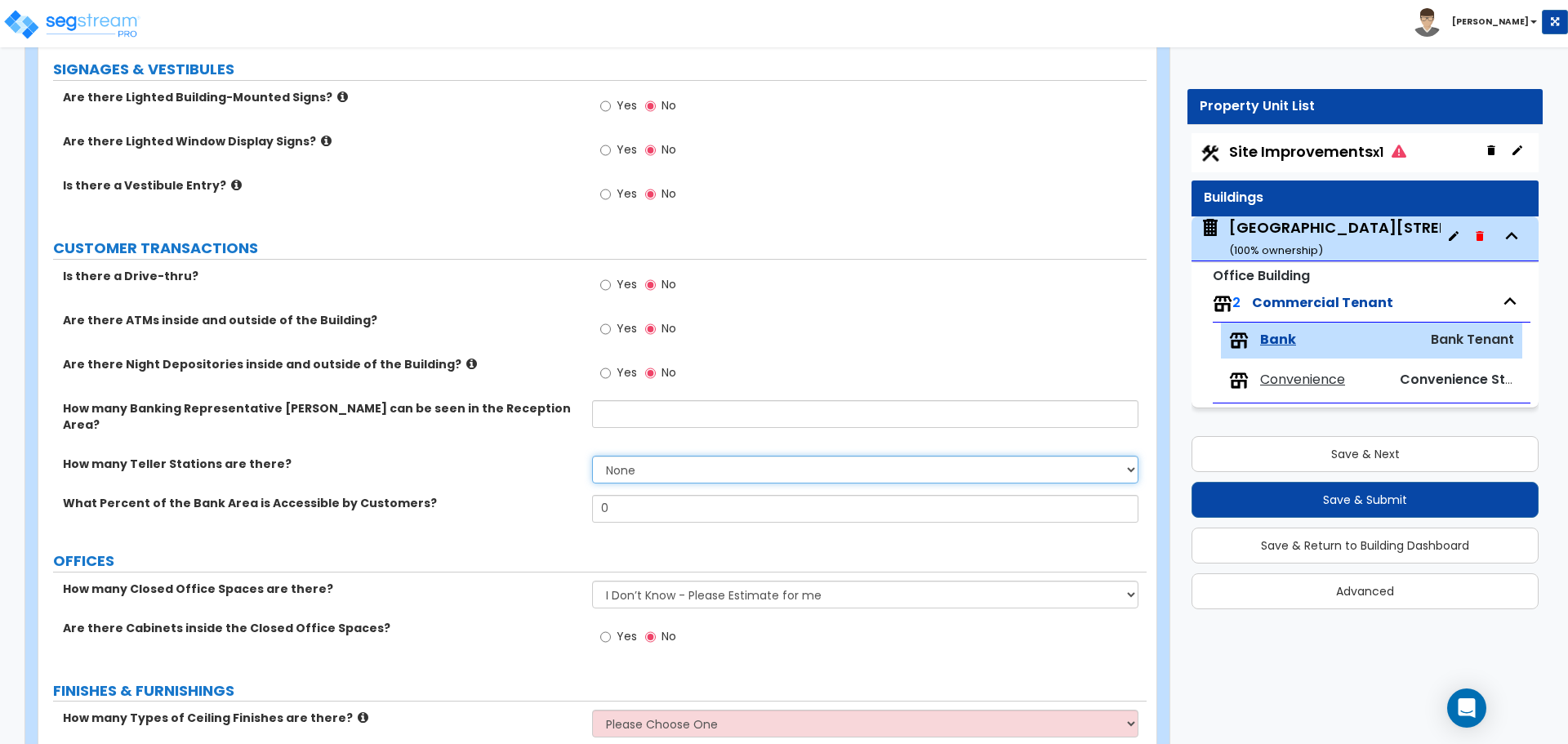
click at [656, 456] on select "None 1 2 3 4 5 6 7 8 9 10" at bounding box center [864, 469] width 545 height 28
select select "1"
click at [592, 456] on select "None 1 2 3 4 5 6 7 8 9 10" at bounding box center [864, 469] width 545 height 28
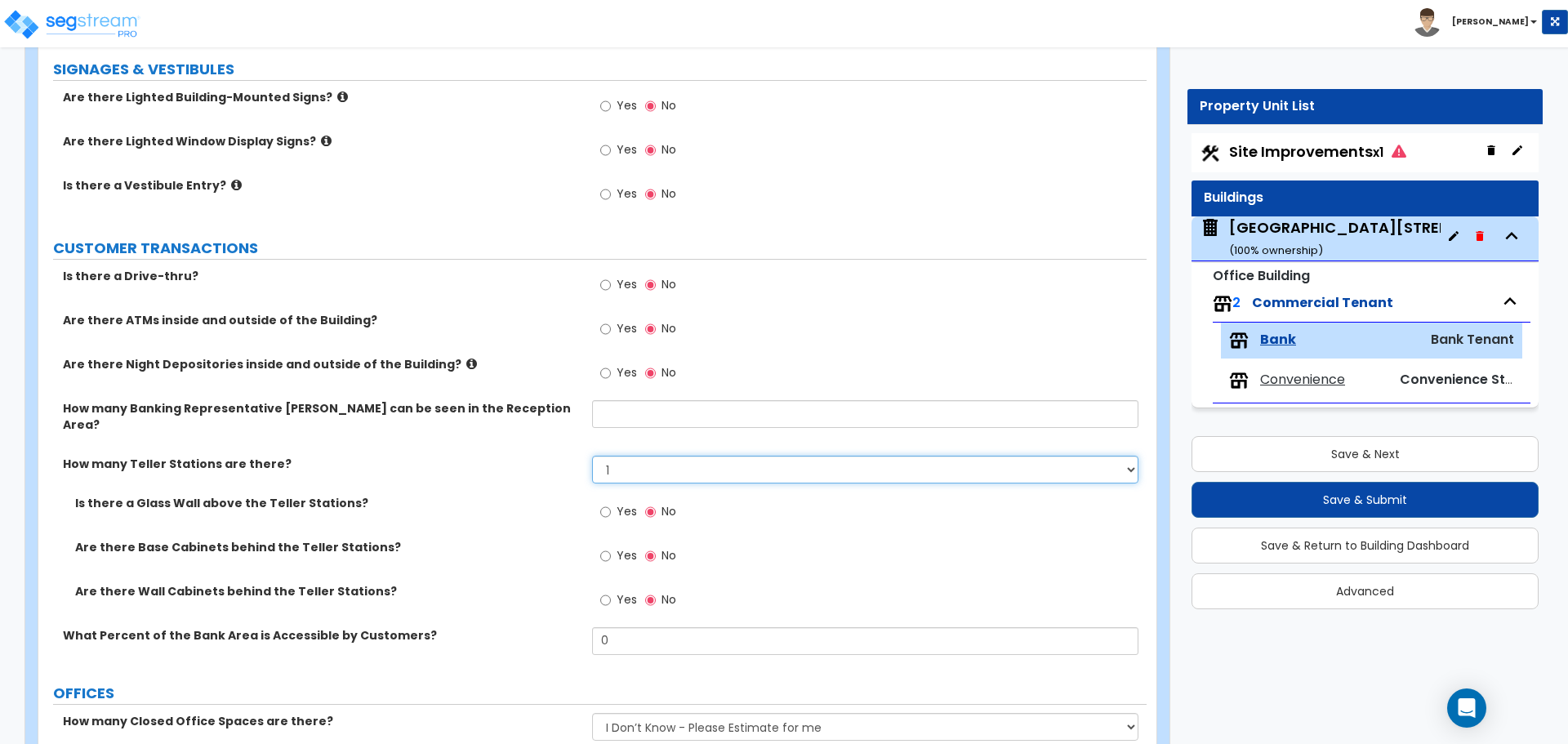
click at [671, 457] on select "None 1 2 3 4 5 6 7 8 9 10" at bounding box center [864, 469] width 545 height 28
click at [473, 456] on label "How many Teller Stations are there?" at bounding box center [321, 464] width 517 height 16
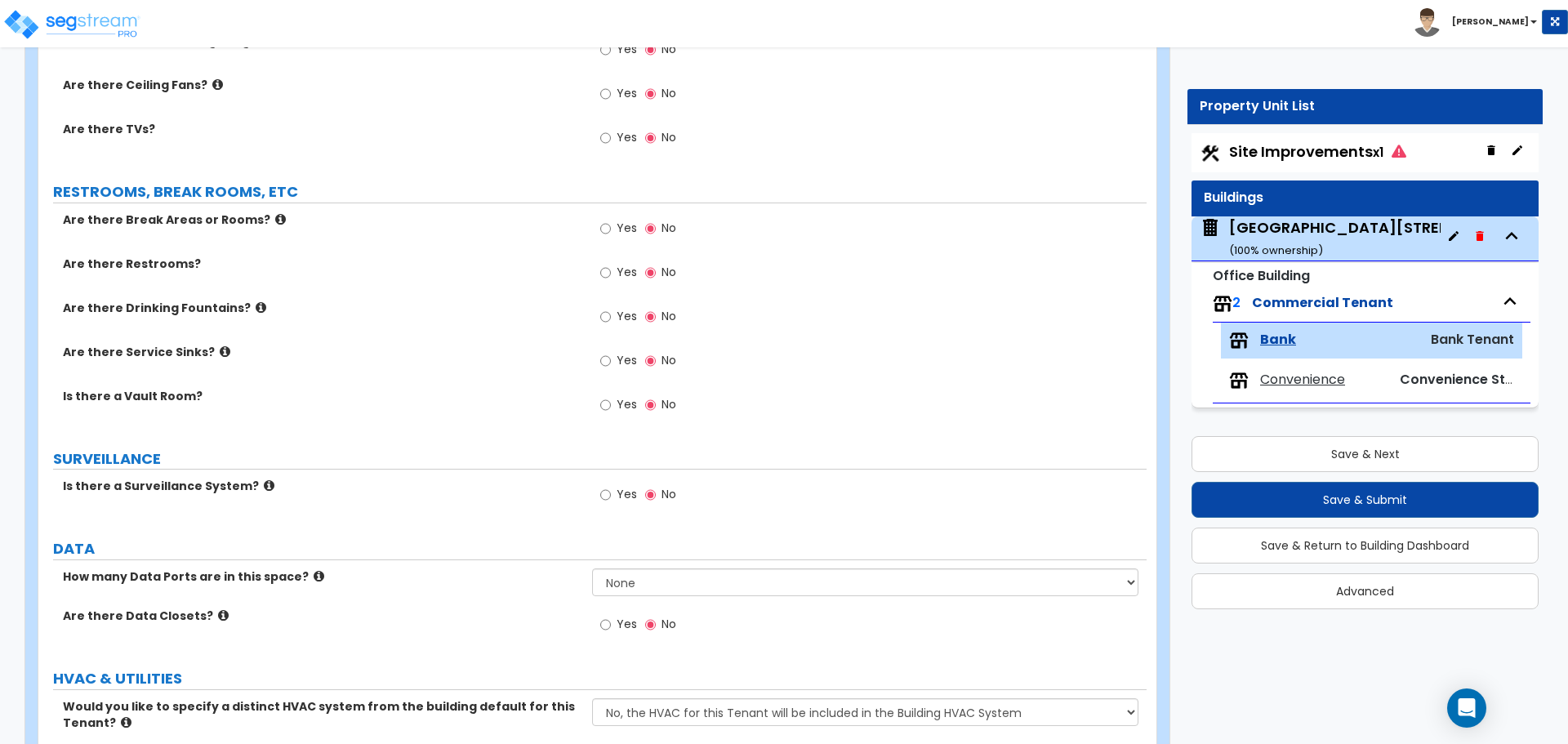
scroll to position [1568, 0]
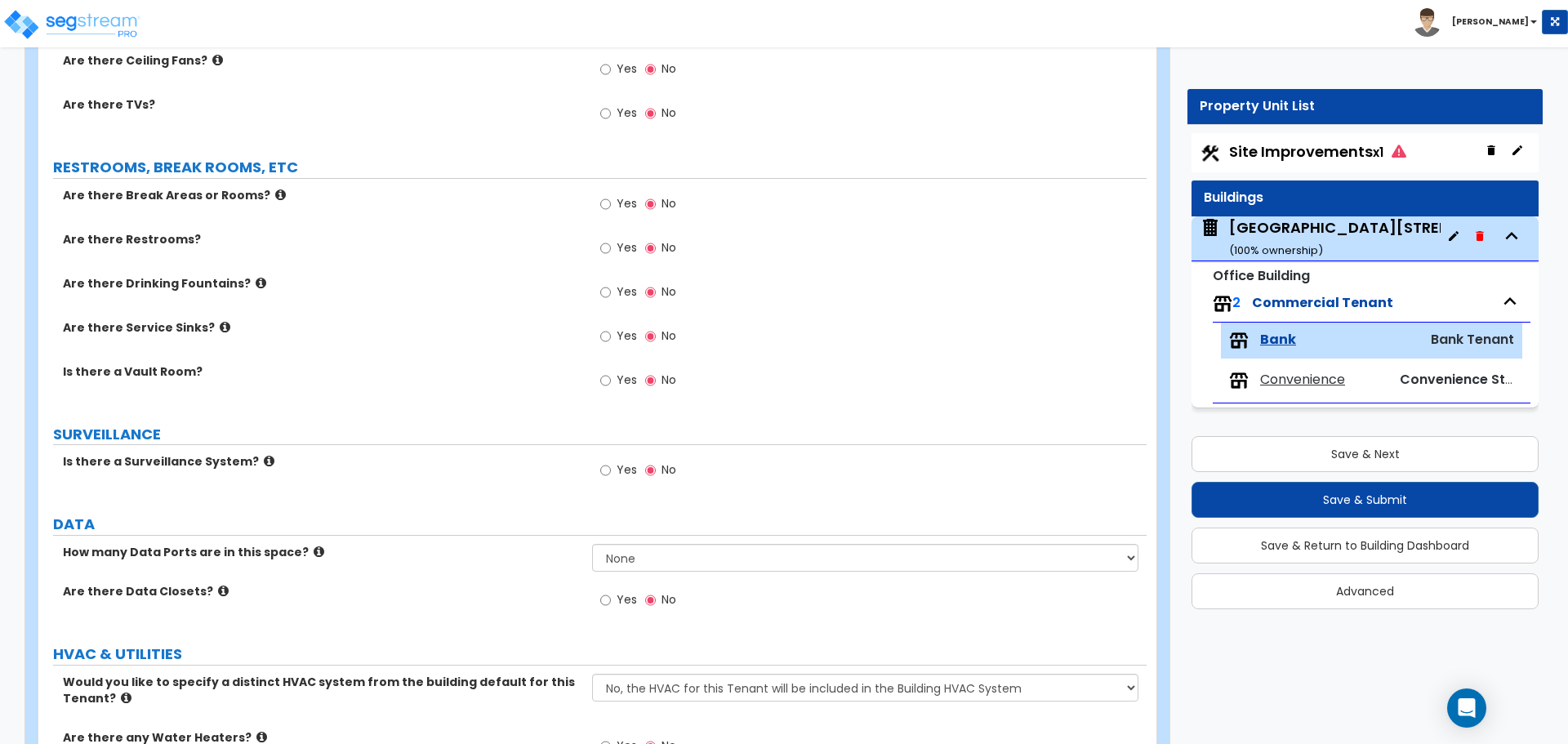
click at [628, 195] on span "Yes" at bounding box center [626, 202] width 20 height 16
click at [611, 195] on input "Yes" at bounding box center [605, 203] width 11 height 18
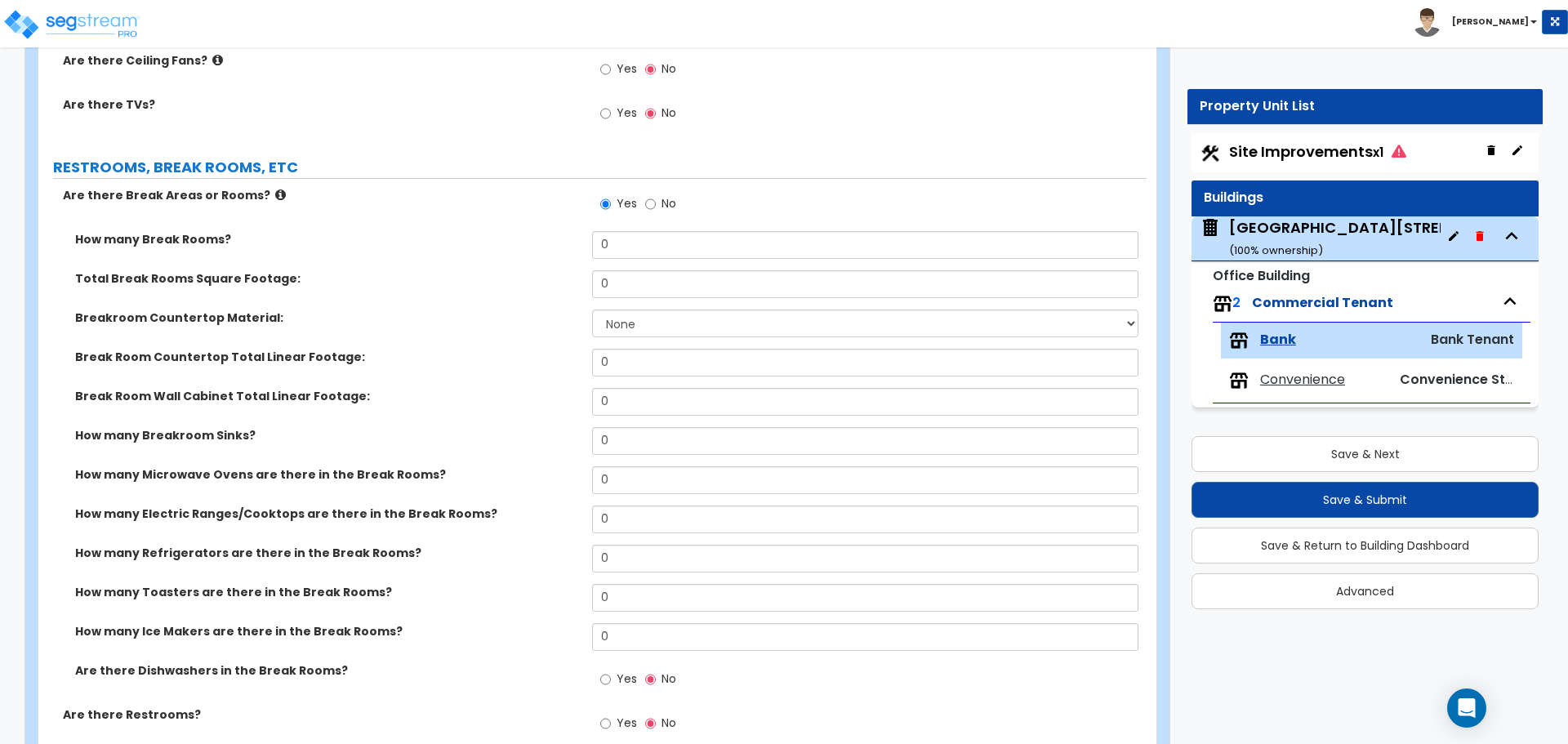
click at [659, 192] on label "No" at bounding box center [660, 205] width 31 height 28
click at [655, 195] on input "No" at bounding box center [650, 203] width 11 height 18
radio input "false"
radio input "true"
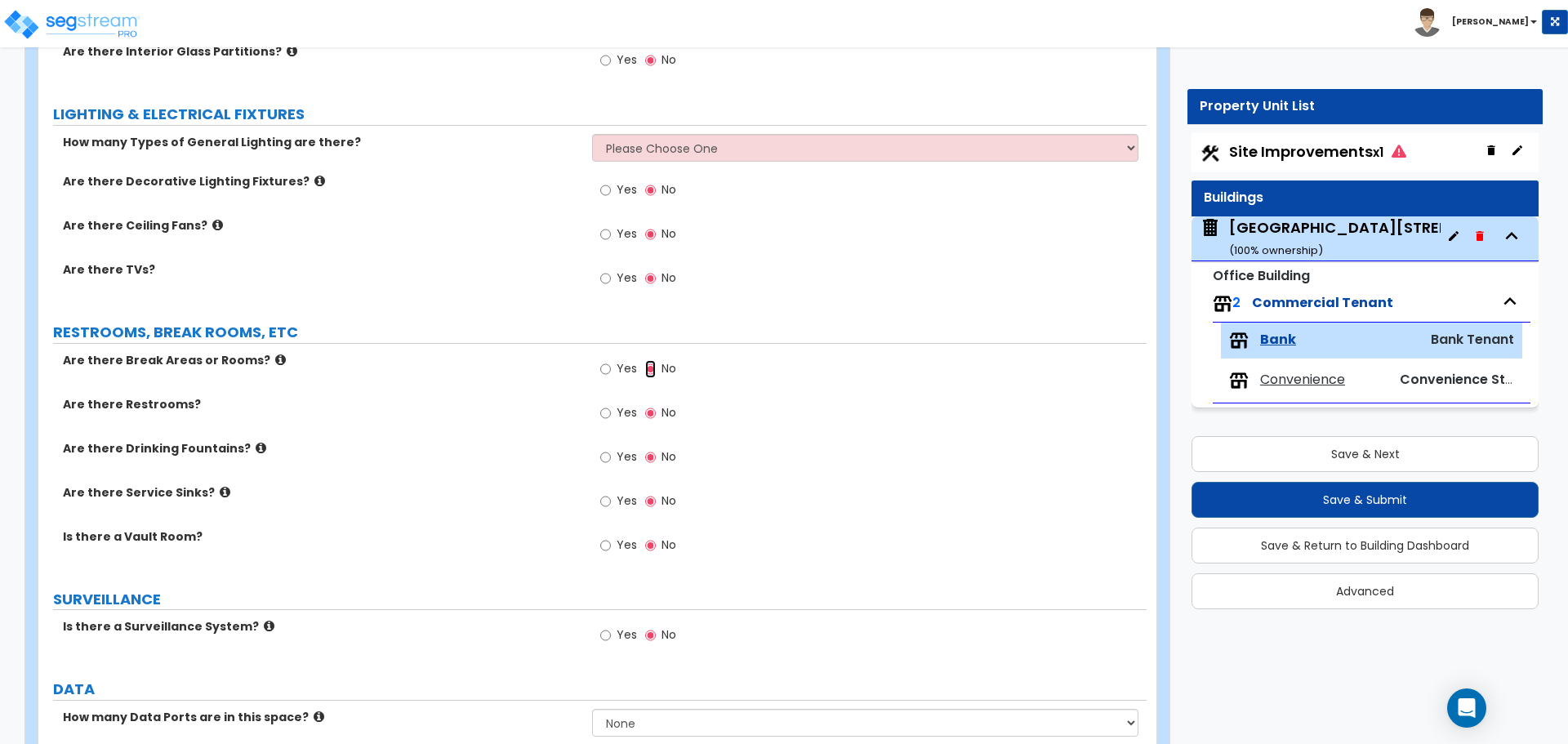
scroll to position [1373, 0]
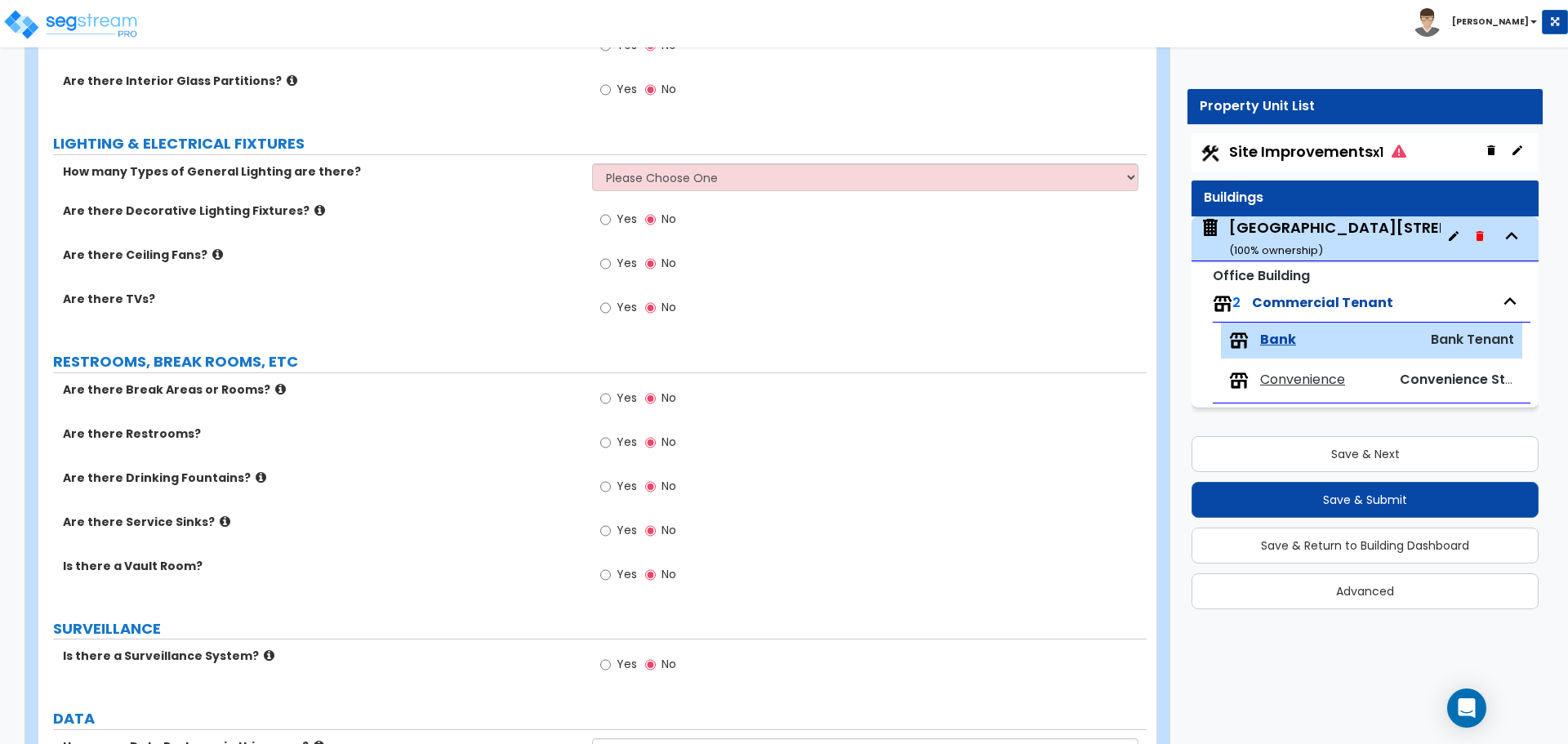
click at [633, 389] on span "Yes" at bounding box center [626, 397] width 20 height 16
click at [611, 389] on input "Yes" at bounding box center [605, 398] width 11 height 18
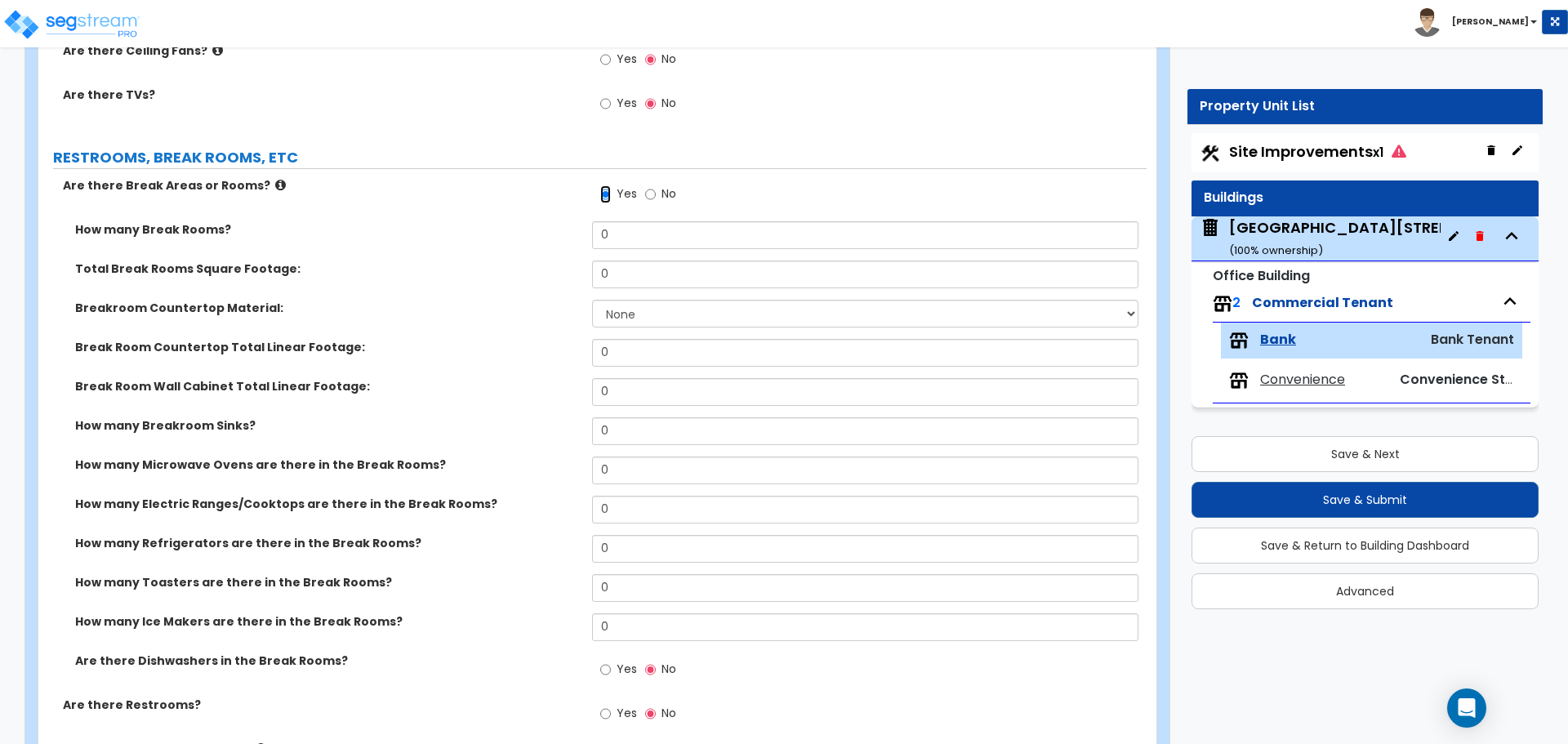
scroll to position [1537, 0]
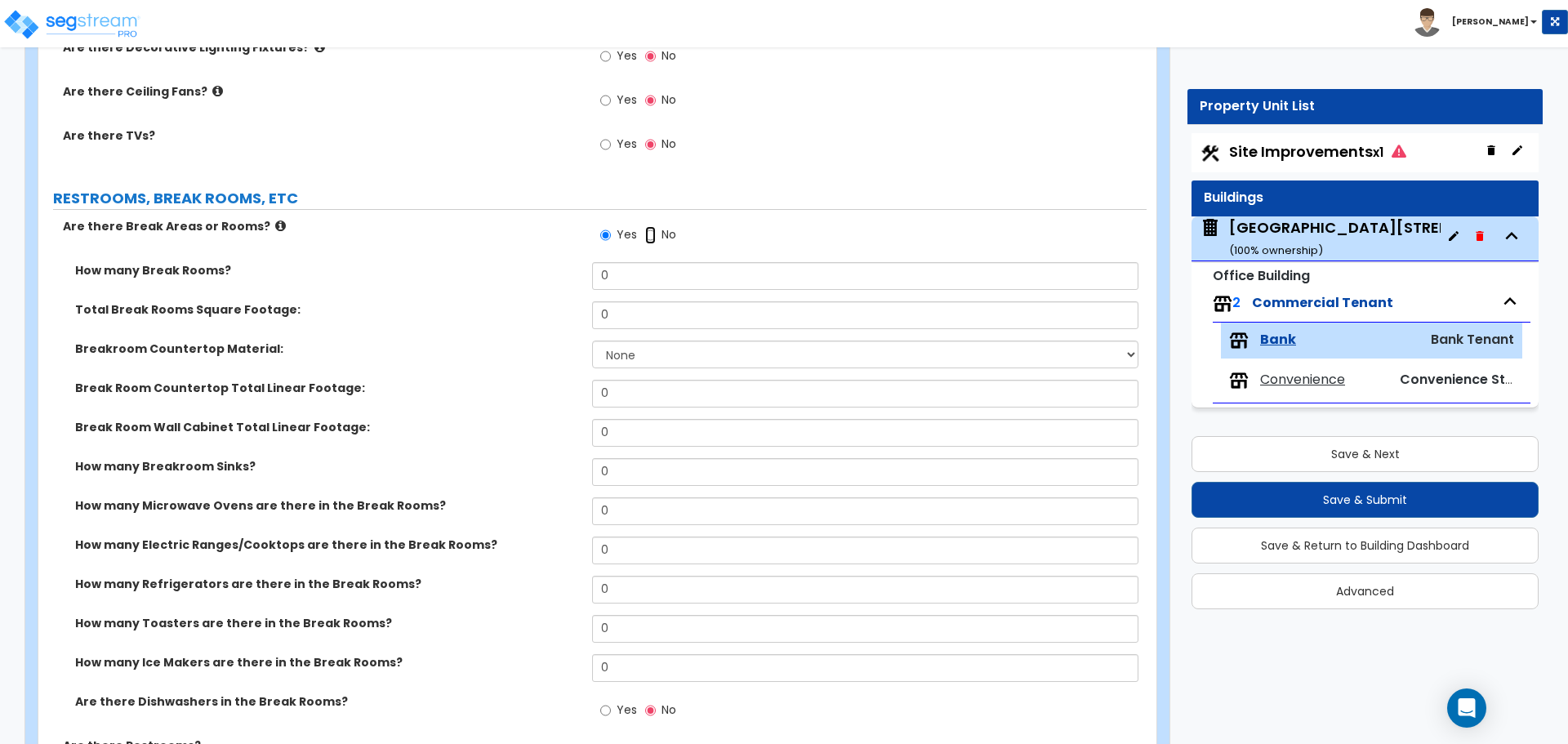
click at [653, 226] on input "No" at bounding box center [650, 235] width 11 height 18
radio input "false"
radio input "true"
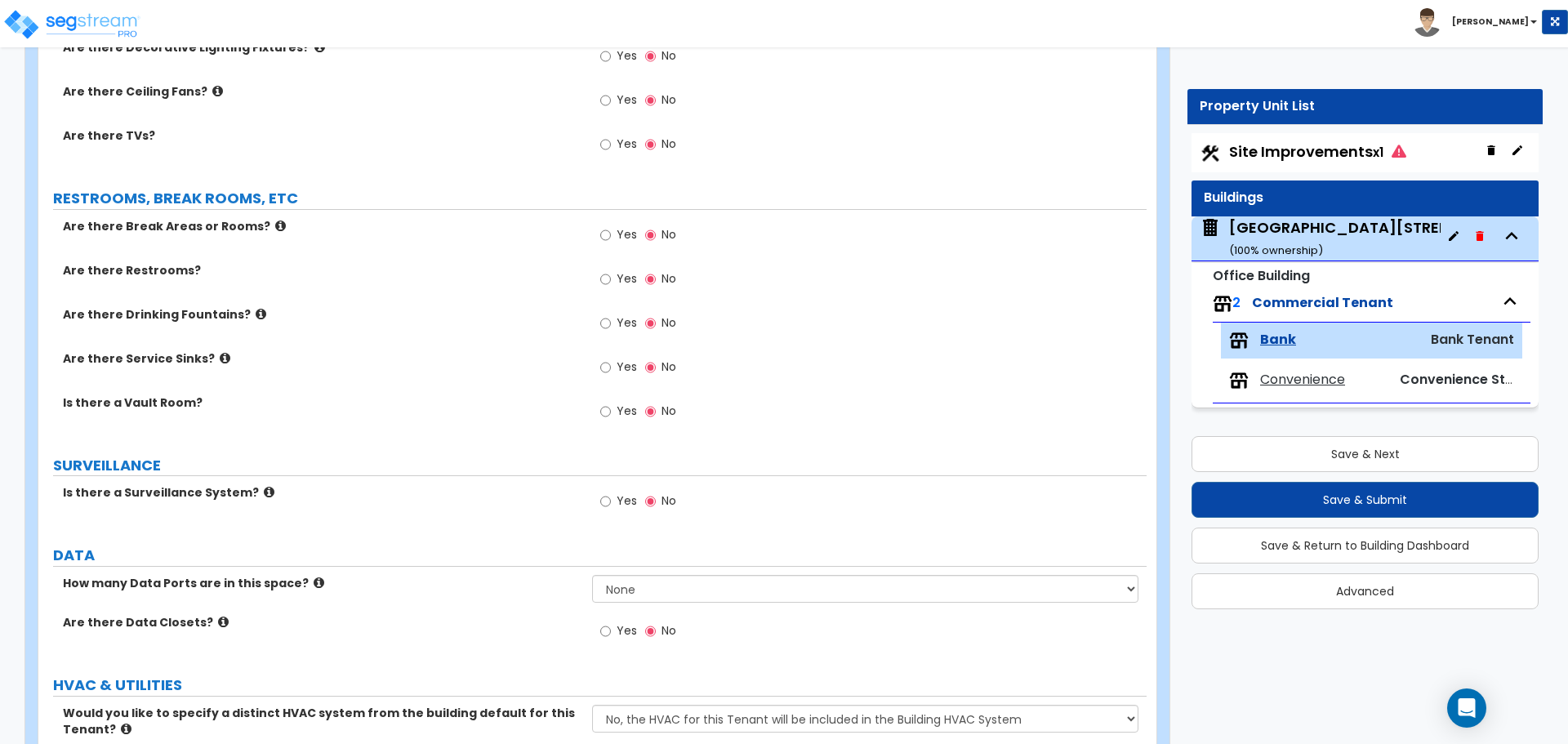
click at [630, 276] on label "Yes" at bounding box center [619, 280] width 37 height 28
click at [611, 276] on input "Yes" at bounding box center [605, 279] width 11 height 18
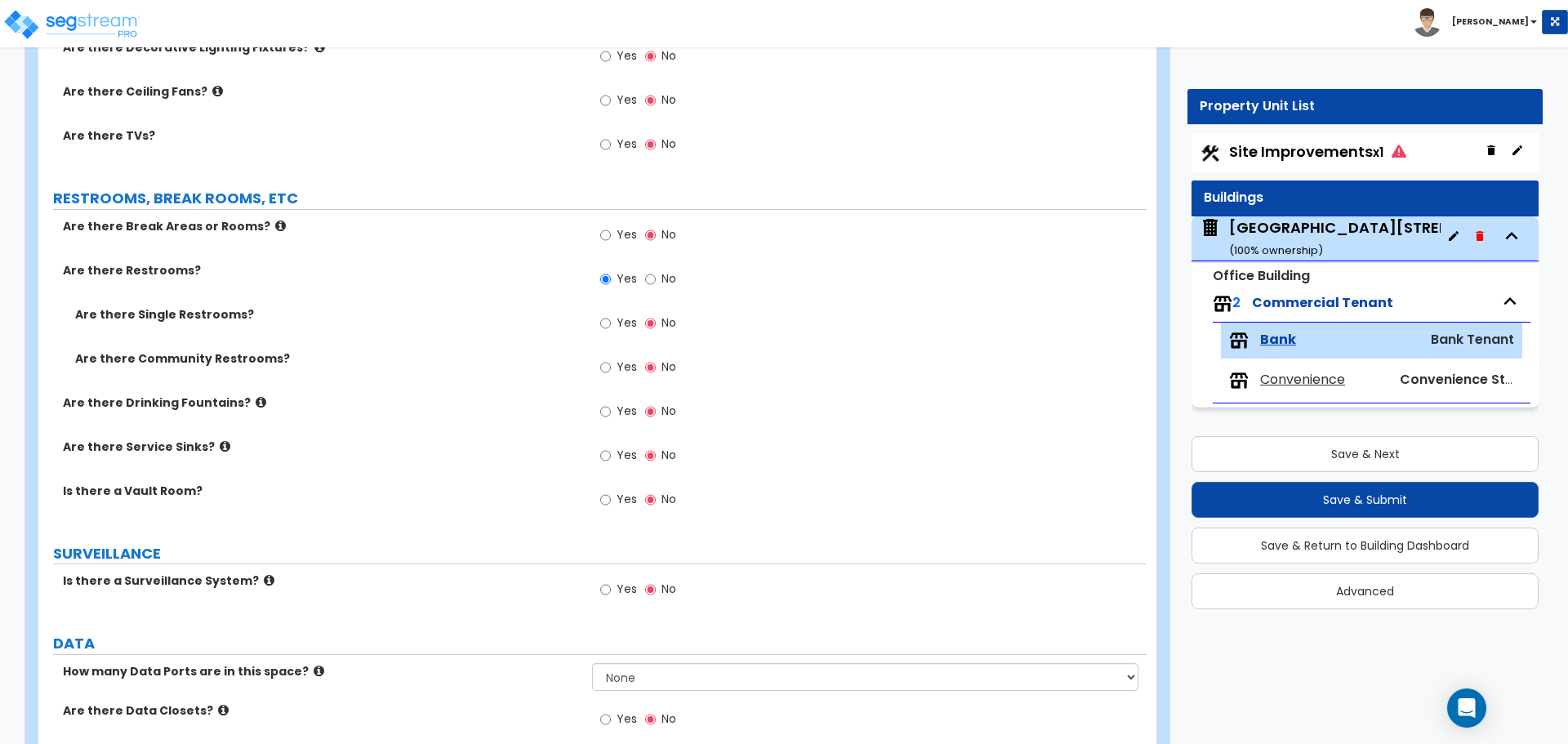
click at [667, 270] on label "No" at bounding box center [660, 280] width 31 height 28
click at [655, 270] on input "No" at bounding box center [650, 279] width 11 height 18
radio input "false"
radio input "true"
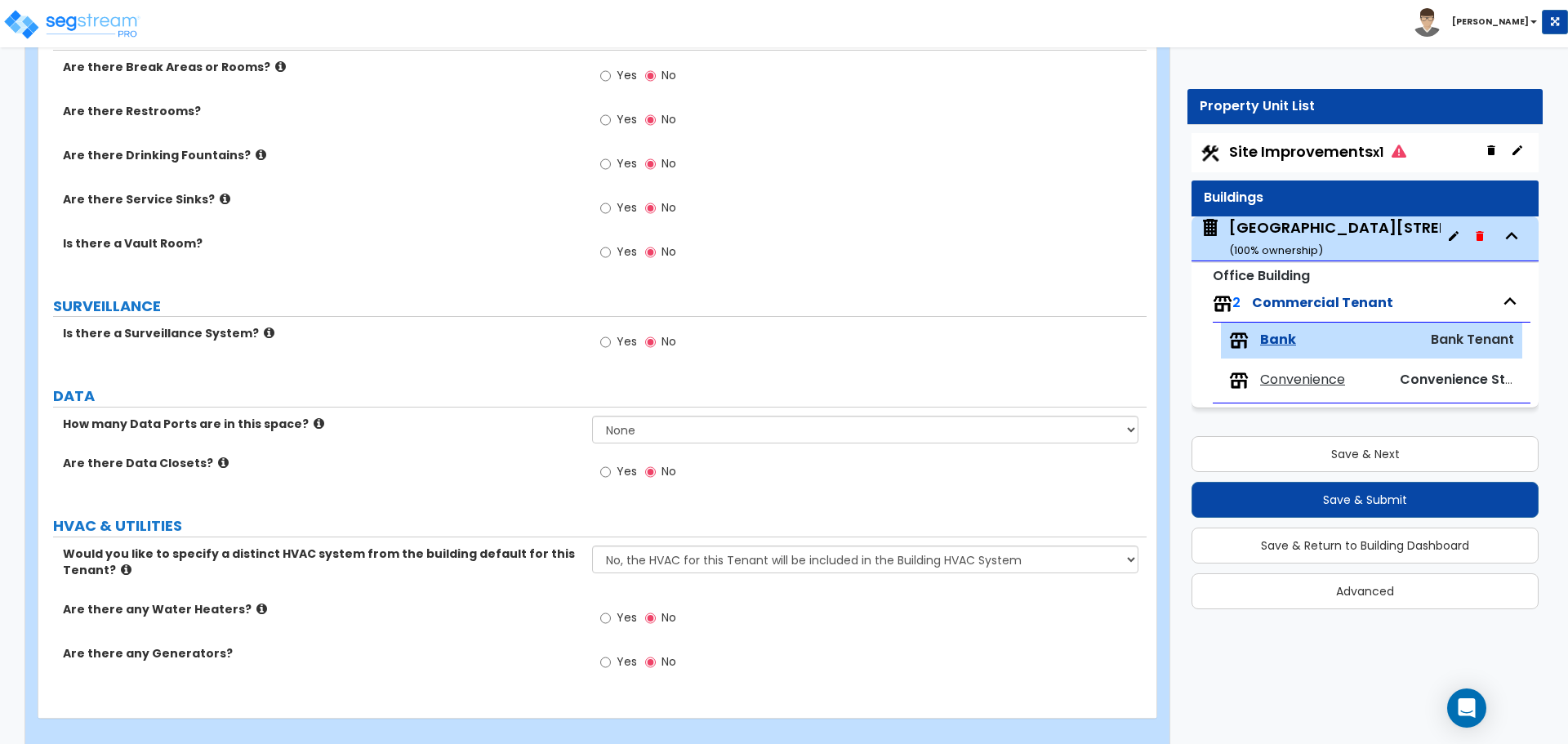
scroll to position [1700, 0]
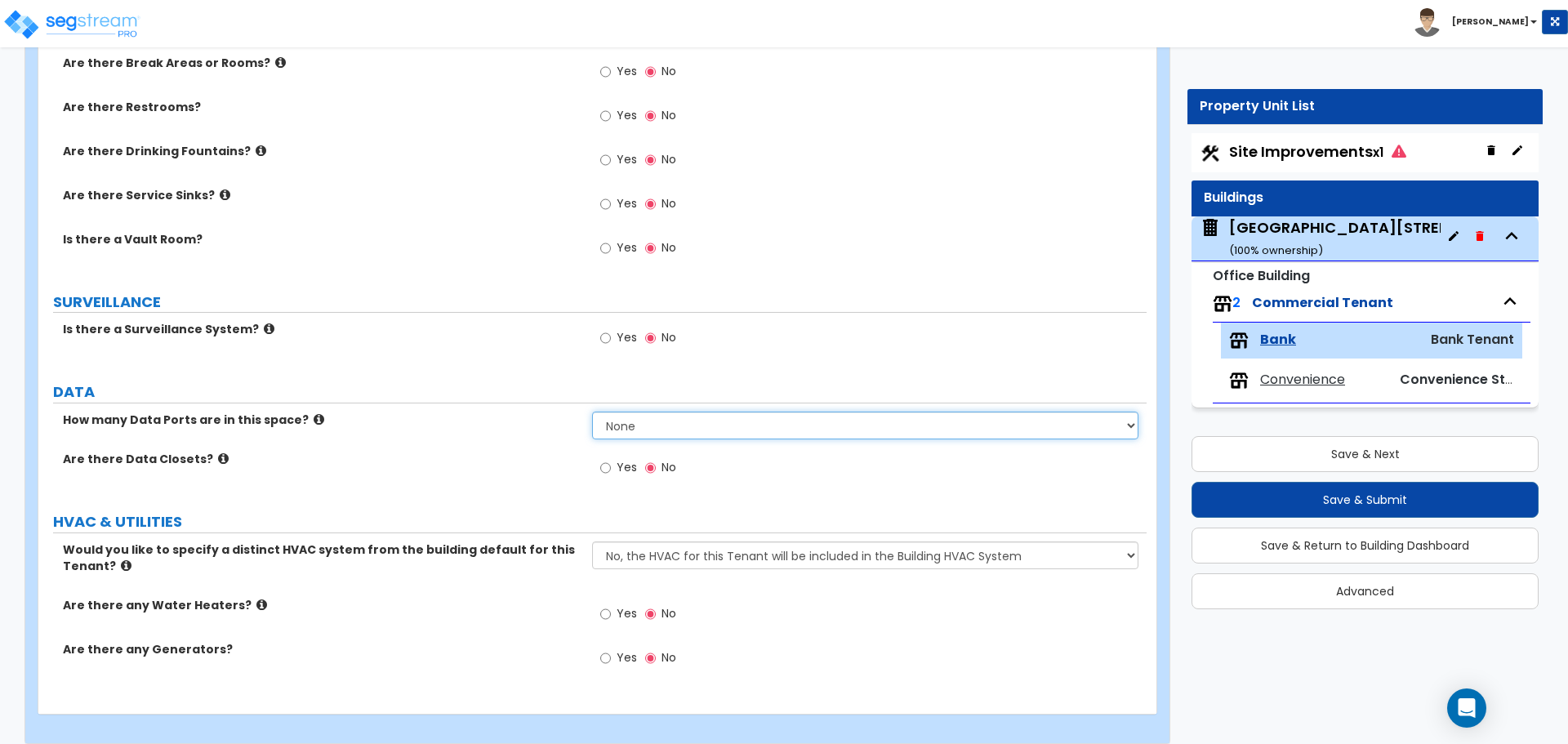
click at [633, 412] on select "None Please Estimate for Me I will specify the Quantity Exactly" at bounding box center [864, 425] width 545 height 28
click at [592, 412] on select "None Please Estimate for Me I will specify the Quantity Exactly" at bounding box center [864, 425] width 545 height 28
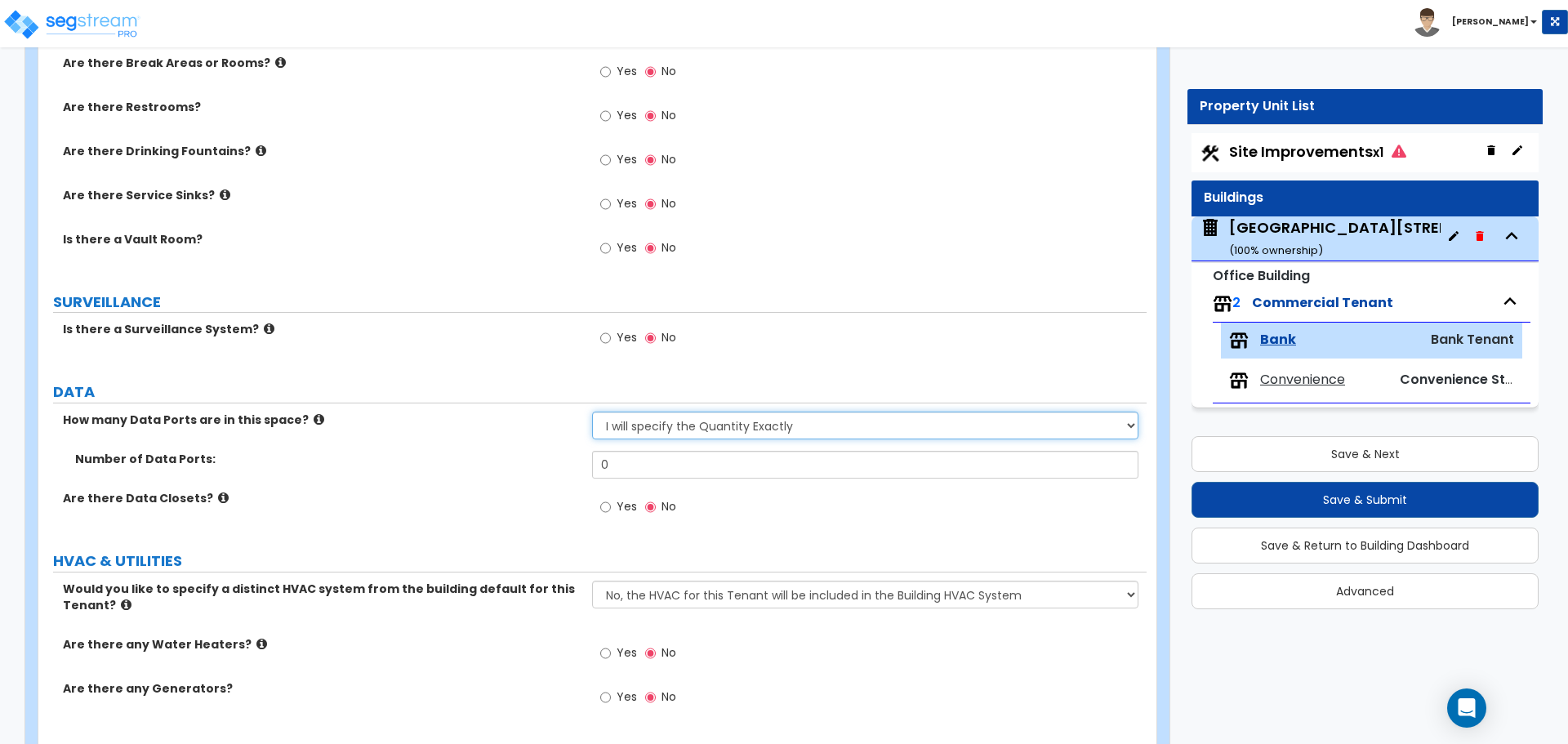
click at [749, 412] on select "None Please Estimate for Me I will specify the Quantity Exactly" at bounding box center [864, 425] width 545 height 28
select select "0"
click at [592, 412] on select "None Please Estimate for Me I will specify the Quantity Exactly" at bounding box center [864, 425] width 545 height 28
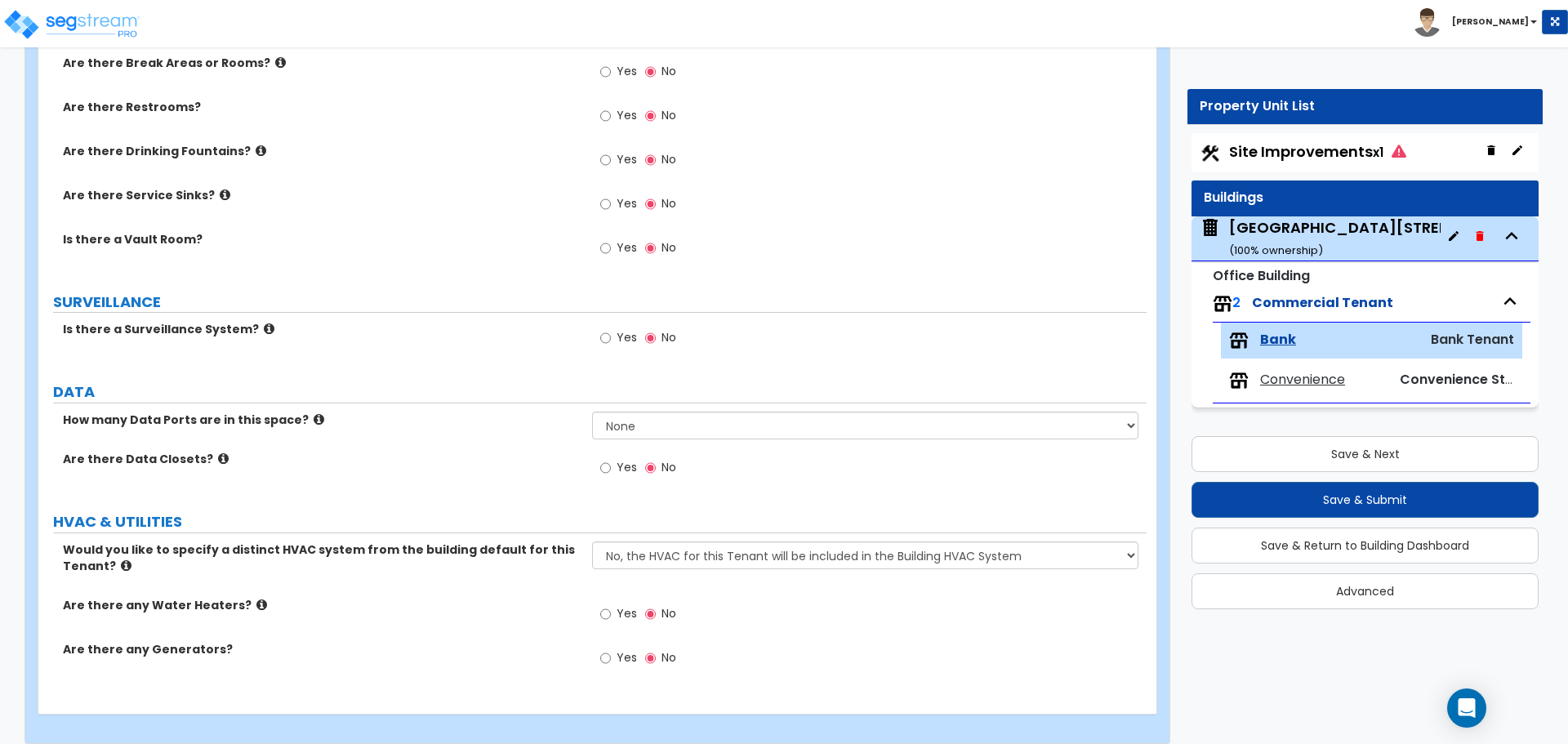
click at [623, 459] on span "Yes" at bounding box center [626, 466] width 20 height 16
click at [611, 459] on input "Yes" at bounding box center [605, 467] width 11 height 18
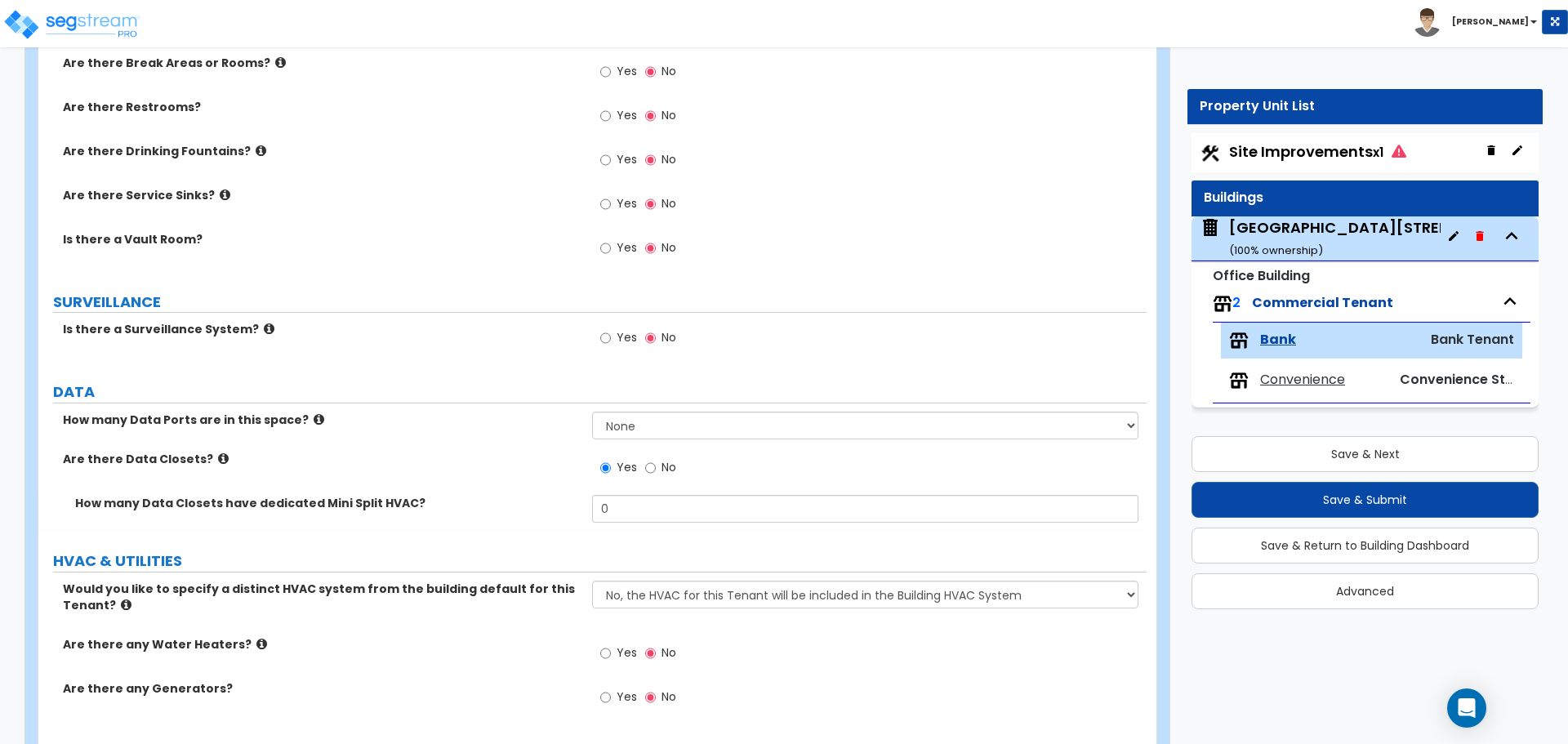
click at [661, 459] on span "No" at bounding box center [668, 466] width 14 height 16
click at [655, 459] on input "No" at bounding box center [650, 467] width 11 height 18
radio input "false"
radio input "true"
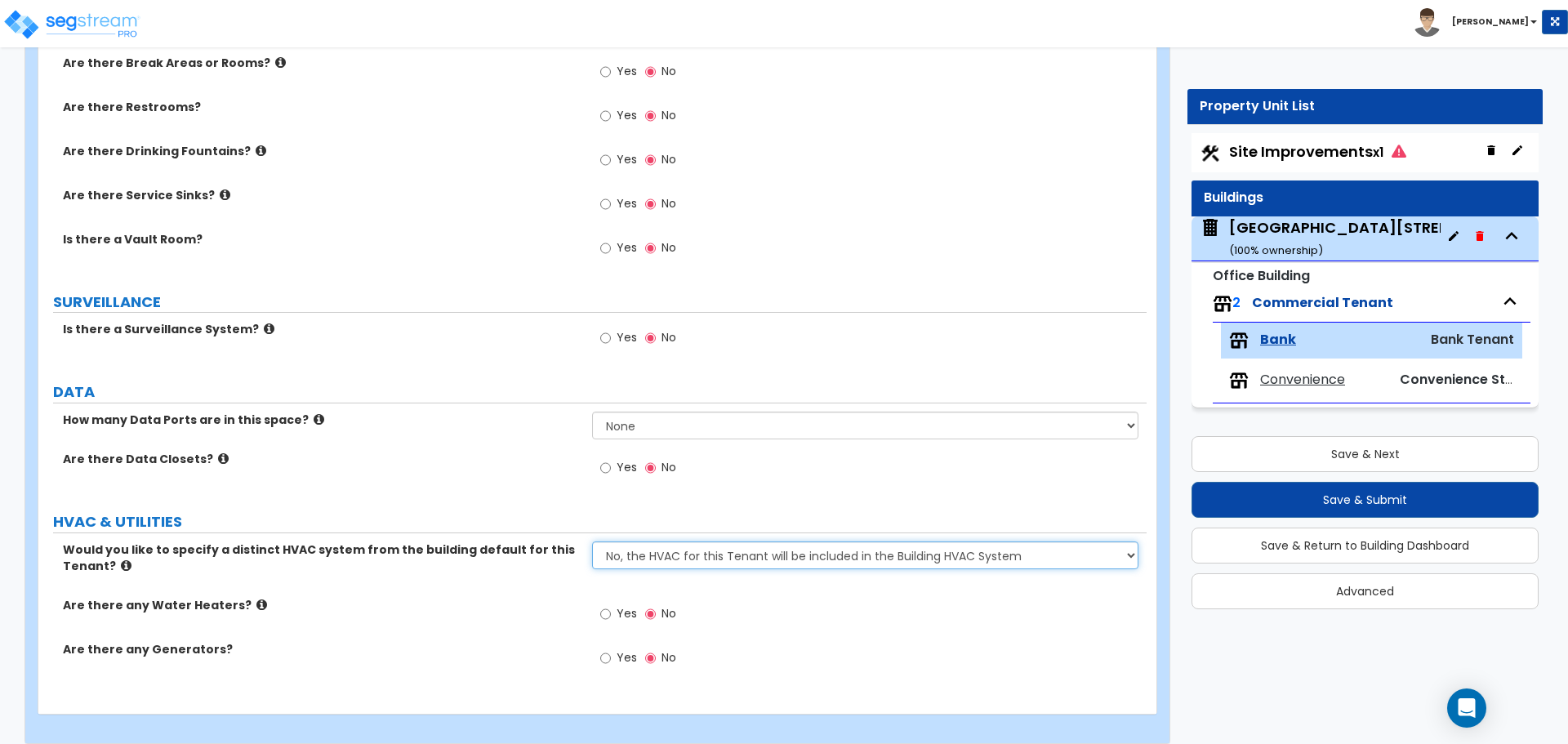
click at [704, 542] on select "No, the HVAC for this Tenant will be included in the Building HVAC System Yes, …" at bounding box center [864, 555] width 545 height 28
select select "1"
click at [592, 542] on select "No, the HVAC for this Tenant will be included in the Building HVAC System Yes, …" at bounding box center [864, 555] width 545 height 28
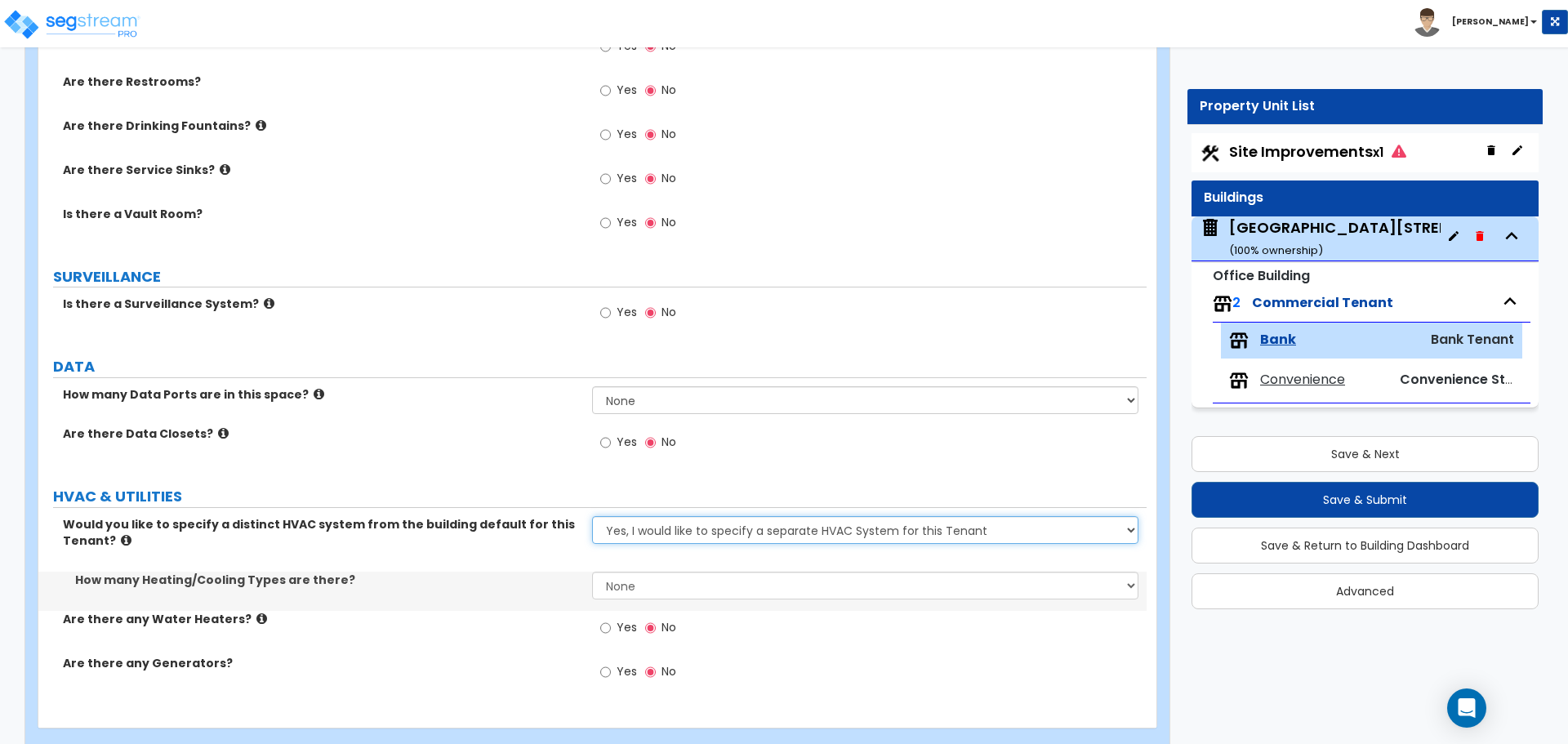
scroll to position [1740, 0]
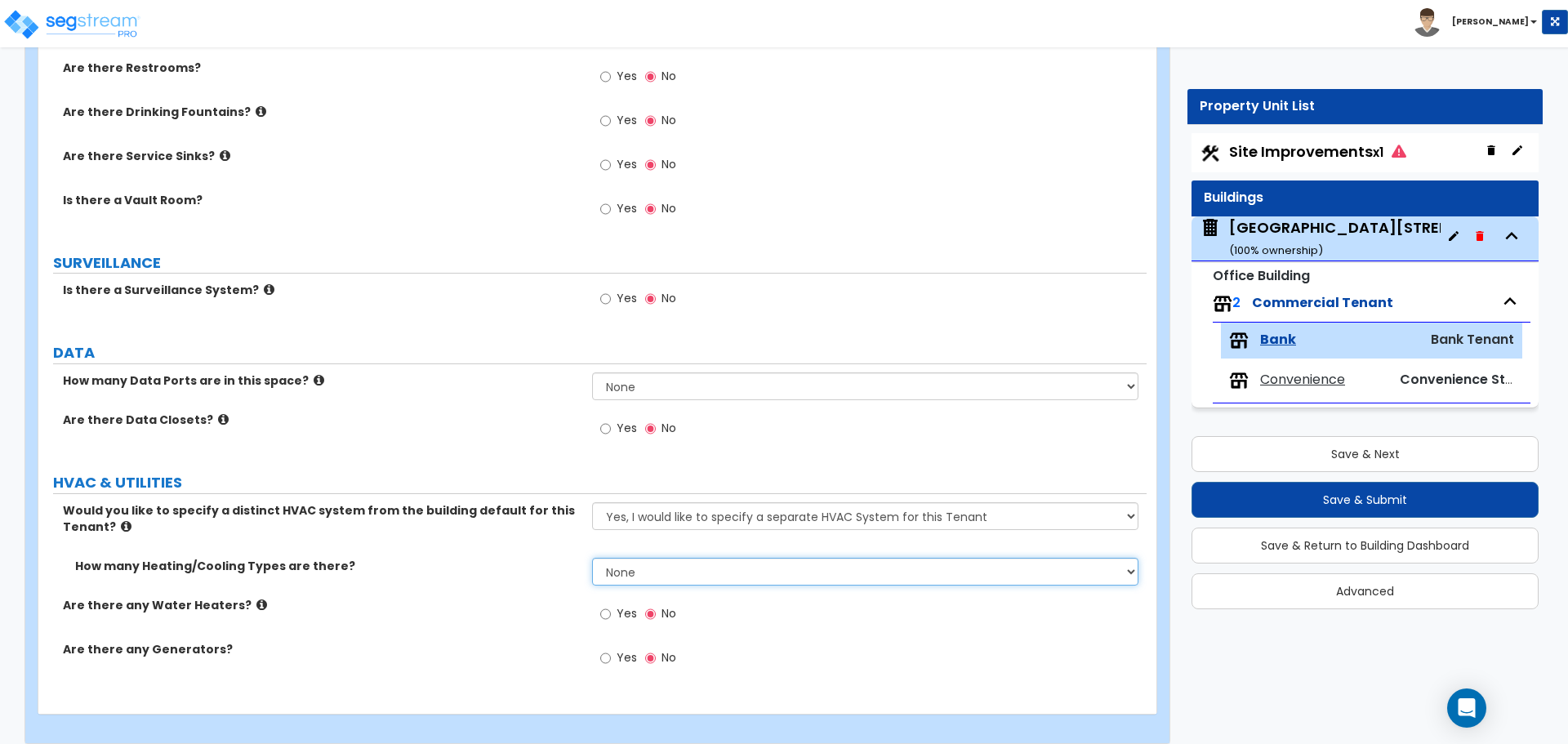
click at [659, 558] on select "None 1 2 3" at bounding box center [864, 571] width 545 height 28
select select "2"
click at [592, 558] on select "None 1 2 3" at bounding box center [864, 571] width 545 height 28
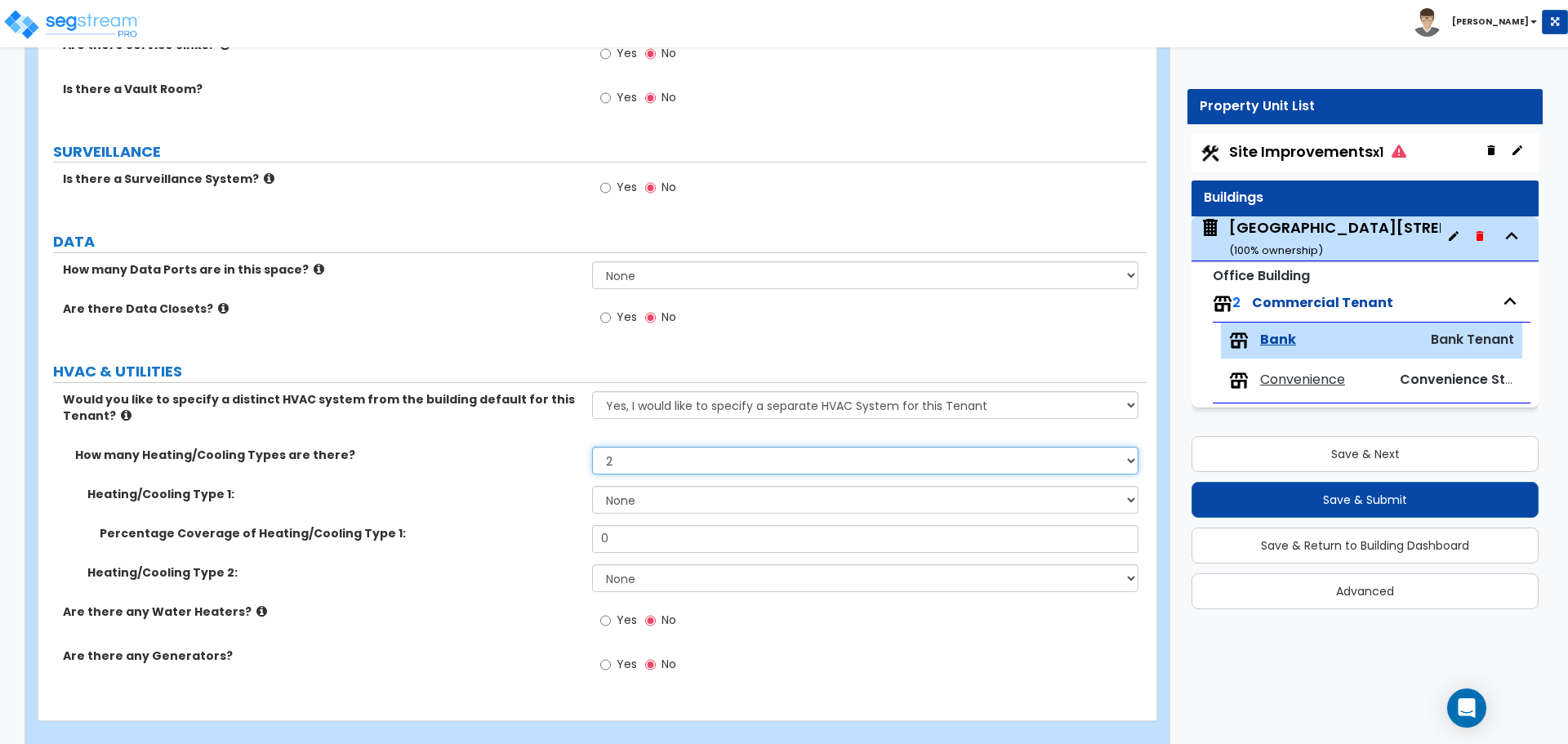
scroll to position [1857, 0]
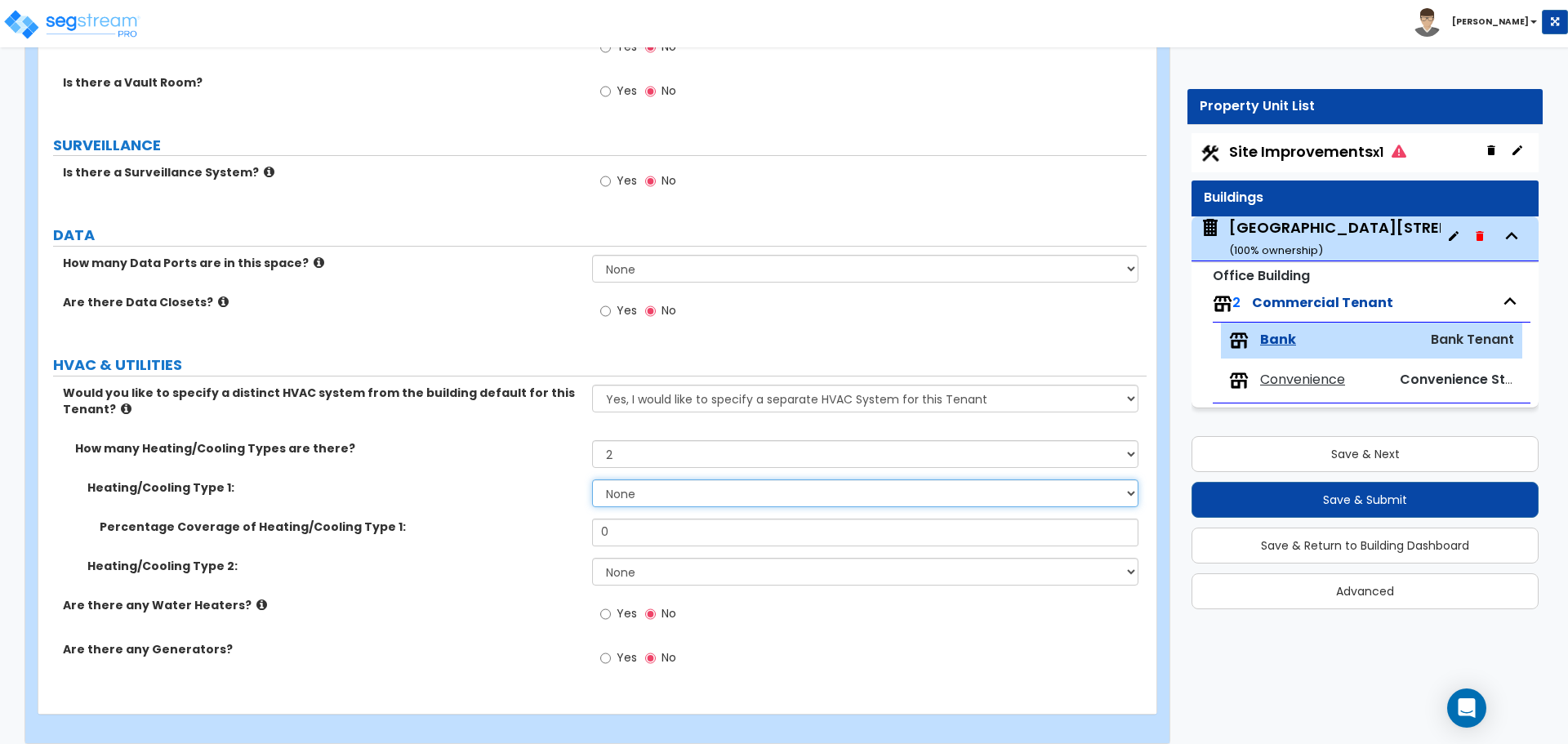
click at [635, 489] on select "None Heat Only Centralized Heating & Cooling Thru Wall Air Conditioners Mini Sp…" at bounding box center [864, 492] width 545 height 28
select select "2"
click at [592, 479] on select "None Heat Only Centralized Heating & Cooling Thru Wall Air Conditioners Mini Sp…" at bounding box center [864, 492] width 545 height 28
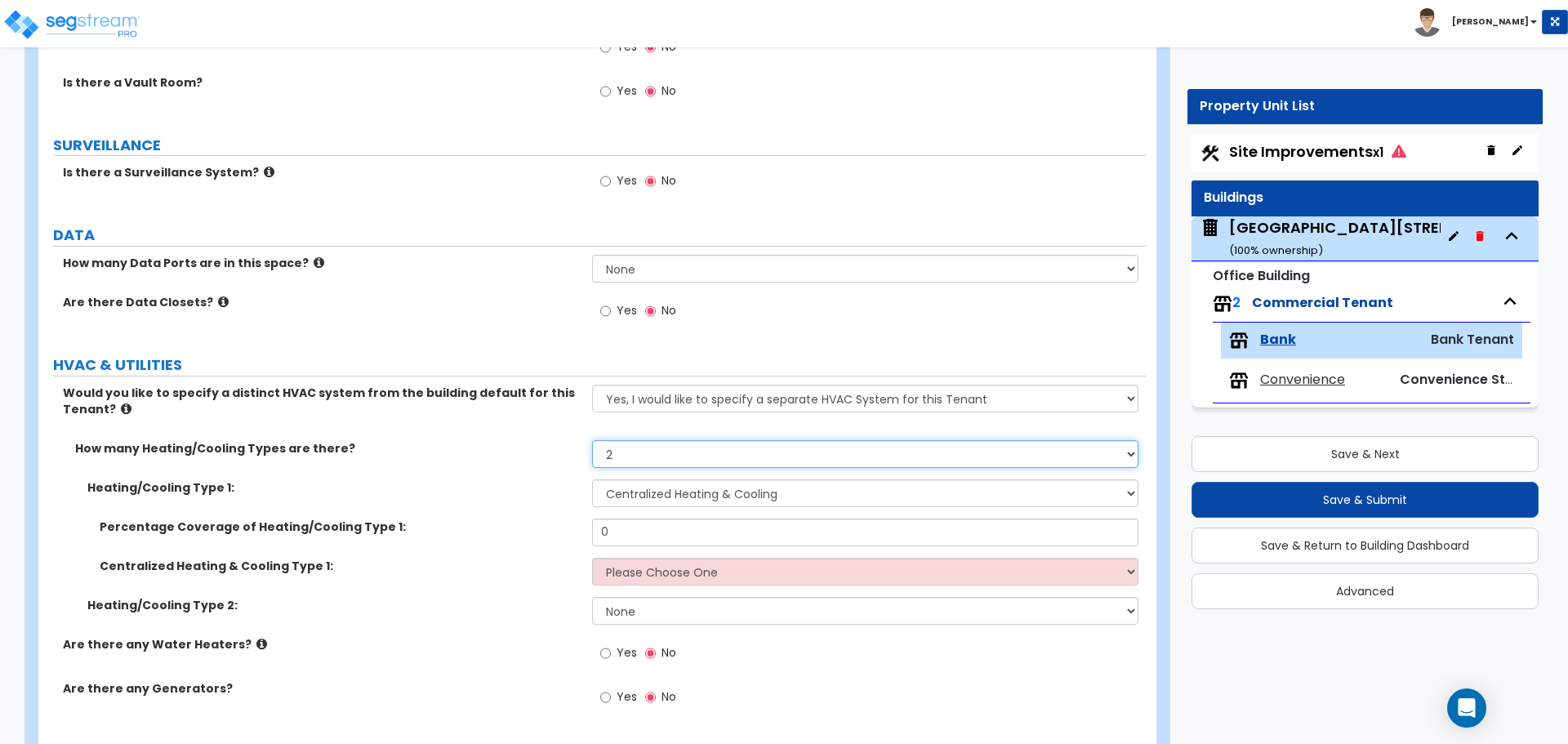
click at [669, 442] on select "None 1 2 3" at bounding box center [864, 454] width 545 height 28
select select "1"
click at [592, 440] on select "None 1 2 3" at bounding box center [864, 454] width 545 height 28
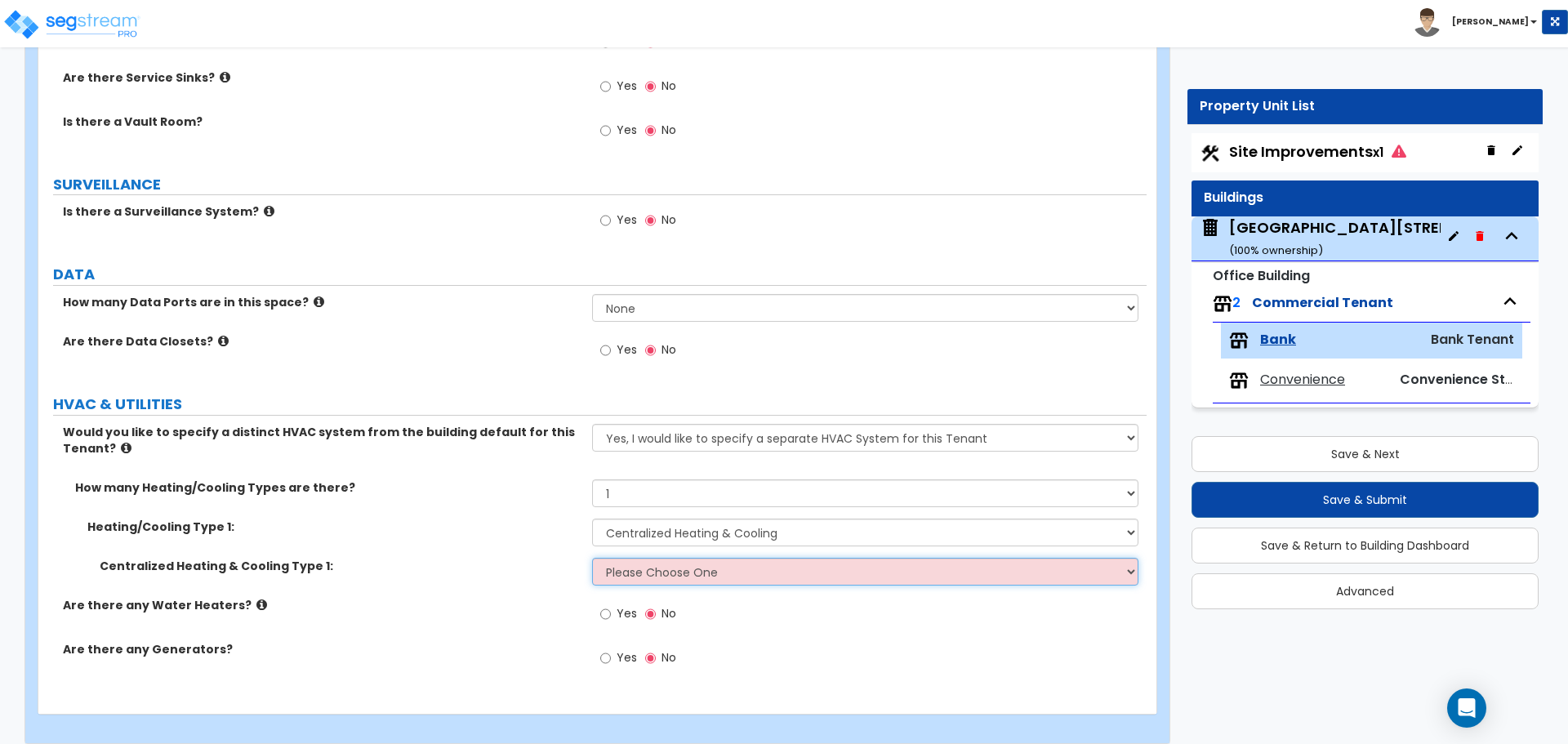
click at [681, 558] on select "Please Choose One Rooftop Unit Furnace-Condenser Forced Air Split Heating/Cooli…" at bounding box center [864, 571] width 545 height 28
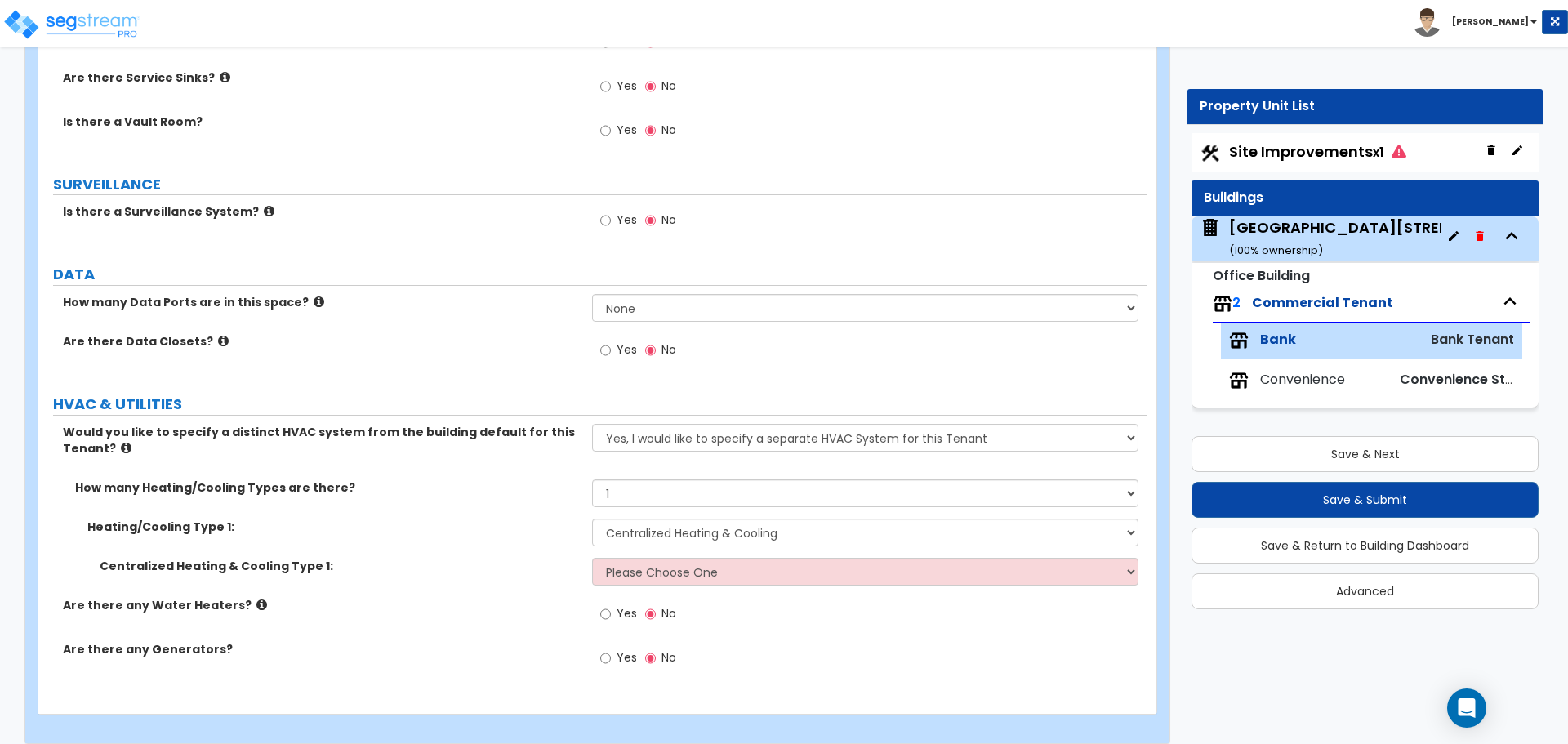
click at [545, 537] on div "Heating/Cooling Type 1: None Heat Only Centralized Heating & Cooling Thru Wall …" at bounding box center [593, 538] width 1108 height 40
click at [669, 424] on select "No, the HVAC for this Tenant will be included in the Building HVAC System Yes, …" at bounding box center [864, 438] width 545 height 28
click at [564, 455] on div "Would you like to specify a distinct HVAC system from the building default for …" at bounding box center [593, 452] width 1108 height 56
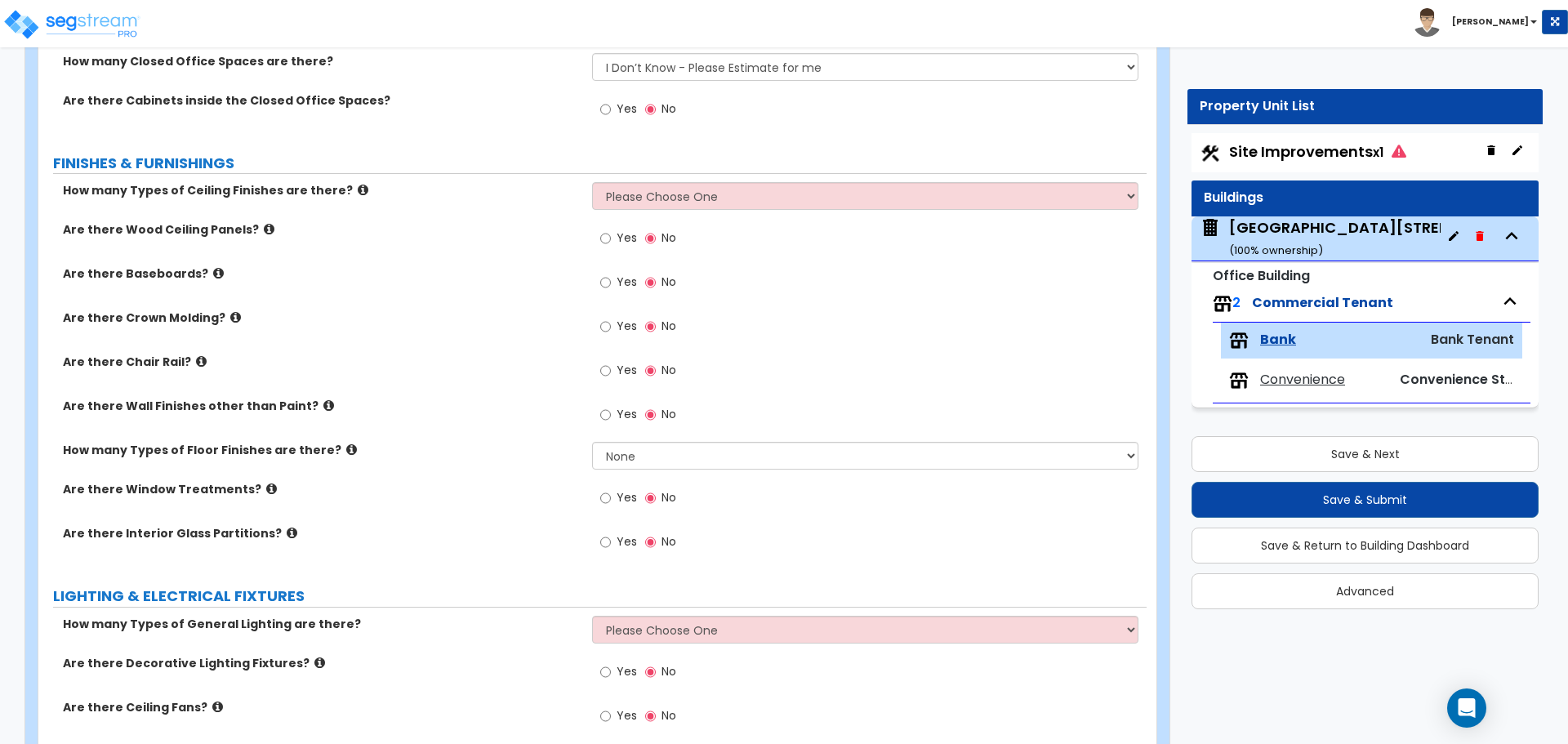
scroll to position [919, 0]
click at [108, 22] on img at bounding box center [72, 24] width 139 height 33
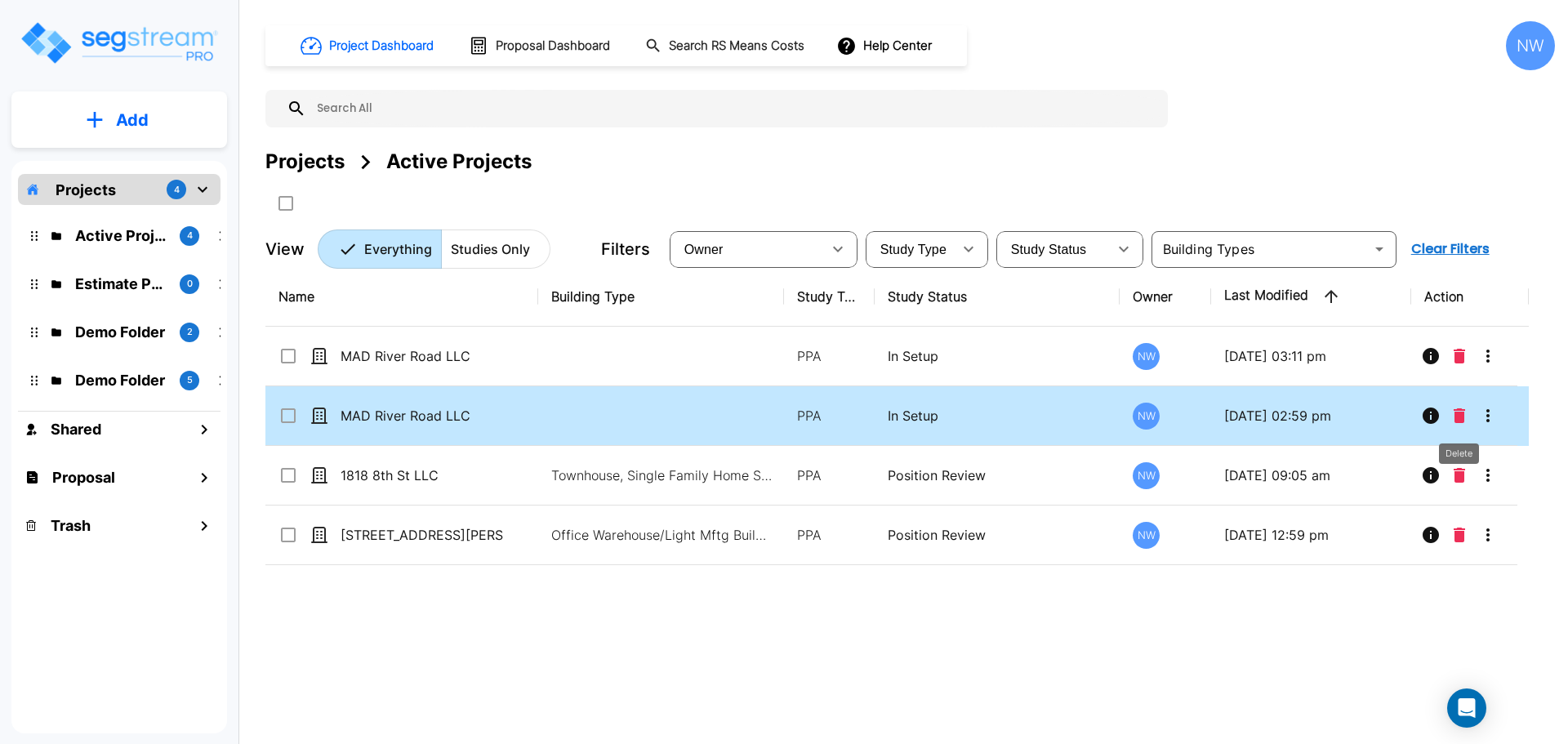
click at [1465, 412] on button "Delete" at bounding box center [1458, 415] width 24 height 33
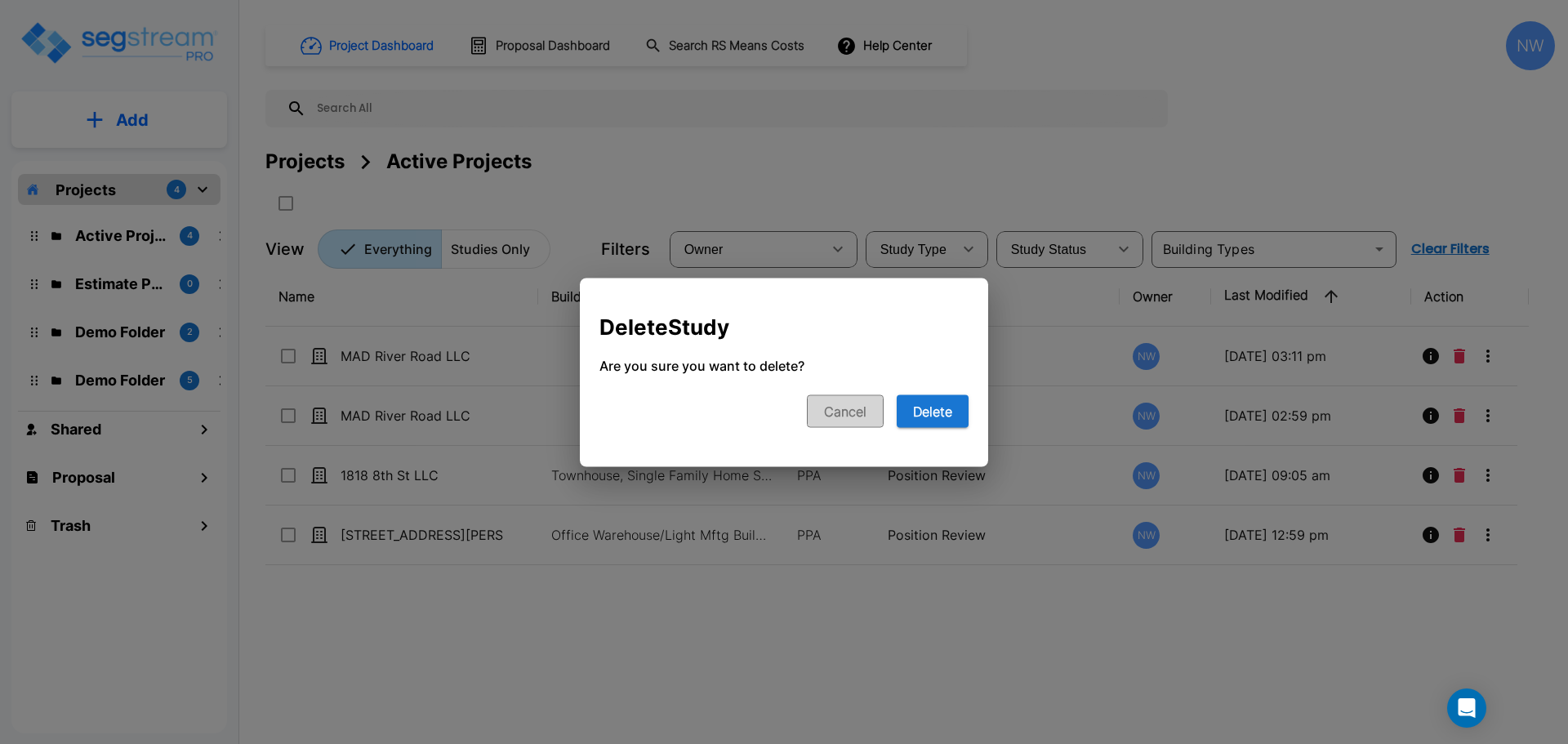
click at [842, 401] on button "Cancel" at bounding box center [845, 411] width 77 height 33
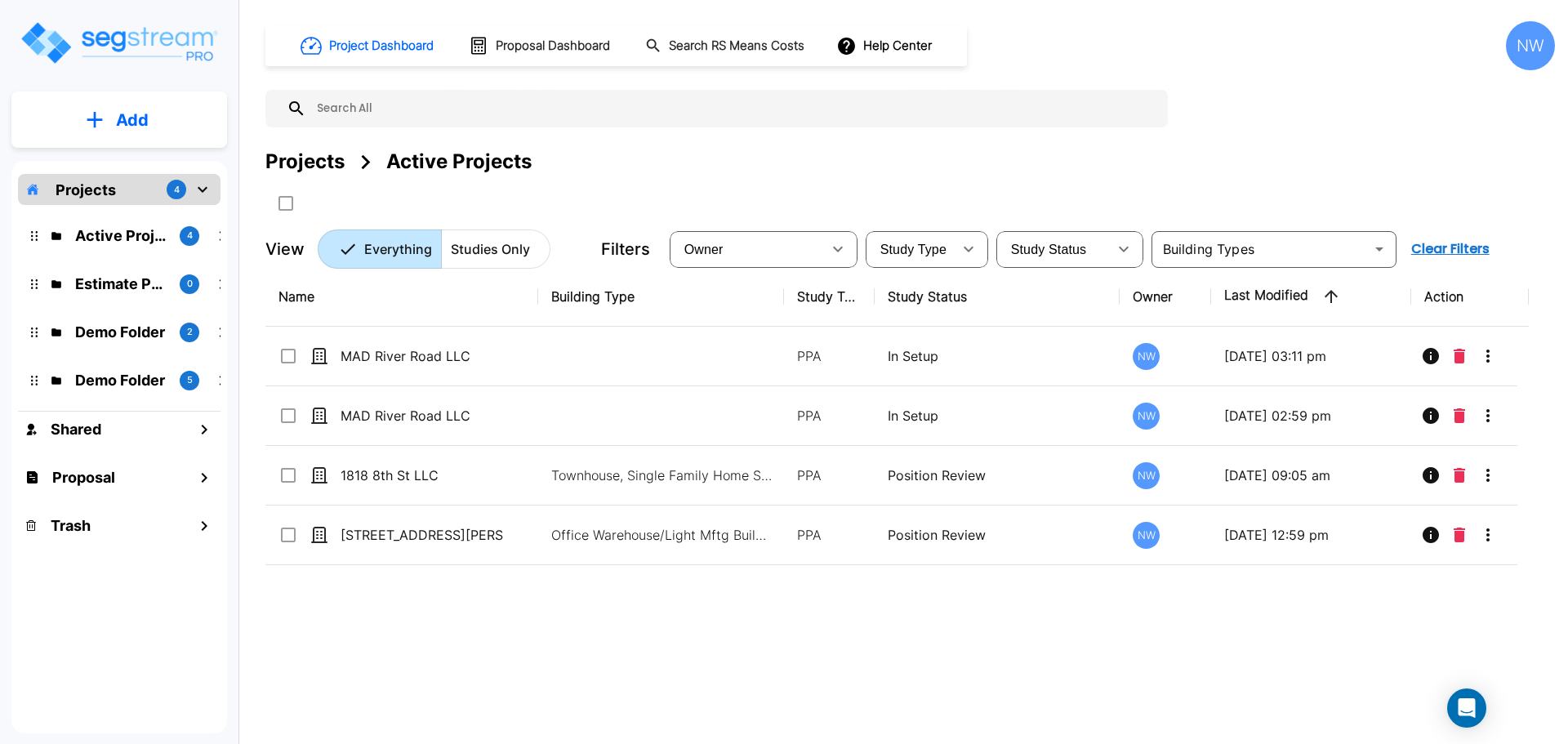
click at [88, 239] on p "Active Projects" at bounding box center [120, 235] width 92 height 22
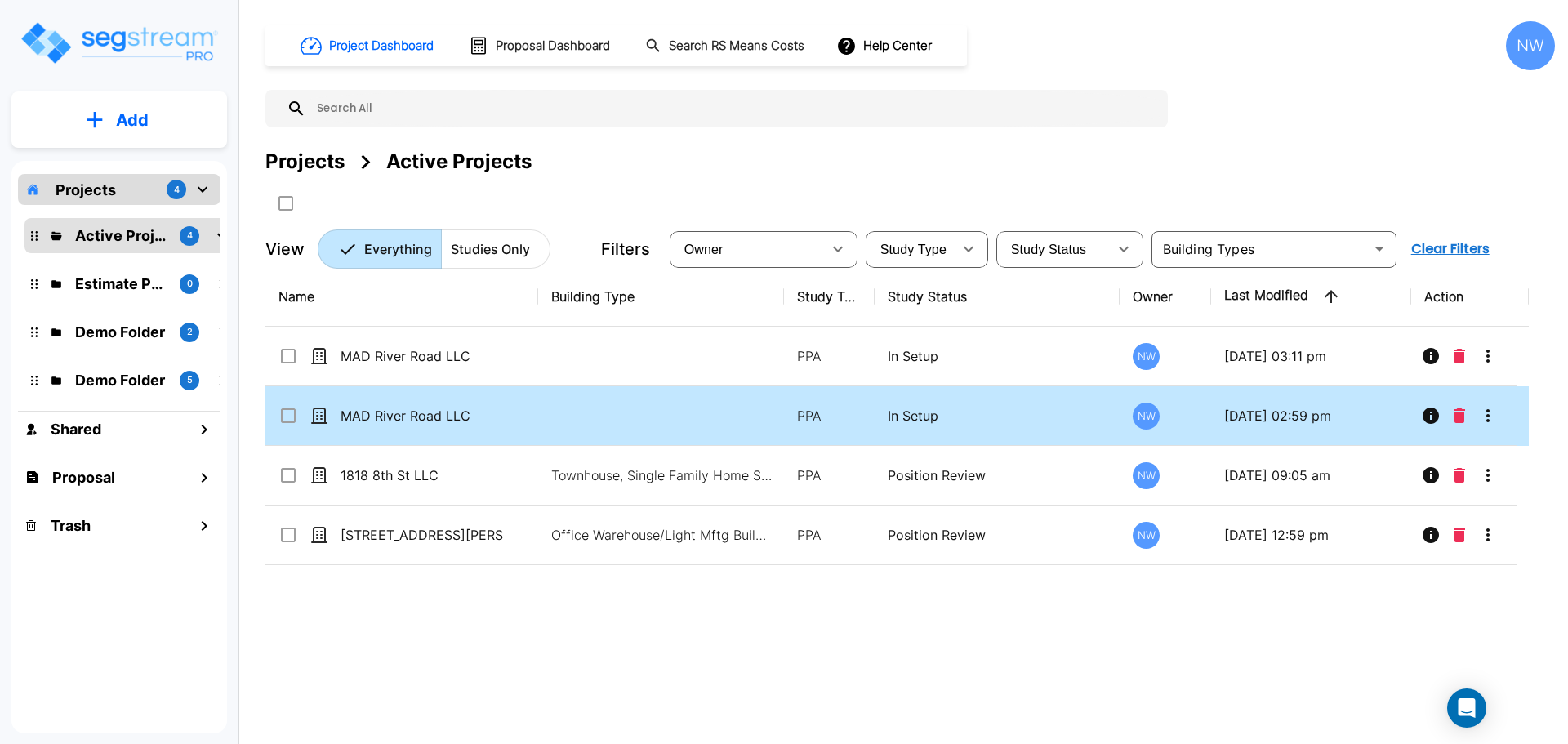
click at [660, 414] on td at bounding box center [660, 416] width 246 height 60
checkbox input "true"
click at [660, 414] on td at bounding box center [660, 416] width 246 height 60
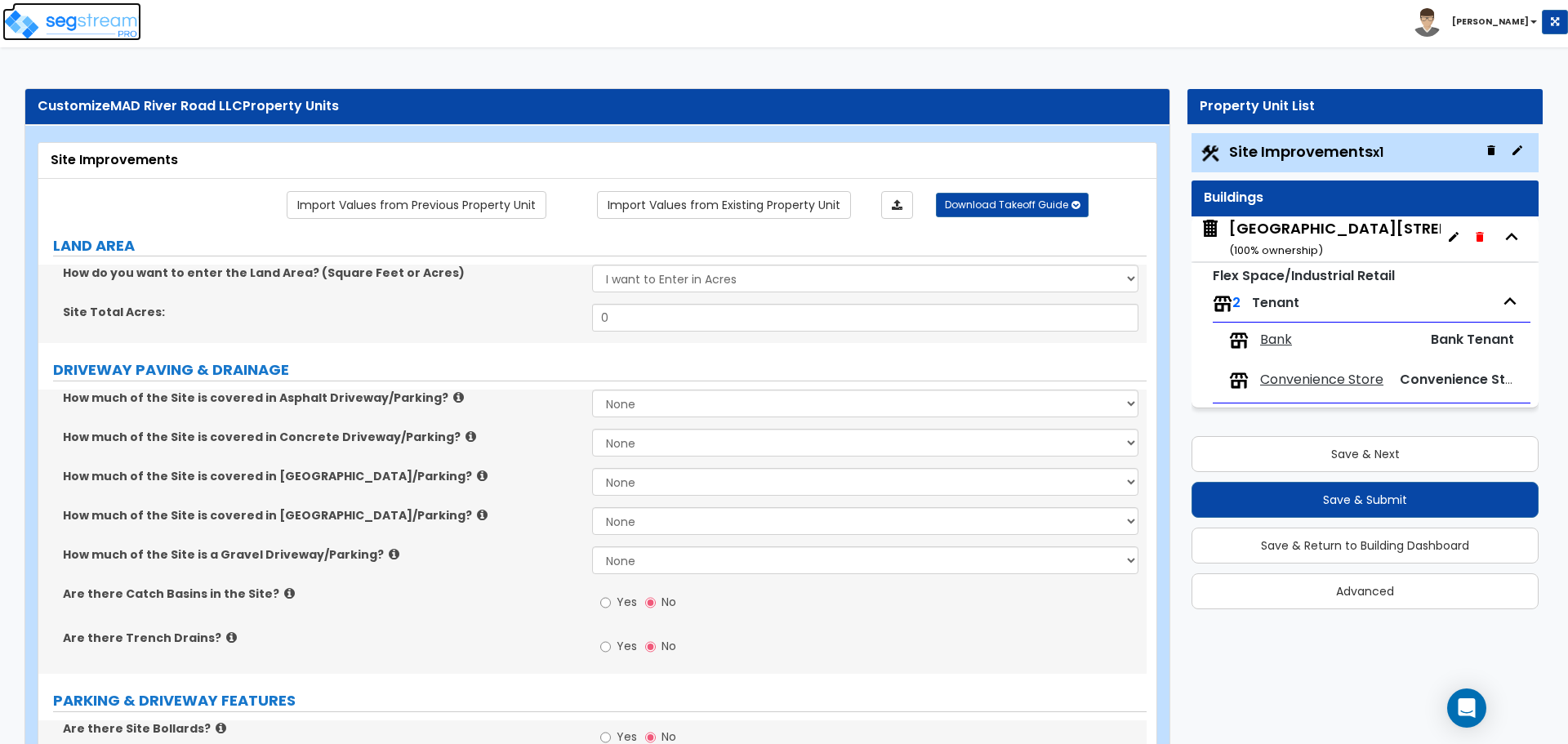
click at [90, 20] on img at bounding box center [72, 24] width 139 height 33
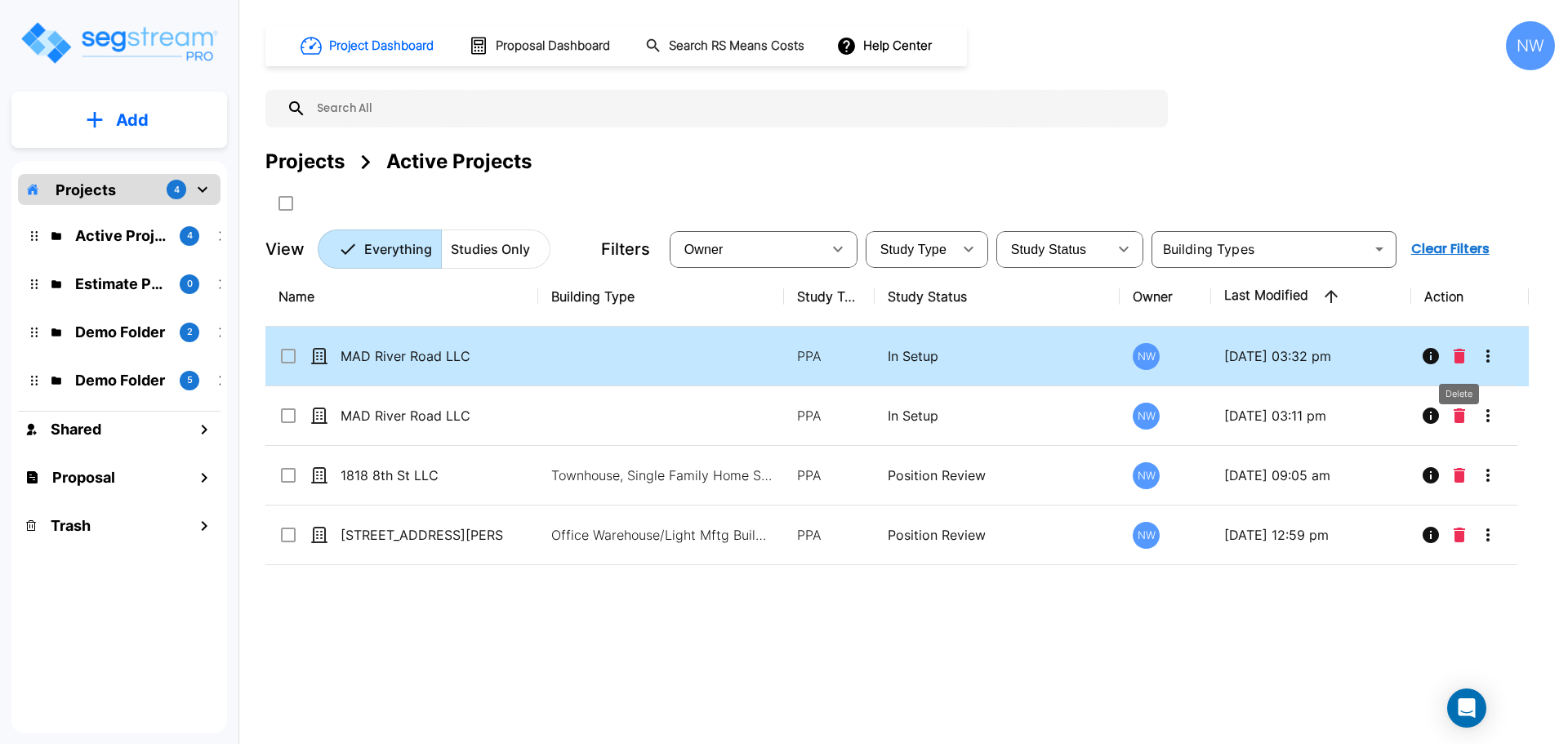
click at [1457, 356] on icon "Delete" at bounding box center [1459, 356] width 12 height 14
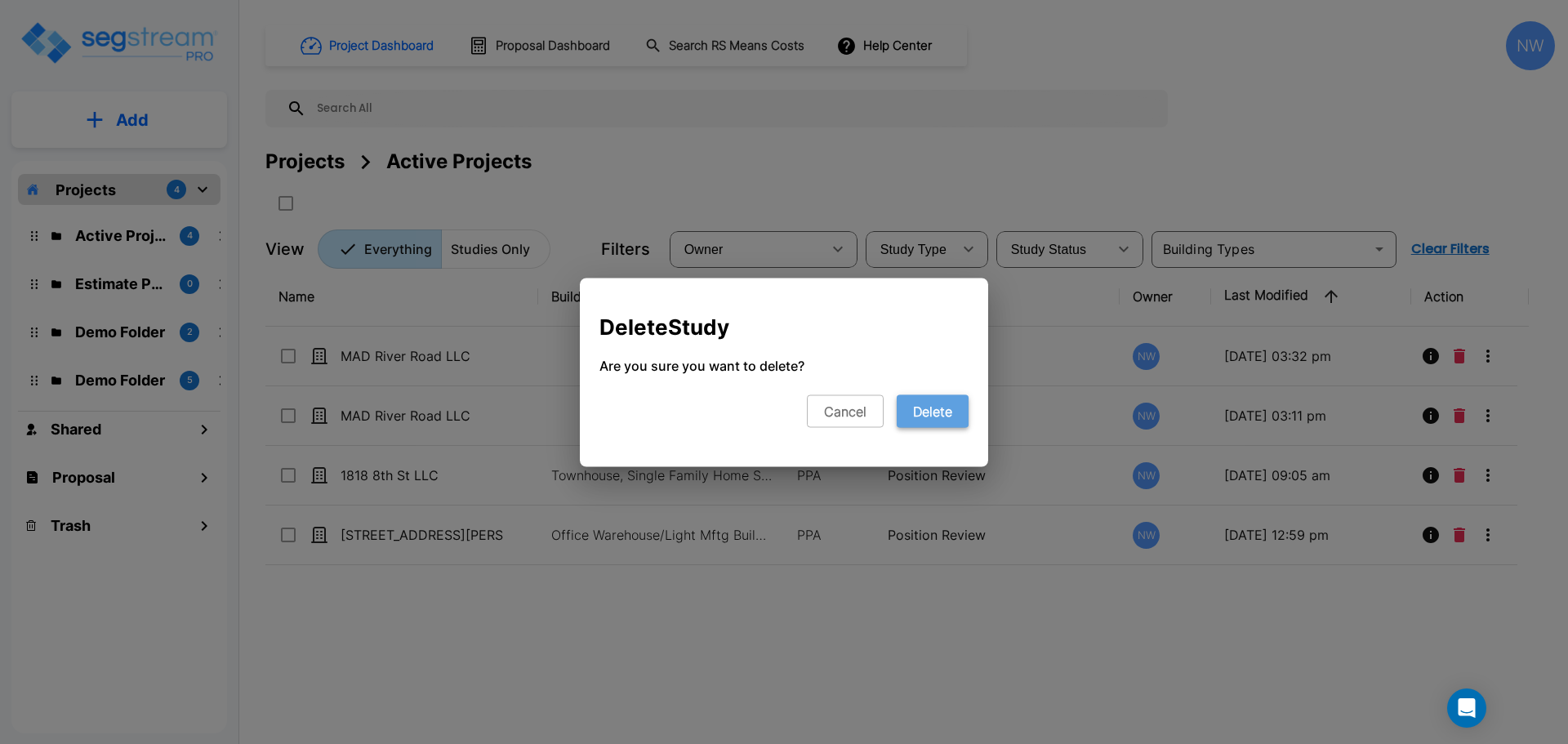
click at [944, 418] on button "Delete" at bounding box center [932, 411] width 72 height 33
